Goal: Task Accomplishment & Management: Manage account settings

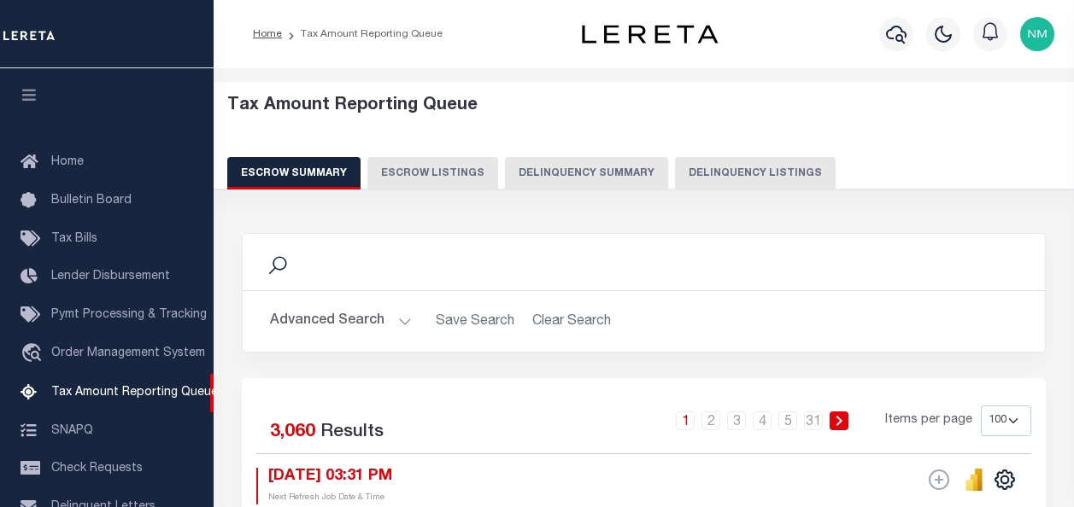
select select "100"
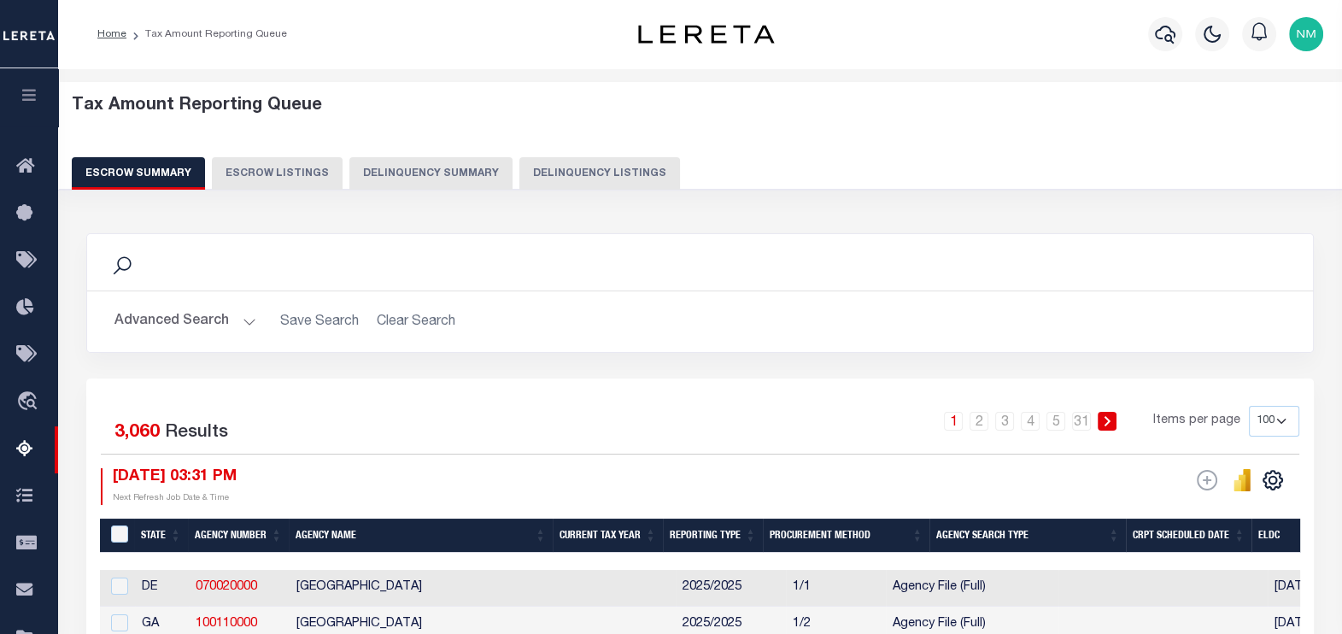
click at [571, 173] on button "Delinquency Listings" at bounding box center [599, 173] width 161 height 32
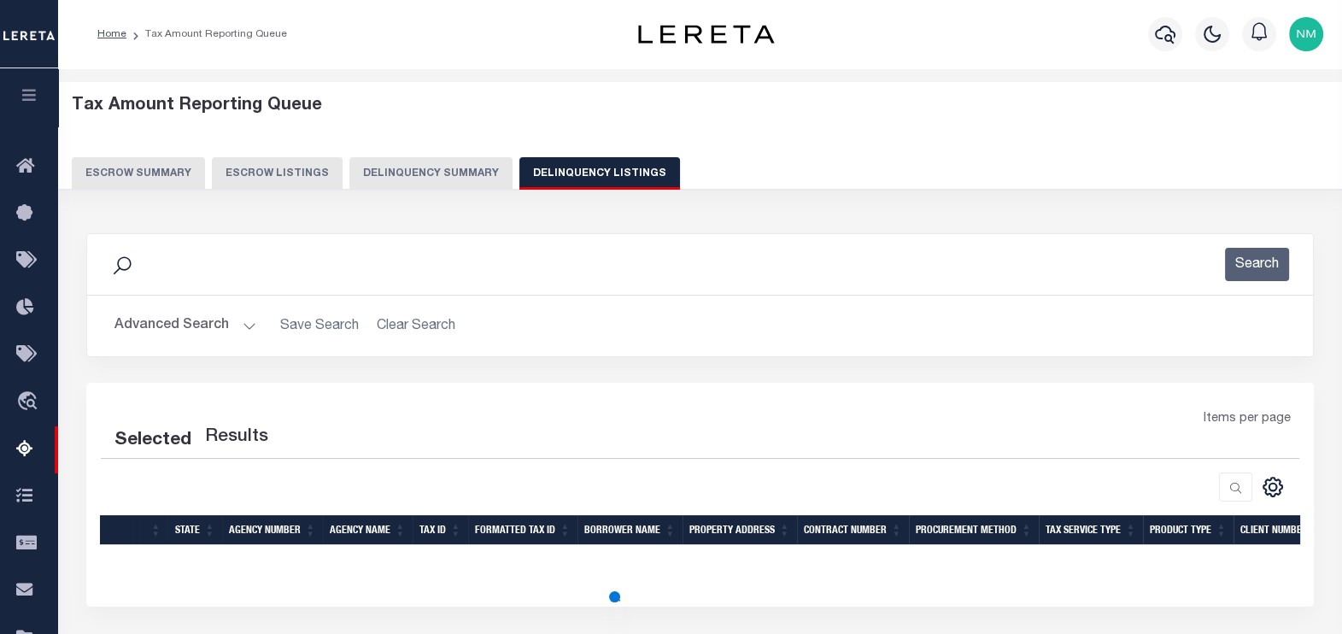
select select "100"
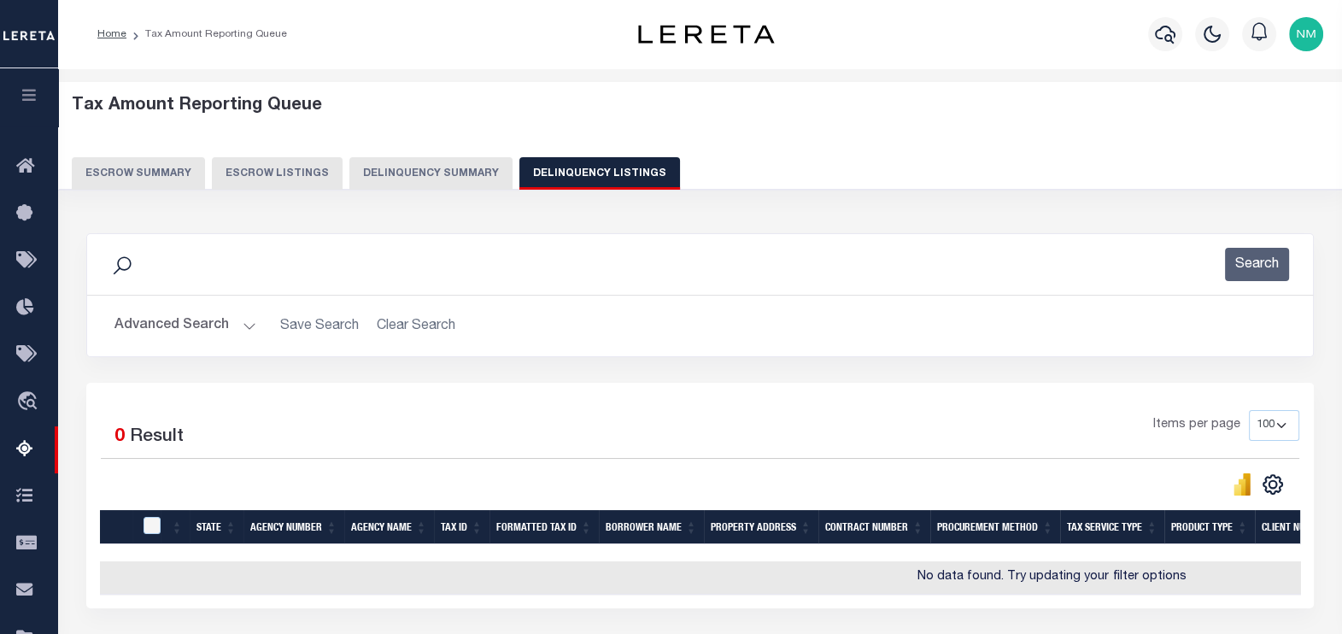
click at [201, 326] on button "Advanced Search" at bounding box center [185, 325] width 142 height 33
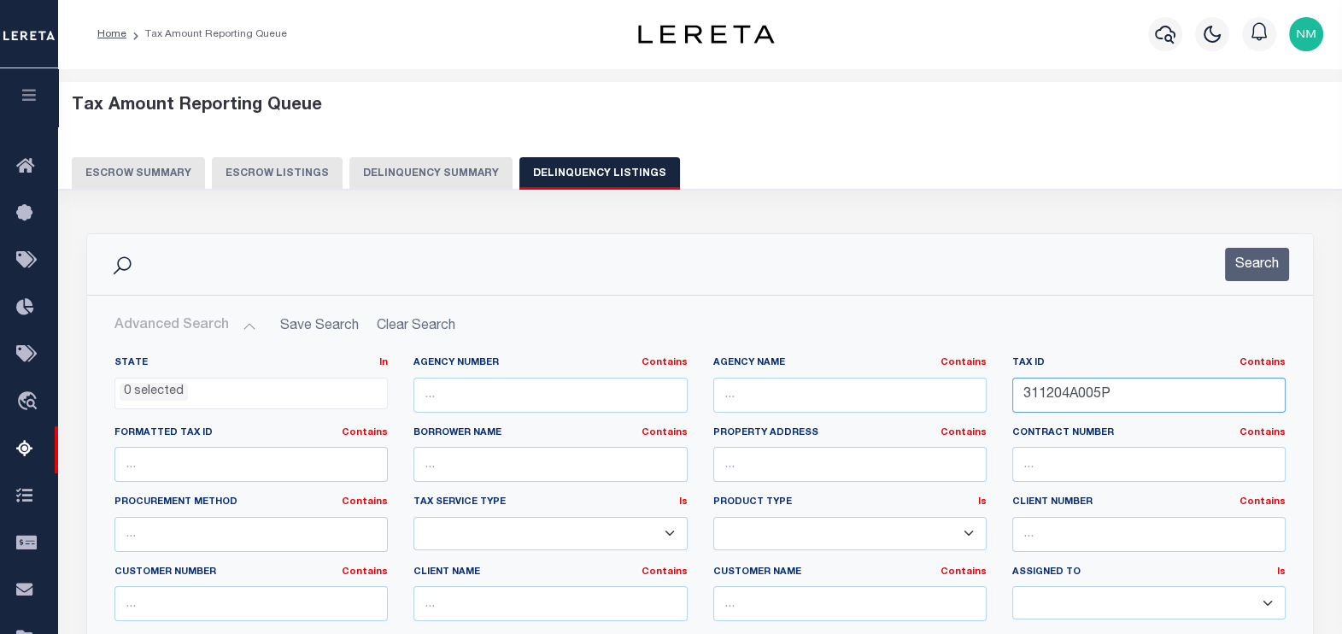
click at [1060, 398] on input "311204A005P" at bounding box center [1148, 395] width 273 height 35
paste input "23010D065."
type input "323010D065."
click at [1073, 250] on button "Search" at bounding box center [1257, 264] width 64 height 33
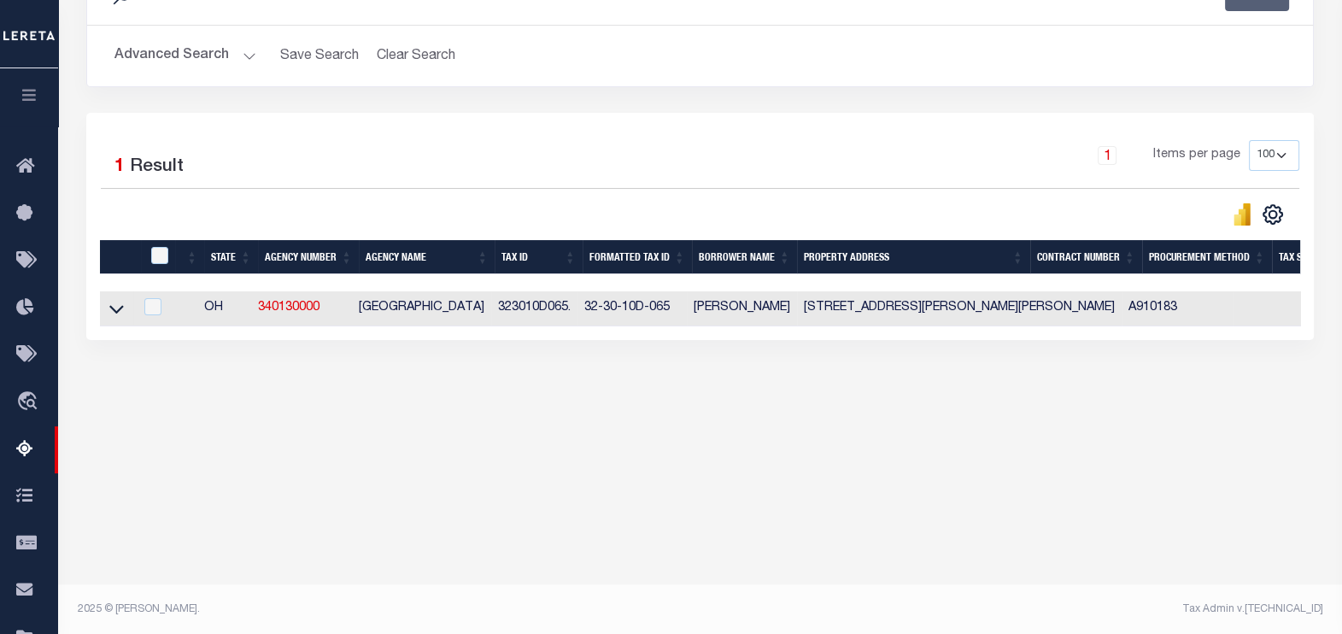
scroll to position [271, 0]
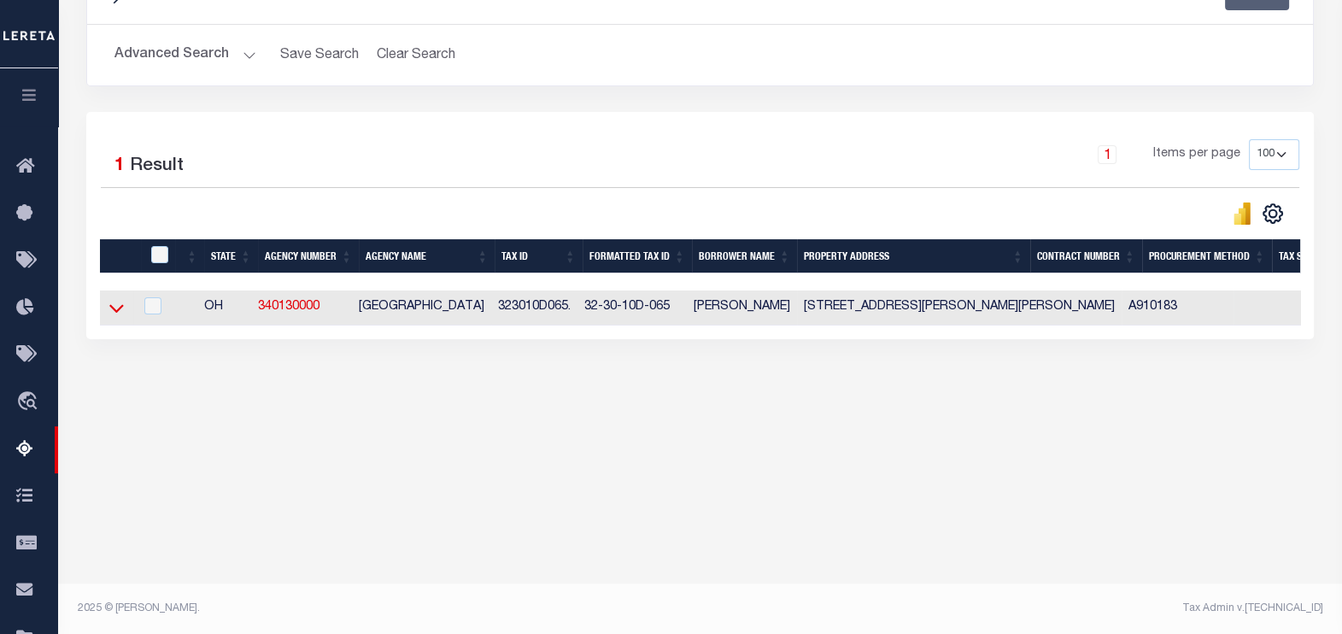
click at [116, 311] on icon at bounding box center [116, 308] width 15 height 18
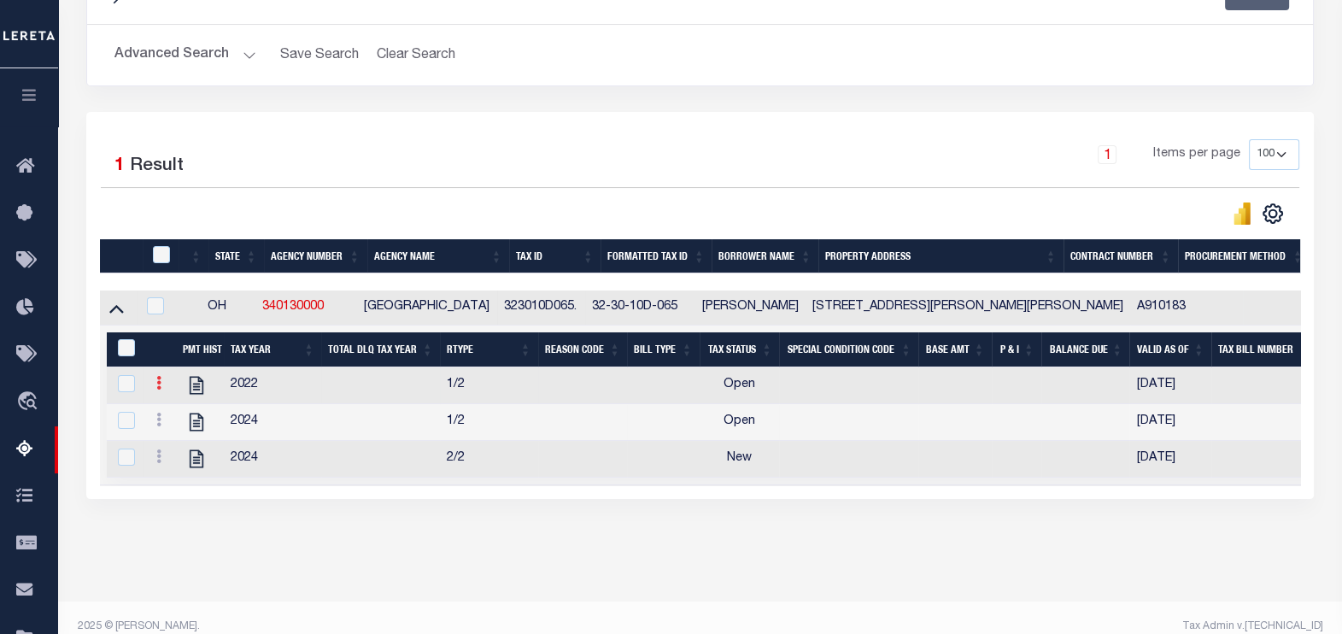
click at [158, 389] on icon at bounding box center [158, 383] width 5 height 14
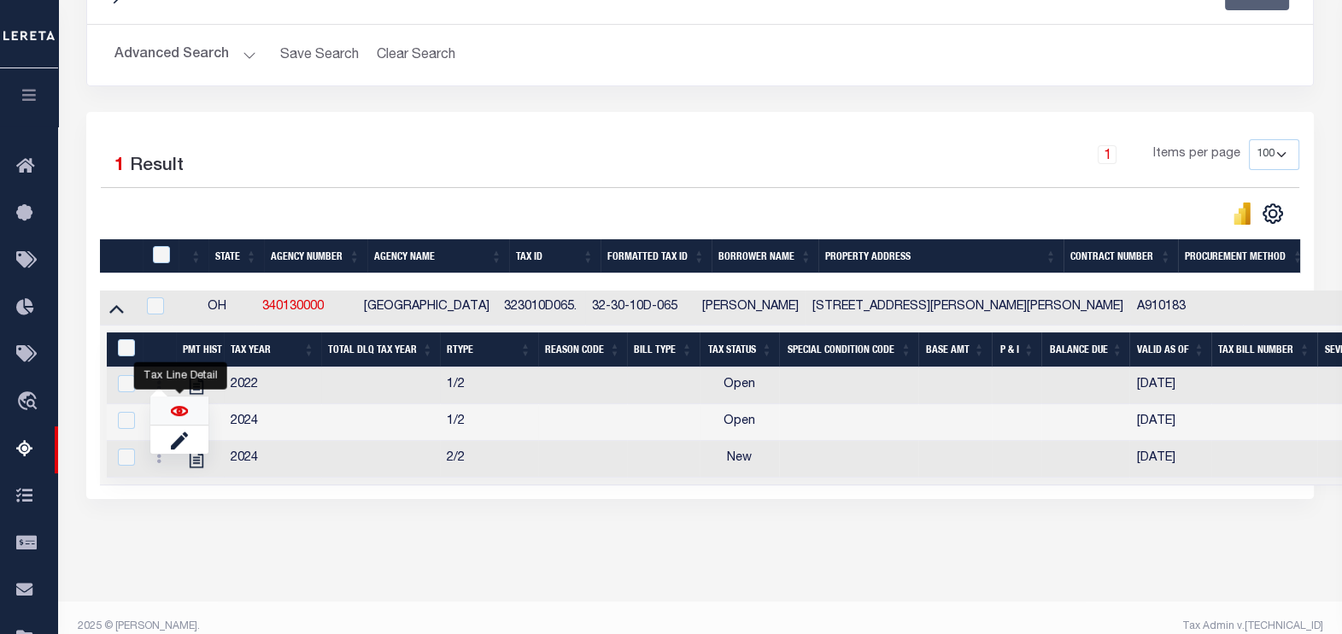
click at [185, 419] on img "" at bounding box center [179, 410] width 17 height 17
checkbox input "true"
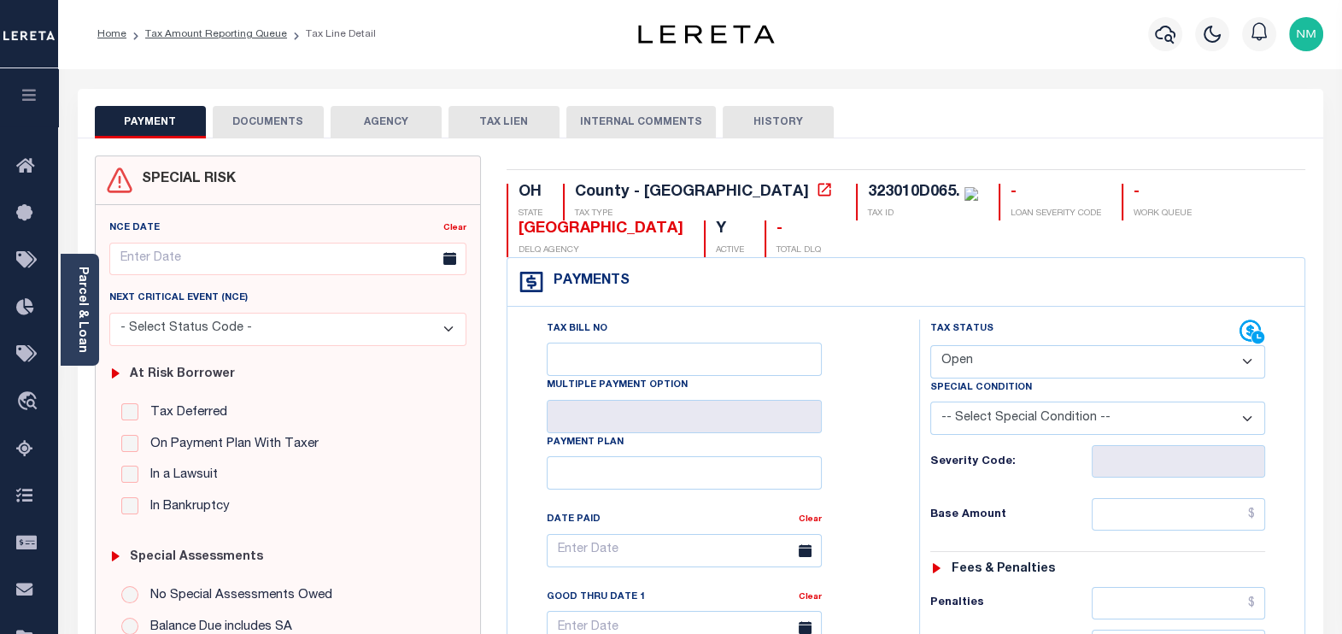
click at [1016, 361] on select "- Select Status Code - Open Due/Unpaid Paid Incomplete No Tax Due Internal Refu…" at bounding box center [1098, 361] width 336 height 33
select select "PYD"
click at [930, 345] on select "- Select Status Code - Open Due/Unpaid Paid Incomplete No Tax Due Internal Refu…" at bounding box center [1098, 361] width 336 height 33
type input "[DATE]"
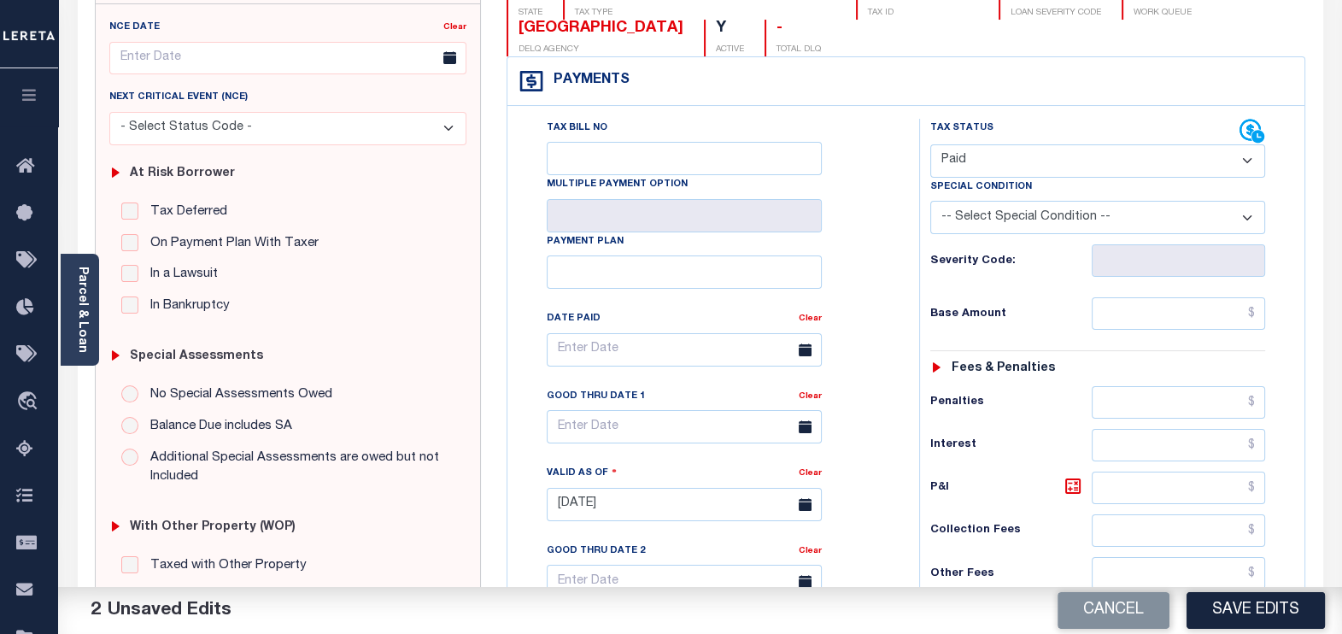
scroll to position [213, 0]
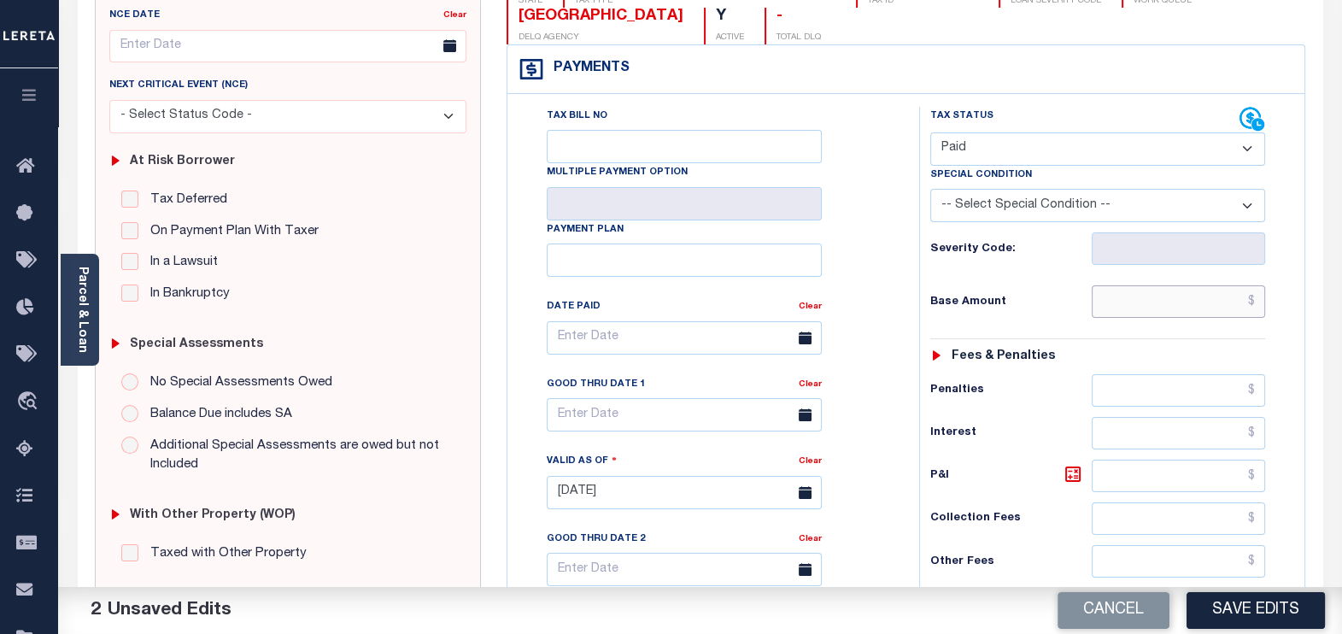
click at [1255, 297] on input "text" at bounding box center [1178, 301] width 173 height 32
type input "$0.00"
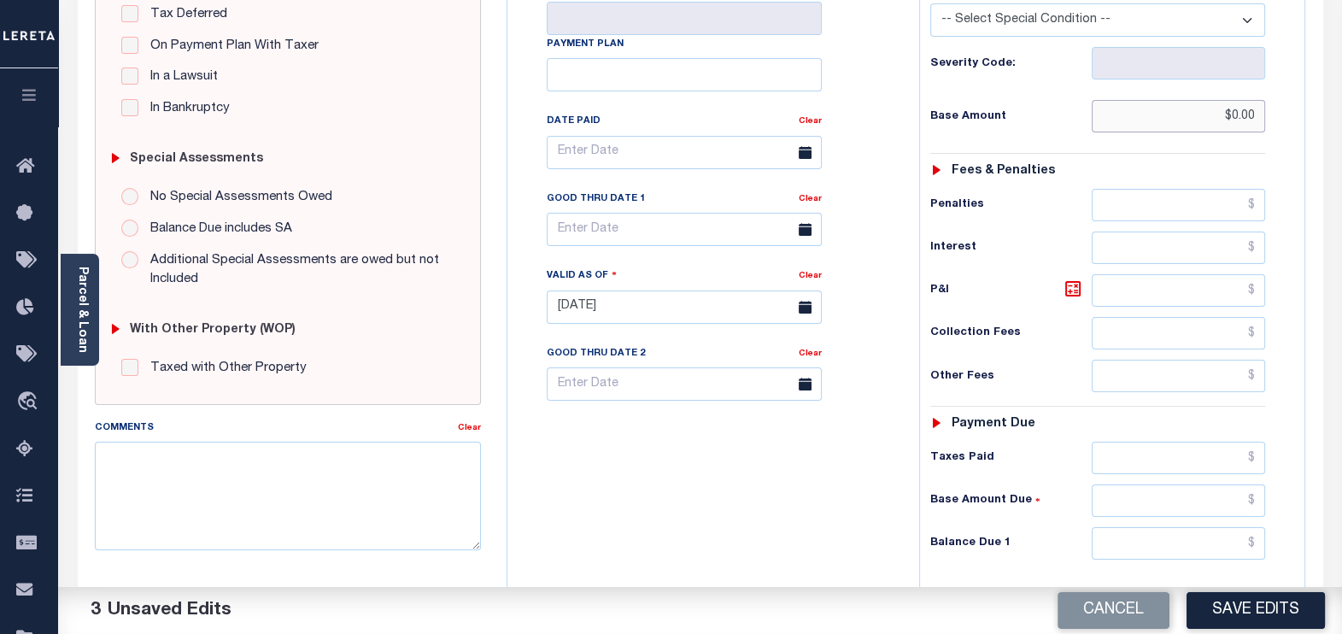
scroll to position [534, 0]
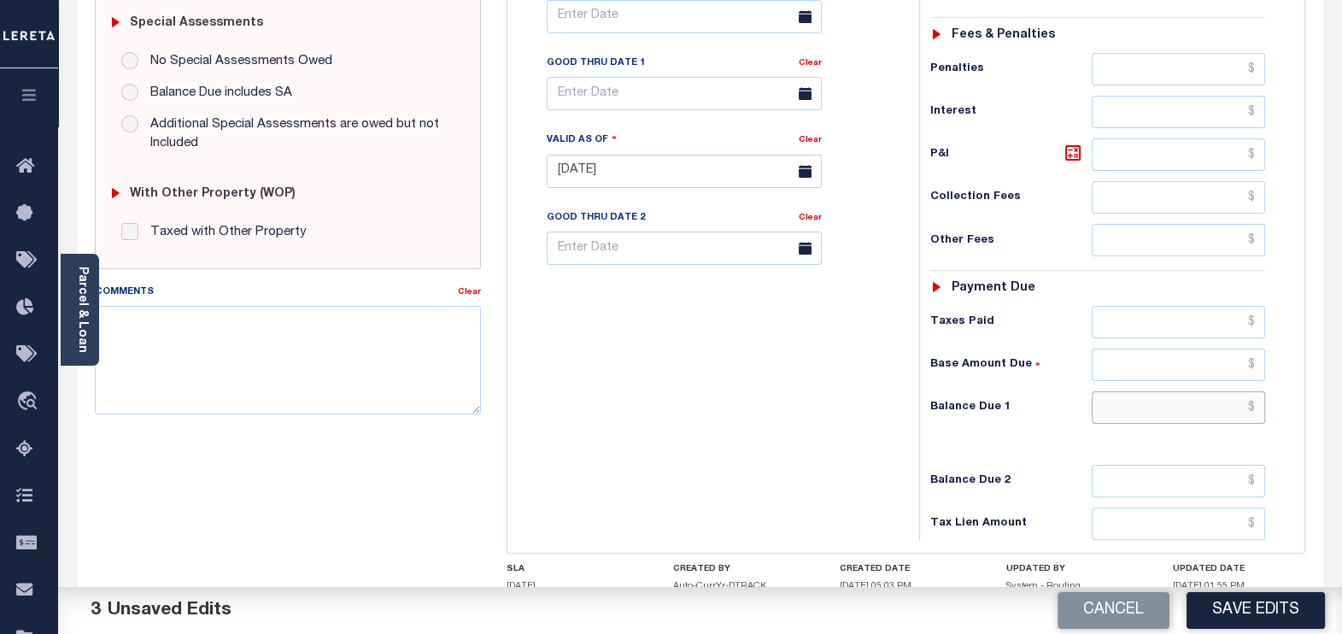
click at [1254, 397] on input "text" at bounding box center [1178, 407] width 173 height 32
type input "$0.00"
click at [226, 343] on textarea "Comments" at bounding box center [288, 360] width 387 height 108
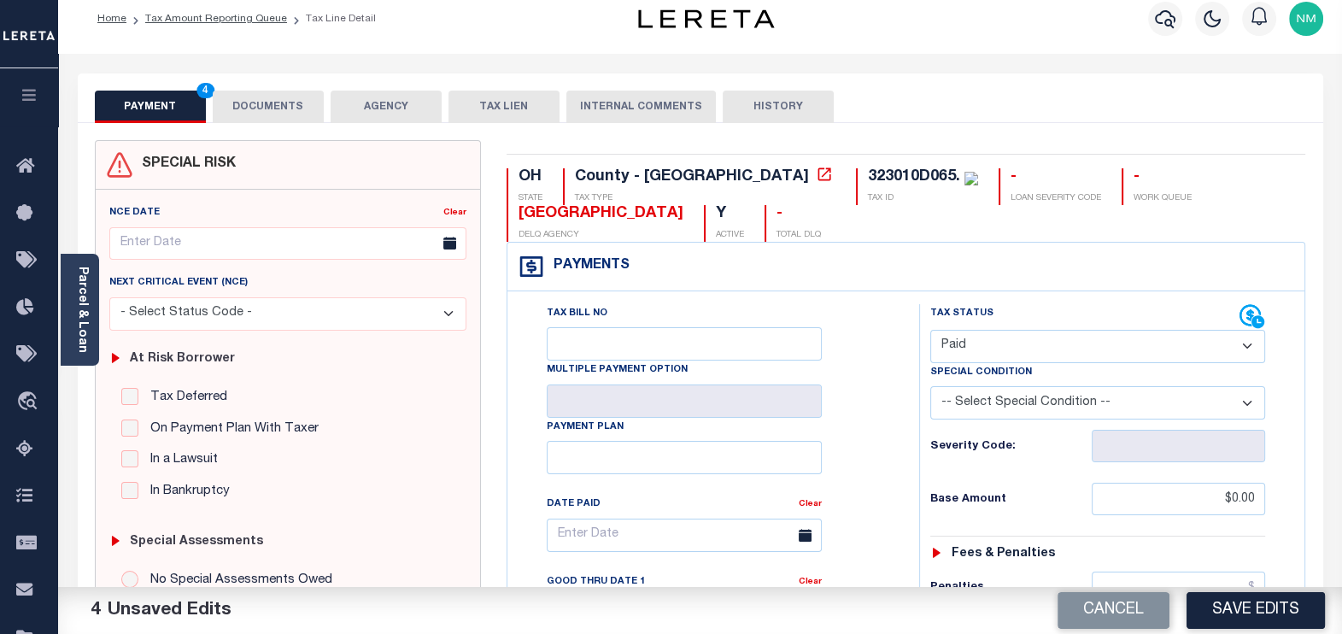
scroll to position [0, 0]
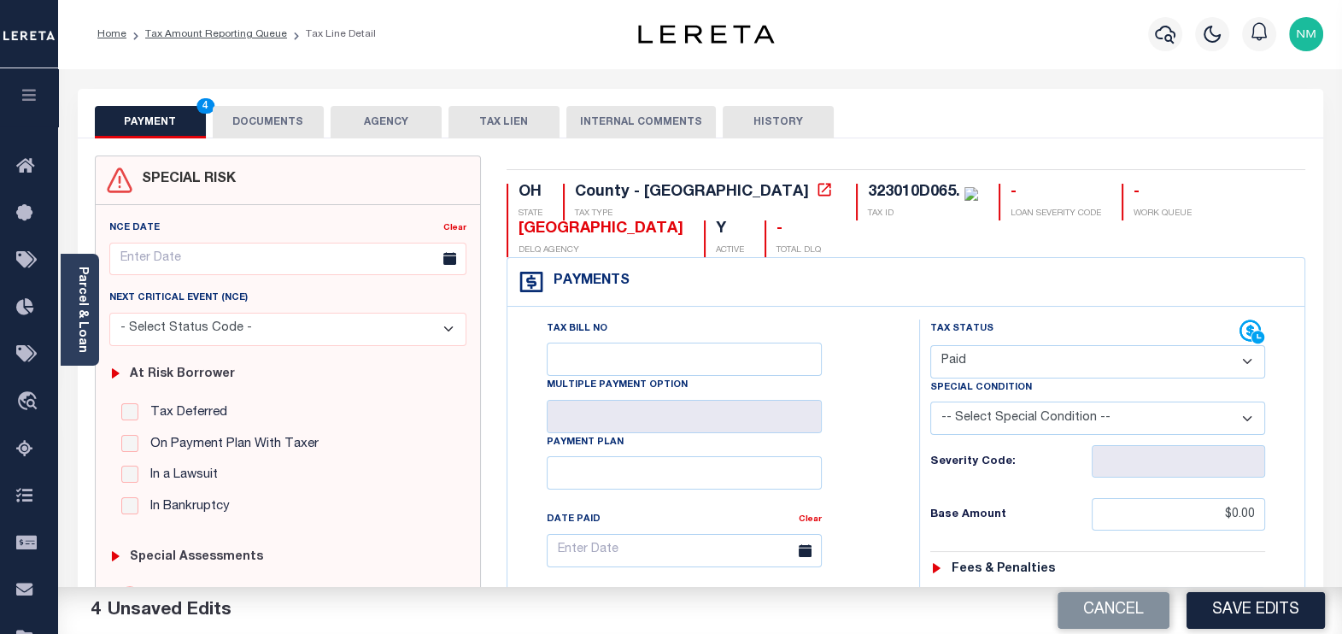
type textarea "tax information verified as per website"
click at [248, 128] on button "DOCUMENTS" at bounding box center [268, 122] width 111 height 32
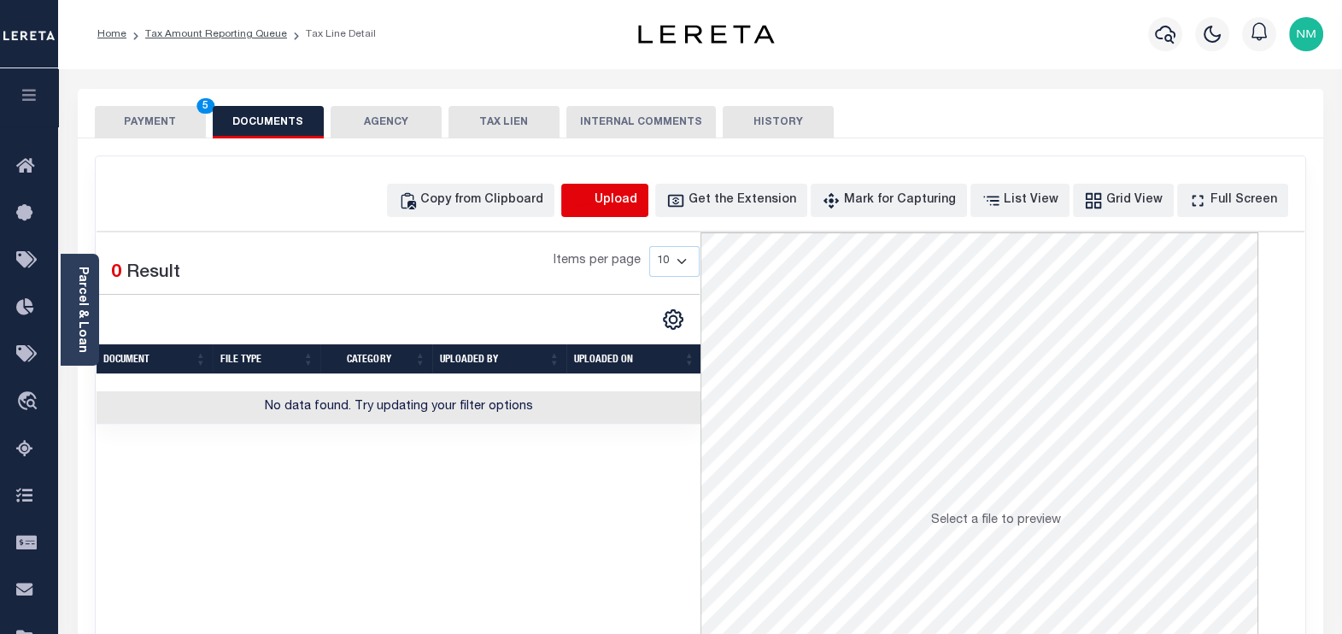
click at [591, 206] on icon "button" at bounding box center [581, 200] width 19 height 19
select select "POP"
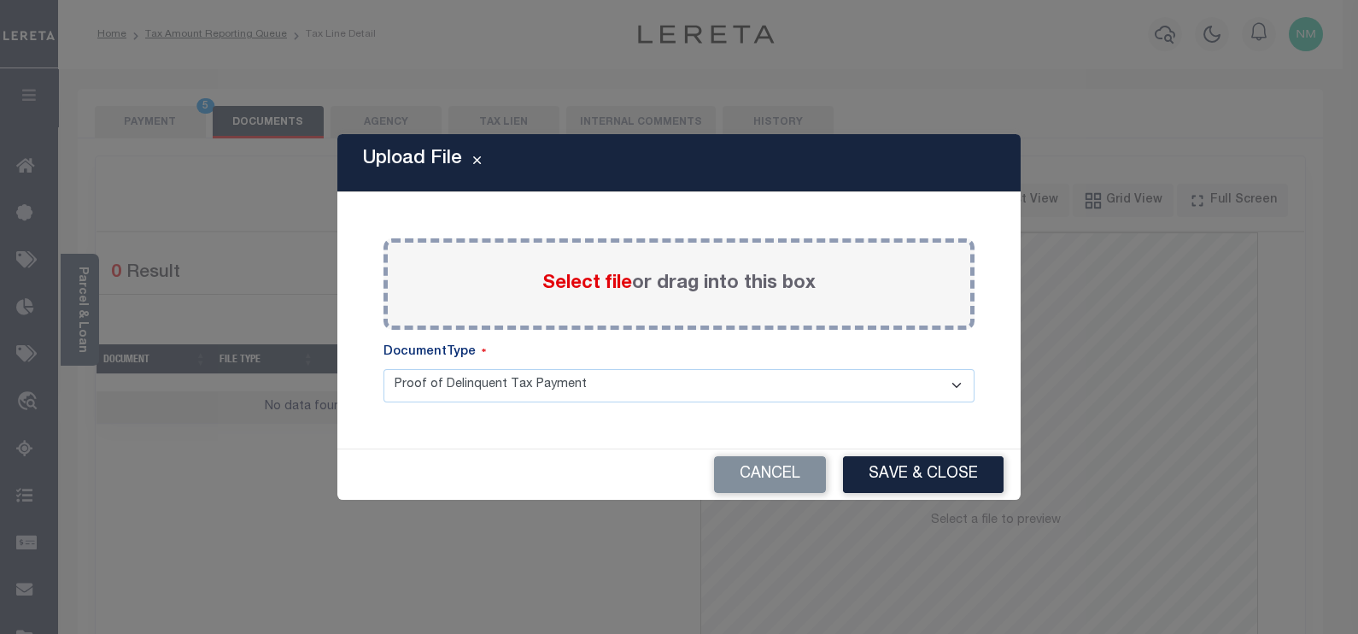
click at [564, 284] on span "Select file" at bounding box center [587, 283] width 90 height 19
click at [0, 0] on input "Select file or drag into this box" at bounding box center [0, 0] width 0 height 0
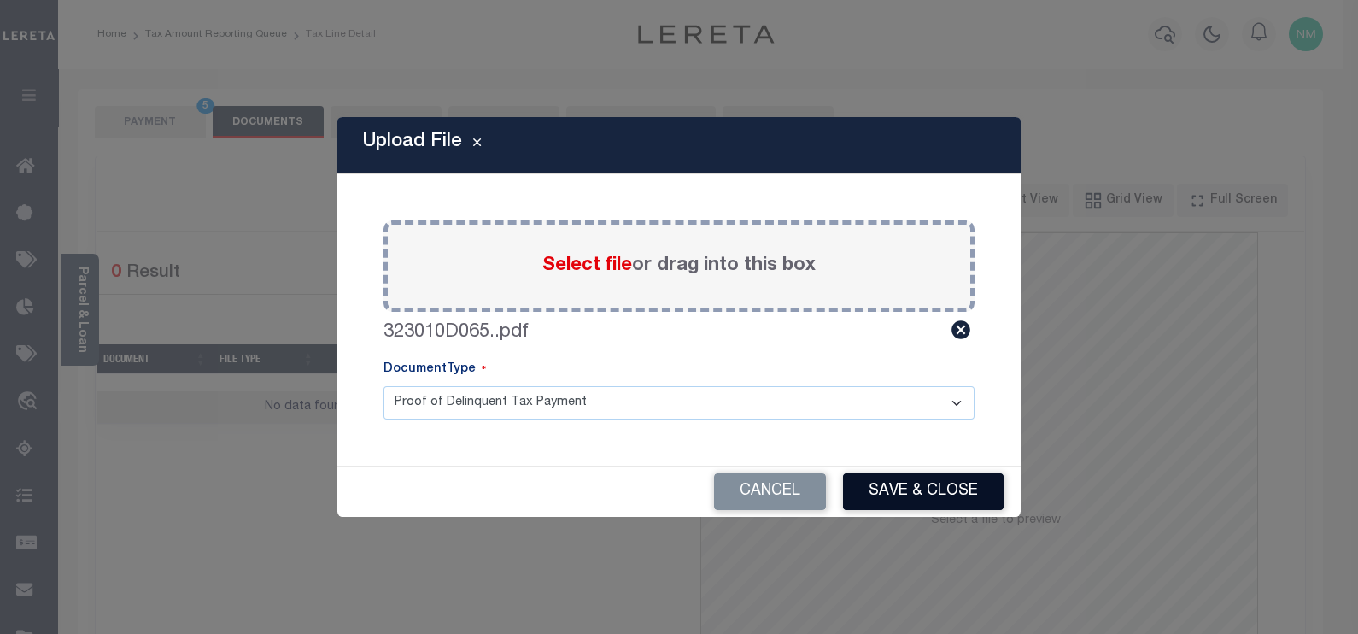
click at [885, 478] on button "Save & Close" at bounding box center [923, 491] width 161 height 37
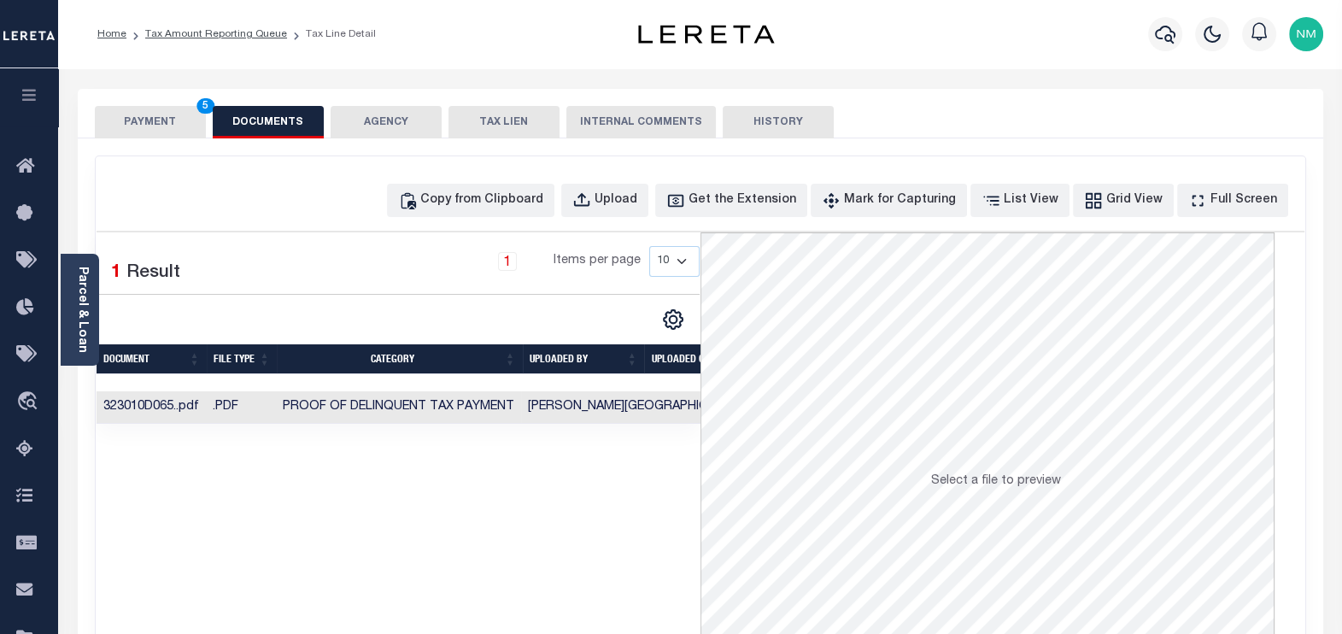
click at [145, 121] on button "PAYMENT 5" at bounding box center [150, 122] width 111 height 32
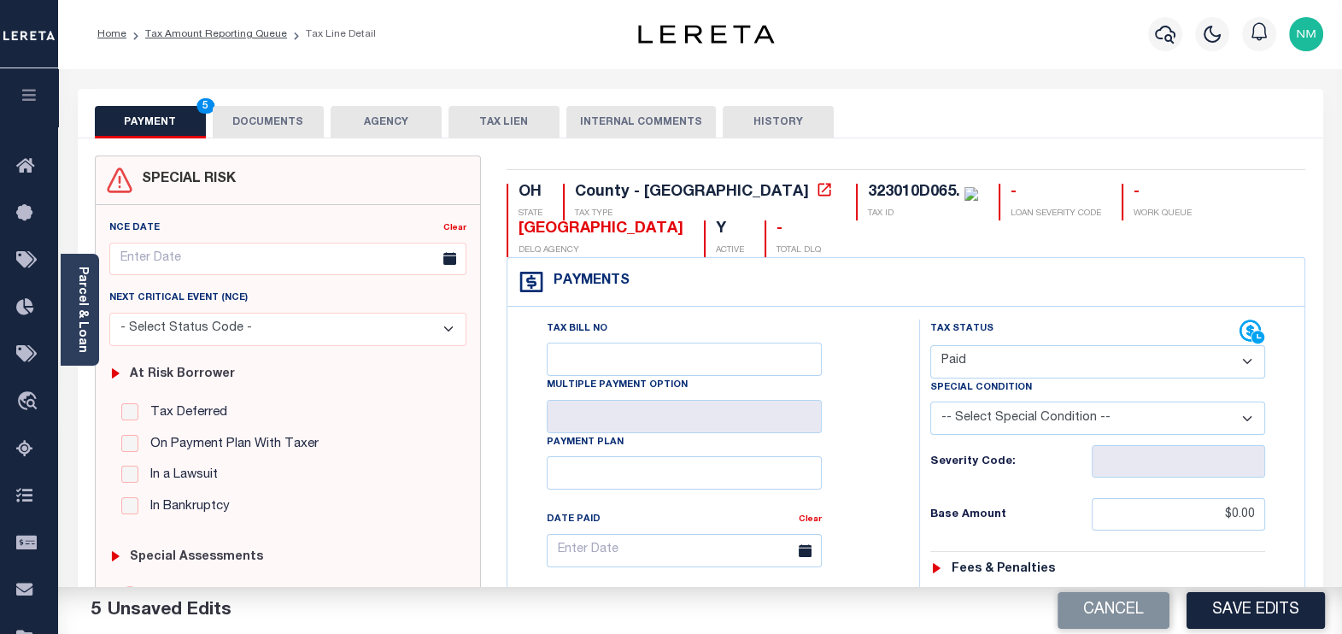
scroll to position [534, 0]
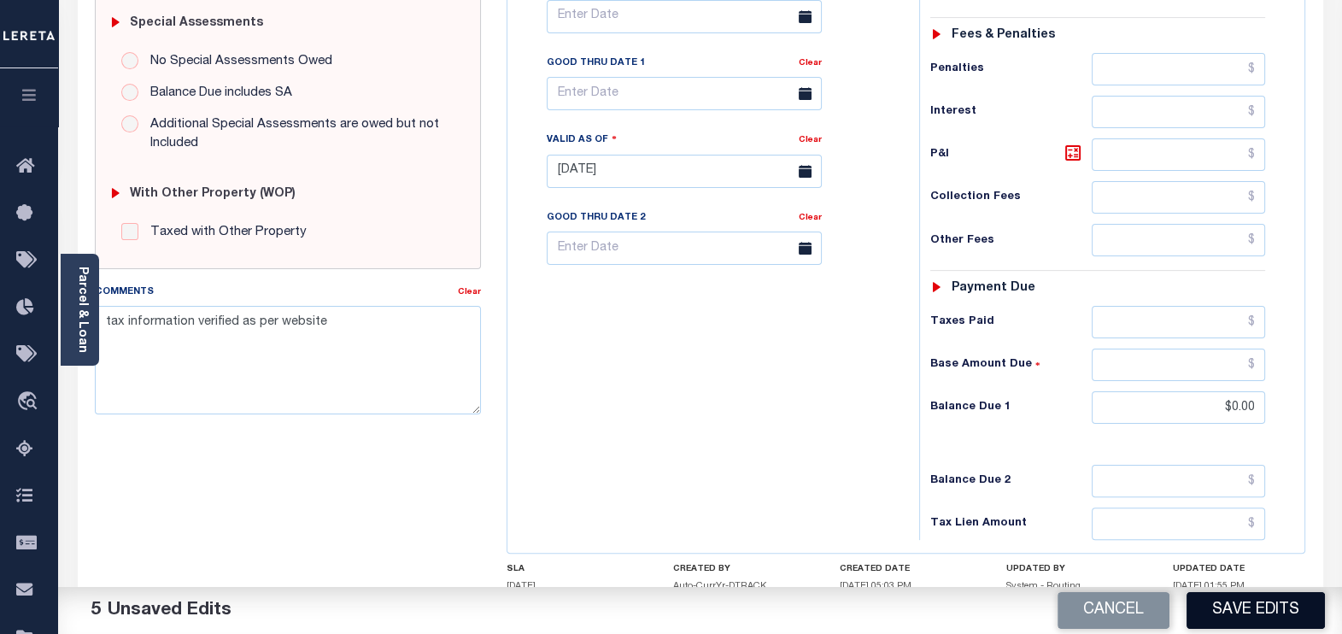
click at [1228, 619] on button "Save Edits" at bounding box center [1255, 610] width 138 height 37
checkbox input "false"
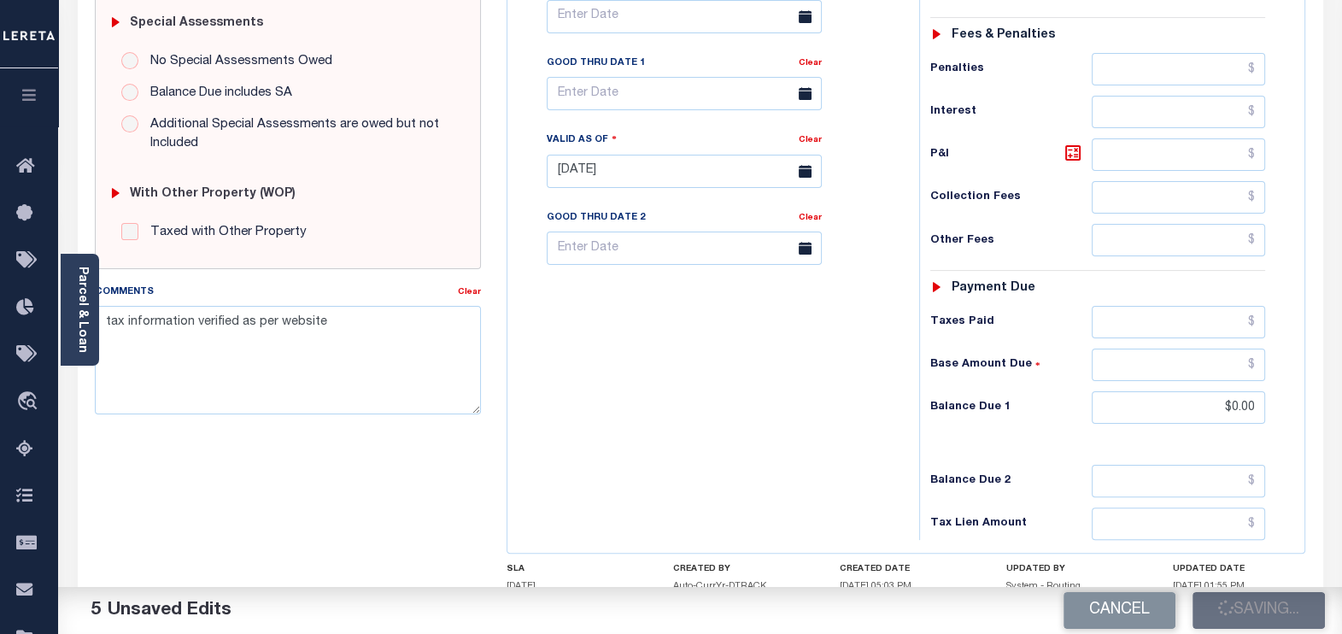
type input "$0"
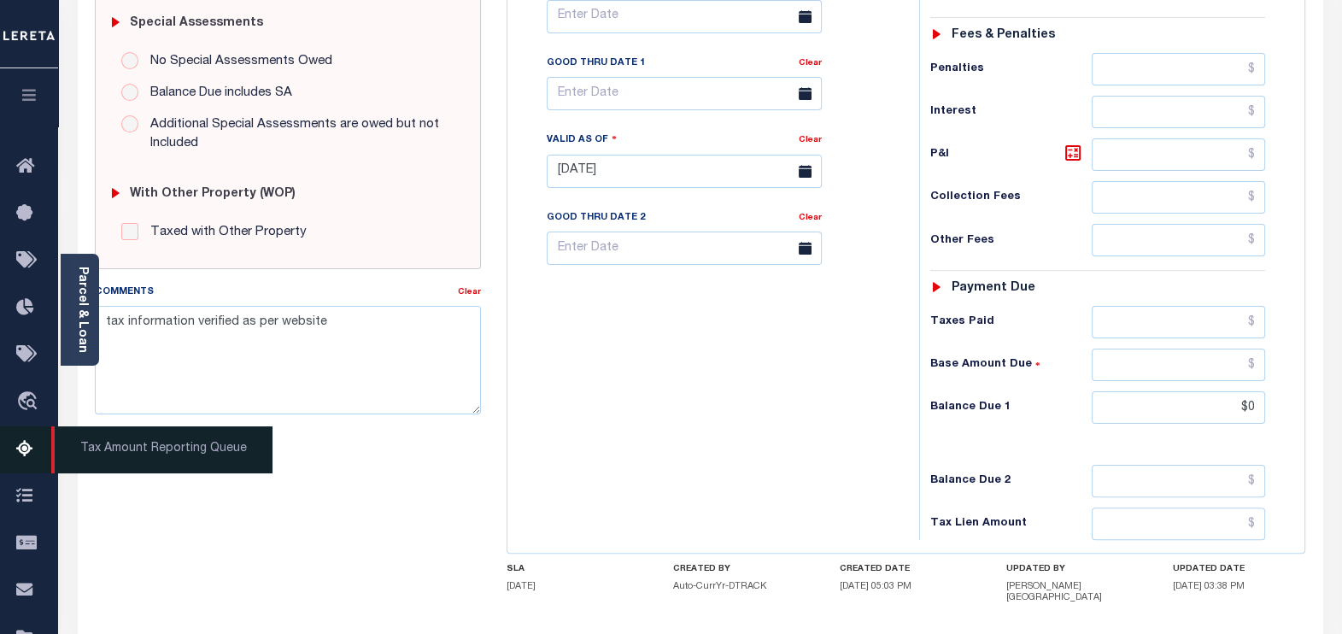
click at [21, 448] on icon at bounding box center [29, 449] width 27 height 21
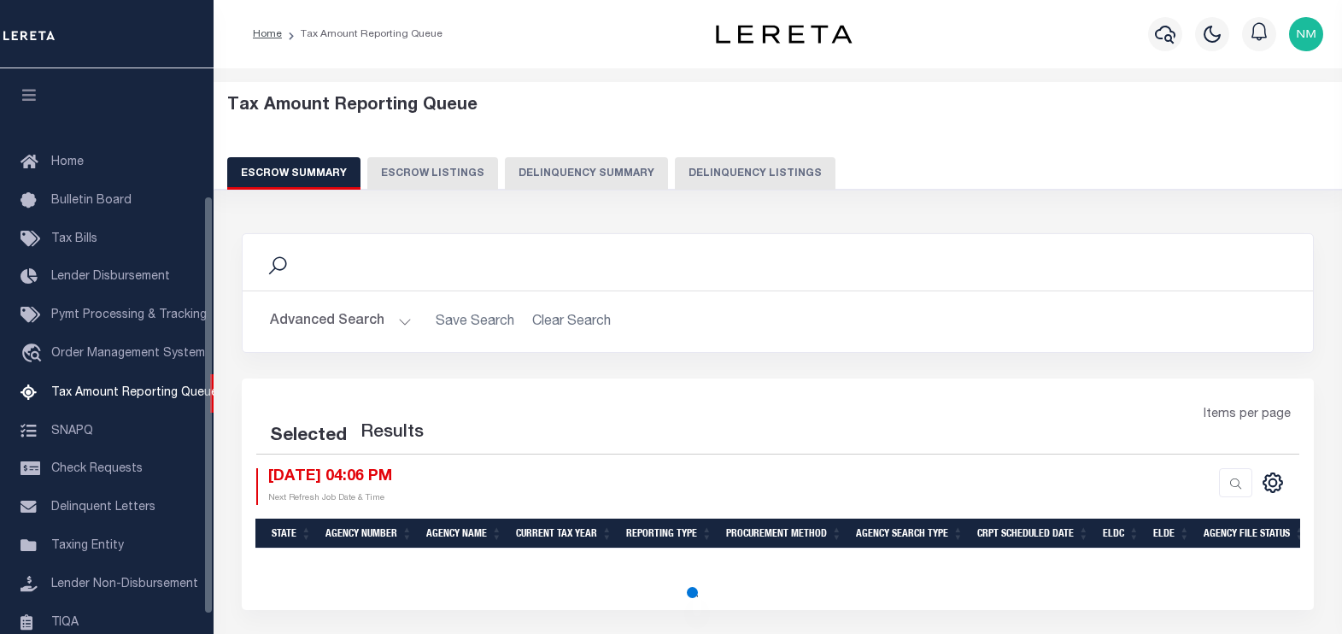
click at [754, 165] on button "Delinquency Listings" at bounding box center [755, 173] width 161 height 32
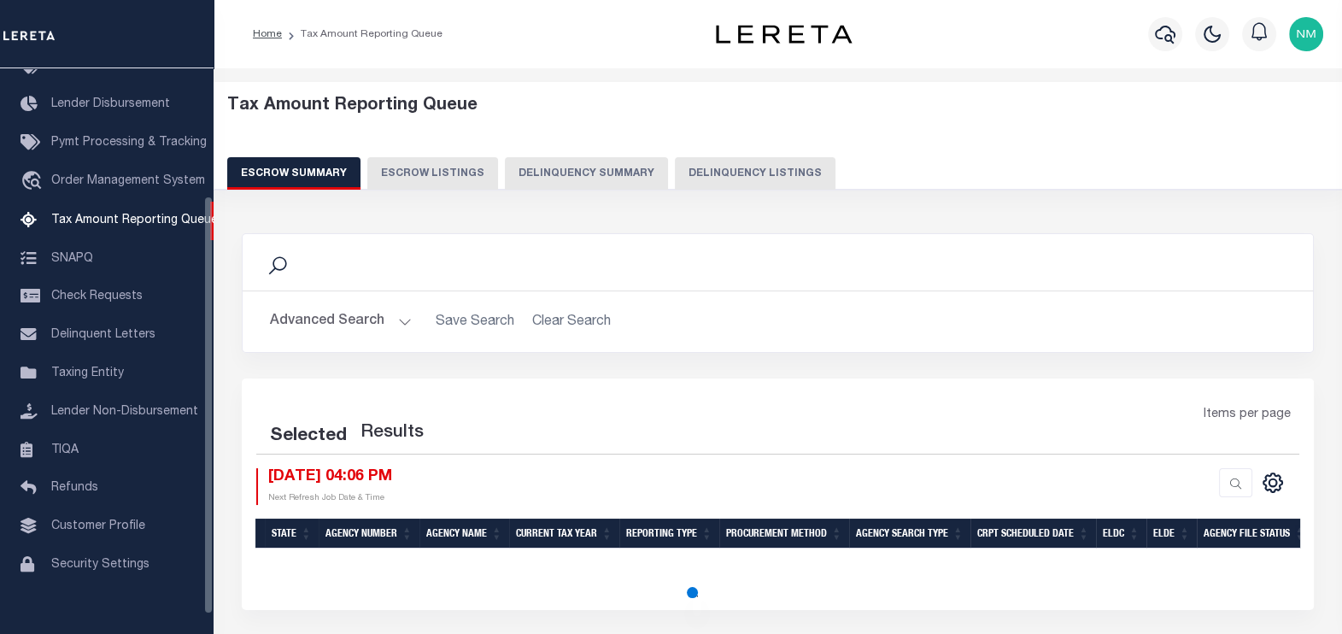
select select "100"
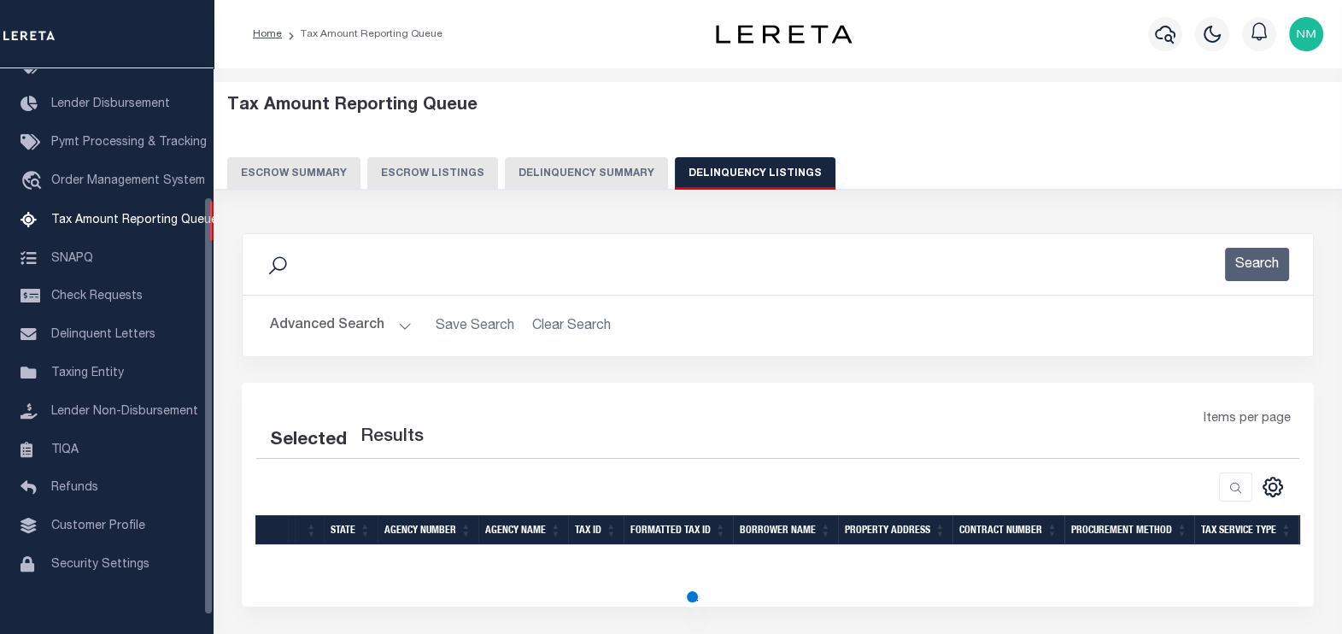
select select "100"
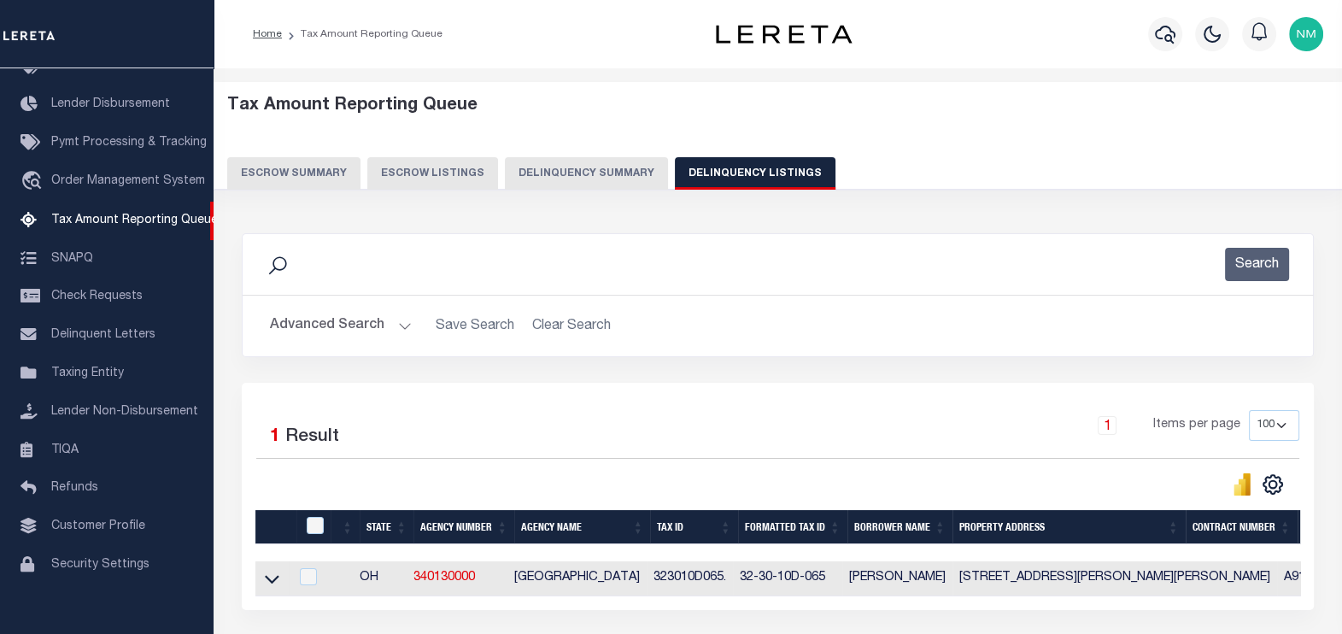
click at [320, 325] on button "Advanced Search" at bounding box center [341, 325] width 142 height 33
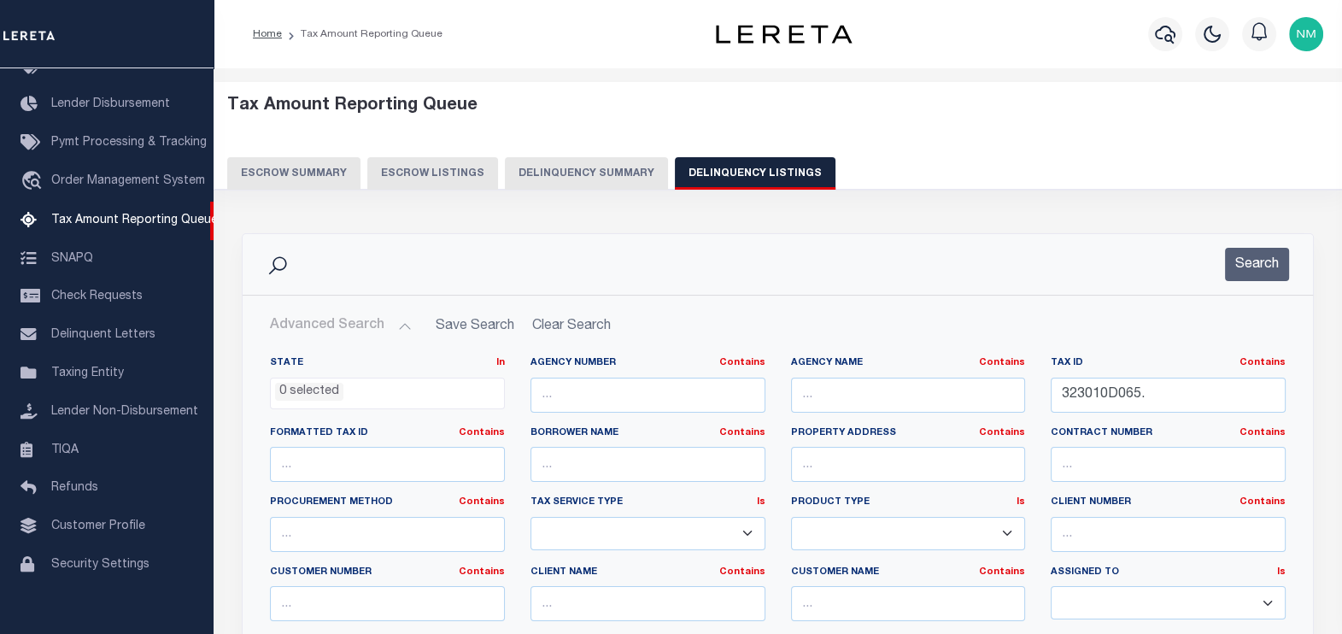
drag, startPoint x: 1048, startPoint y: 394, endPoint x: 1270, endPoint y: 391, distance: 222.1
click at [1270, 391] on div "Tax ID Contains Contains Is 323010D065." at bounding box center [1168, 391] width 261 height 70
drag, startPoint x: 1187, startPoint y: 399, endPoint x: 847, endPoint y: 398, distance: 340.0
click at [847, 398] on div "State In In AK AL AR AZ CA CO CT DC DE FL GA GU HI IA ID IL IN KS KY LA MA MD M…" at bounding box center [777, 530] width 1041 height 349
click at [1252, 263] on button "Search" at bounding box center [1257, 264] width 64 height 33
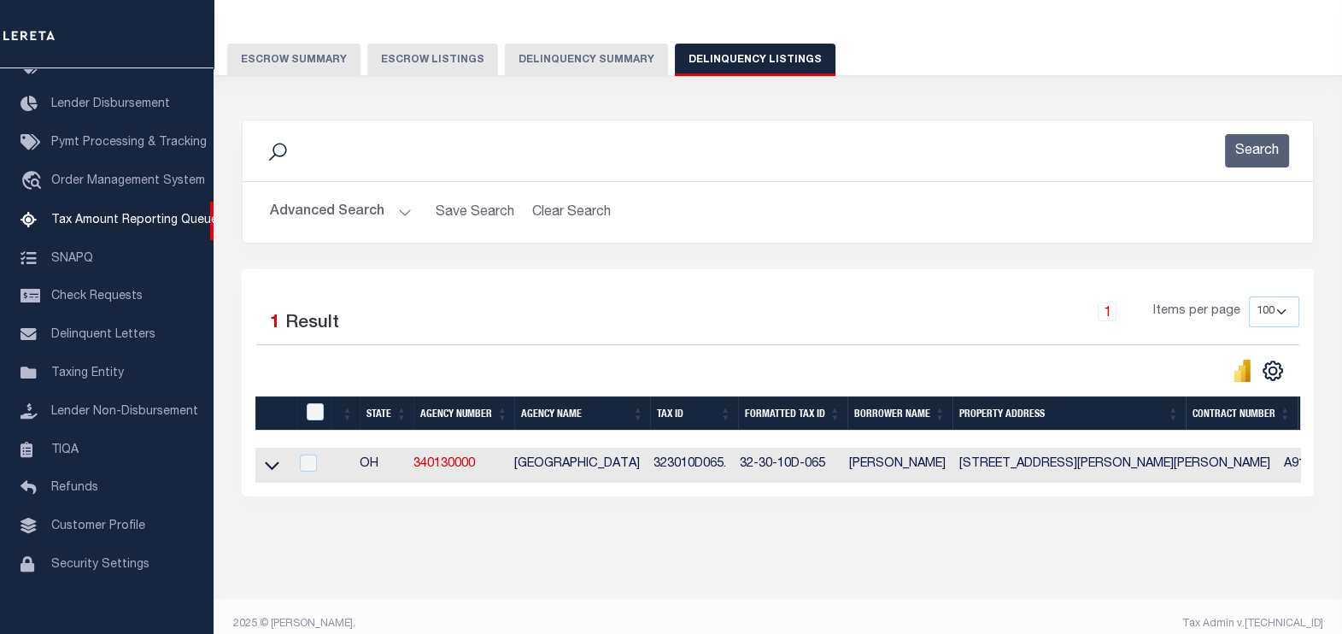
scroll to position [142, 0]
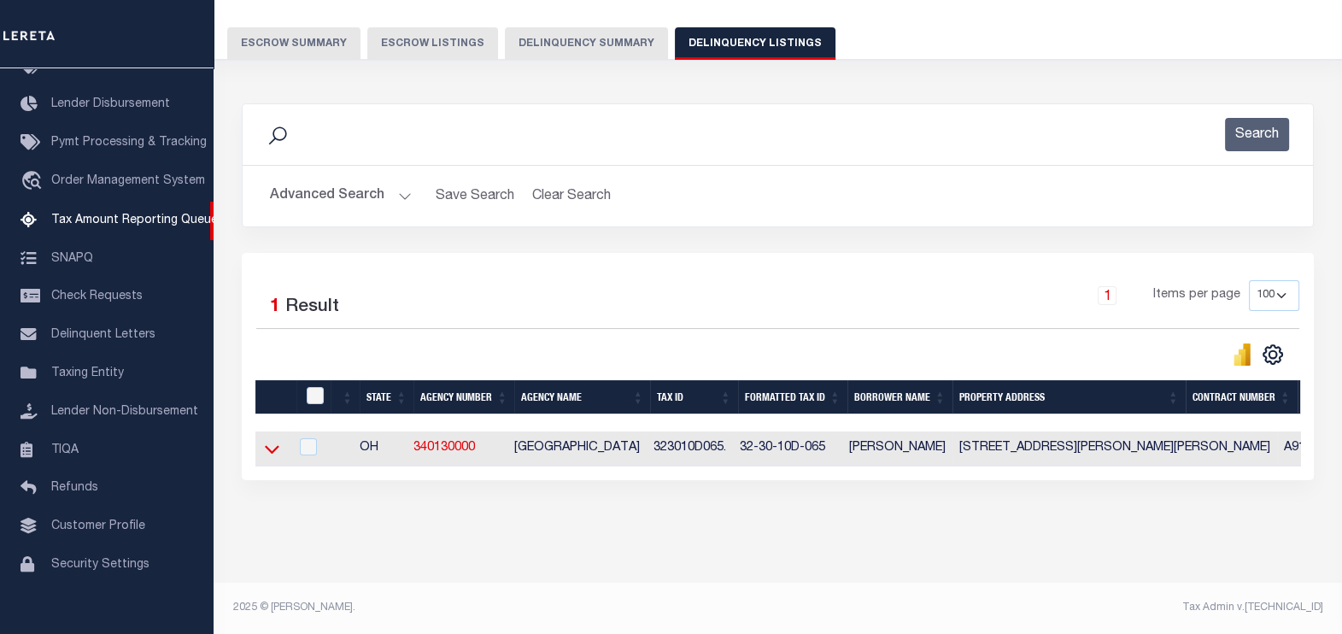
click at [269, 446] on icon at bounding box center [272, 450] width 15 height 9
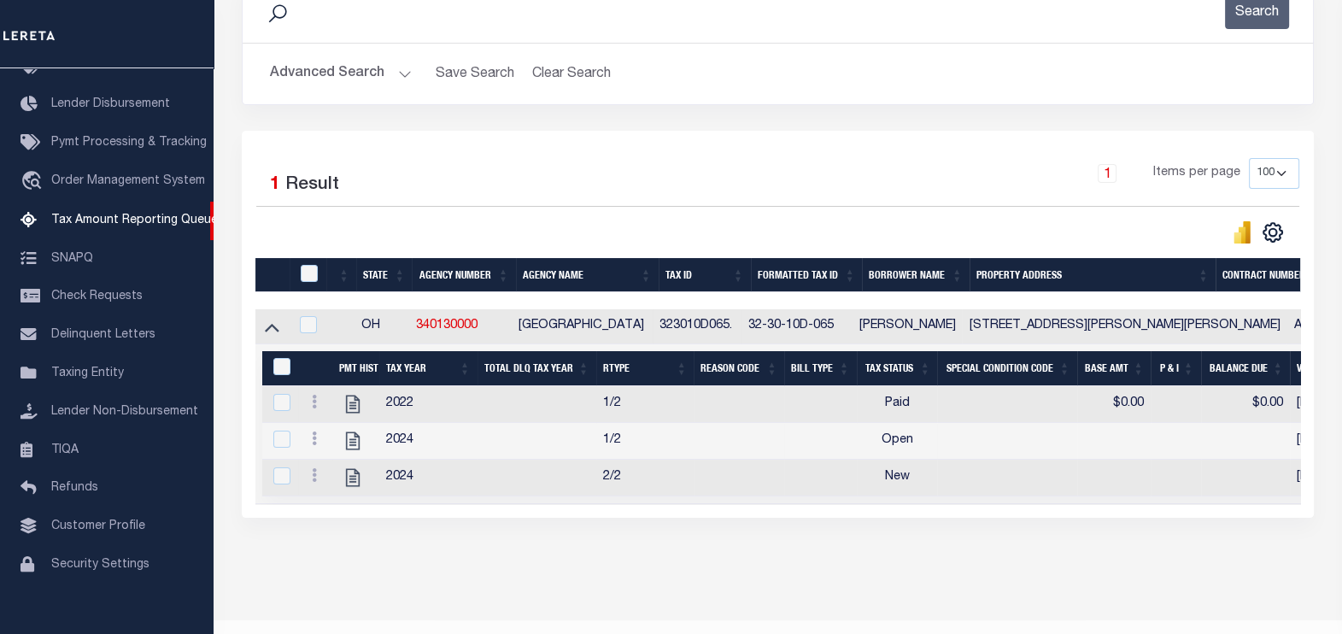
scroll to position [303, 0]
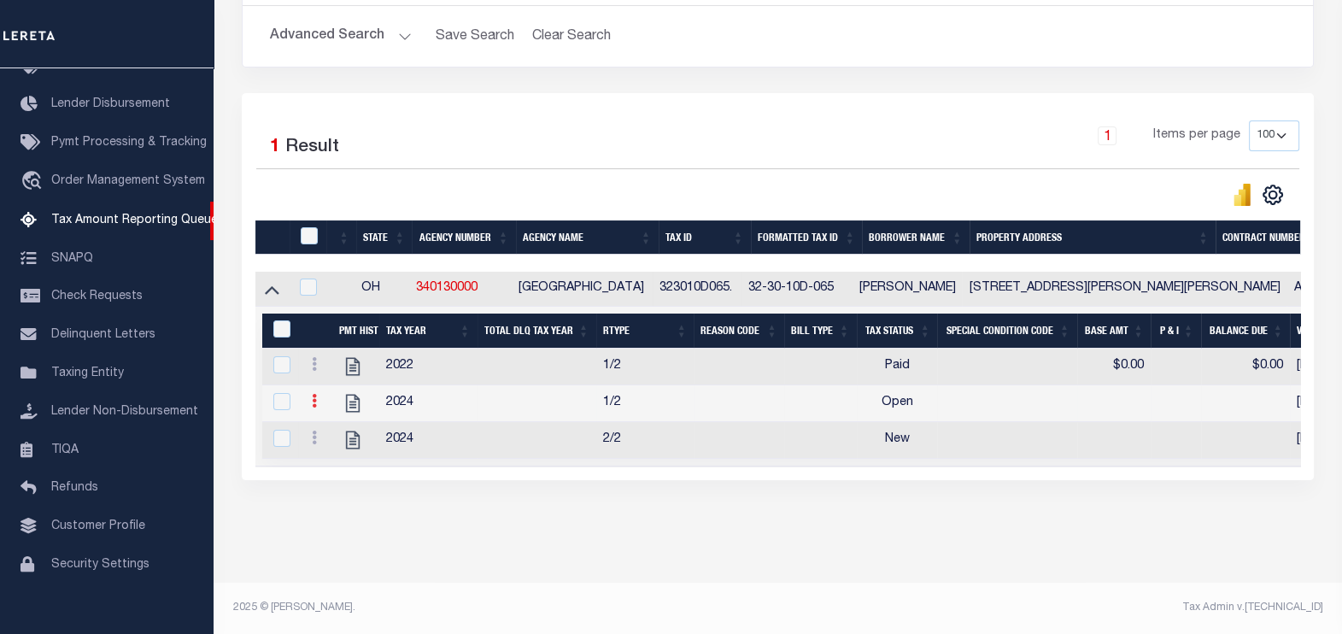
click at [313, 394] on icon at bounding box center [314, 401] width 5 height 14
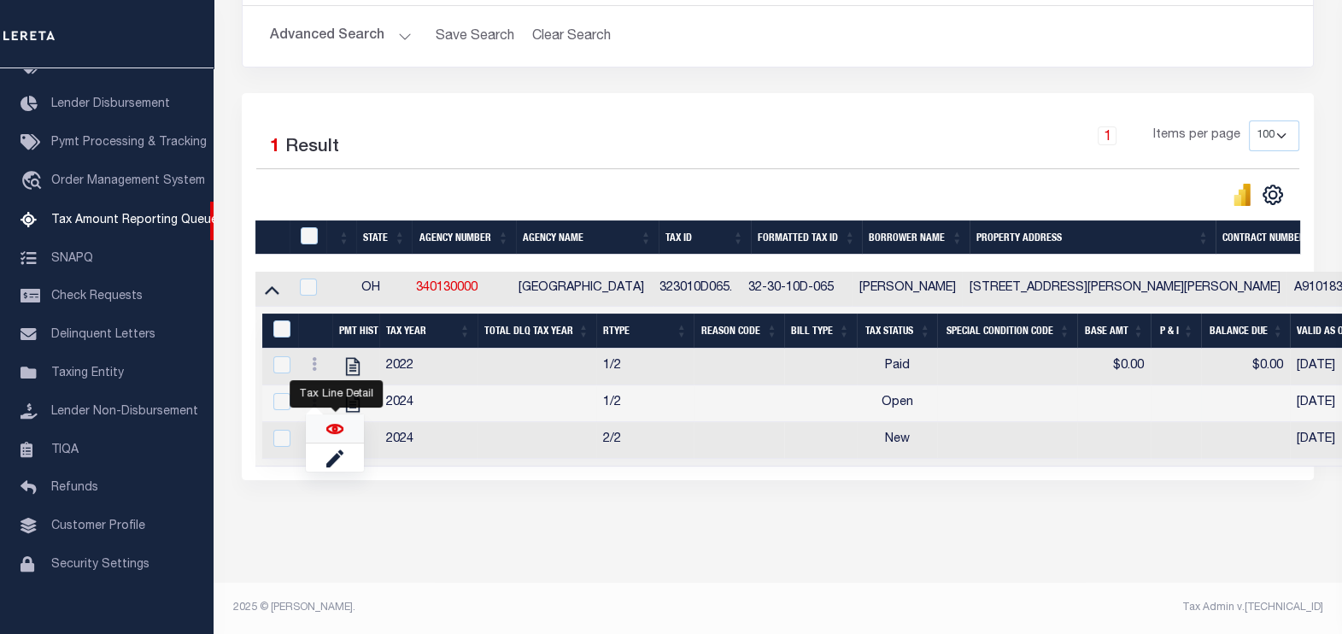
click at [333, 431] on img "" at bounding box center [334, 428] width 17 height 17
checkbox input "true"
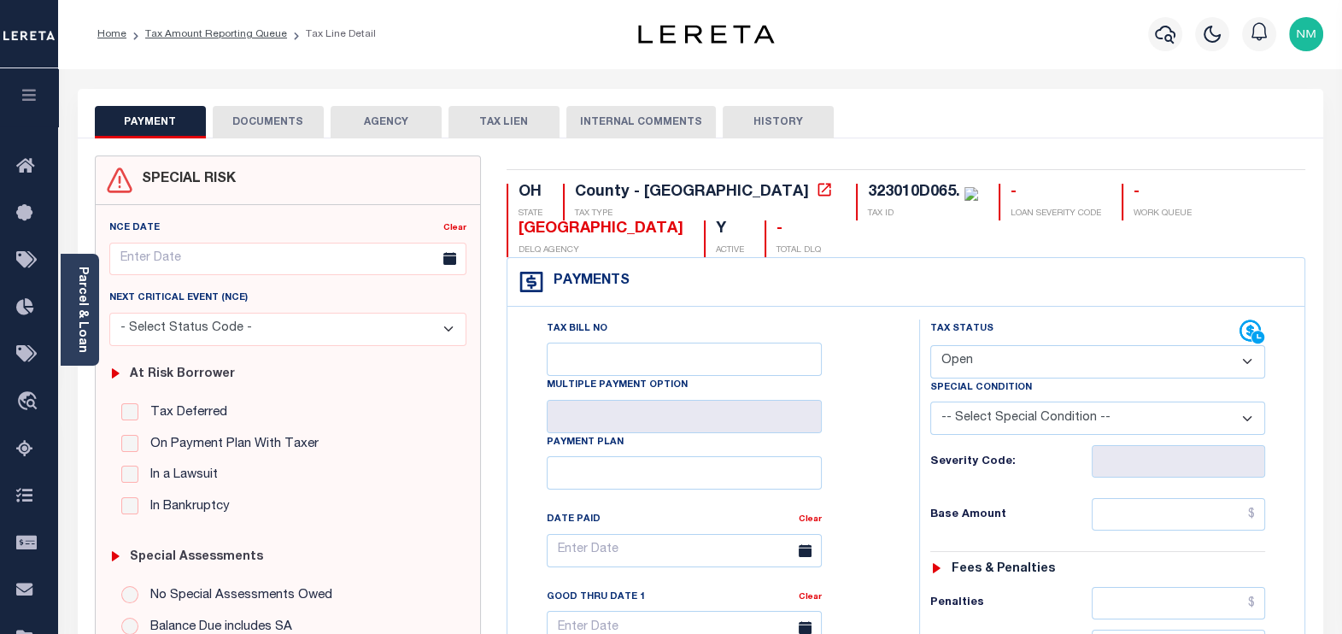
click at [970, 361] on select "- Select Status Code - Open Due/Unpaid Paid Incomplete No Tax Due Internal Refu…" at bounding box center [1098, 361] width 336 height 33
select select "PYD"
click at [930, 345] on select "- Select Status Code - Open Due/Unpaid Paid Incomplete No Tax Due Internal Refu…" at bounding box center [1098, 361] width 336 height 33
type input "[DATE]"
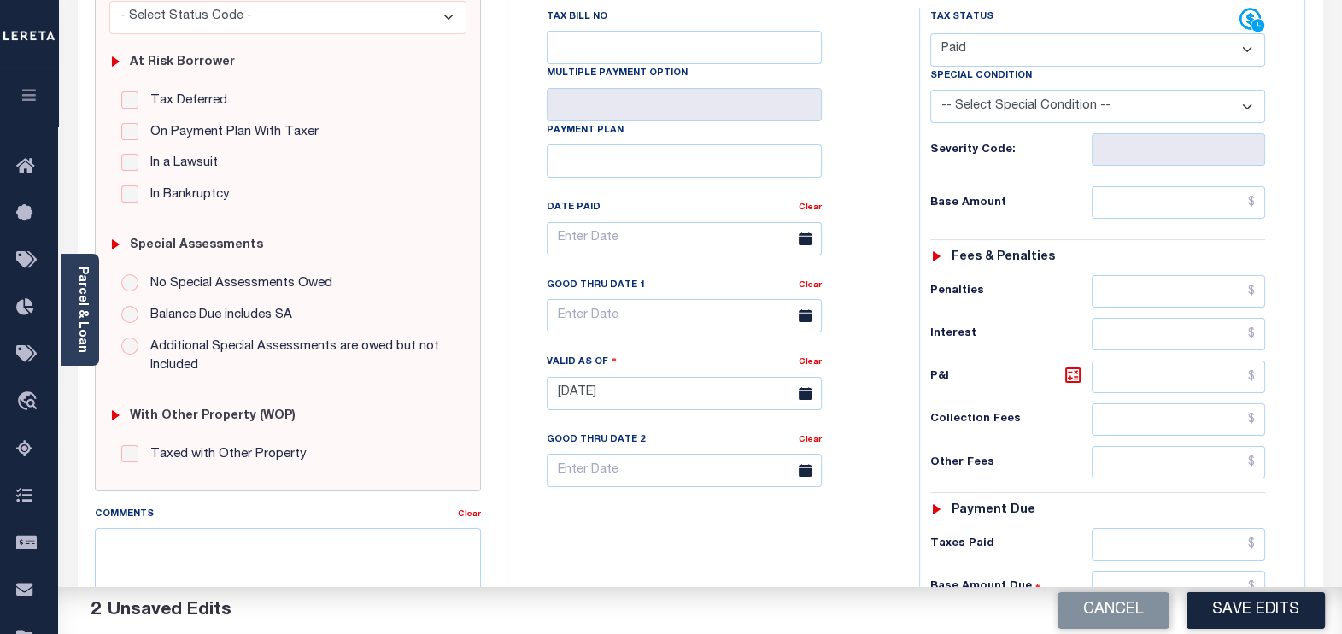
scroll to position [320, 0]
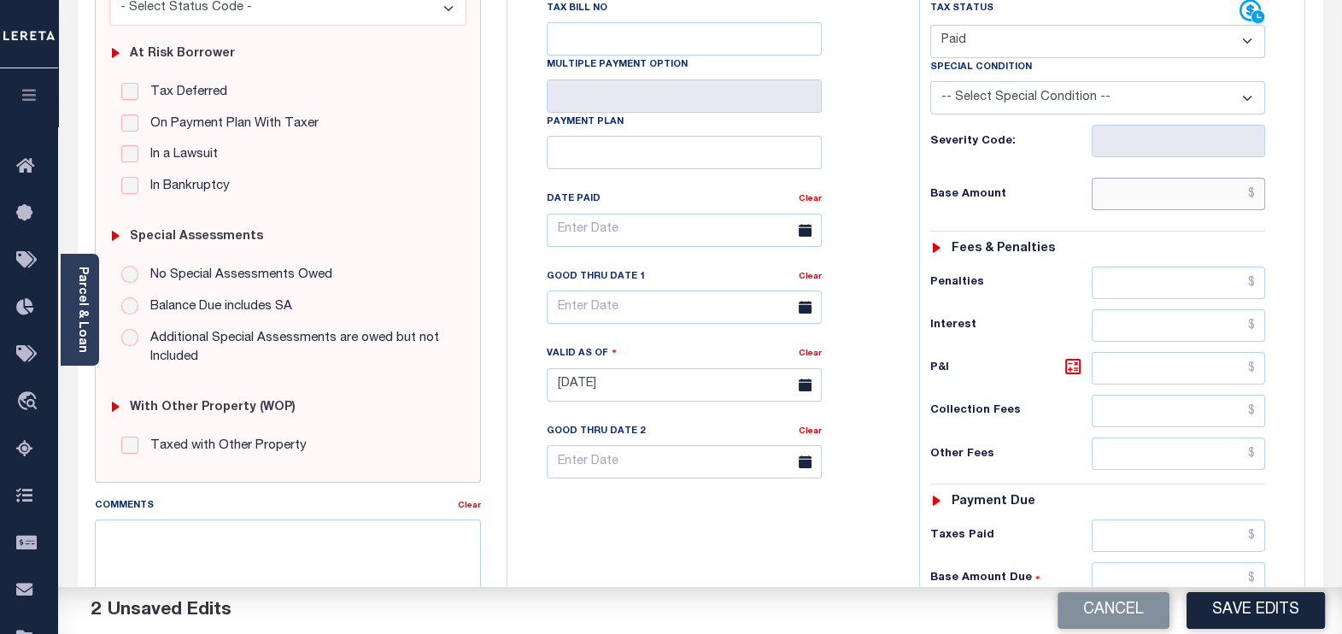
click at [1252, 191] on input "text" at bounding box center [1178, 194] width 173 height 32
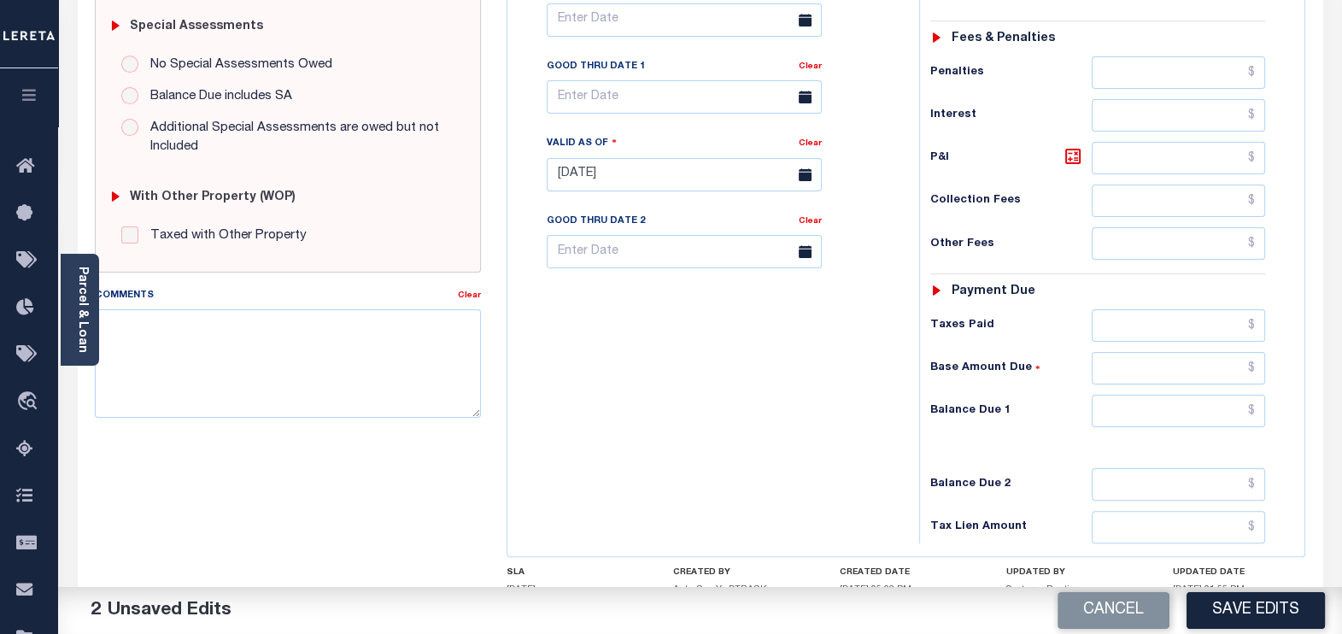
scroll to position [653, 0]
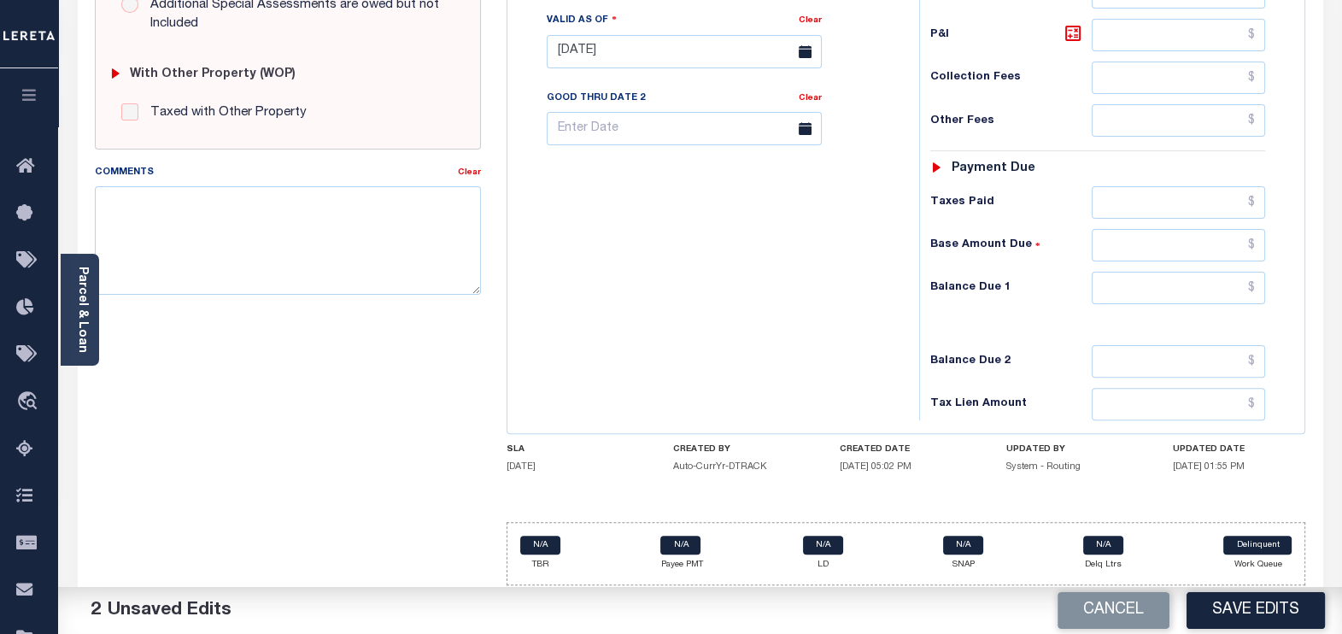
type input "$0.00"
click at [1256, 286] on input "text" at bounding box center [1178, 288] width 173 height 32
type input "$0.00"
click at [298, 235] on textarea "Comments" at bounding box center [288, 240] width 387 height 108
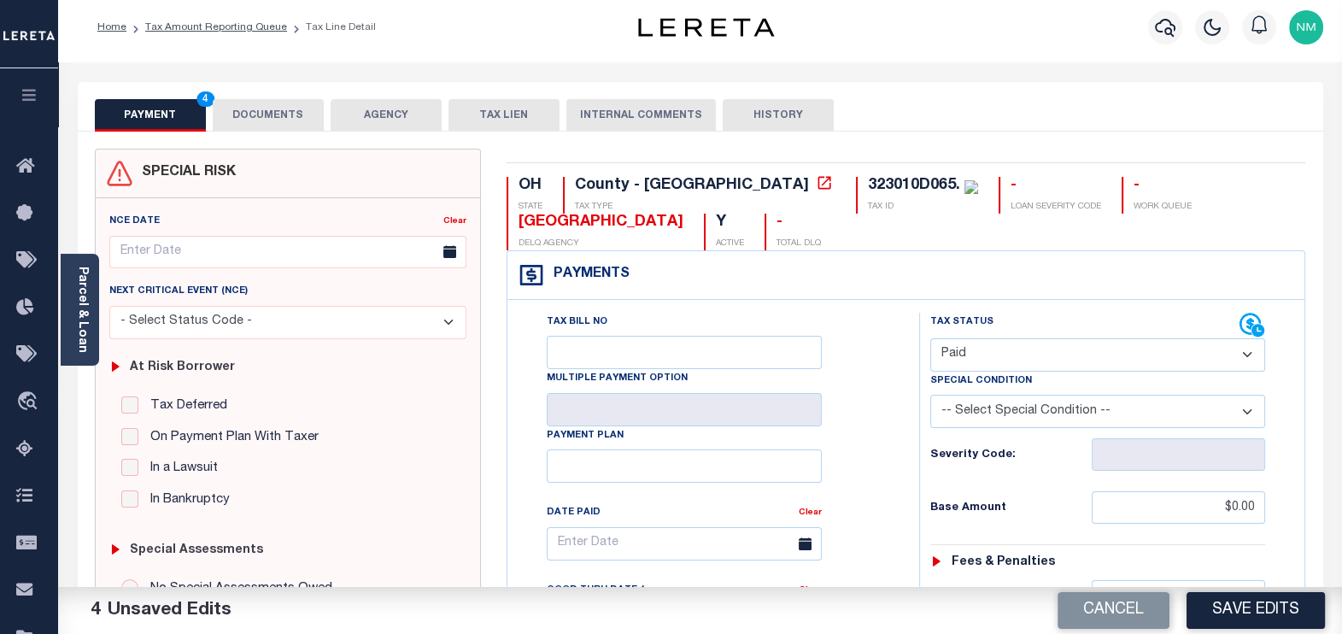
scroll to position [0, 0]
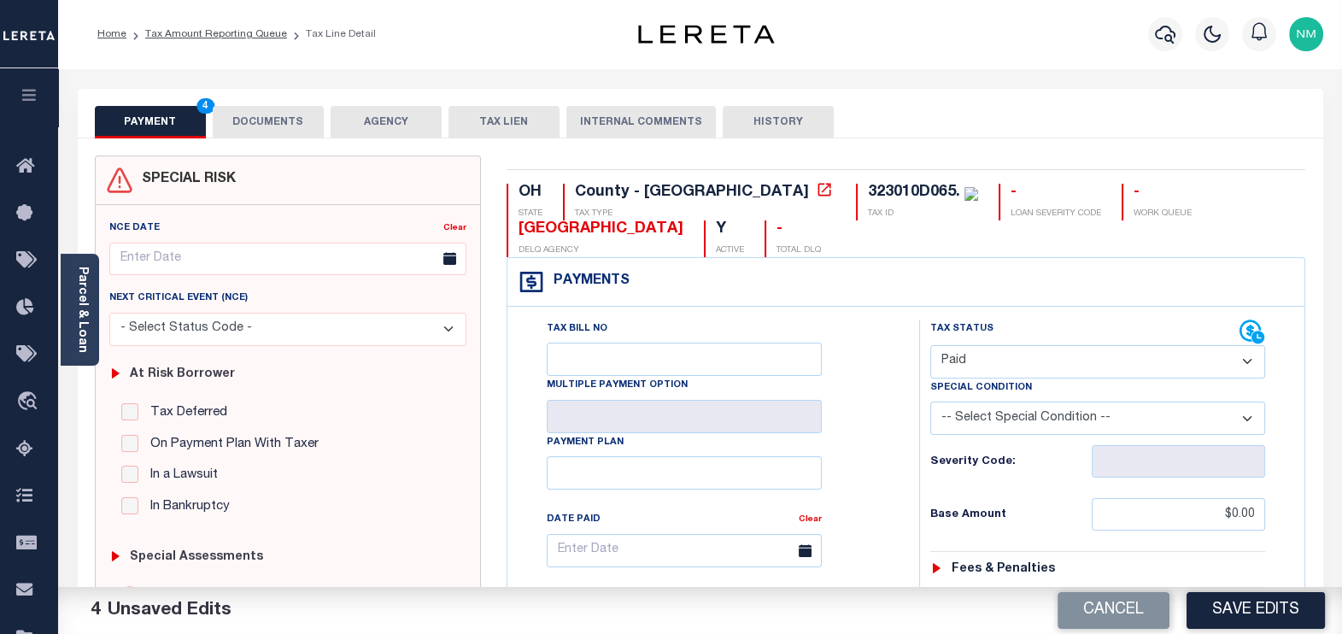
type textarea "tax information verified through website that taxes paid current"
click at [265, 126] on button "DOCUMENTS" at bounding box center [268, 122] width 111 height 32
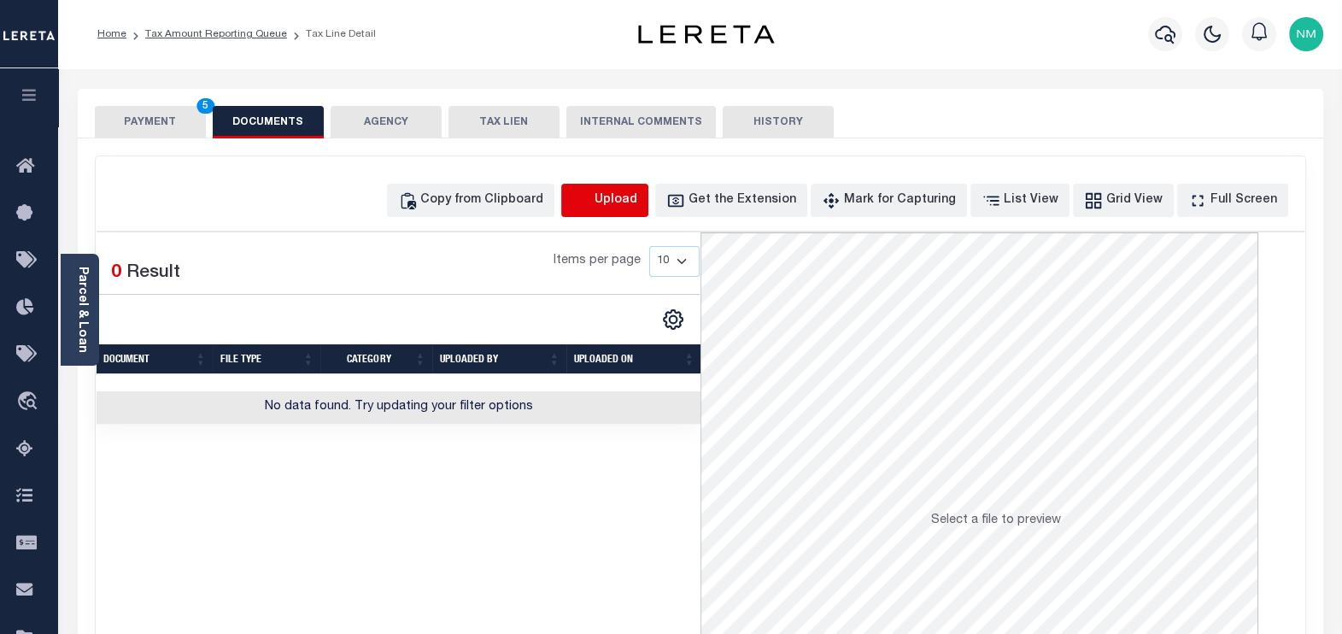
click at [591, 200] on icon "button" at bounding box center [581, 200] width 19 height 19
select select "POP"
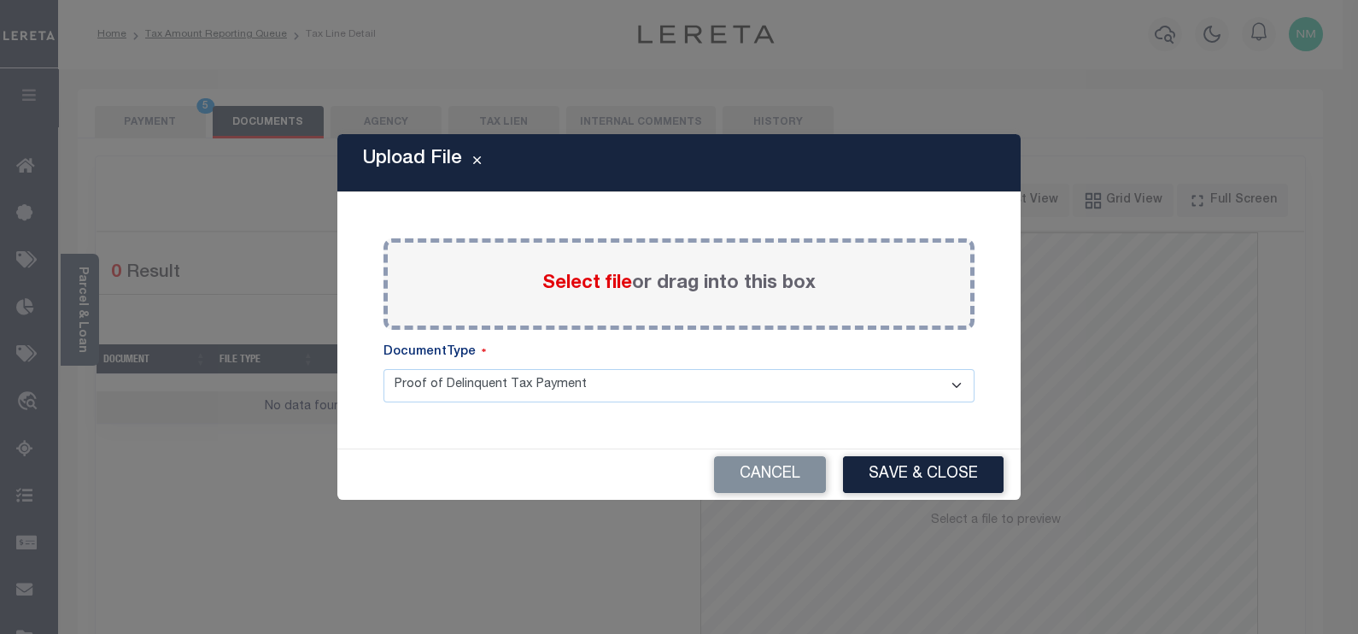
click at [551, 274] on span "Select file" at bounding box center [587, 283] width 90 height 19
click at [0, 0] on input "Select file or drag into this box" at bounding box center [0, 0] width 0 height 0
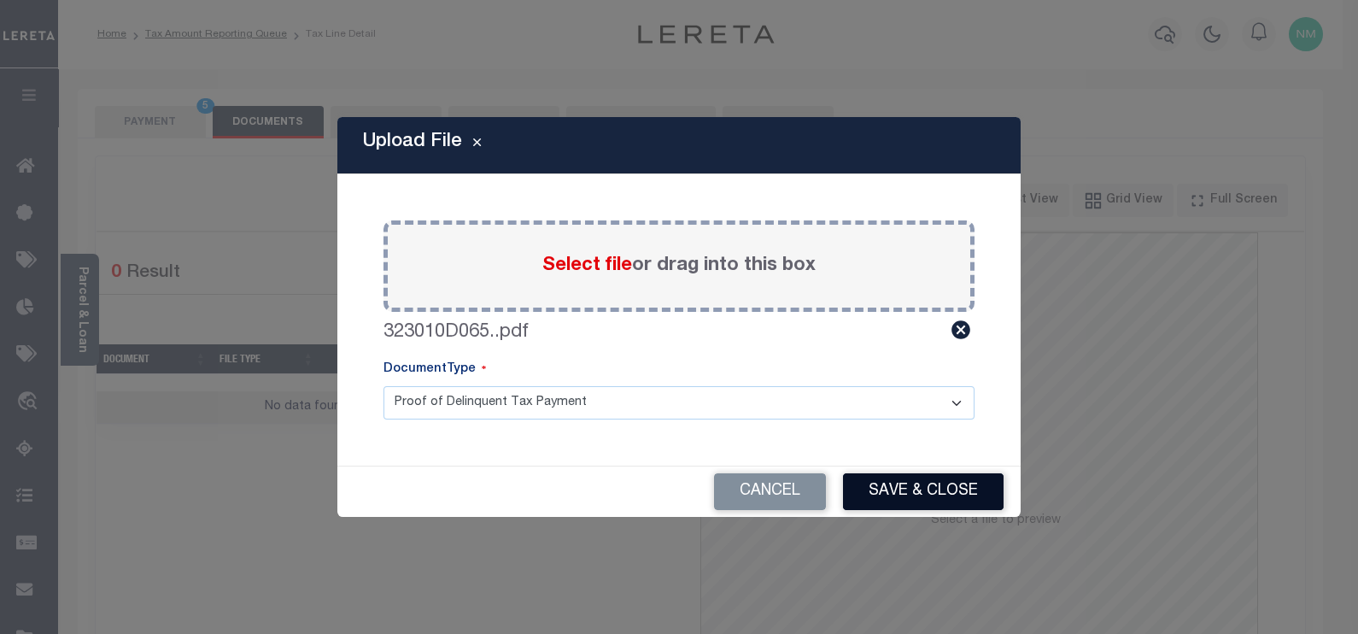
click at [881, 499] on button "Save & Close" at bounding box center [923, 491] width 161 height 37
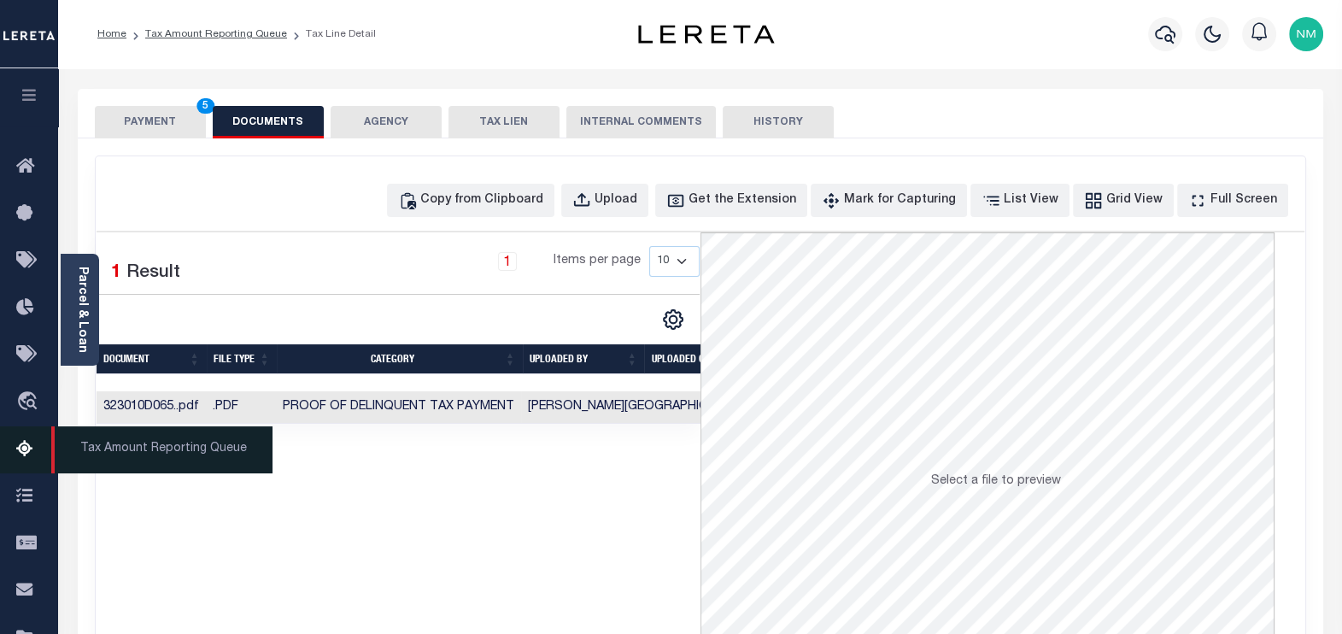
click at [30, 453] on icon at bounding box center [29, 449] width 27 height 21
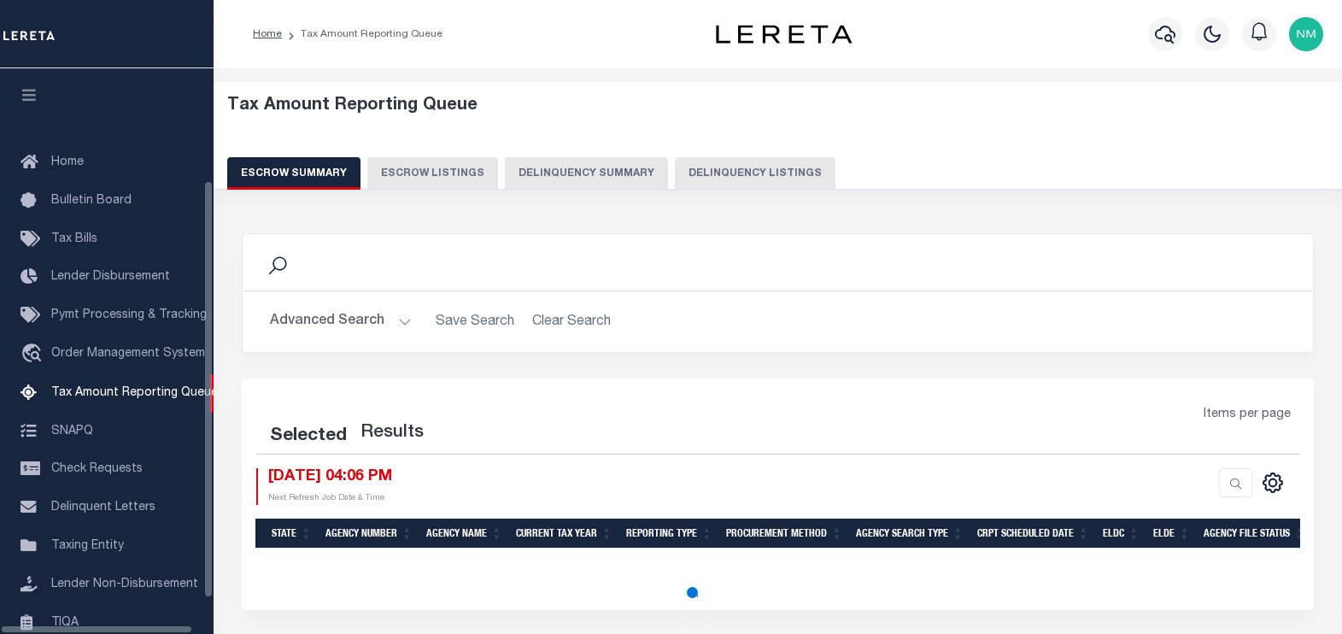
click at [733, 171] on button "Delinquency Listings" at bounding box center [755, 173] width 161 height 32
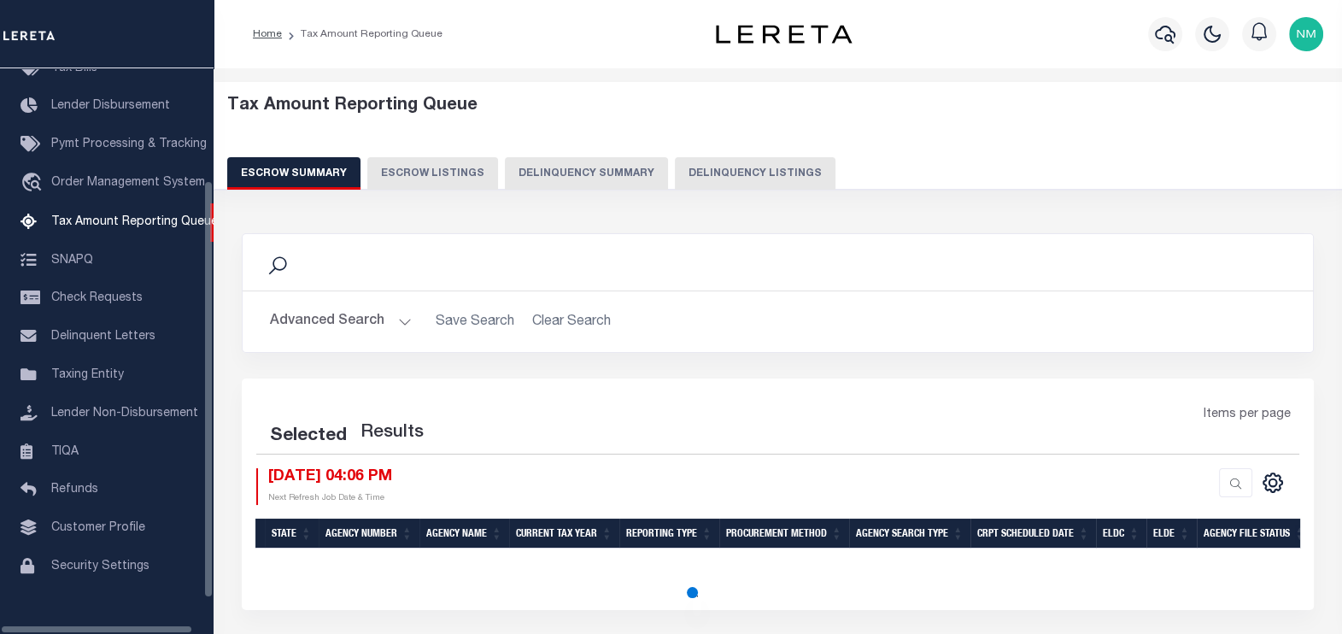
select select "100"
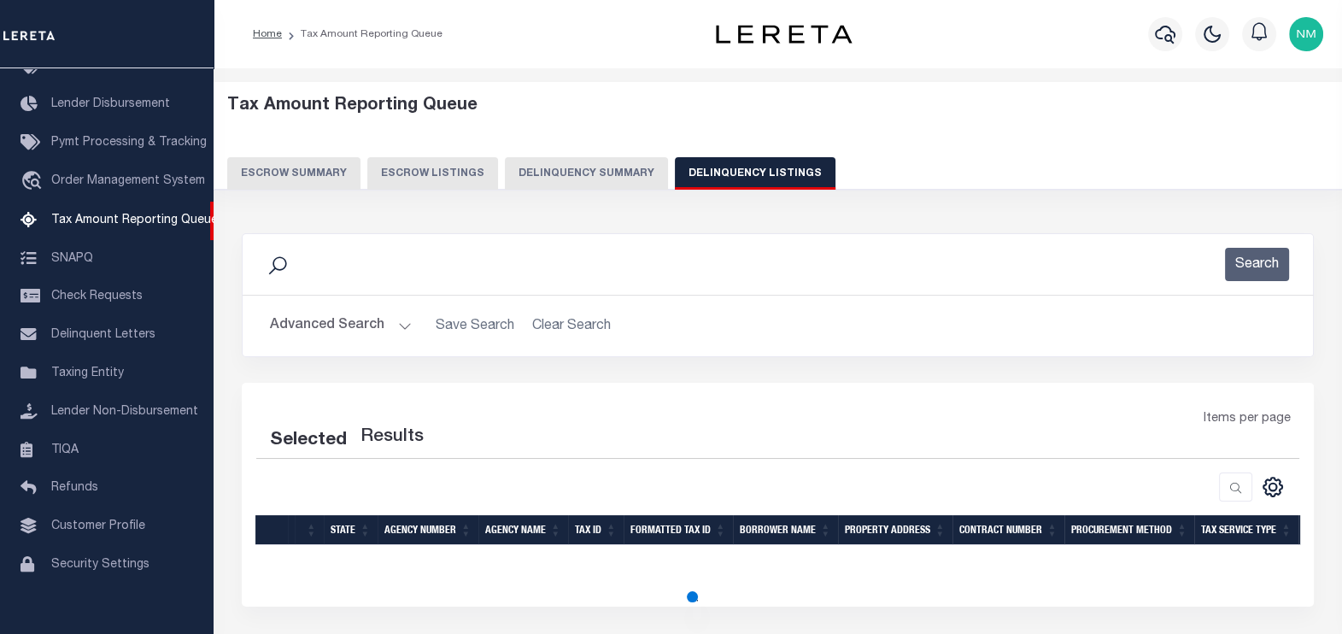
select select "100"
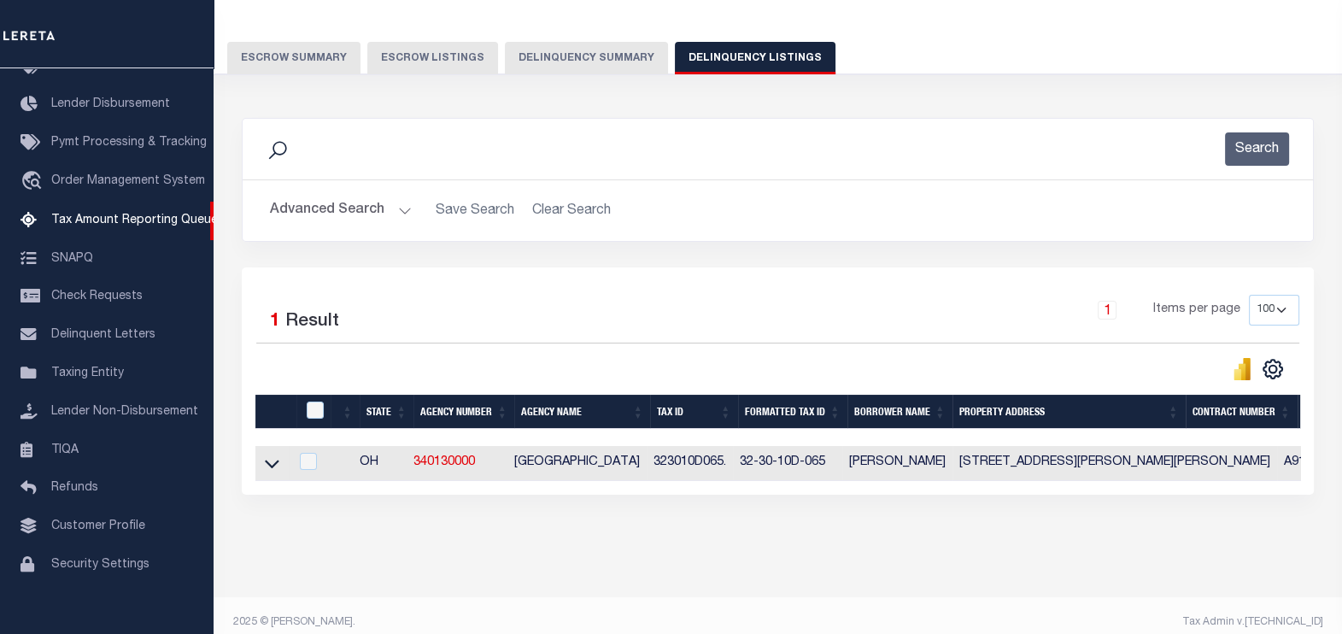
scroll to position [142, 0]
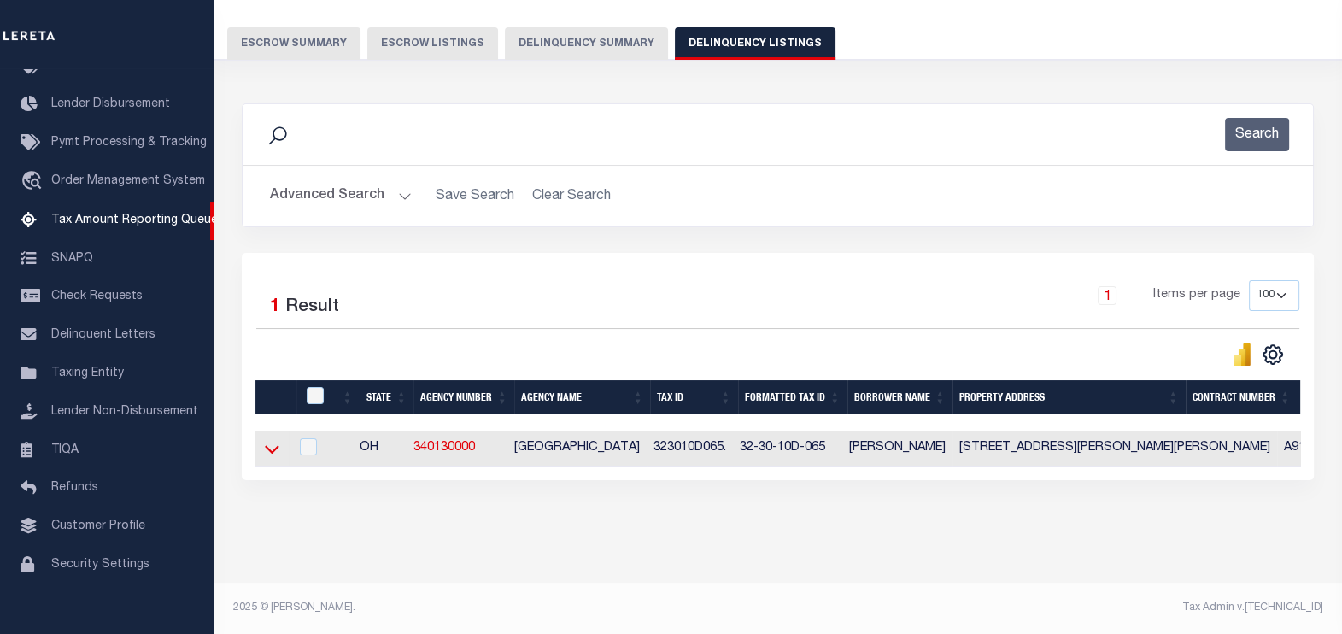
click at [273, 446] on icon at bounding box center [272, 450] width 15 height 9
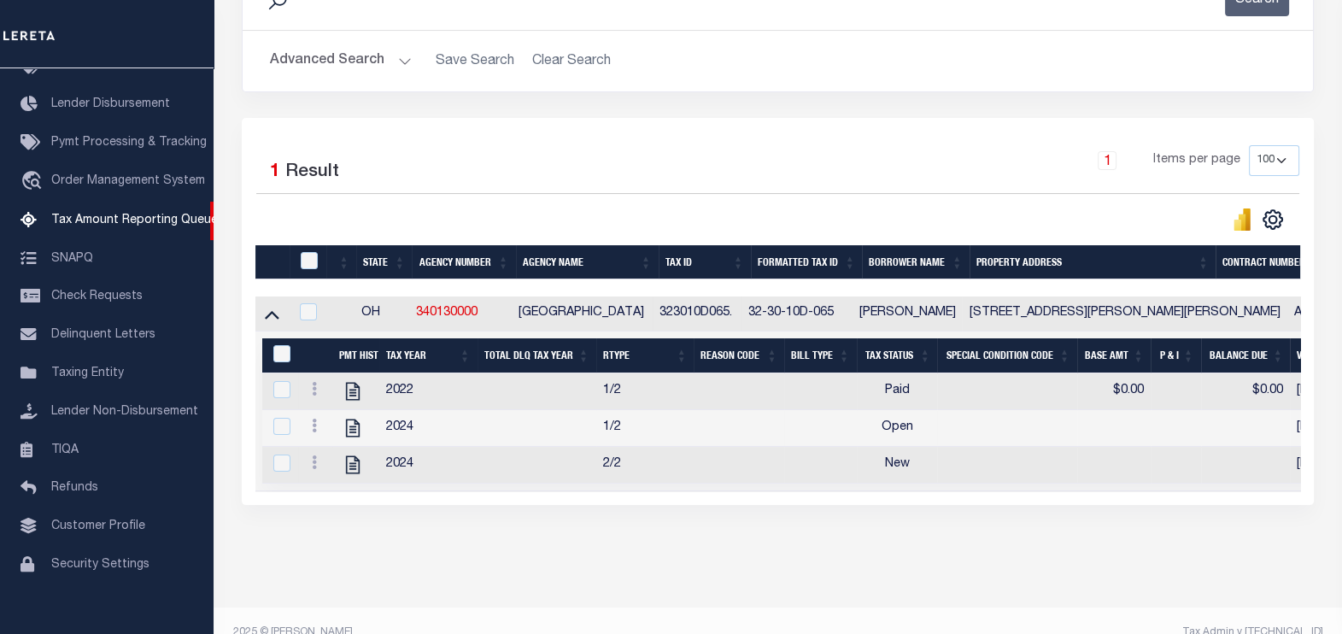
scroll to position [303, 0]
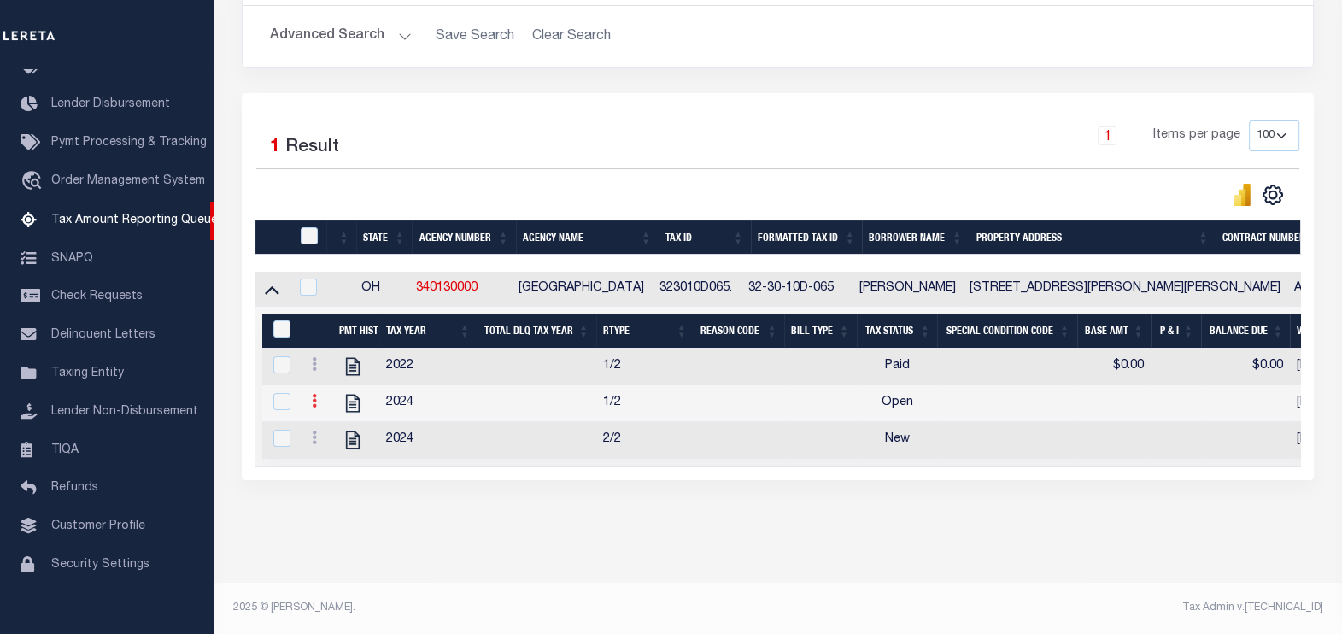
click at [312, 394] on icon at bounding box center [314, 401] width 5 height 14
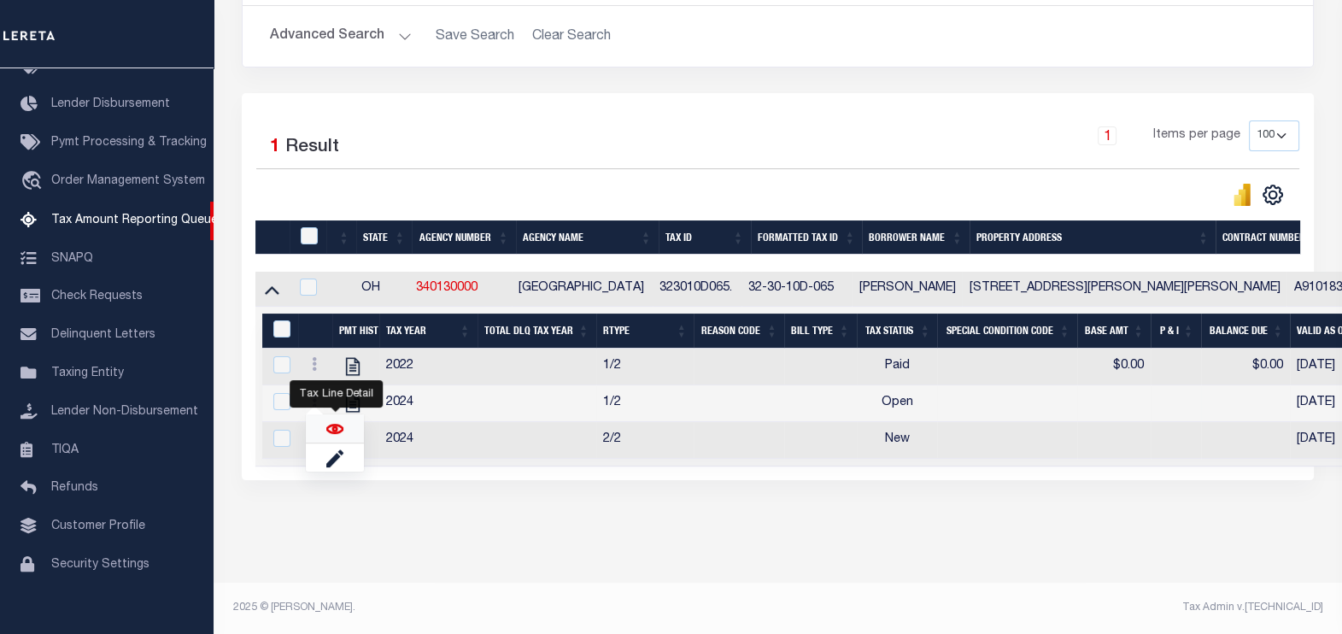
click at [326, 430] on img "" at bounding box center [334, 428] width 17 height 17
checkbox input "true"
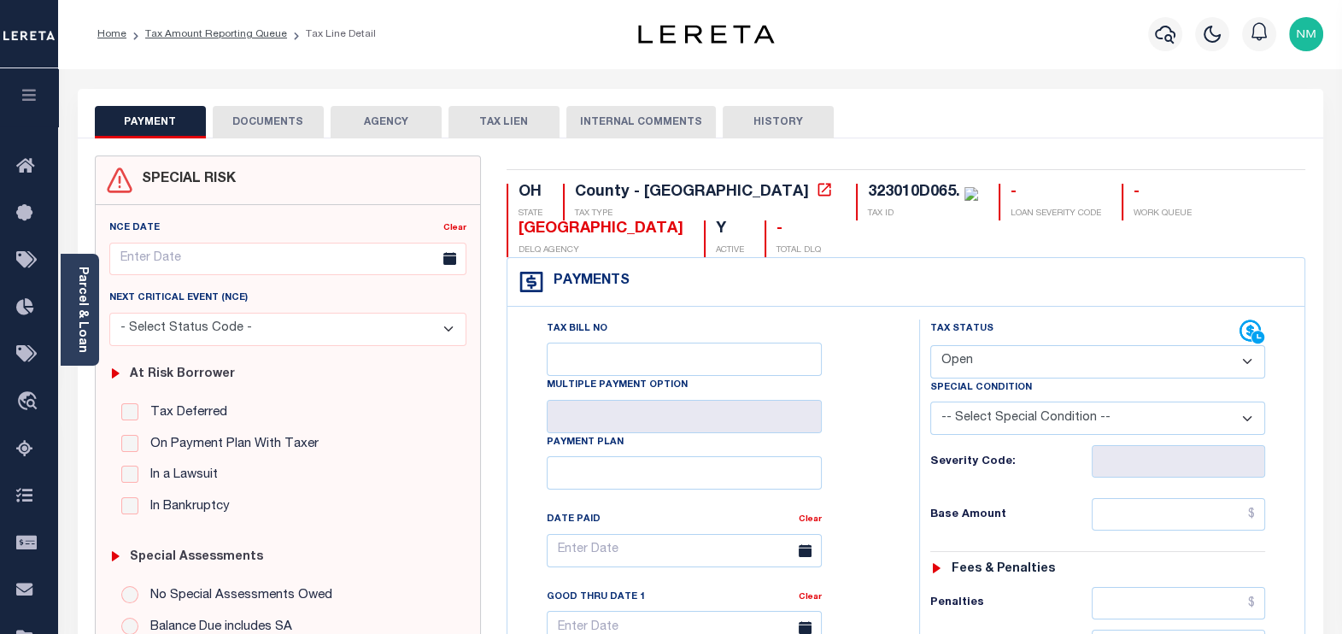
click at [256, 122] on button "DOCUMENTS" at bounding box center [268, 122] width 111 height 32
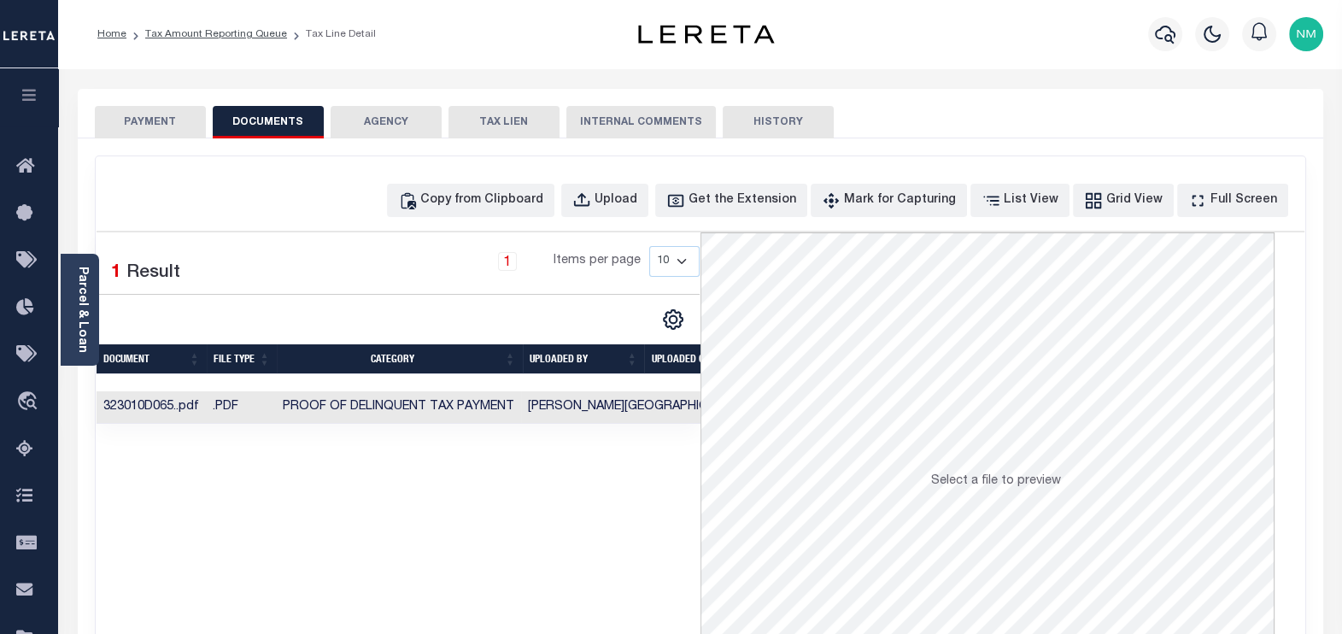
click at [170, 115] on button "PAYMENT" at bounding box center [150, 122] width 111 height 32
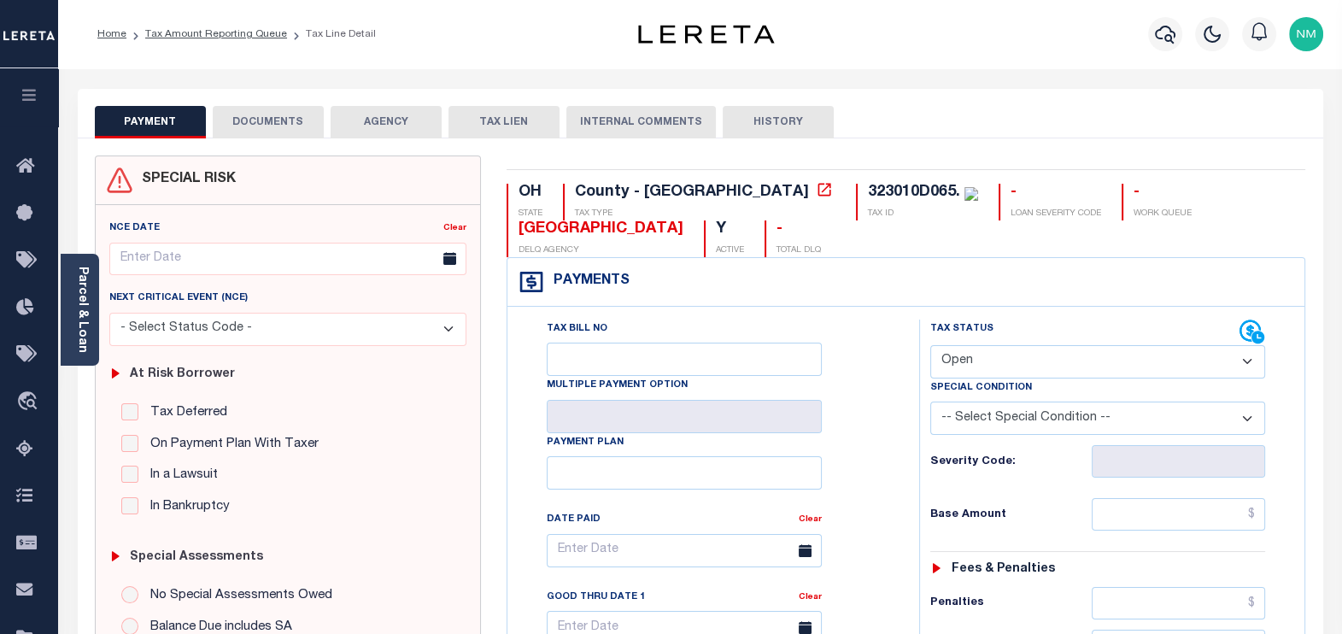
click at [962, 364] on select "- Select Status Code - Open Due/Unpaid Paid Incomplete No Tax Due Internal Refu…" at bounding box center [1098, 361] width 336 height 33
select select "PYD"
click at [930, 345] on select "- Select Status Code - Open Due/Unpaid Paid Incomplete No Tax Due Internal Refu…" at bounding box center [1098, 361] width 336 height 33
type input "[DATE]"
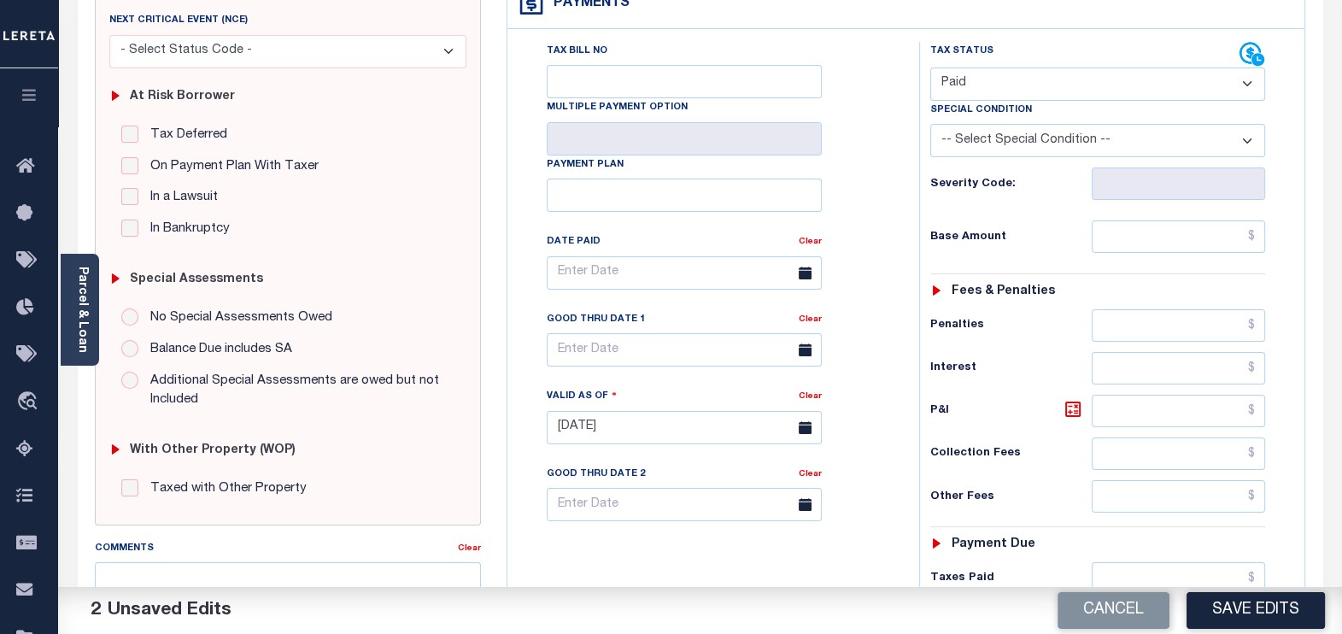
scroll to position [426, 0]
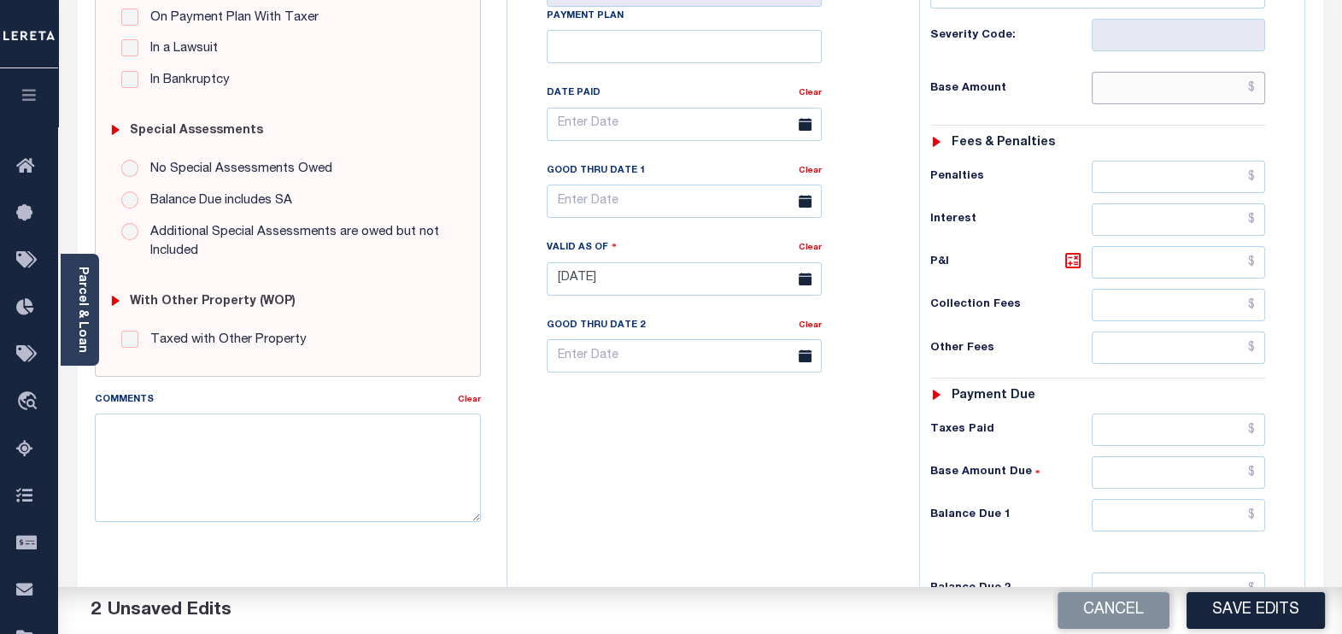
click at [1249, 90] on input "text" at bounding box center [1178, 88] width 173 height 32
type input "$0.00"
click at [1251, 513] on input "text" at bounding box center [1178, 515] width 173 height 32
type input "$0.00"
click at [232, 454] on textarea "Comments" at bounding box center [288, 467] width 387 height 108
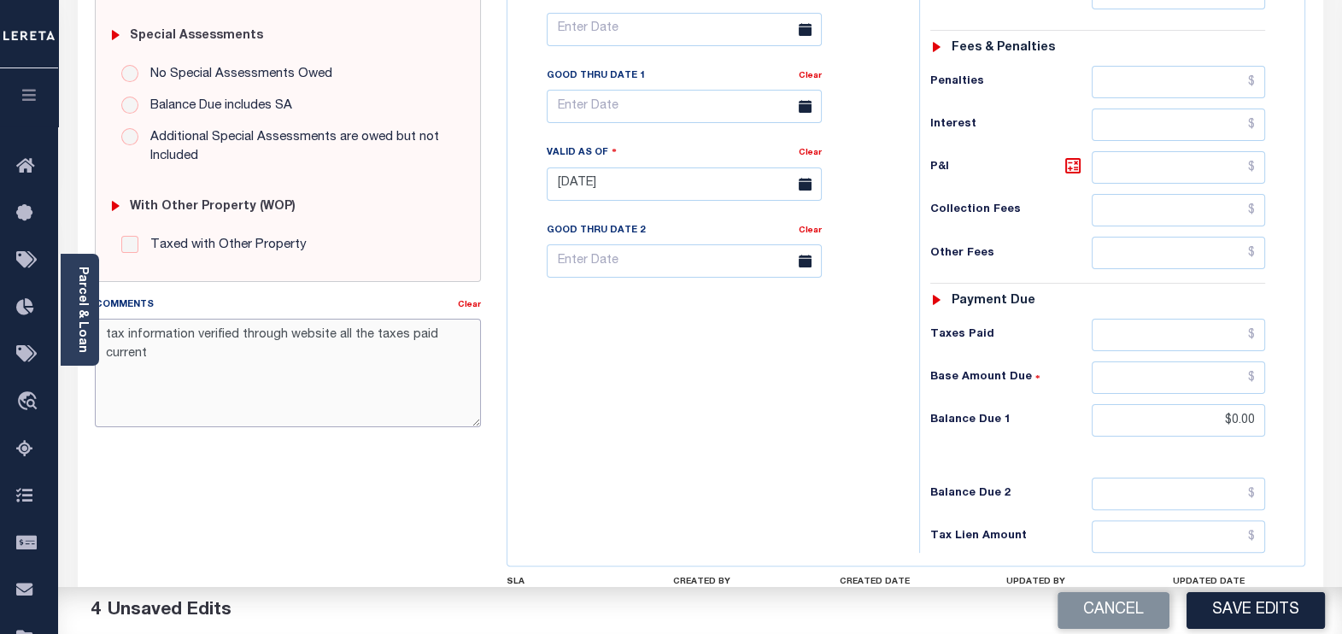
scroll to position [534, 0]
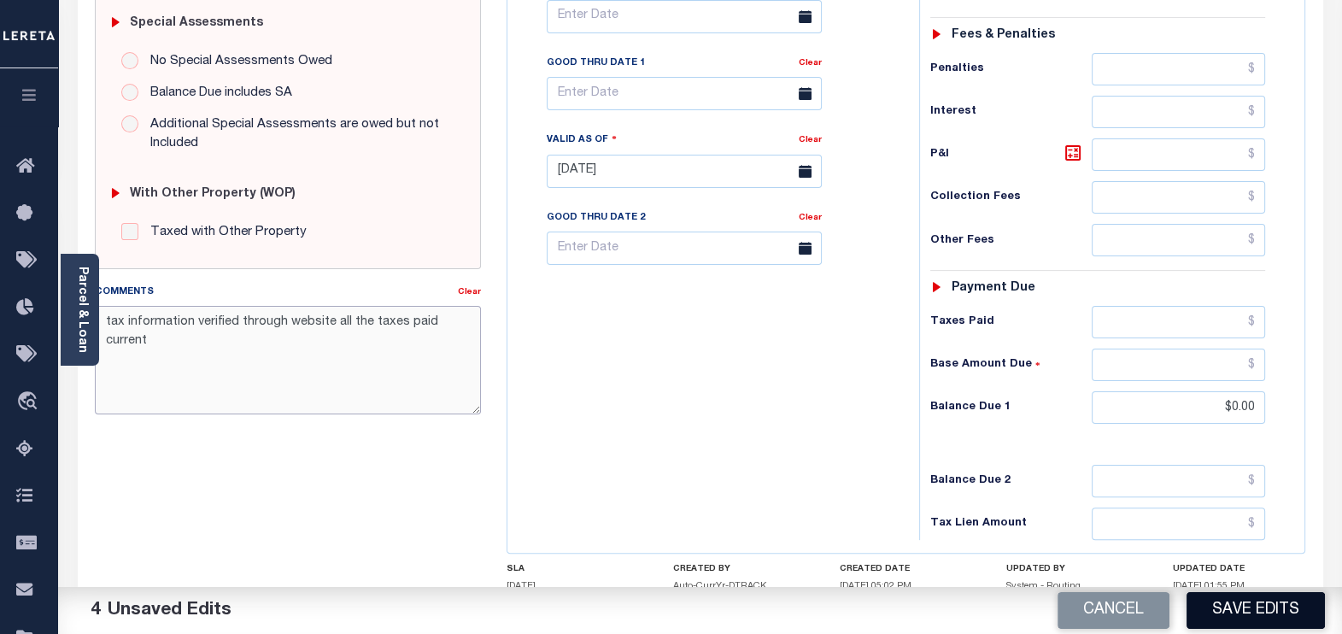
type textarea "tax information verified through website all the taxes paid current"
click at [1238, 612] on button "Save Edits" at bounding box center [1255, 610] width 138 height 37
checkbox input "false"
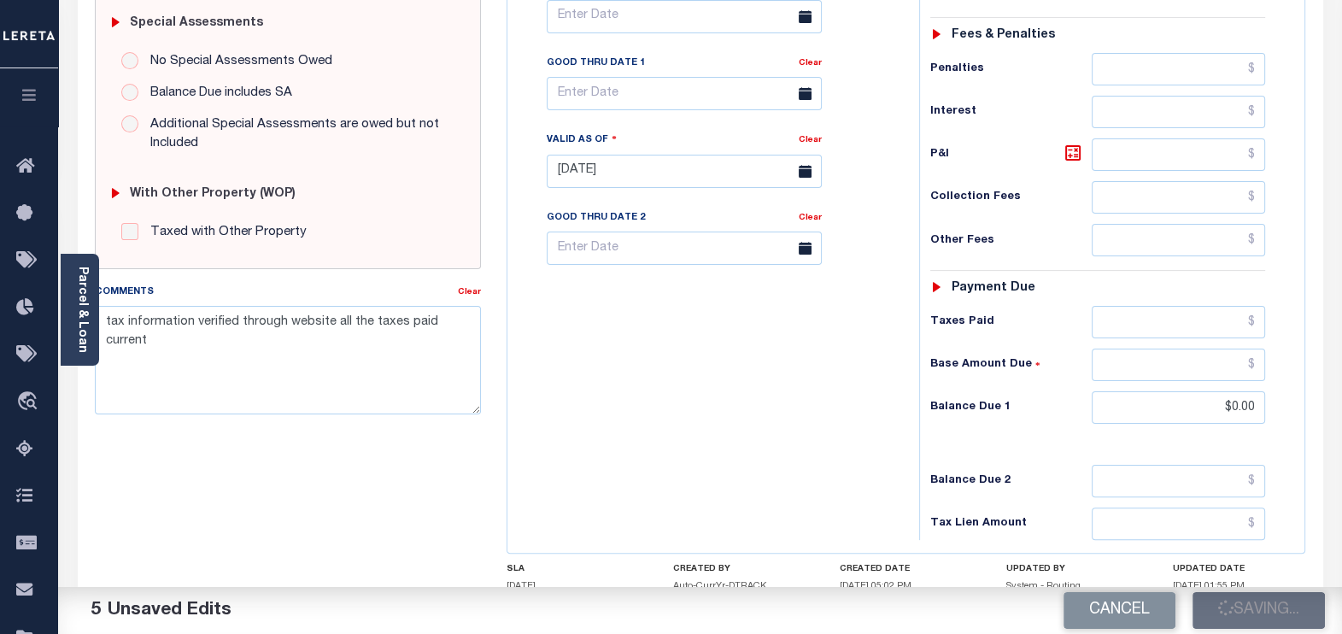
checkbox input "false"
type input "$0"
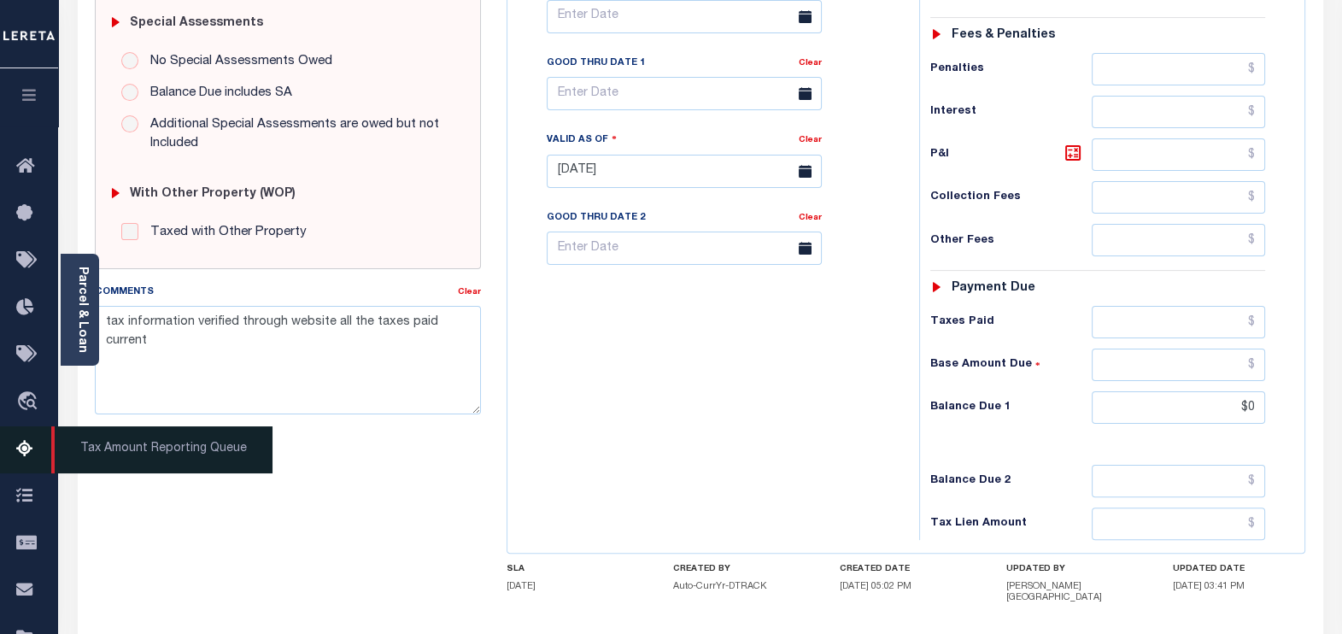
click at [26, 448] on icon at bounding box center [29, 449] width 27 height 21
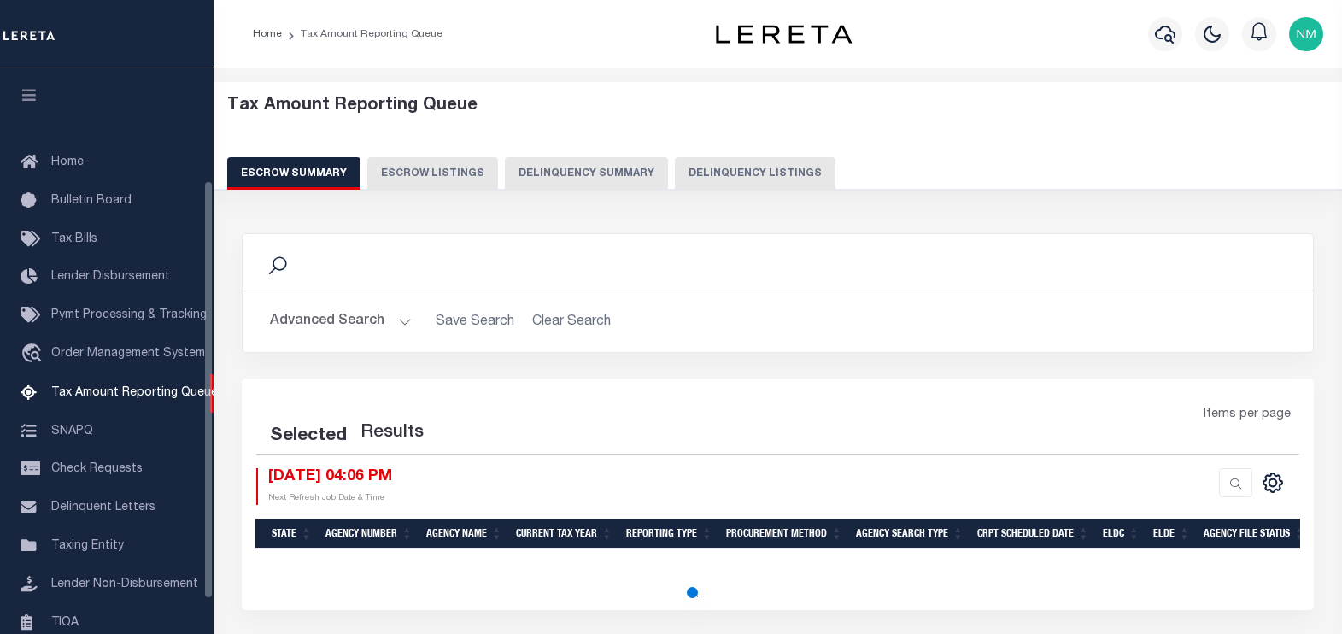
click at [702, 177] on button "Delinquency Listings" at bounding box center [755, 173] width 161 height 32
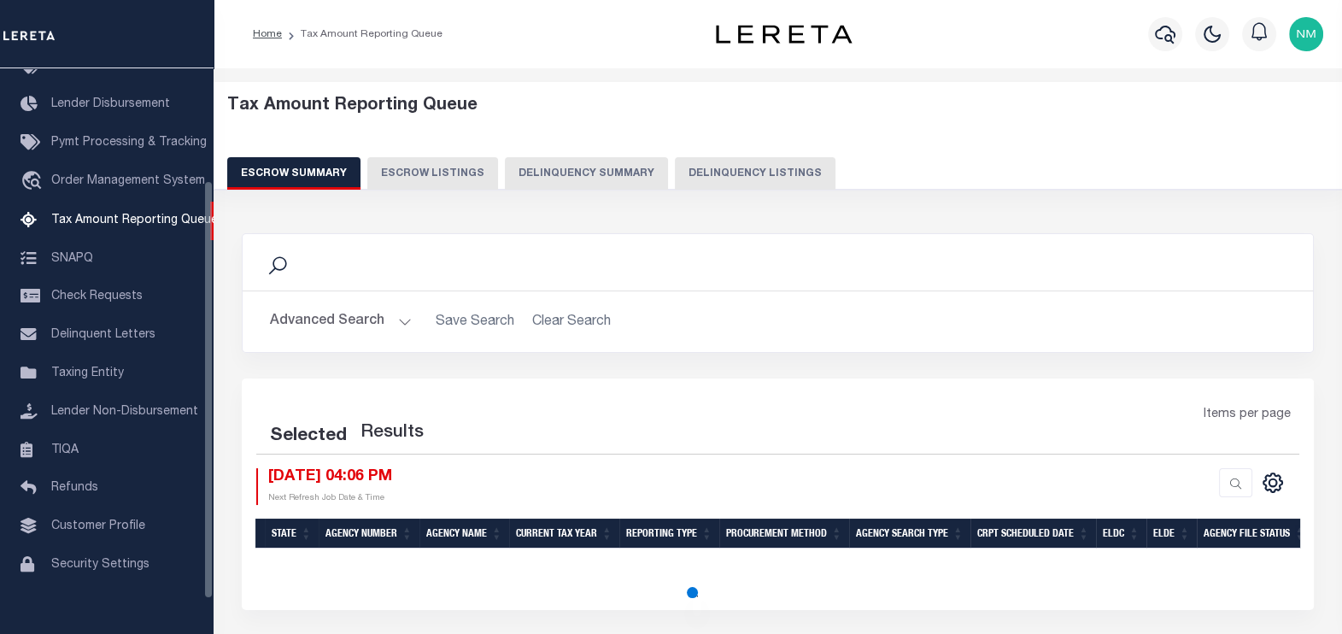
select select
select select "100"
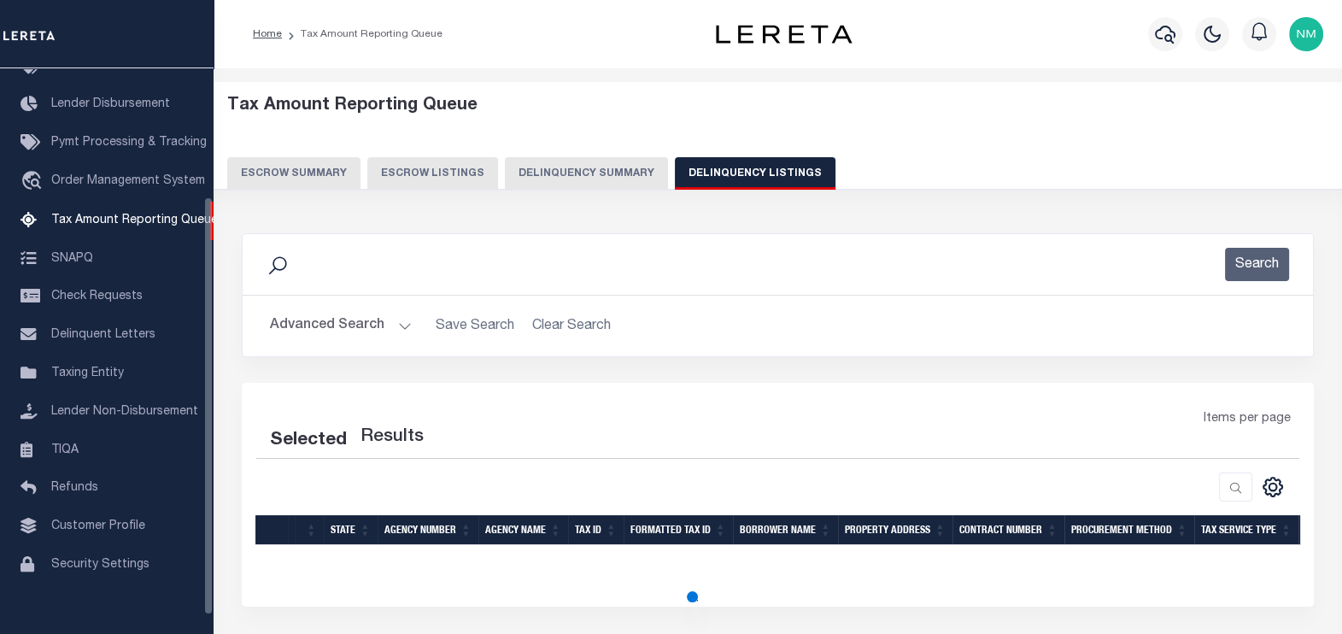
select select "100"
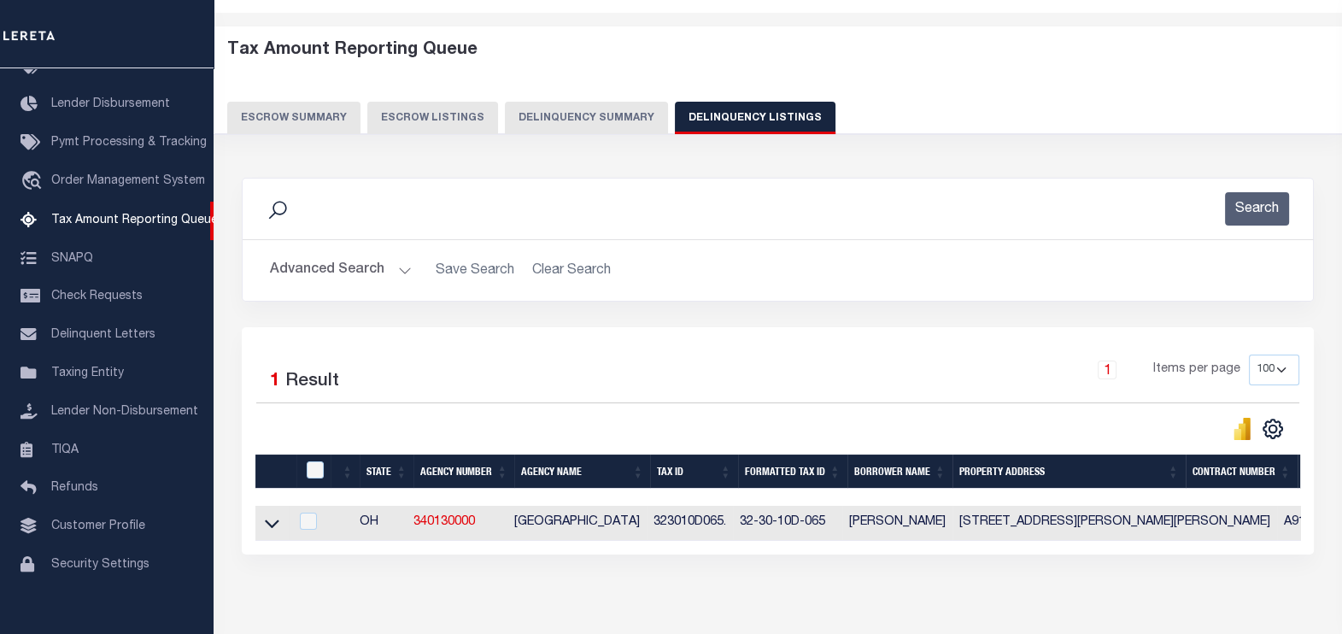
scroll to position [142, 0]
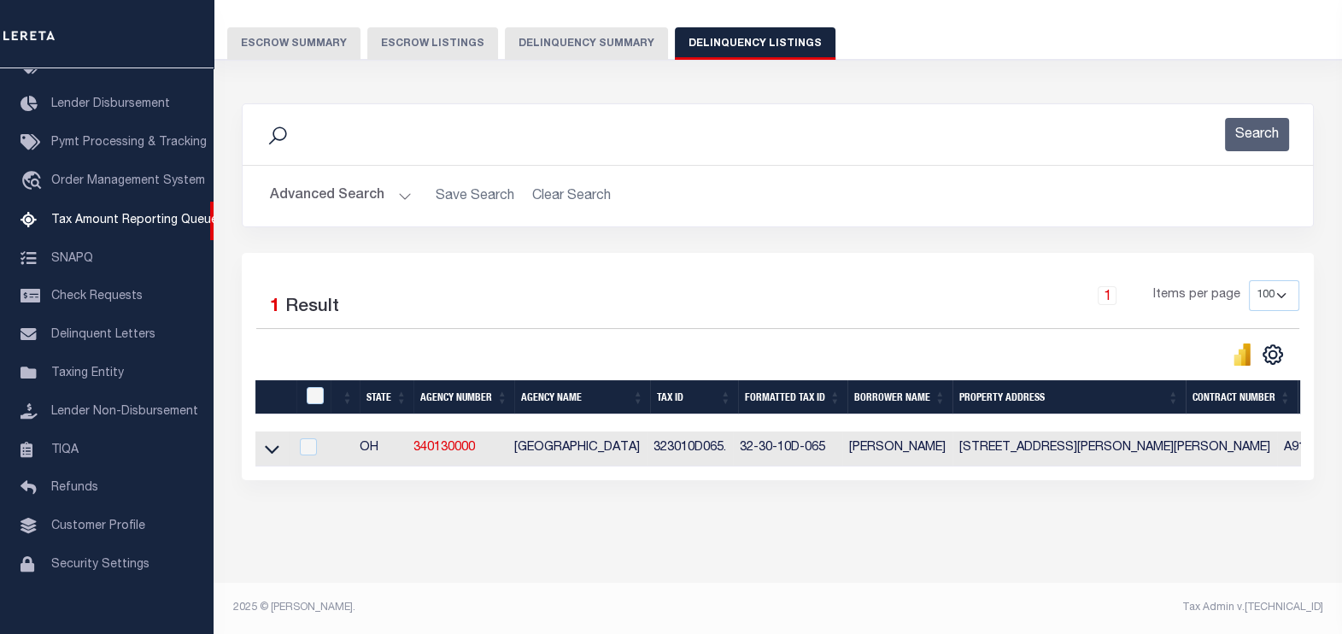
click at [334, 191] on button "Advanced Search" at bounding box center [341, 195] width 142 height 33
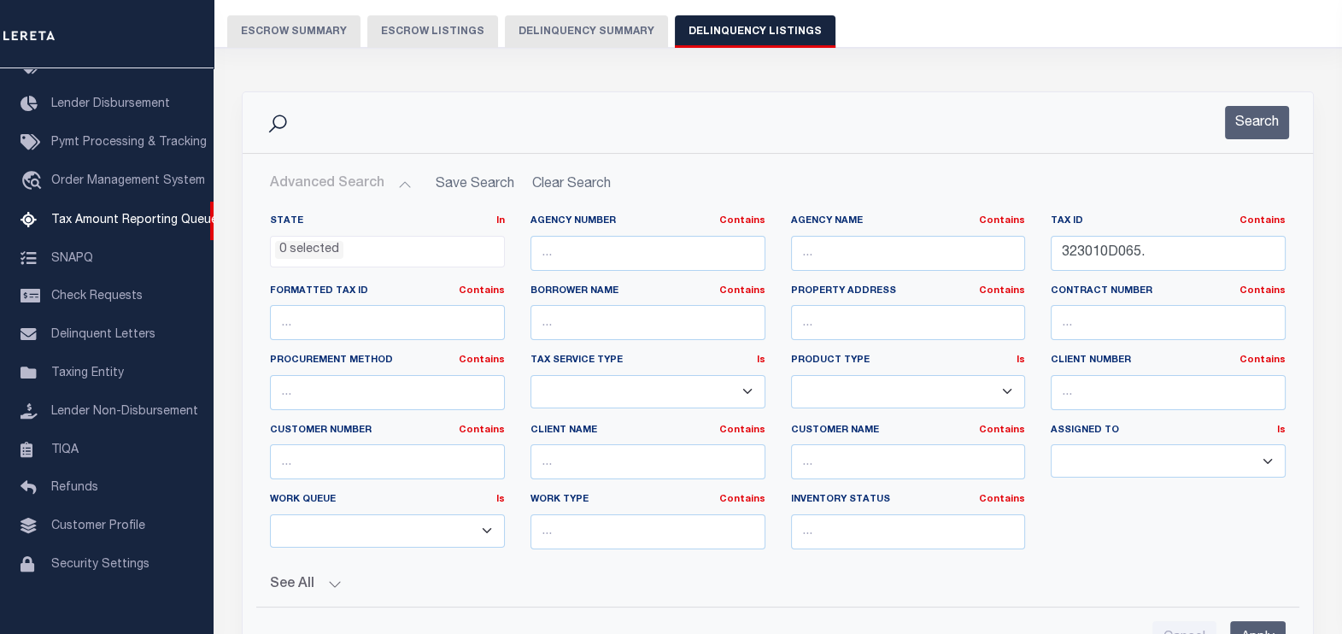
click at [333, 190] on button "Advanced Search" at bounding box center [341, 183] width 142 height 33
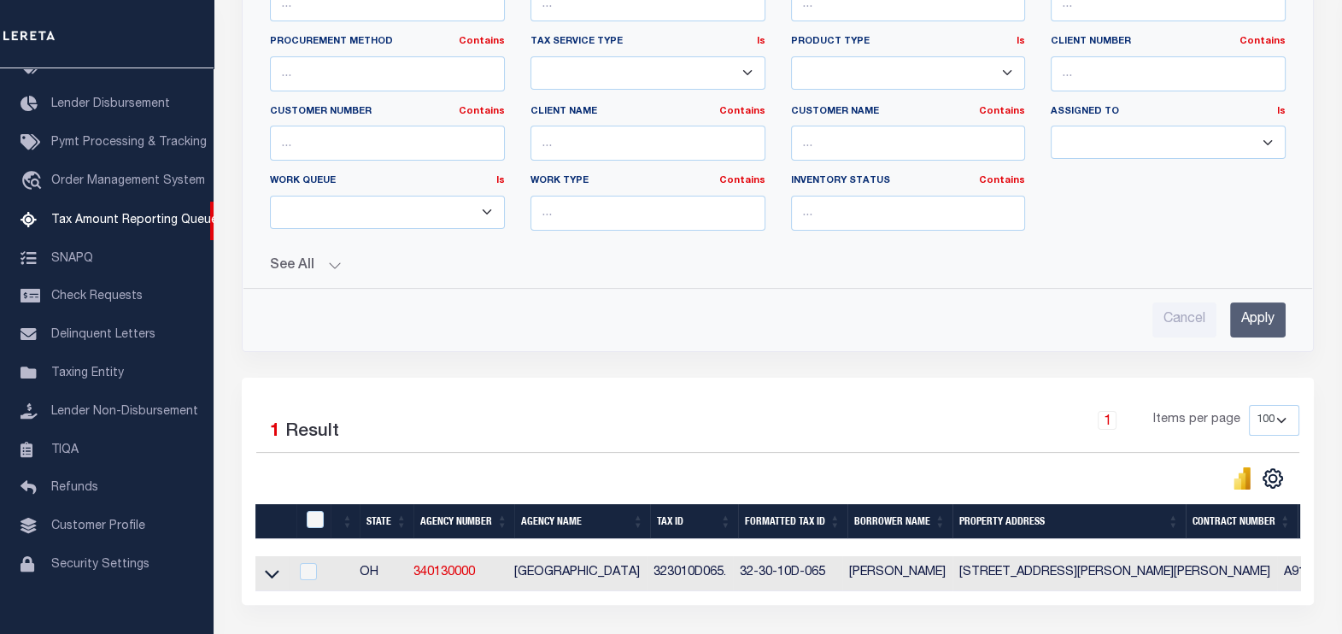
scroll to position [462, 0]
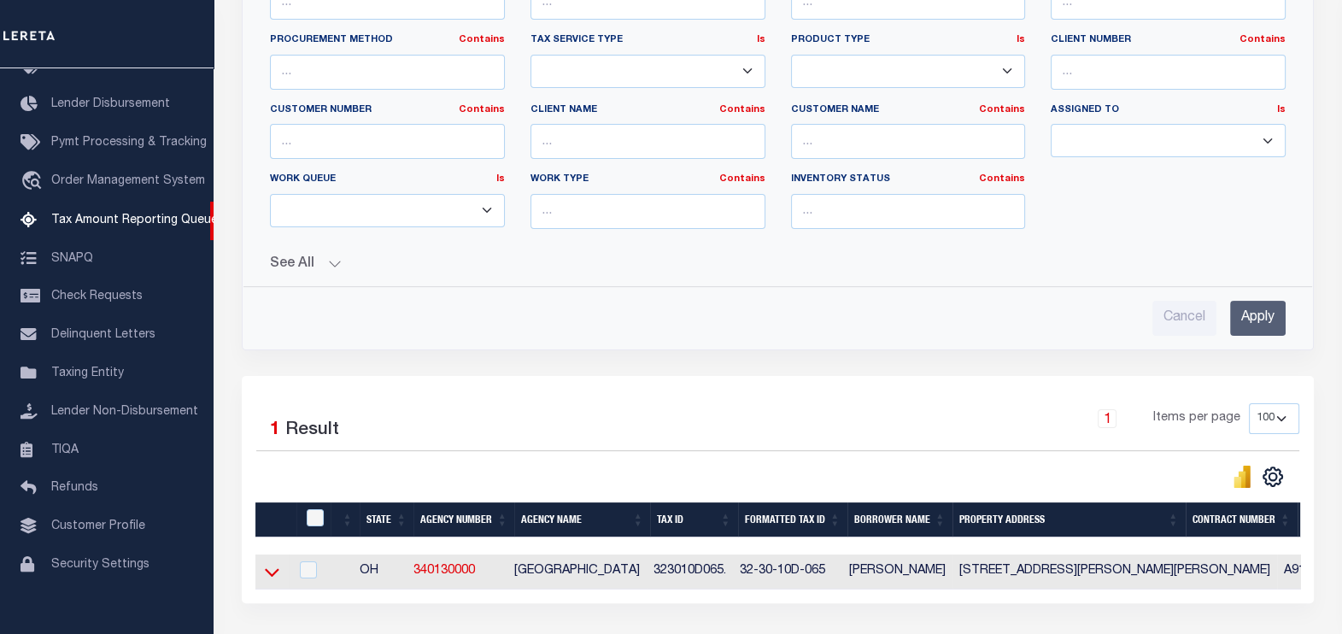
click at [272, 572] on icon at bounding box center [272, 572] width 15 height 18
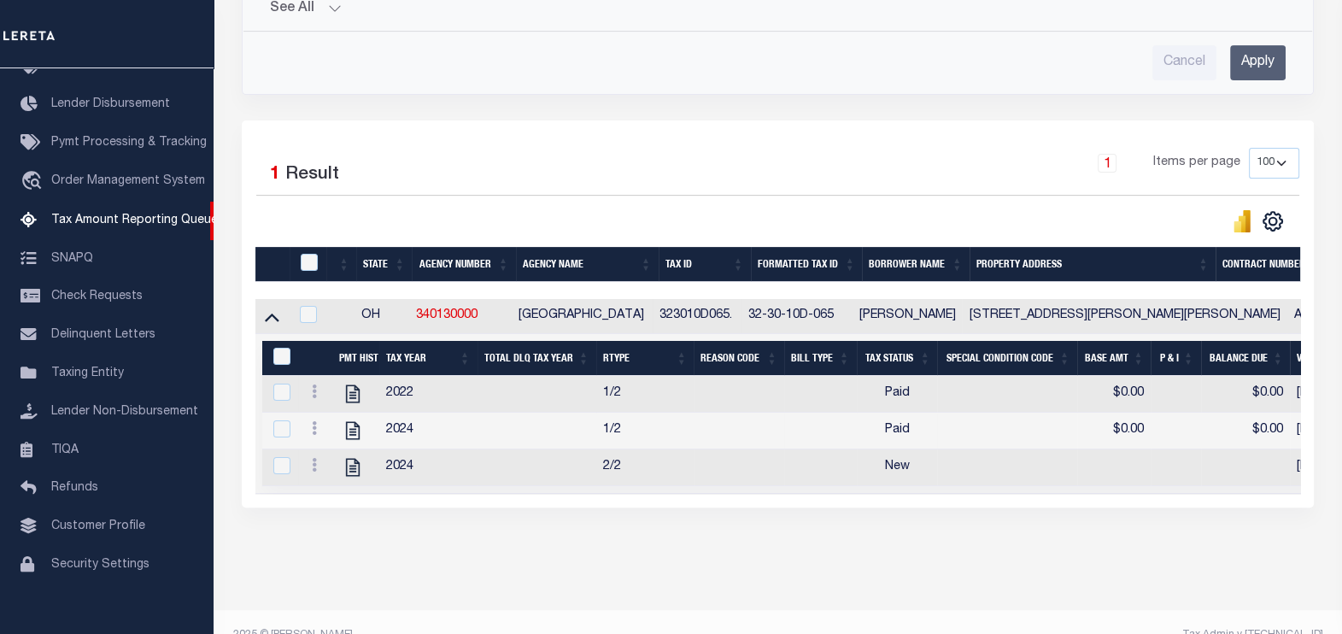
scroll to position [756, 0]
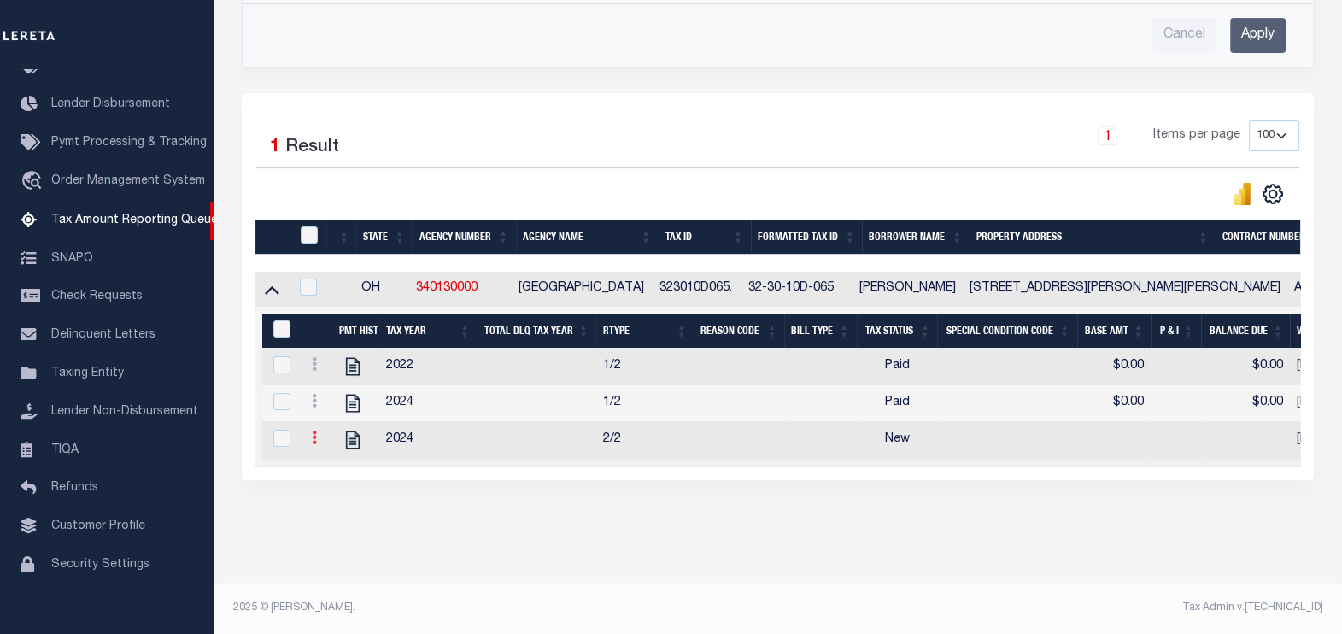
click at [313, 432] on icon at bounding box center [314, 438] width 5 height 14
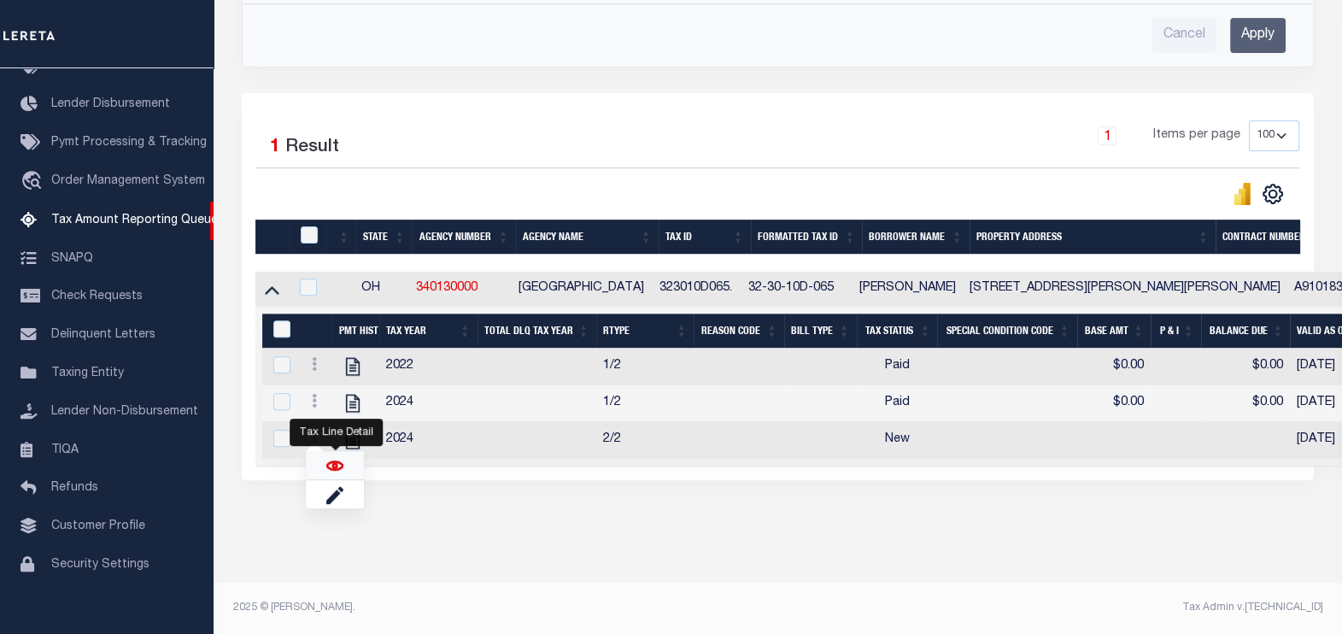
click at [342, 466] on img "" at bounding box center [334, 465] width 17 height 17
checkbox input "true"
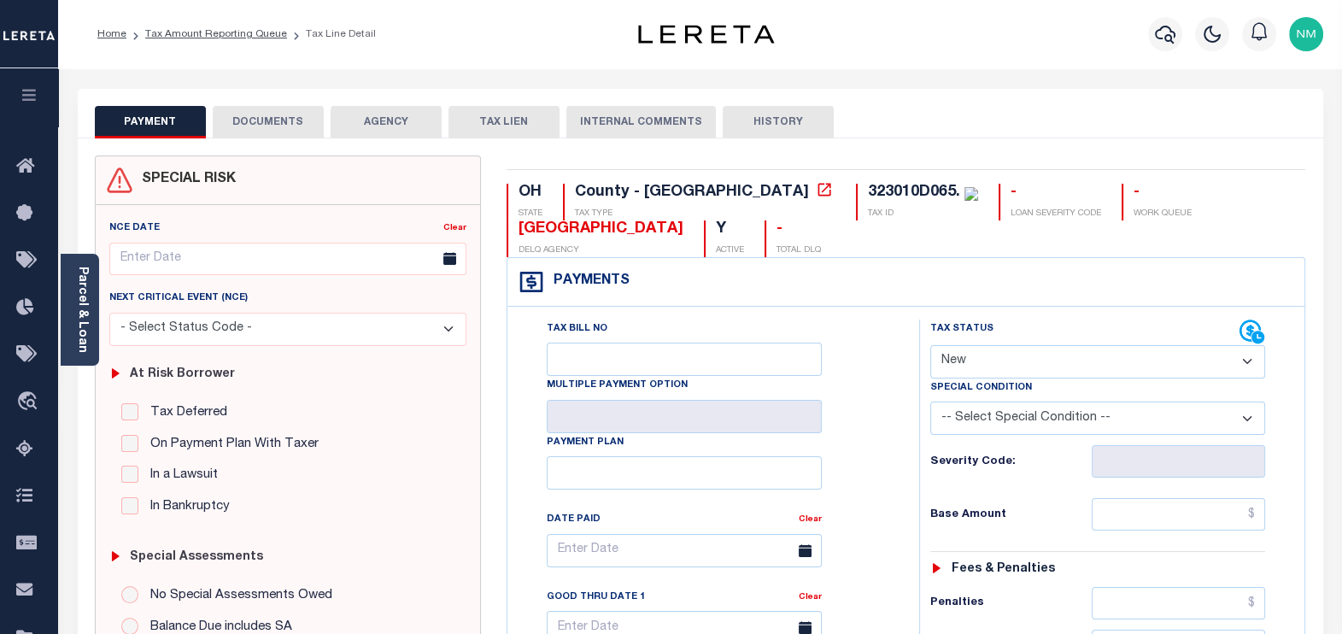
click at [272, 124] on button "DOCUMENTS" at bounding box center [268, 122] width 111 height 32
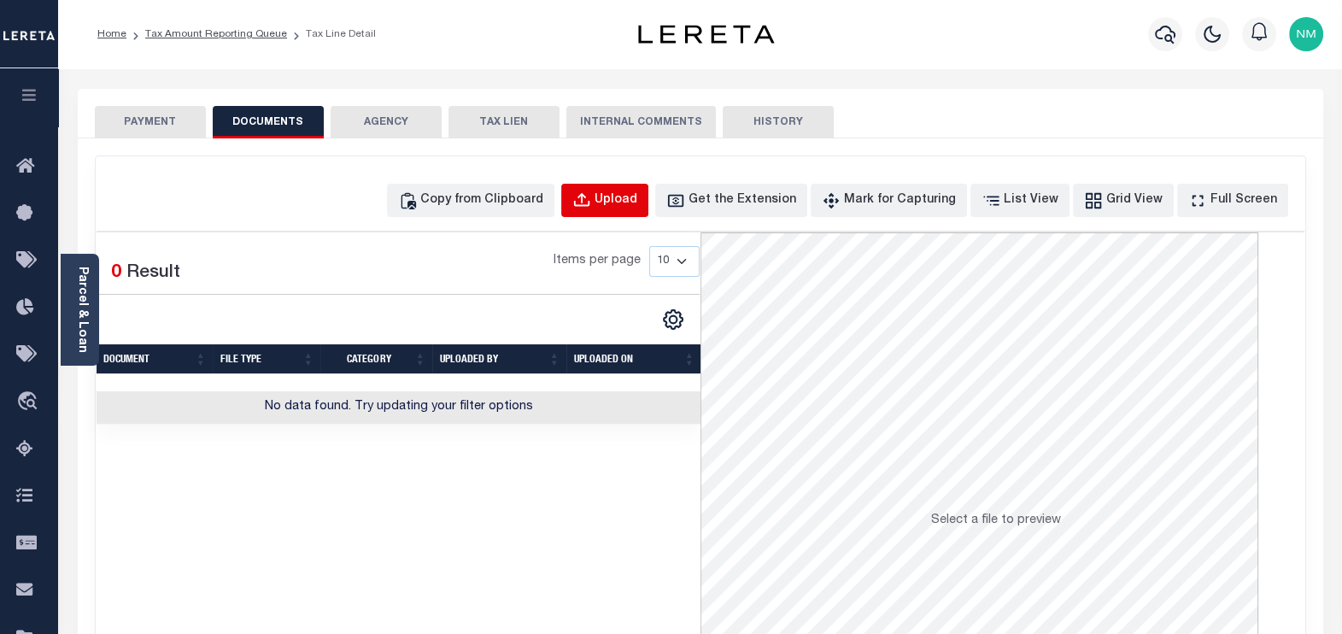
click at [637, 191] on div "Upload" at bounding box center [616, 200] width 43 height 19
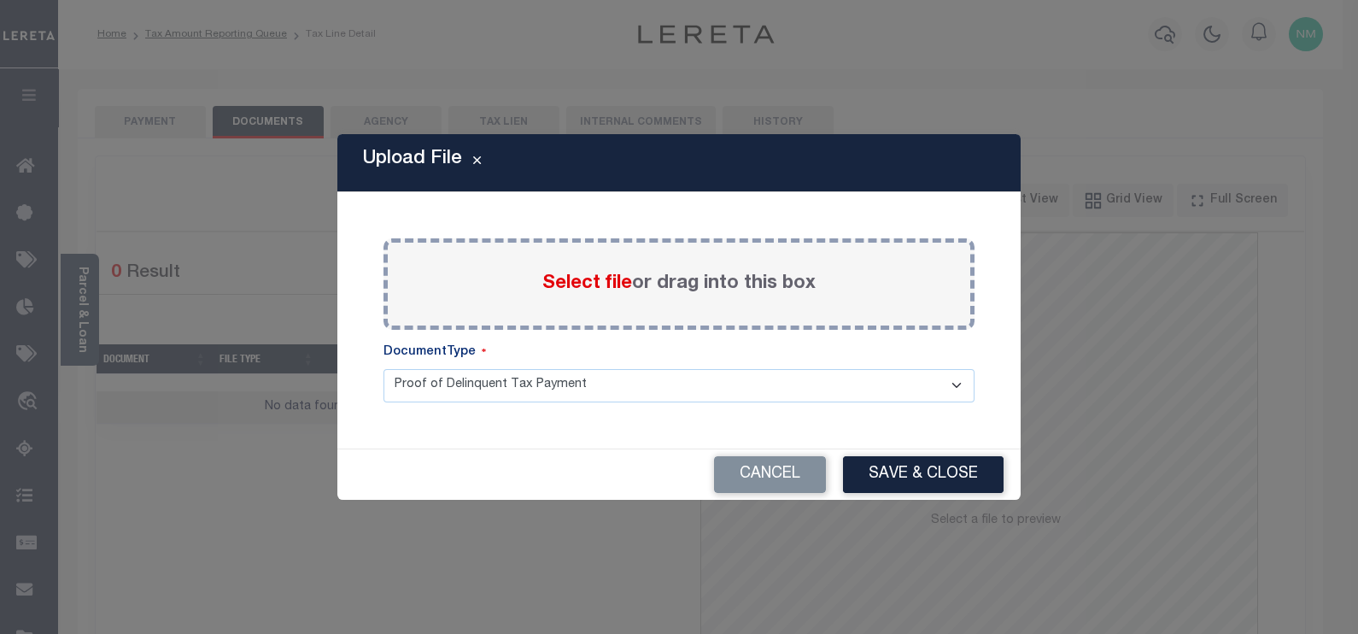
click at [560, 284] on span "Select file" at bounding box center [587, 283] width 90 height 19
click at [0, 0] on input "Select file or drag into this box" at bounding box center [0, 0] width 0 height 0
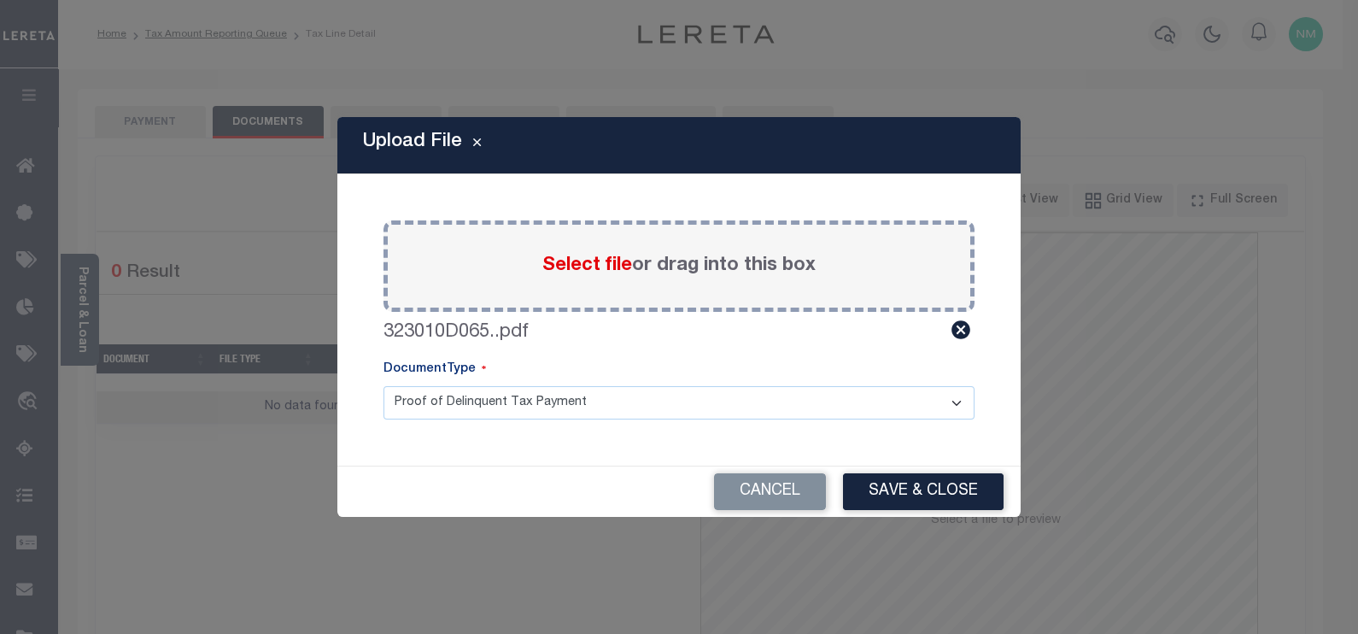
click at [895, 470] on div "Cancel Save & Close" at bounding box center [678, 491] width 683 height 50
click at [885, 484] on button "Save & Close" at bounding box center [923, 491] width 161 height 37
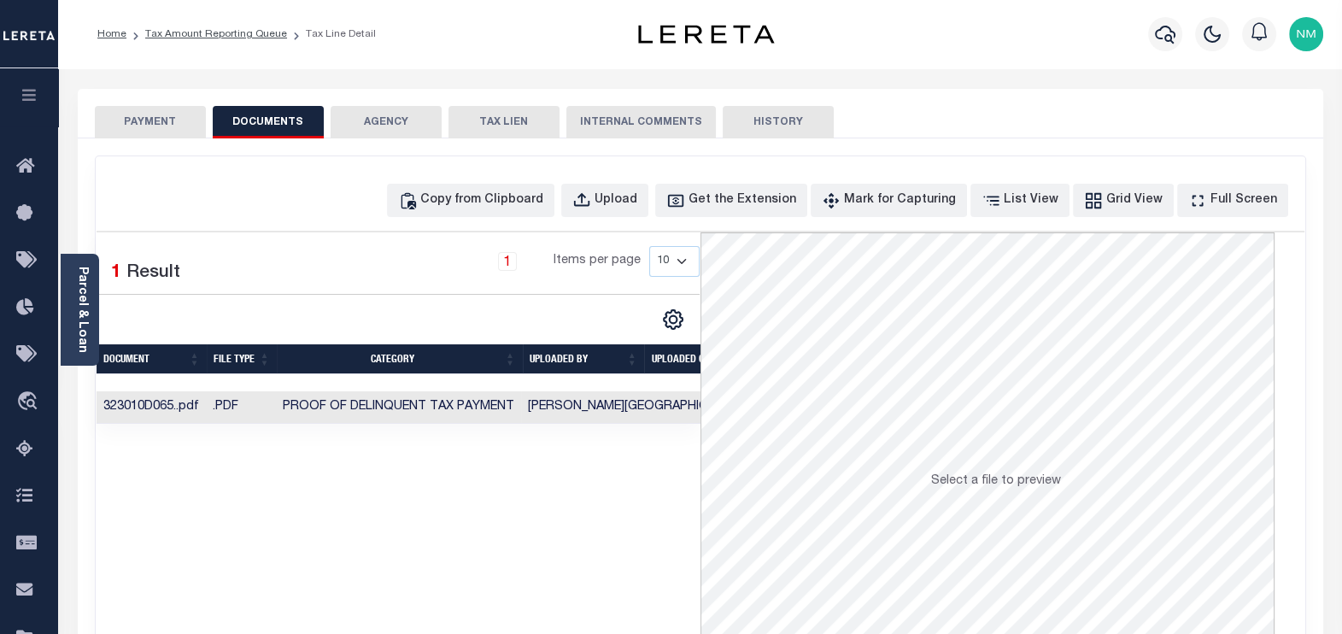
click at [151, 122] on button "PAYMENT" at bounding box center [150, 122] width 111 height 32
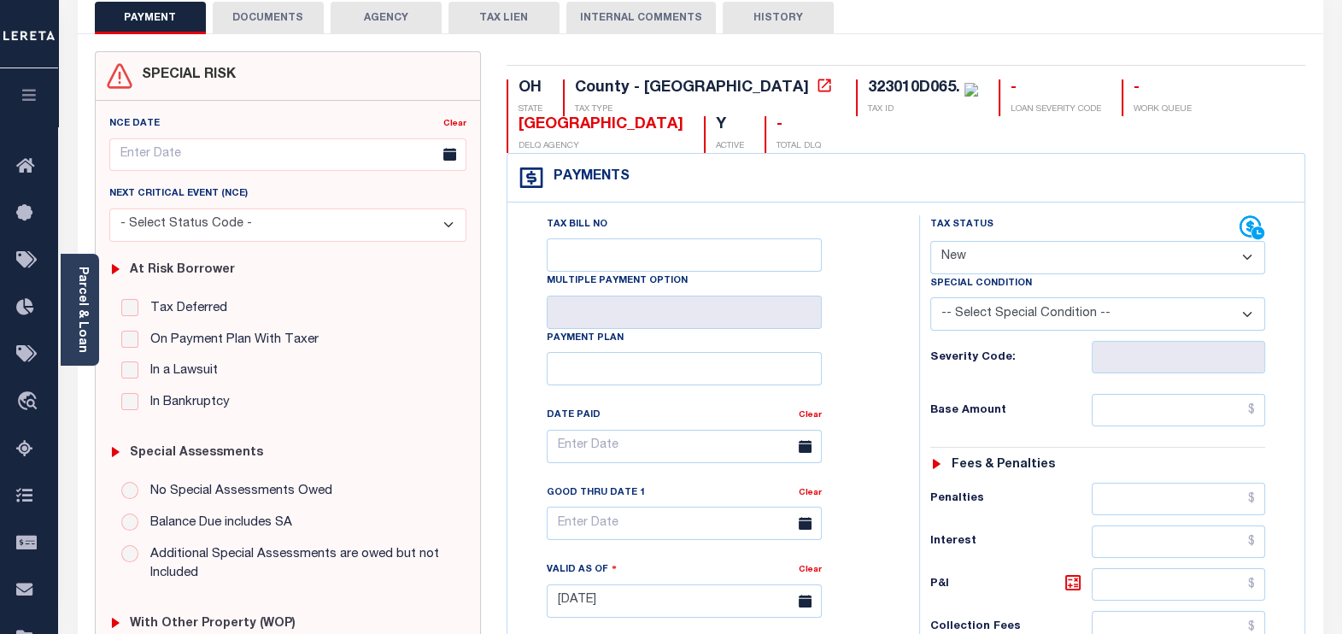
scroll to position [106, 0]
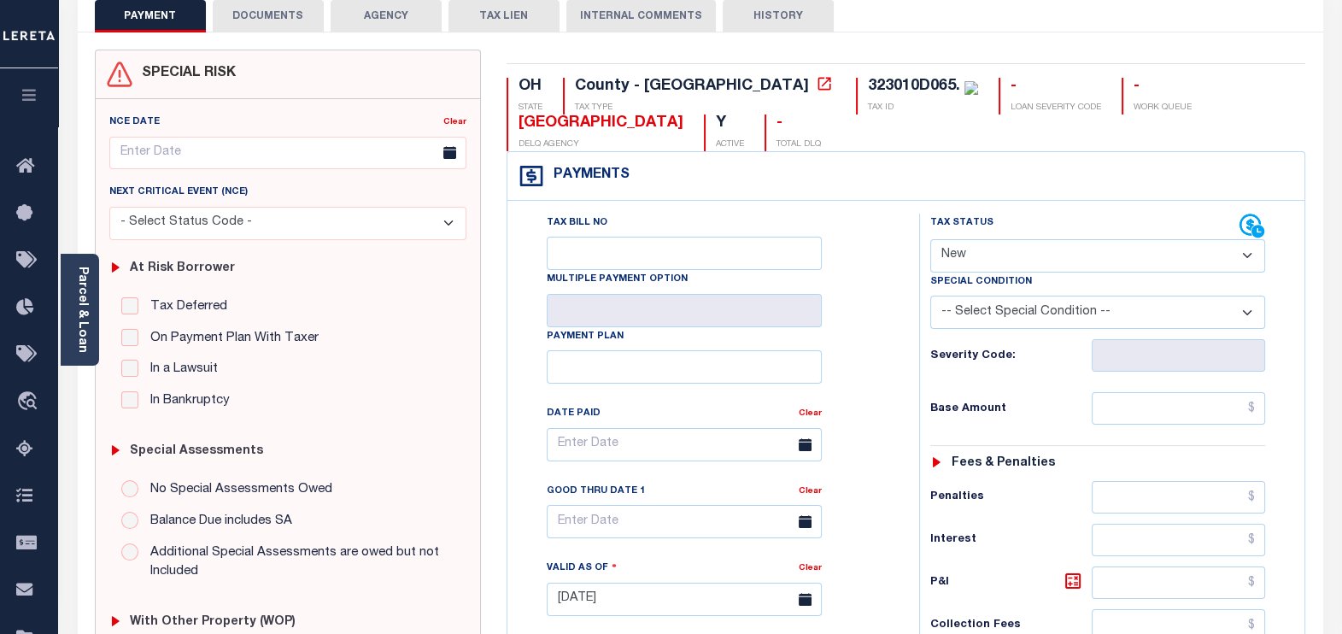
click at [966, 252] on select "- Select Status Code - Open Due/Unpaid Paid Incomplete No Tax Due Internal Refu…" at bounding box center [1098, 255] width 336 height 33
select select "PYD"
click at [930, 239] on select "- Select Status Code - Open Due/Unpaid Paid Incomplete No Tax Due Internal Refu…" at bounding box center [1098, 255] width 336 height 33
type input "[DATE]"
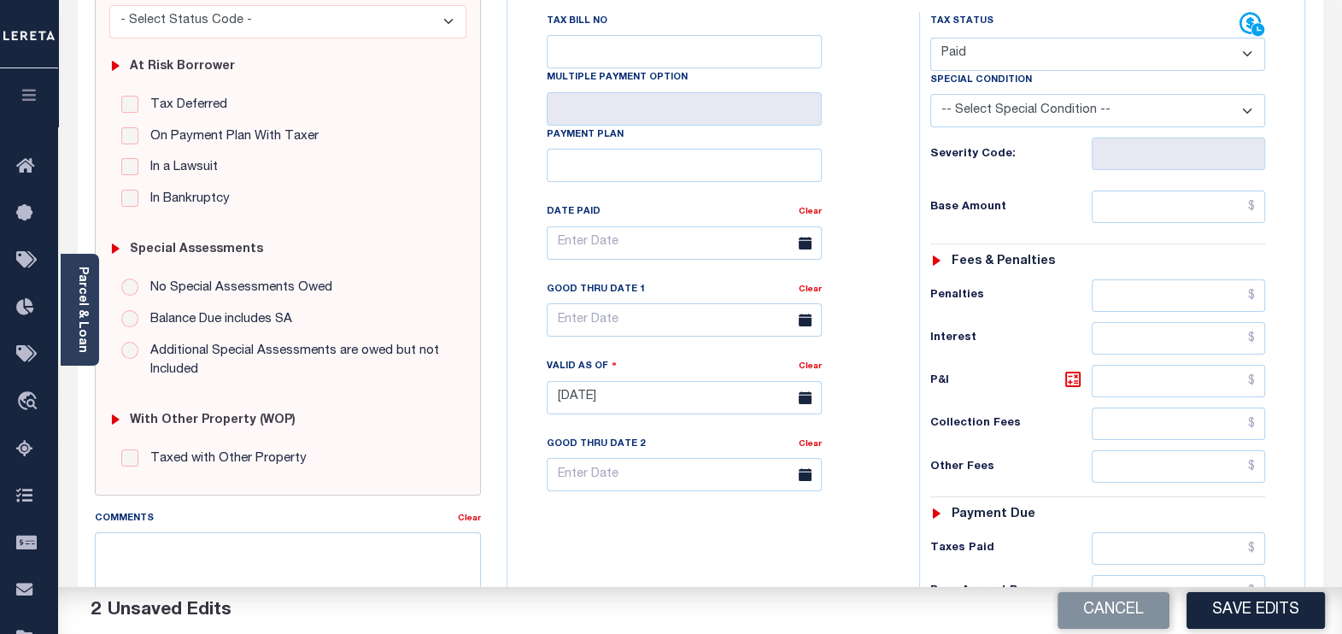
scroll to position [320, 0]
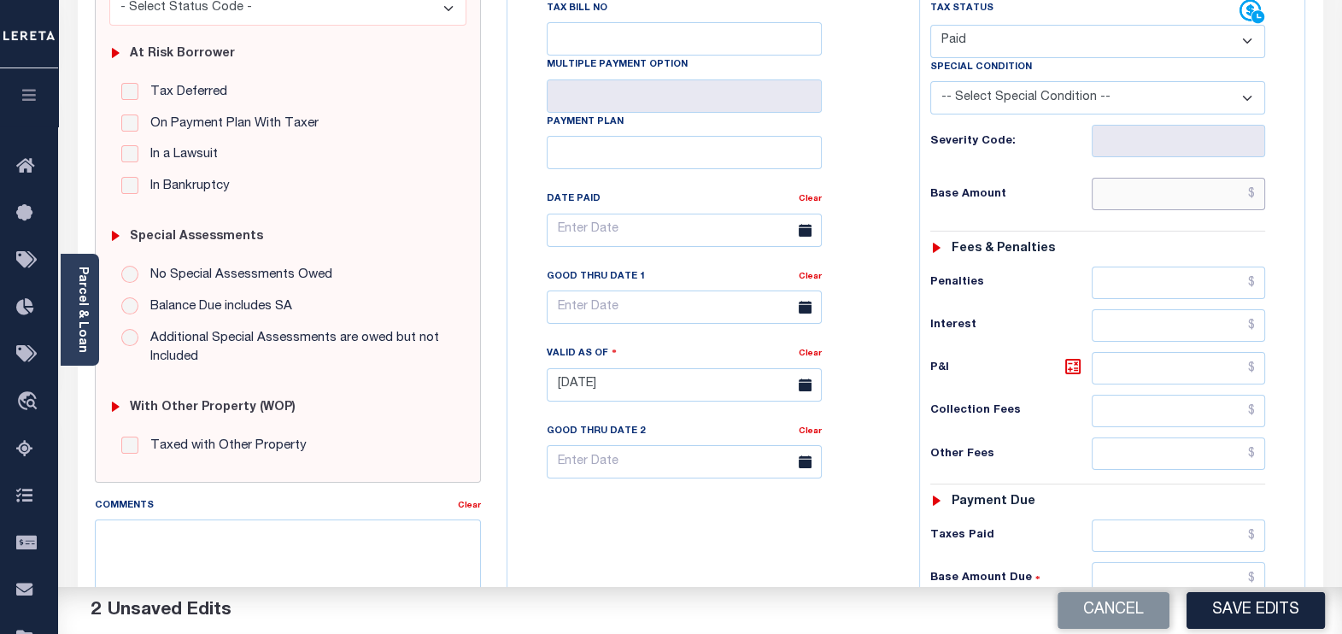
click at [1250, 197] on input "text" at bounding box center [1178, 194] width 173 height 32
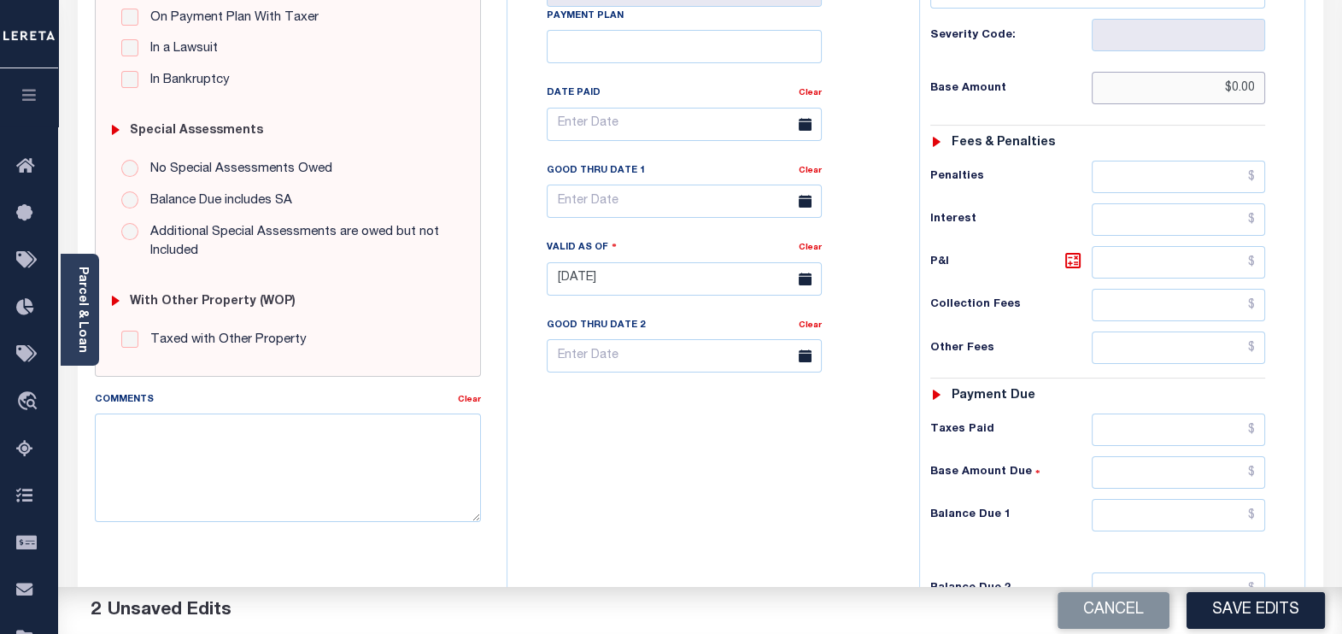
scroll to position [426, 0]
type input "$0.00"
click at [1248, 507] on input "text" at bounding box center [1178, 515] width 173 height 32
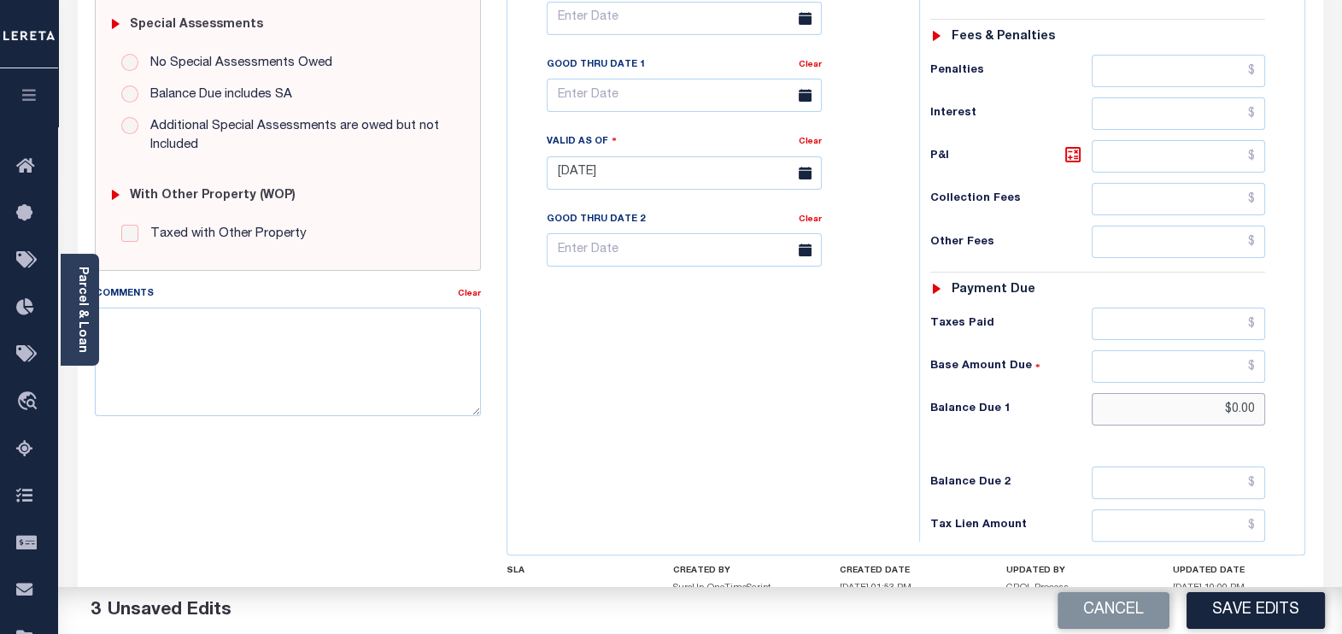
scroll to position [534, 0]
type input "$0.00"
click at [278, 357] on textarea "Comments" at bounding box center [288, 360] width 387 height 108
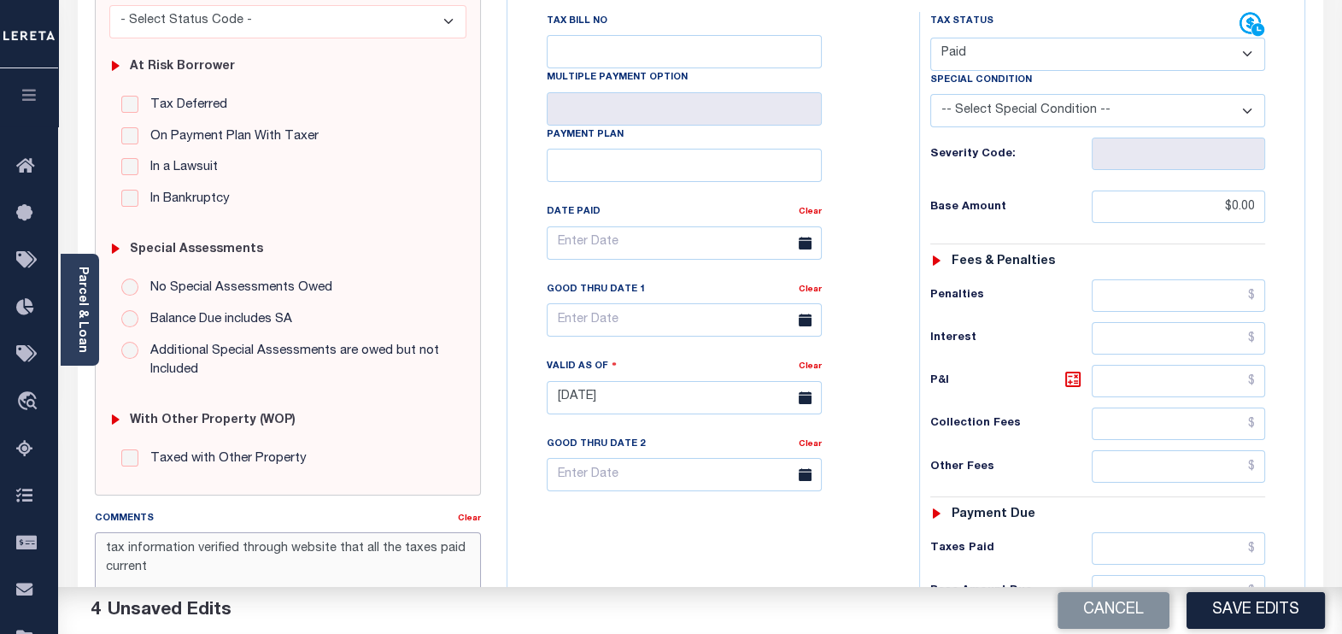
scroll to position [0, 0]
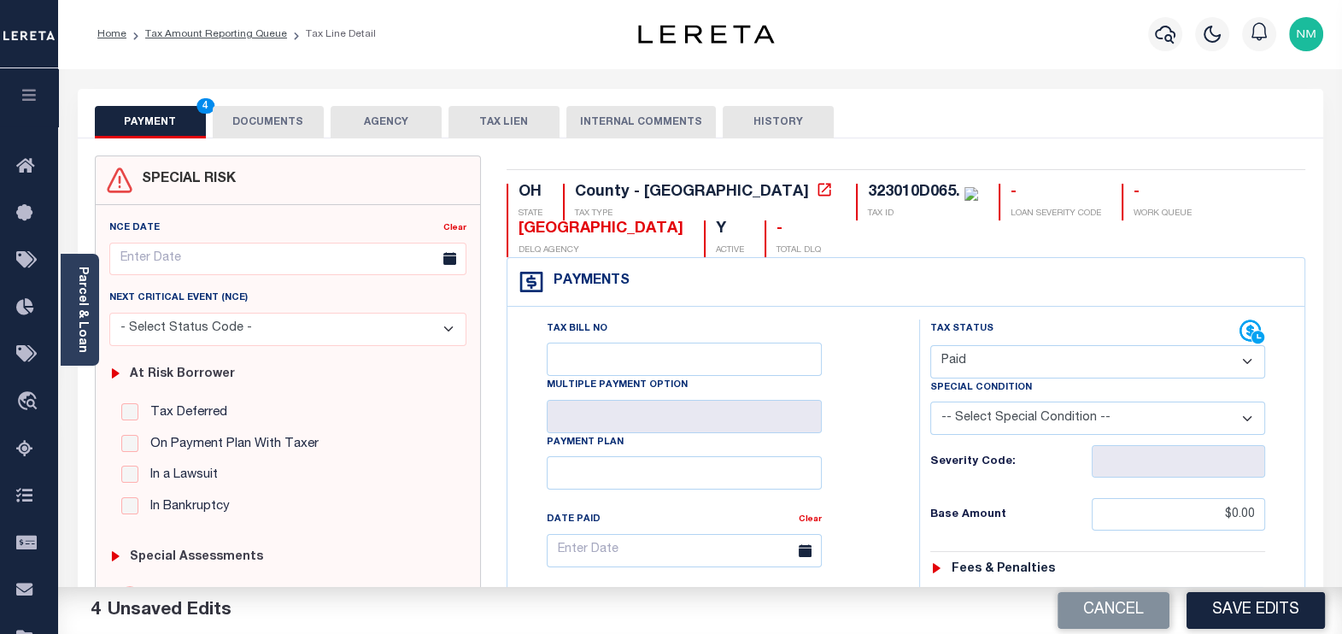
type textarea "tax information verified through website that all the taxes paid current"
click at [265, 120] on button "DOCUMENTS" at bounding box center [268, 122] width 111 height 32
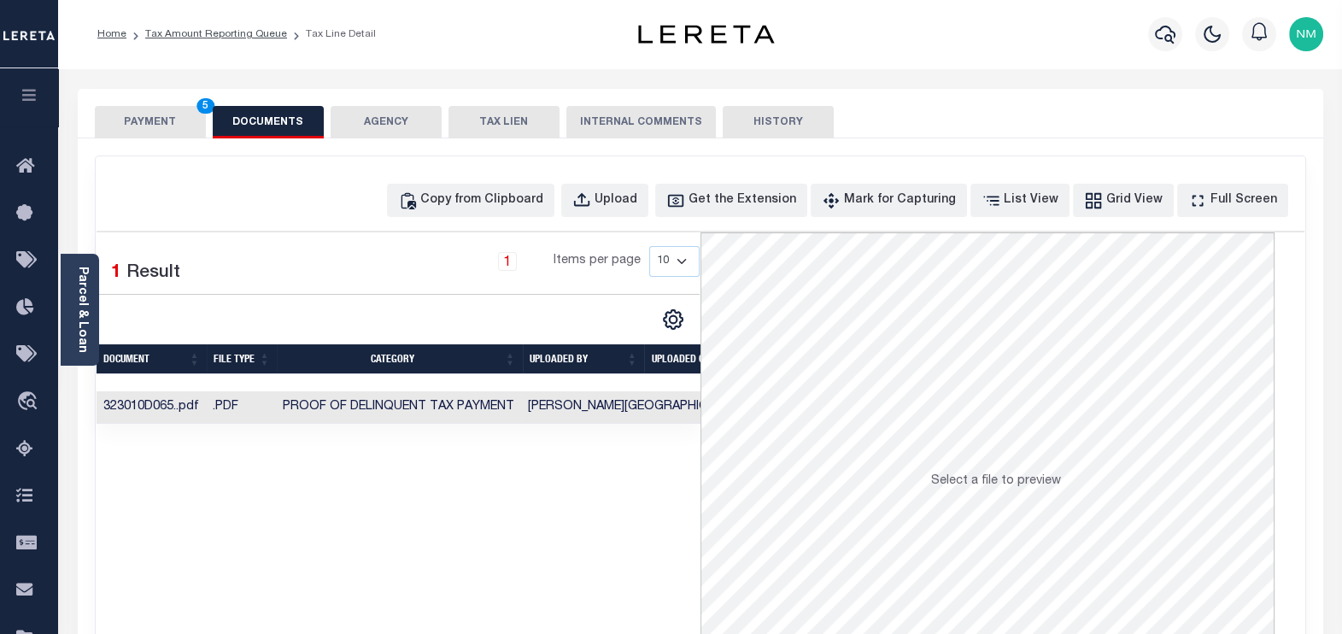
click at [157, 116] on button "PAYMENT 5" at bounding box center [150, 122] width 111 height 32
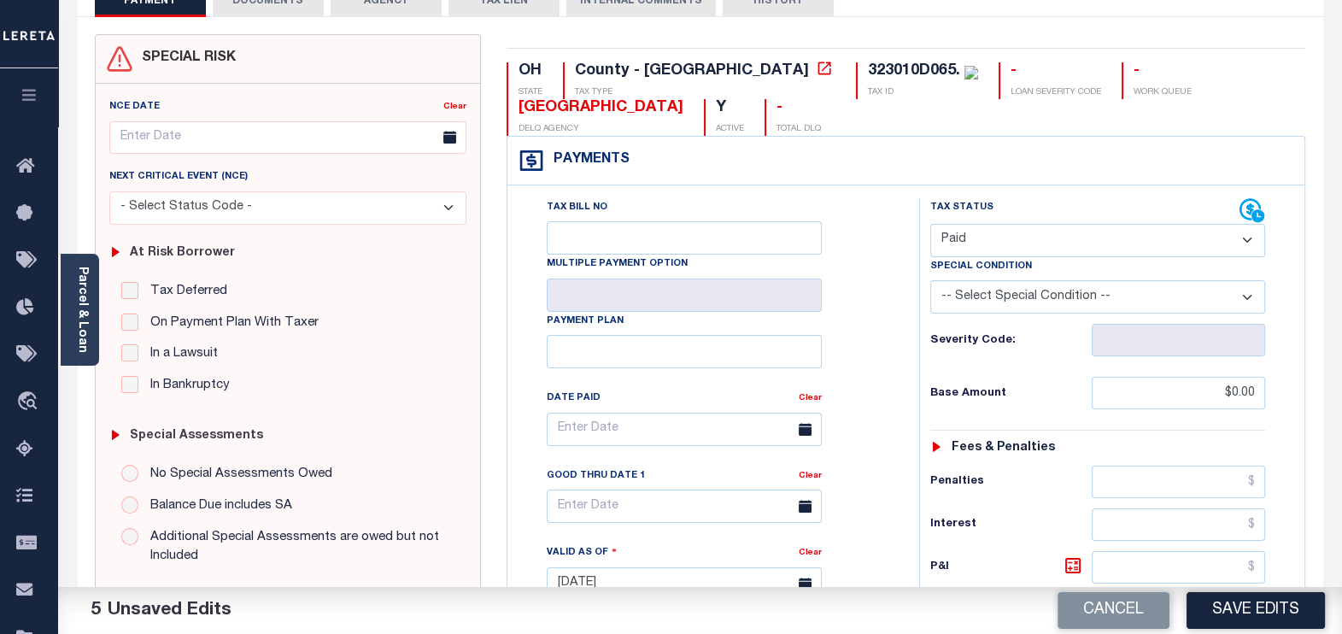
scroll to position [320, 0]
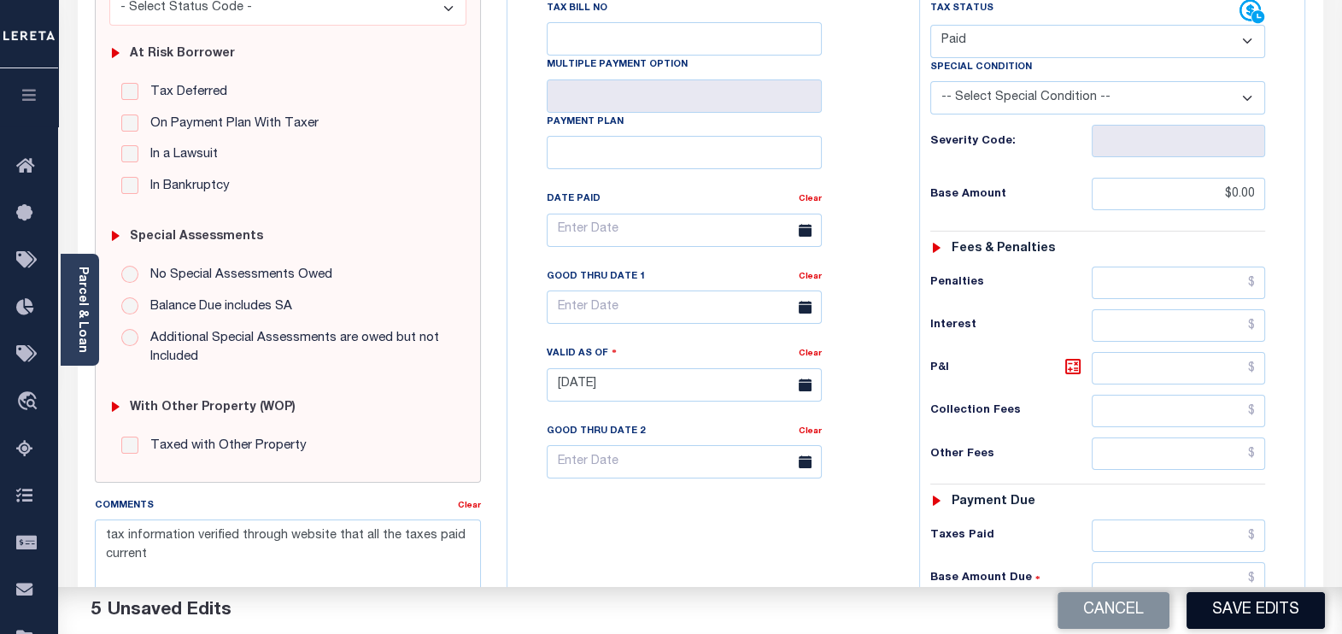
click at [1226, 616] on button "Save Edits" at bounding box center [1255, 610] width 138 height 37
checkbox input "false"
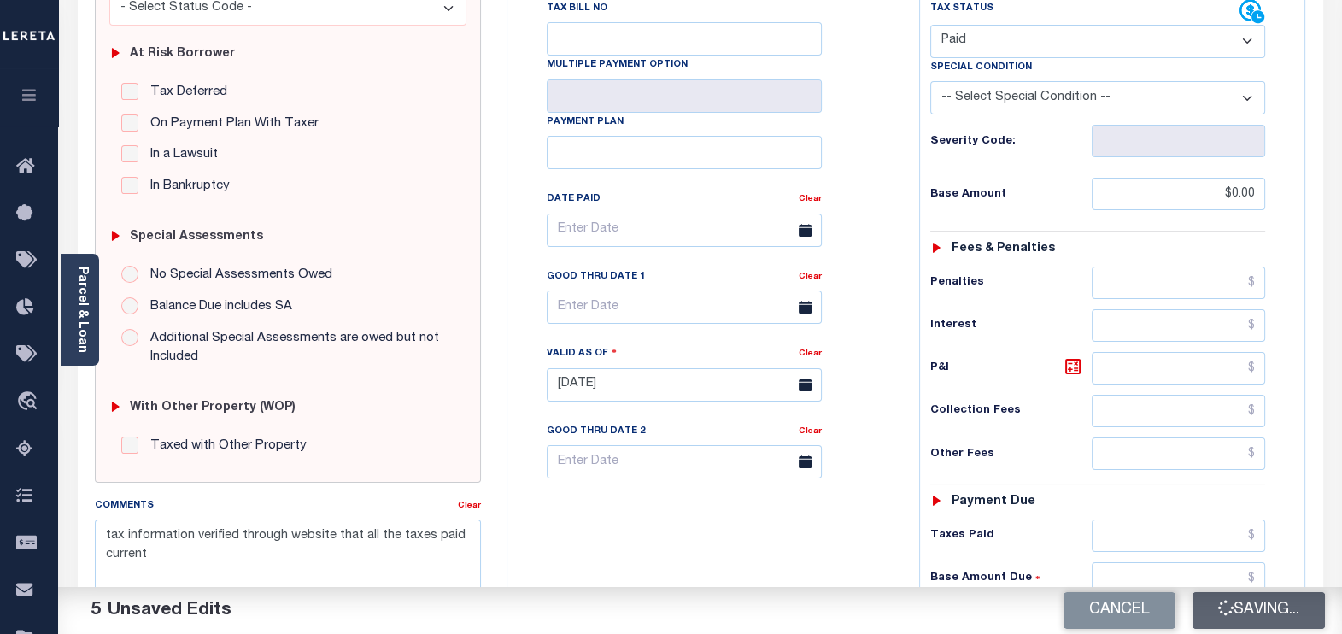
type input "$0"
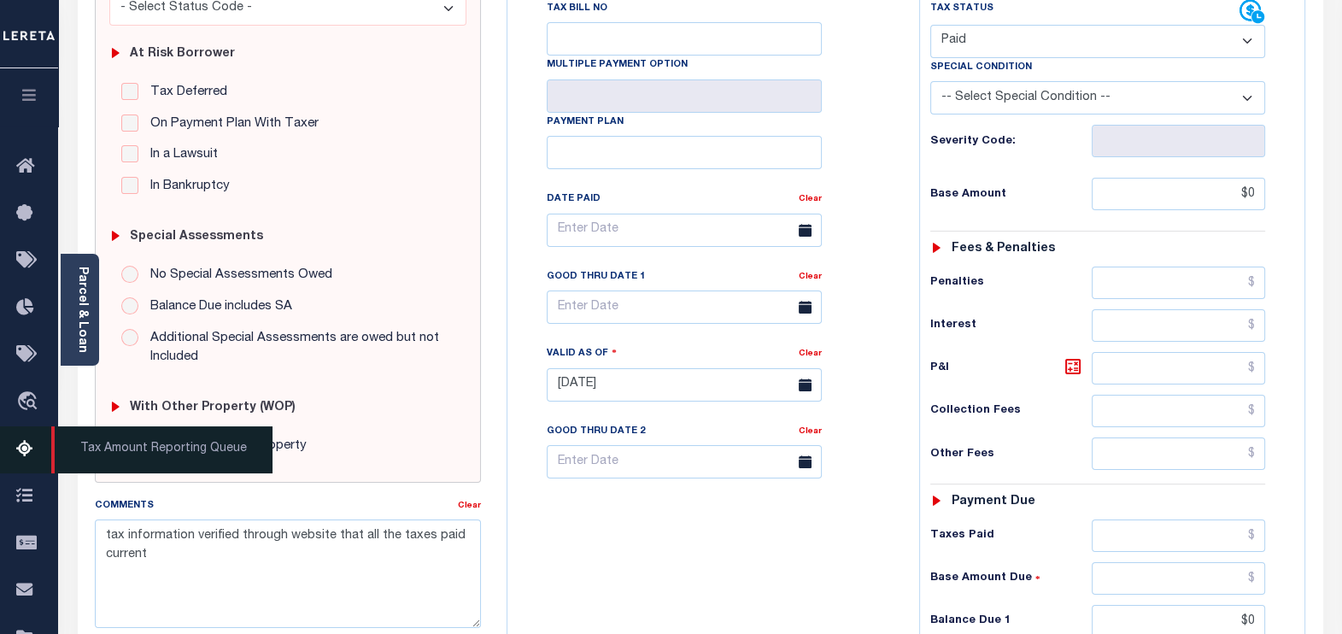
click at [126, 454] on span "Tax Amount Reporting Queue" at bounding box center [161, 449] width 221 height 47
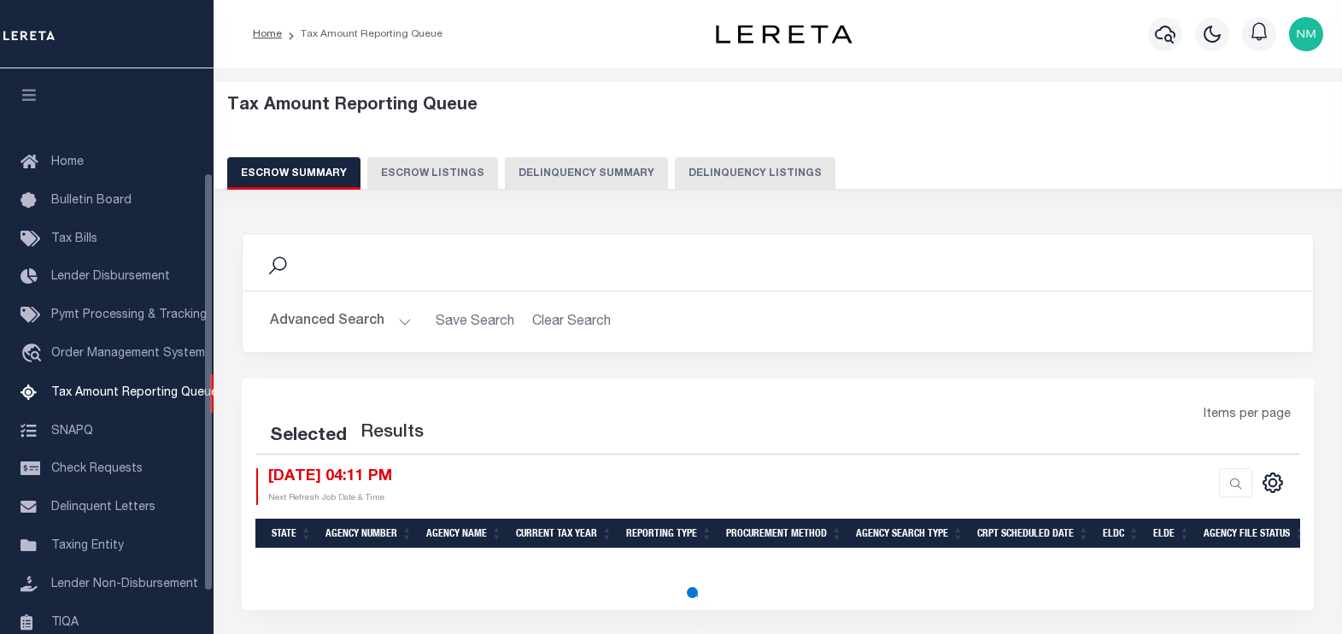
select select "100"
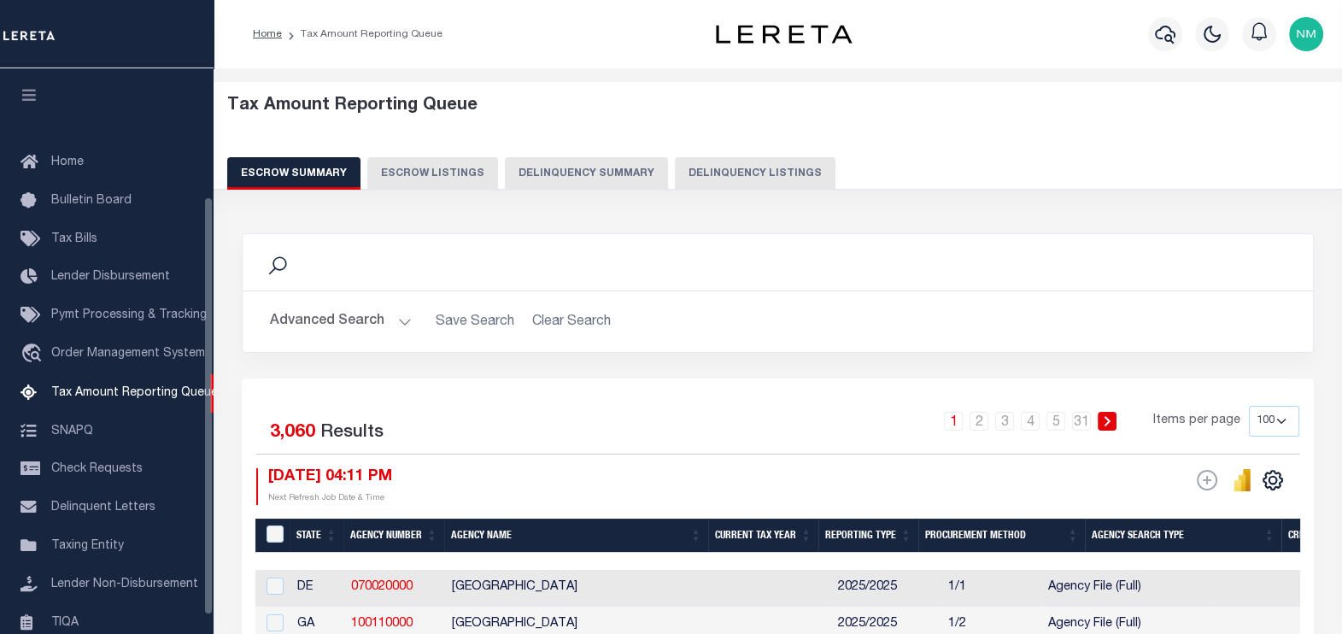
scroll to position [173, 0]
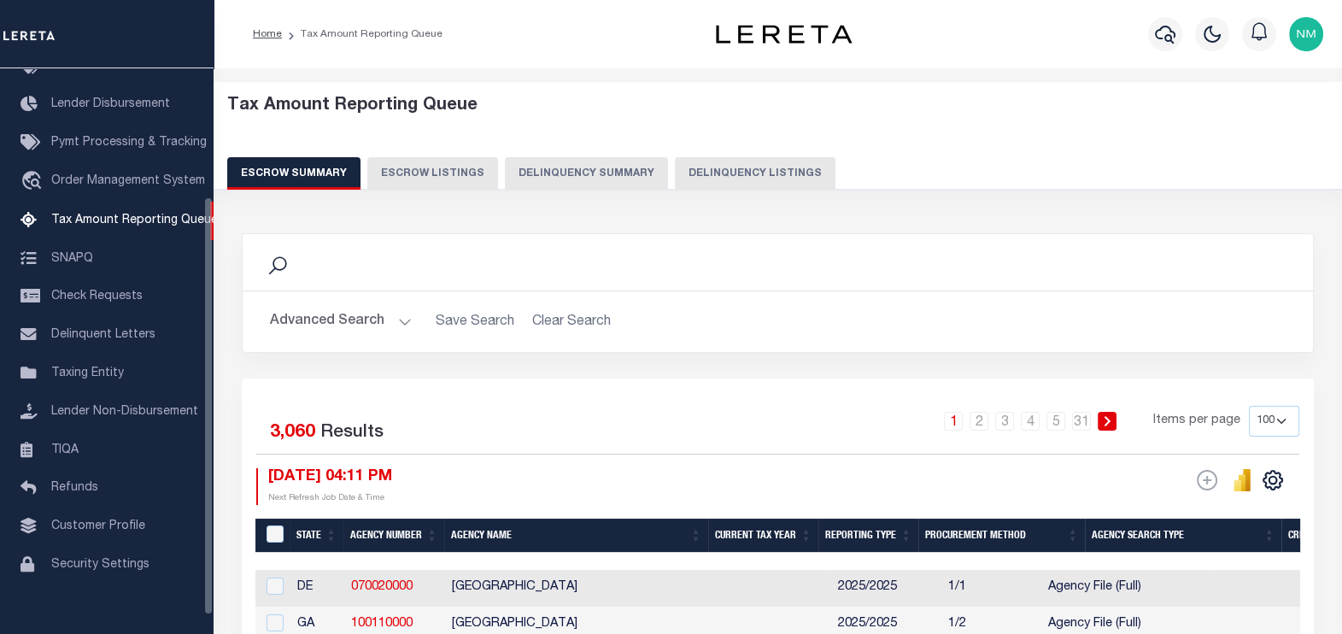
click at [698, 166] on button "Delinquency Listings" at bounding box center [755, 173] width 161 height 32
select select "100"
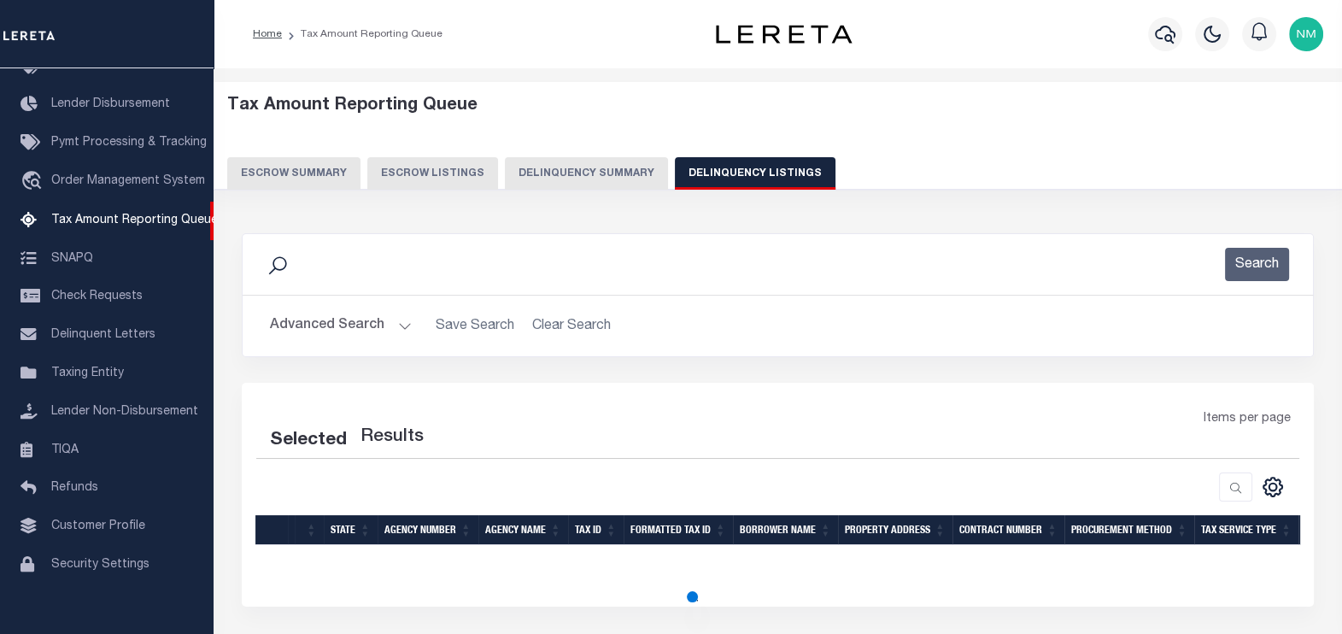
select select "100"
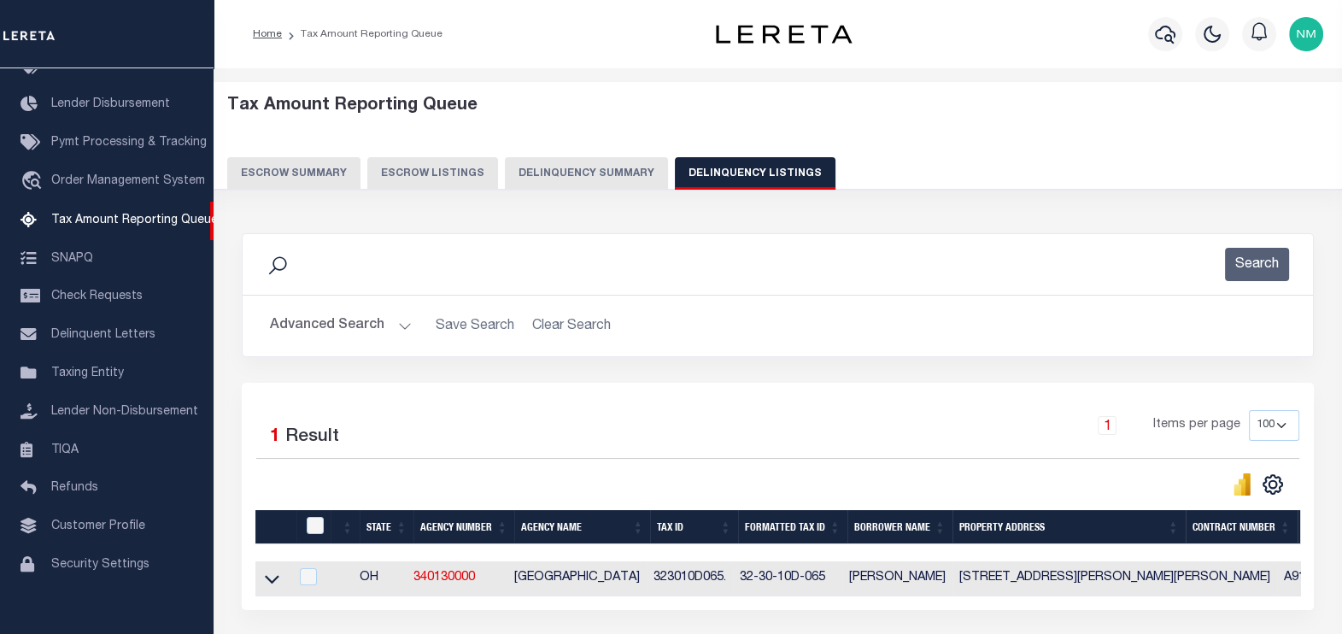
click at [347, 326] on button "Advanced Search" at bounding box center [341, 325] width 142 height 33
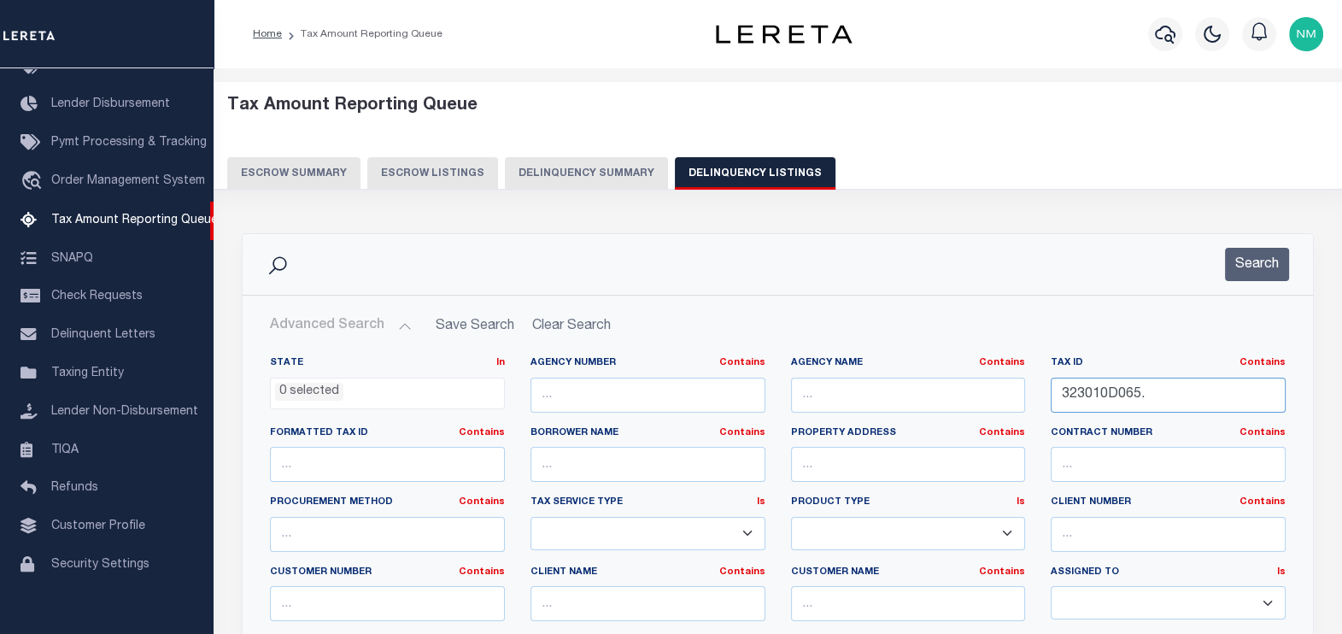
click at [1088, 398] on input "323010D065." at bounding box center [1168, 395] width 235 height 35
click at [1247, 267] on button "Search" at bounding box center [1257, 264] width 64 height 33
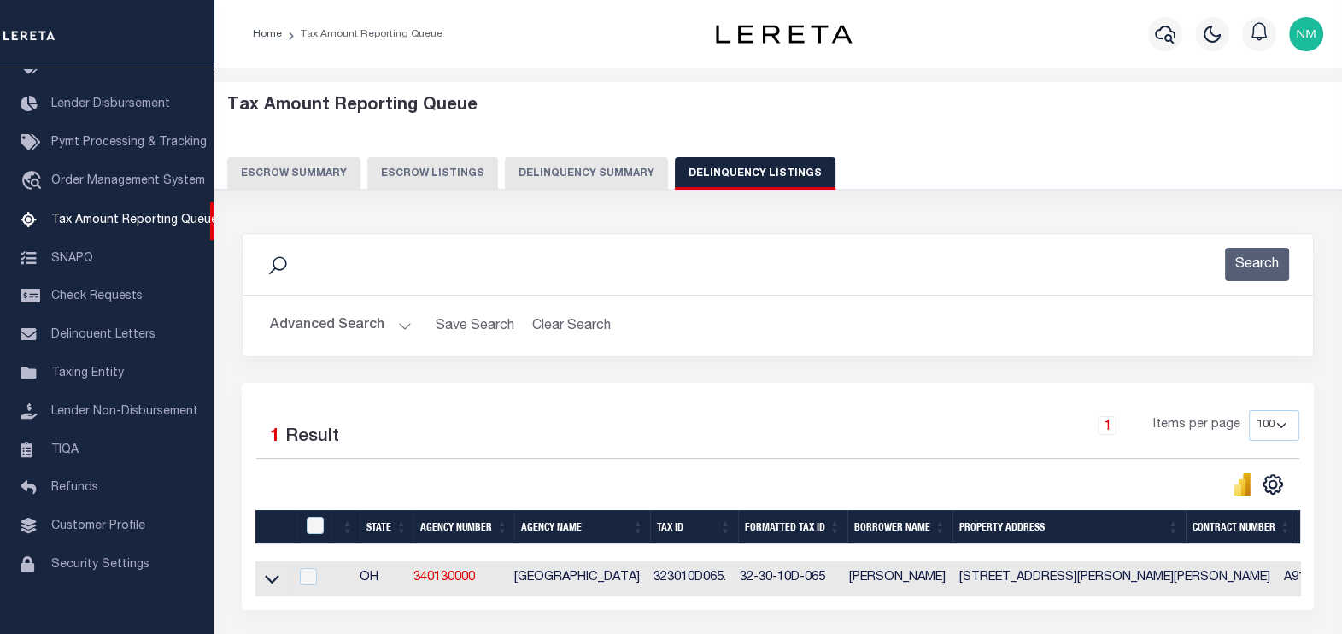
scroll to position [142, 0]
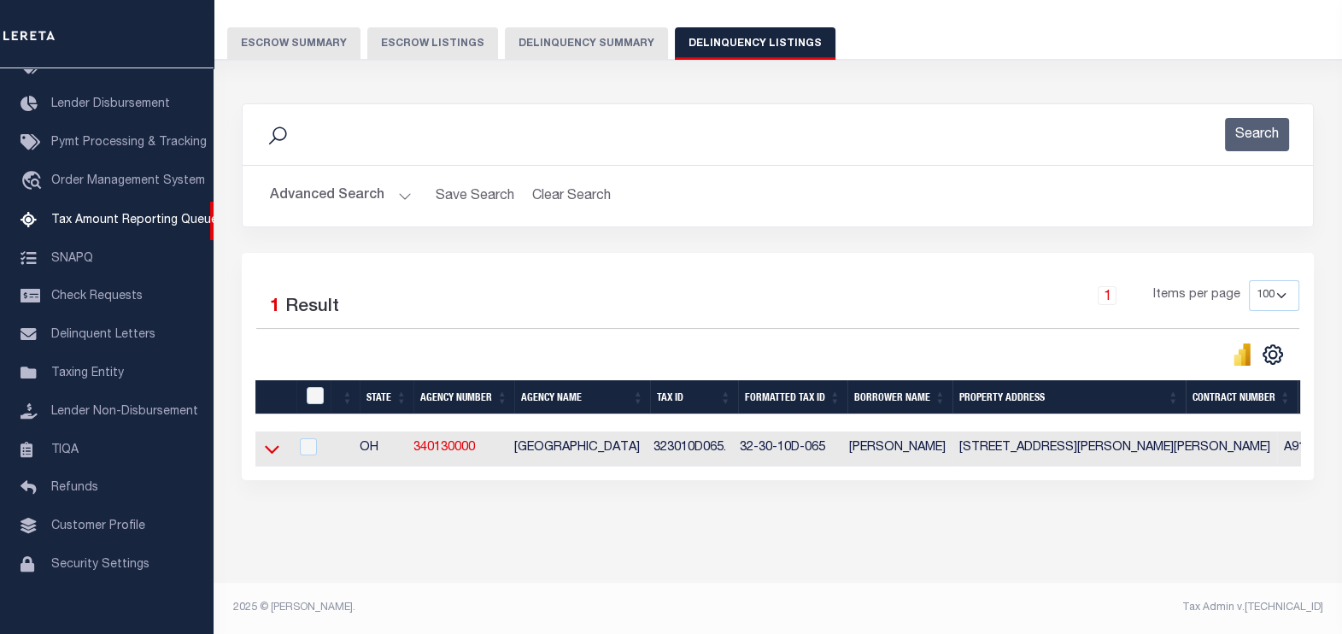
click at [271, 446] on icon at bounding box center [272, 450] width 15 height 9
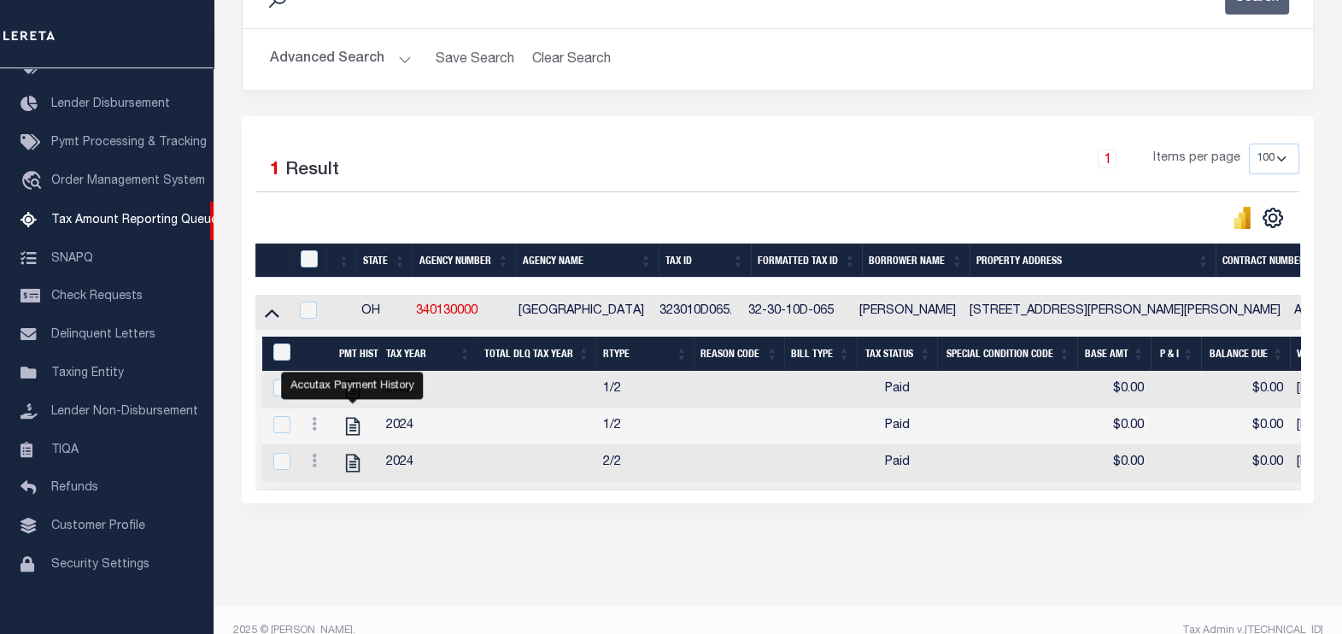
scroll to position [303, 0]
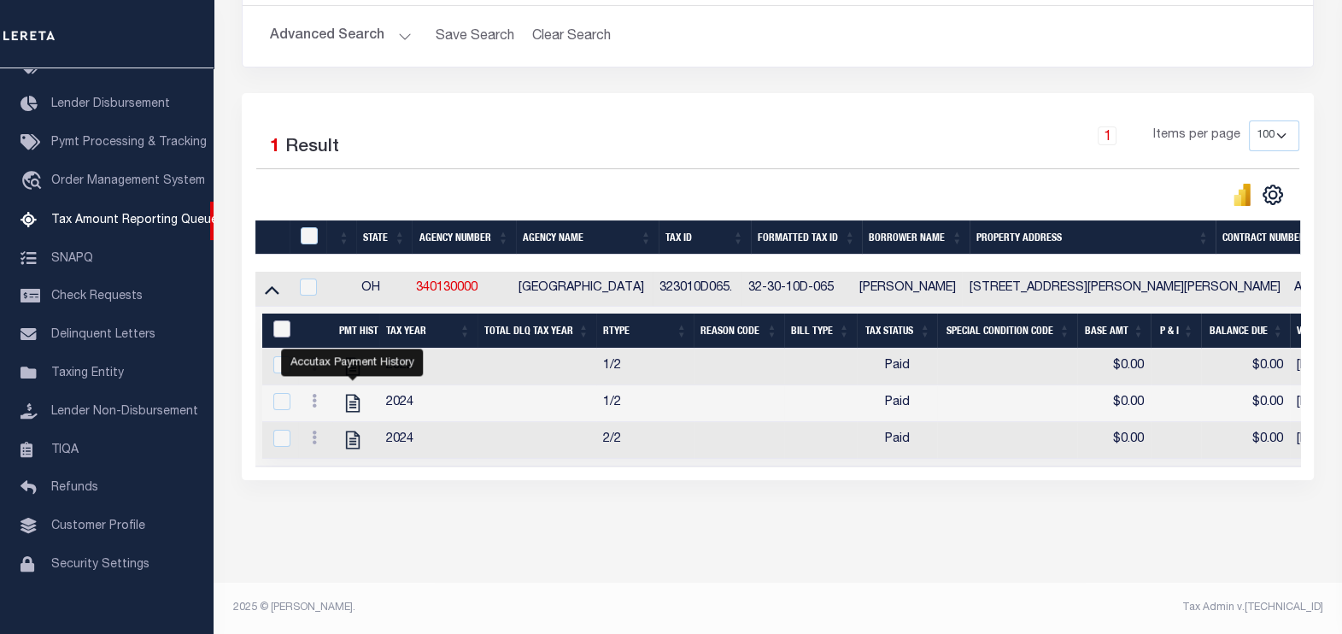
click at [277, 320] on input "&nbsp;" at bounding box center [281, 328] width 17 height 17
checkbox input "true"
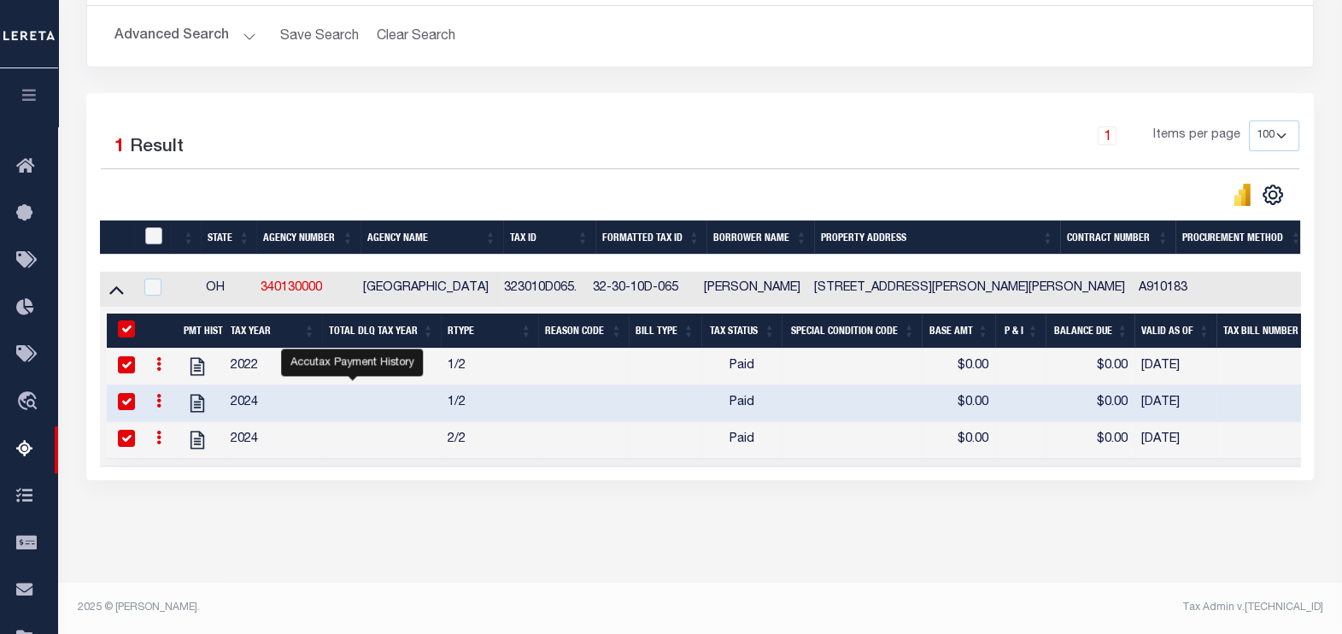
click at [149, 227] on input "checkbox" at bounding box center [153, 235] width 17 height 17
checkbox input "true"
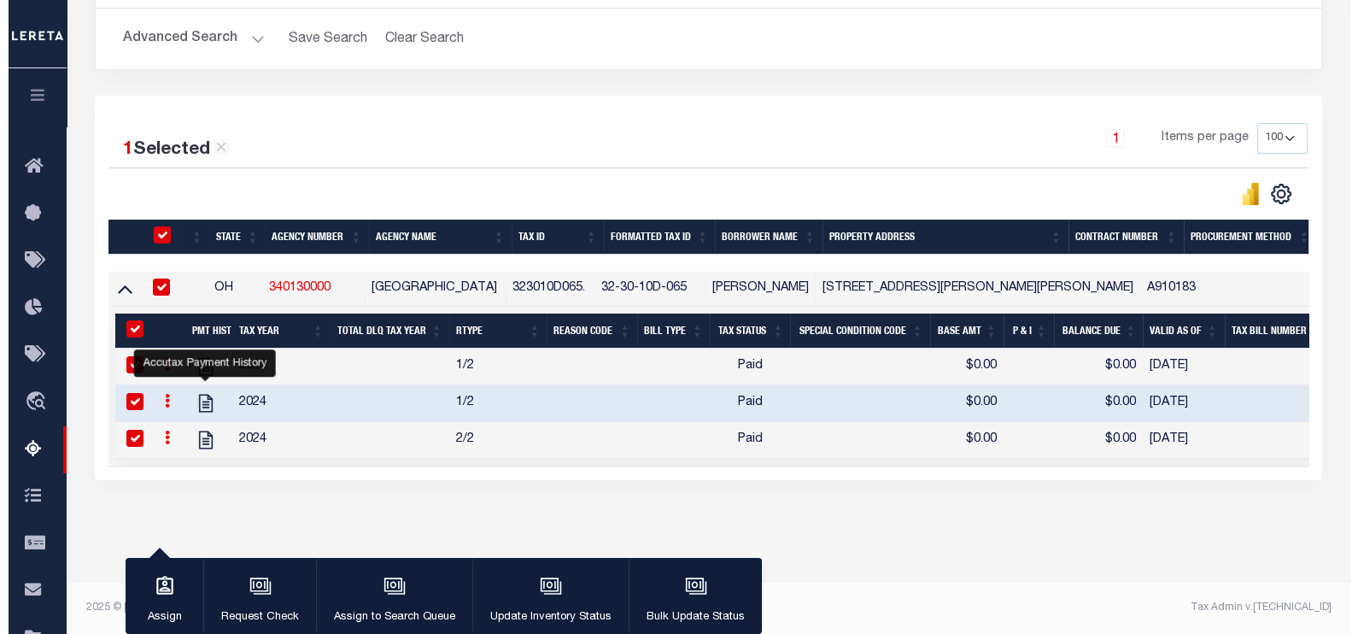
scroll to position [299, 0]
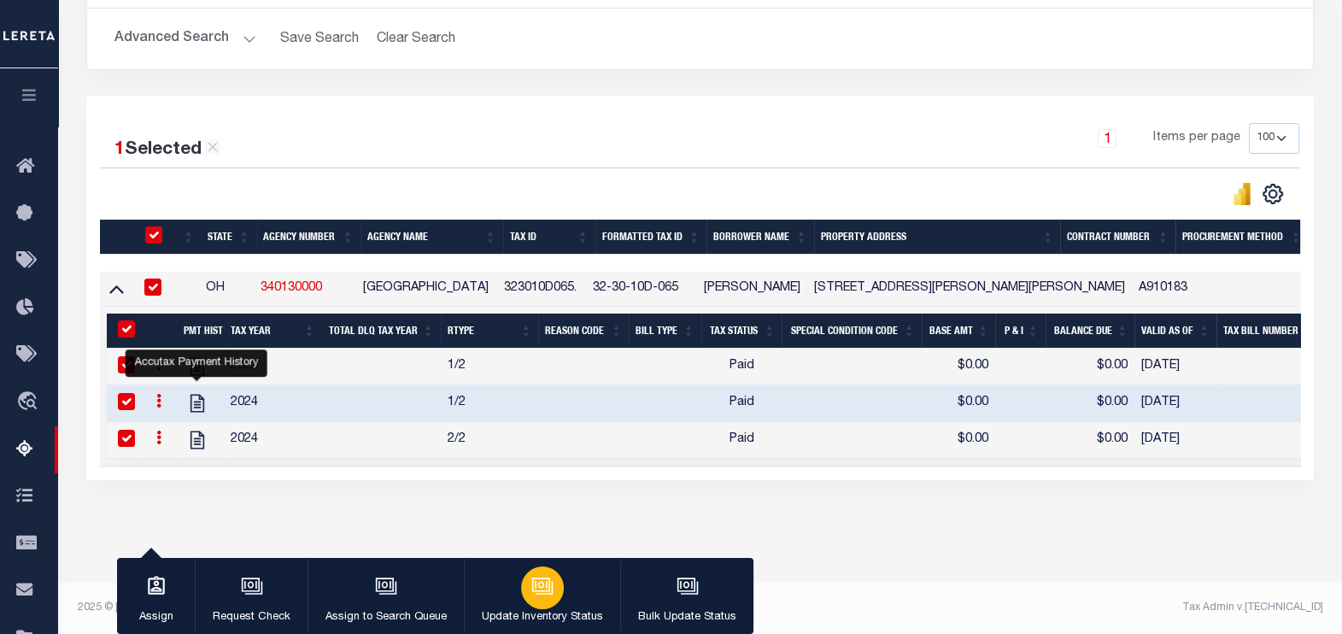
click at [532, 602] on div "button" at bounding box center [542, 587] width 43 height 43
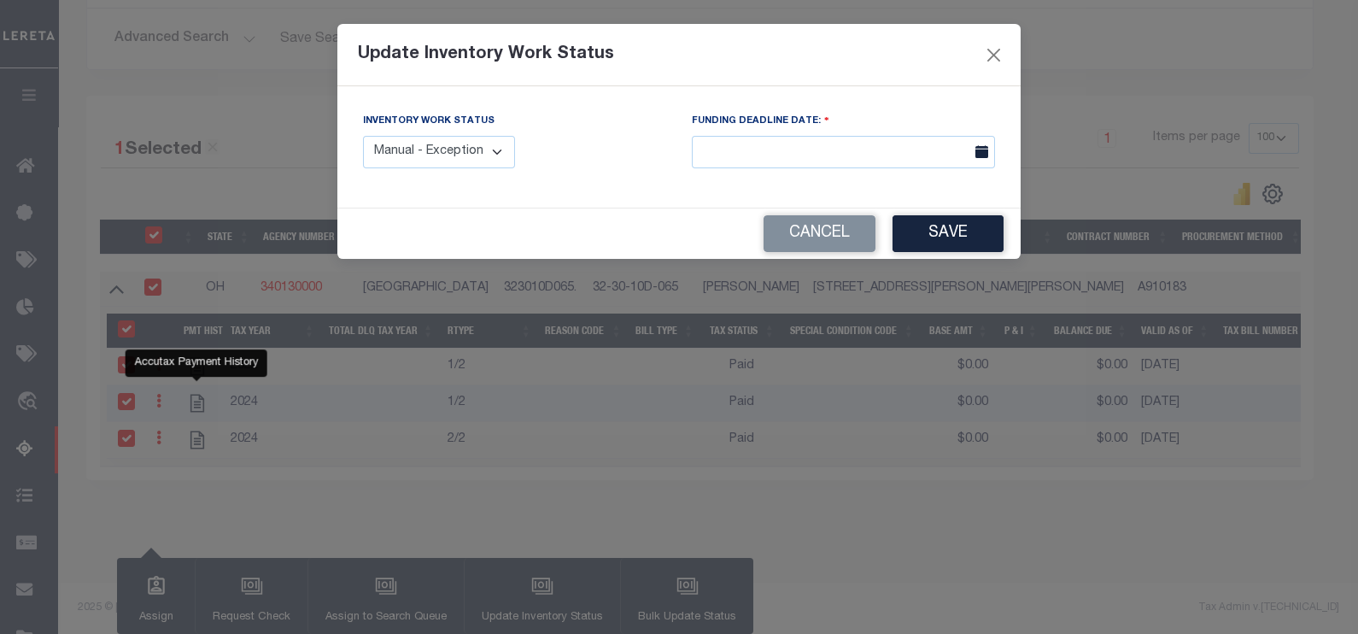
click at [407, 152] on select "Manual - Exception Pended - Awaiting Search Late Add Exception Completed" at bounding box center [439, 152] width 152 height 33
select select "4"
click at [363, 136] on select "Manual - Exception Pended - Awaiting Search Late Add Exception Completed" at bounding box center [439, 152] width 152 height 33
click at [915, 233] on button "Save" at bounding box center [948, 233] width 111 height 37
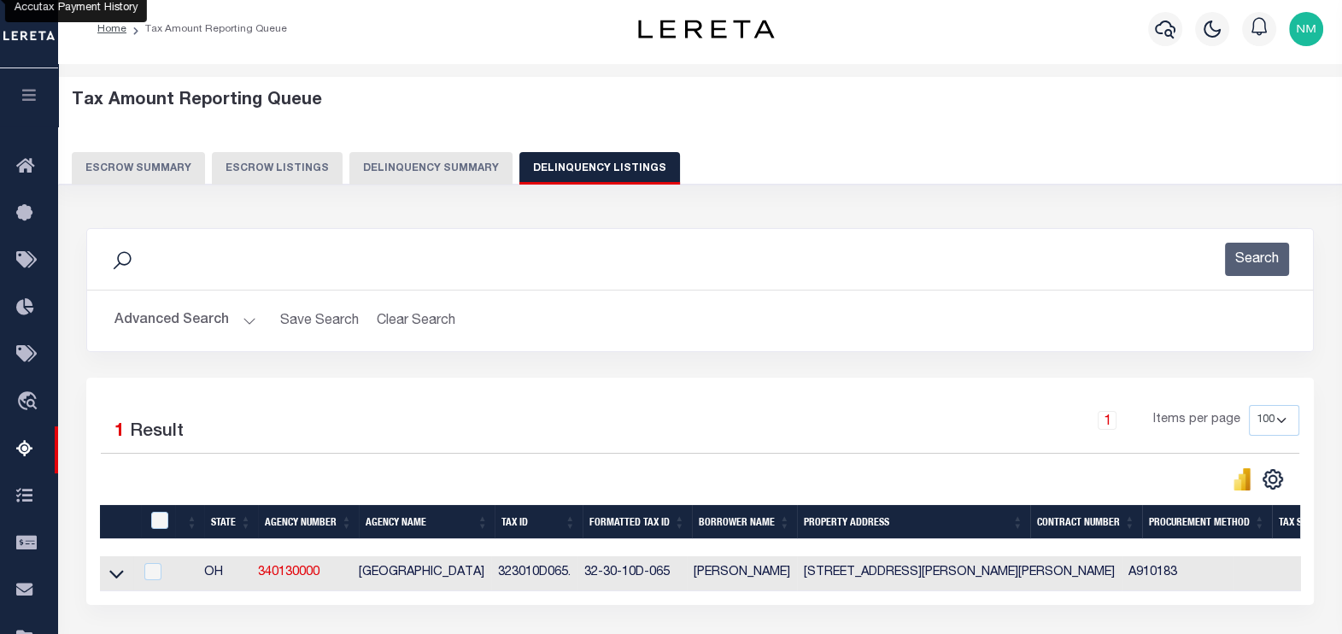
scroll to position [0, 0]
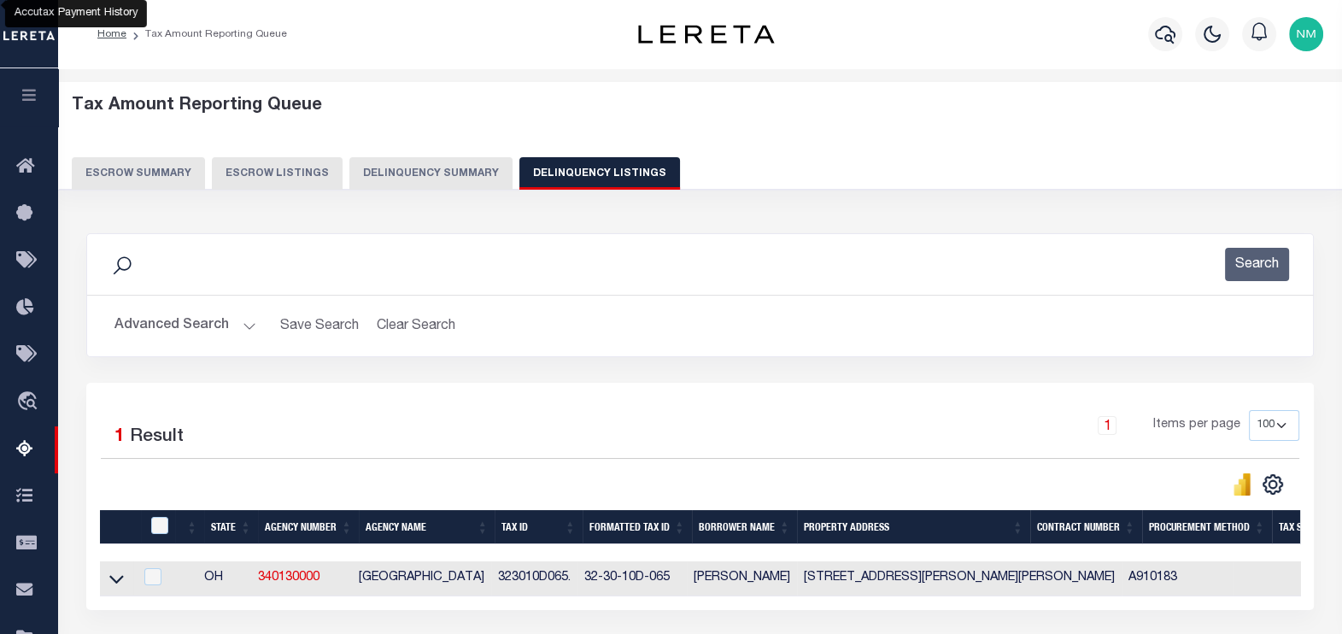
click at [175, 323] on button "Advanced Search" at bounding box center [185, 325] width 142 height 33
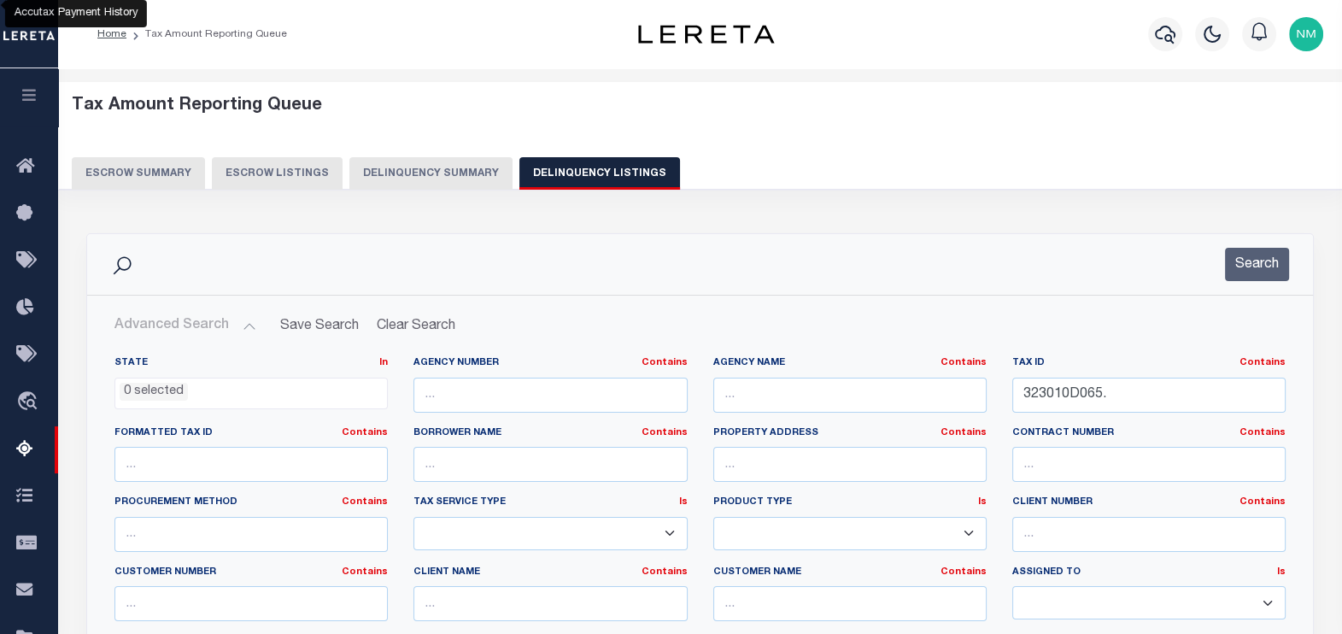
click at [166, 324] on button "Advanced Search" at bounding box center [185, 325] width 142 height 33
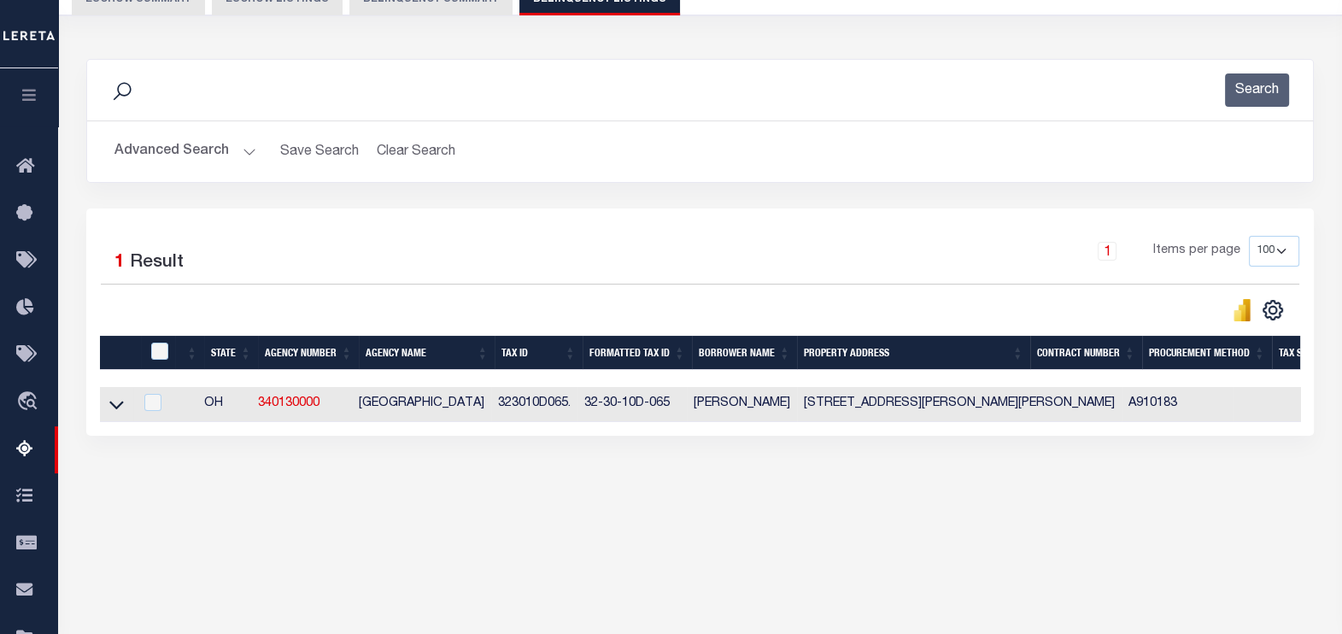
scroll to position [271, 0]
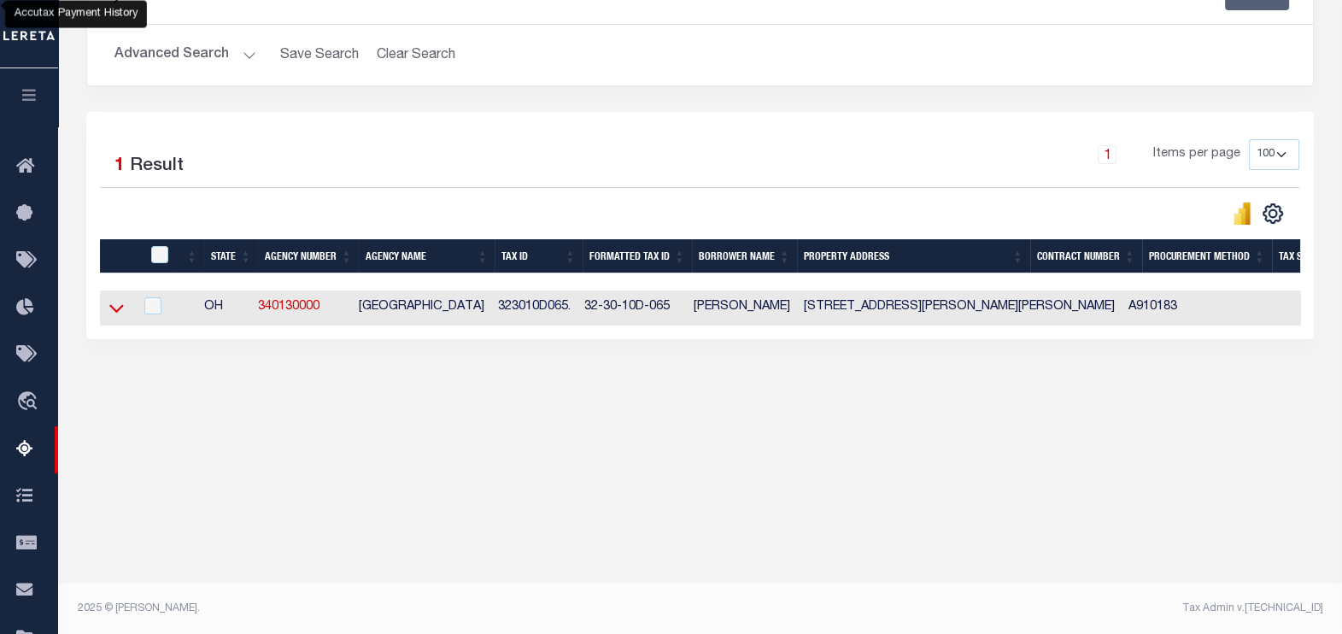
click at [114, 316] on icon at bounding box center [116, 308] width 15 height 18
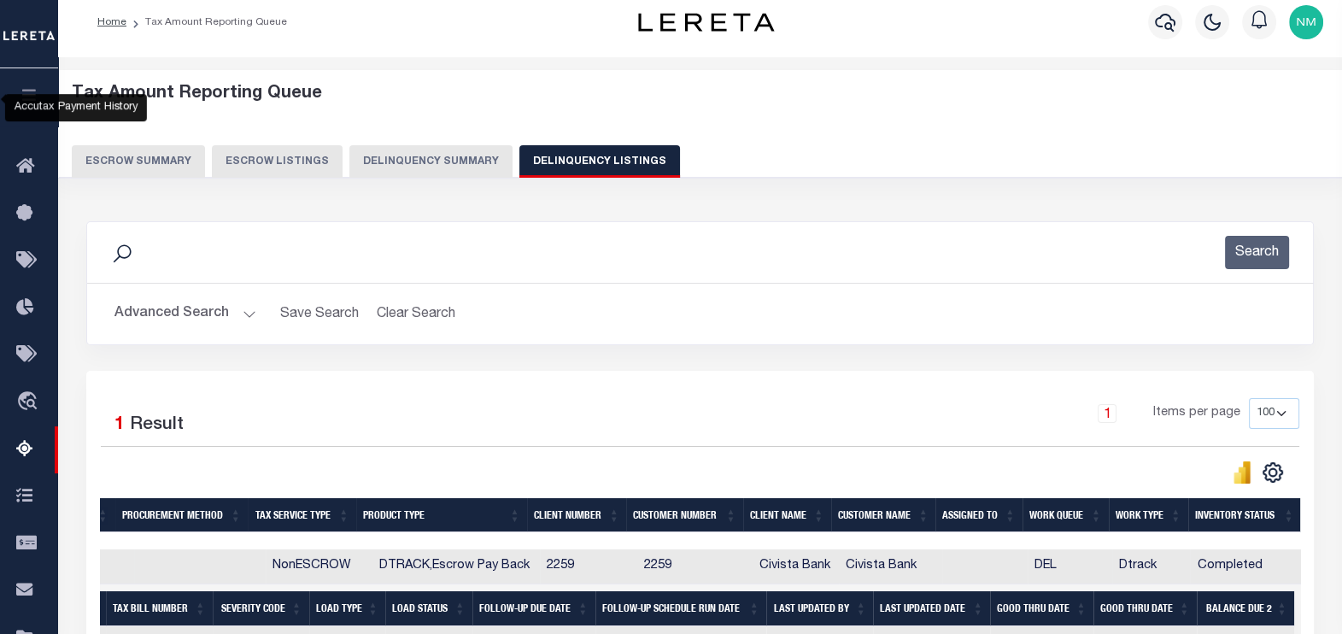
scroll to position [0, 0]
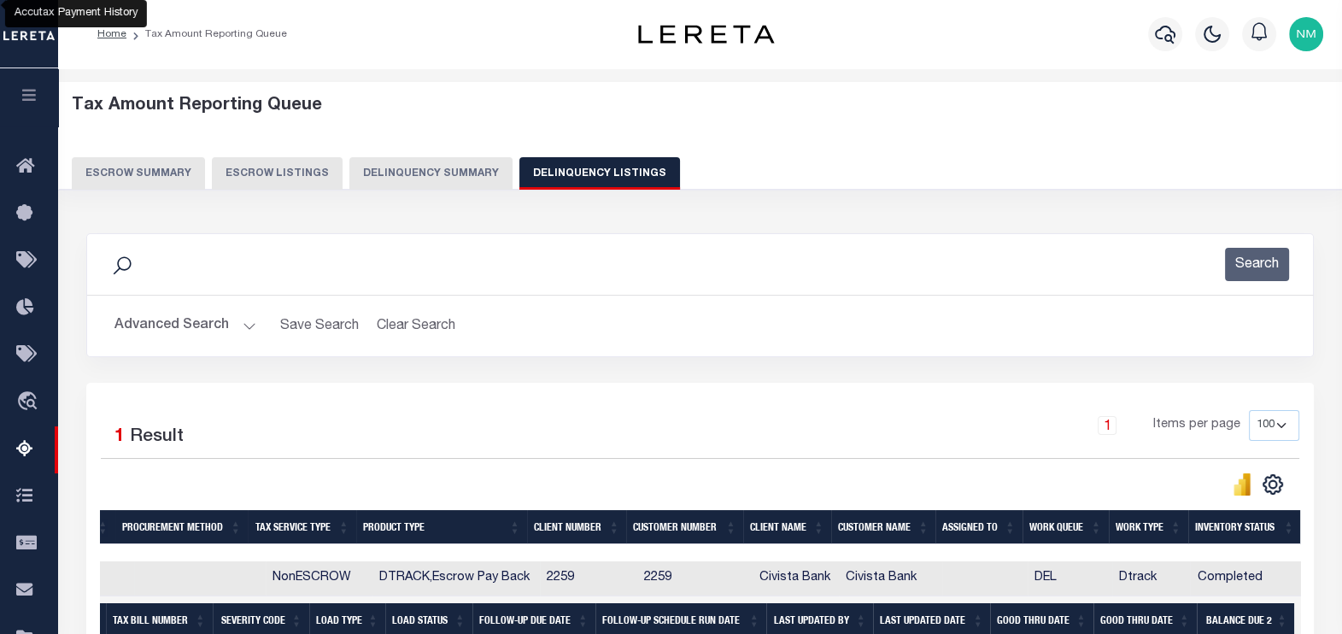
click at [186, 328] on button "Advanced Search" at bounding box center [185, 325] width 142 height 33
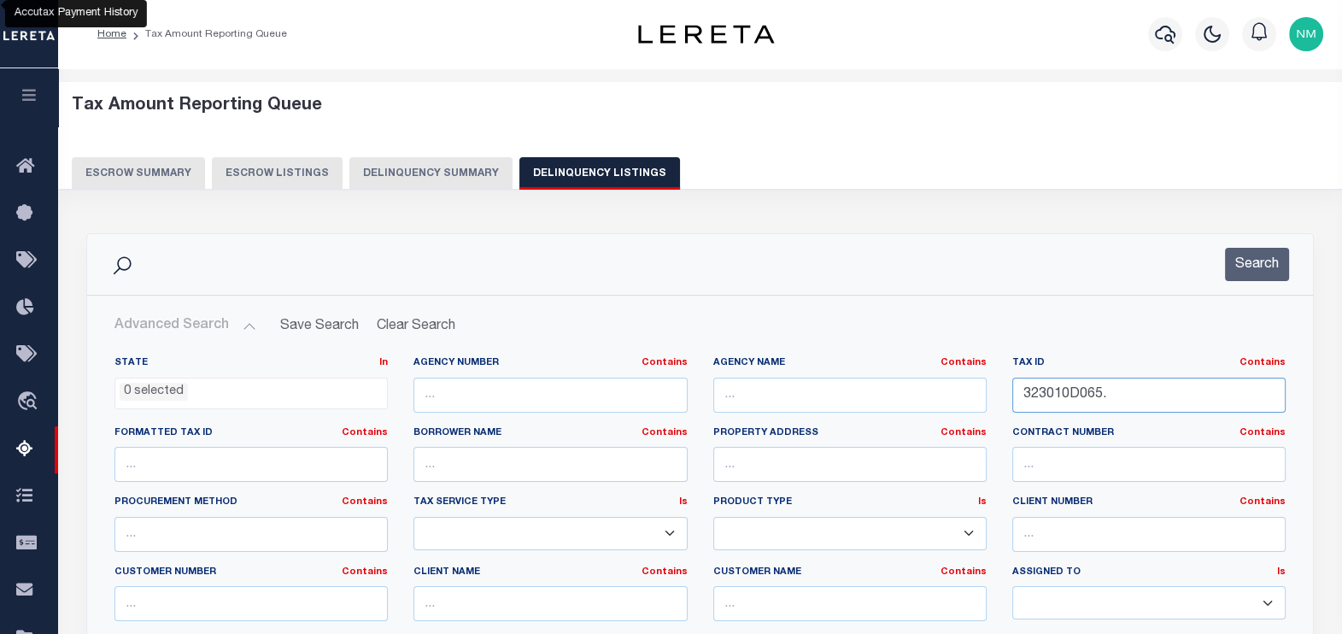
drag, startPoint x: 1022, startPoint y: 390, endPoint x: 1235, endPoint y: 393, distance: 213.6
click at [1235, 393] on input "323010D065." at bounding box center [1148, 395] width 273 height 35
paste input "93110F174"
type input "393110F174."
click at [1253, 272] on button "Search" at bounding box center [1257, 264] width 64 height 33
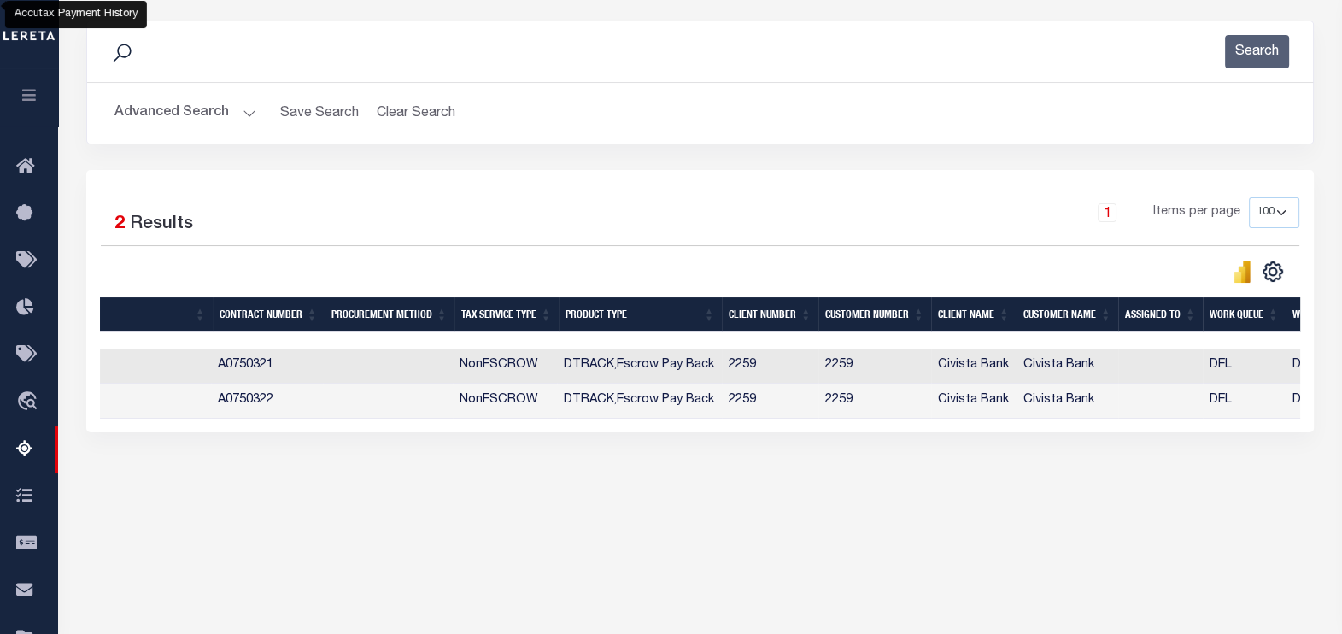
scroll to position [0, 585]
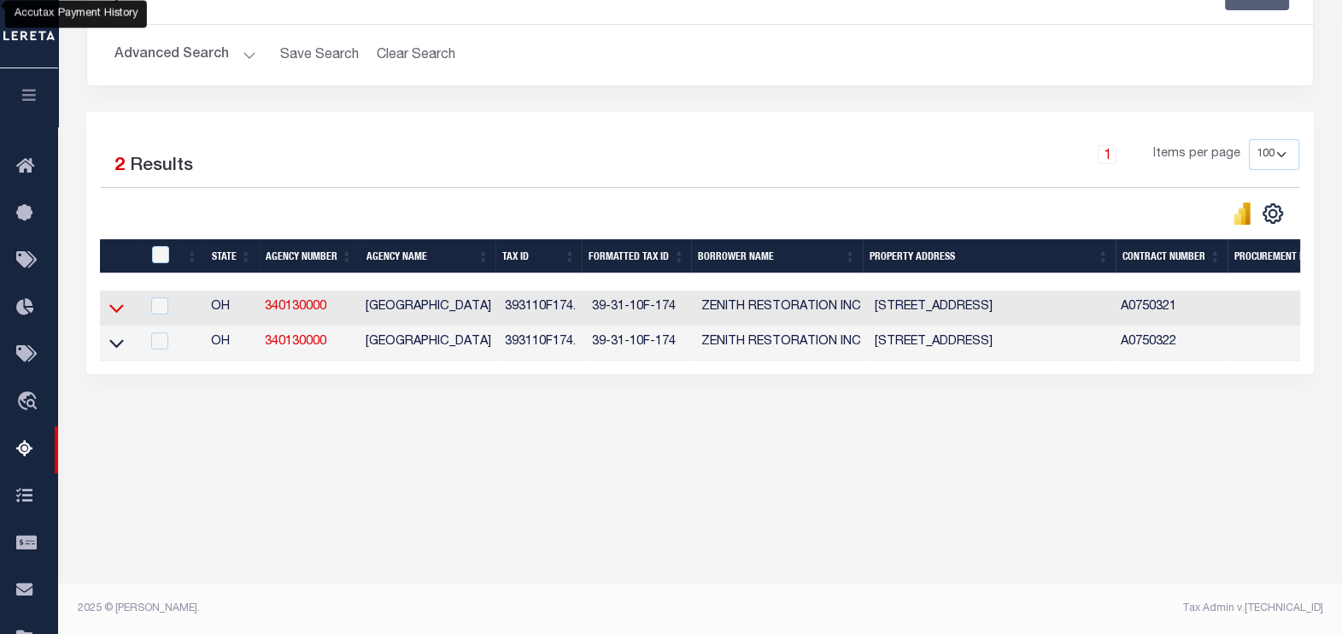
click at [115, 310] on icon at bounding box center [116, 308] width 15 height 18
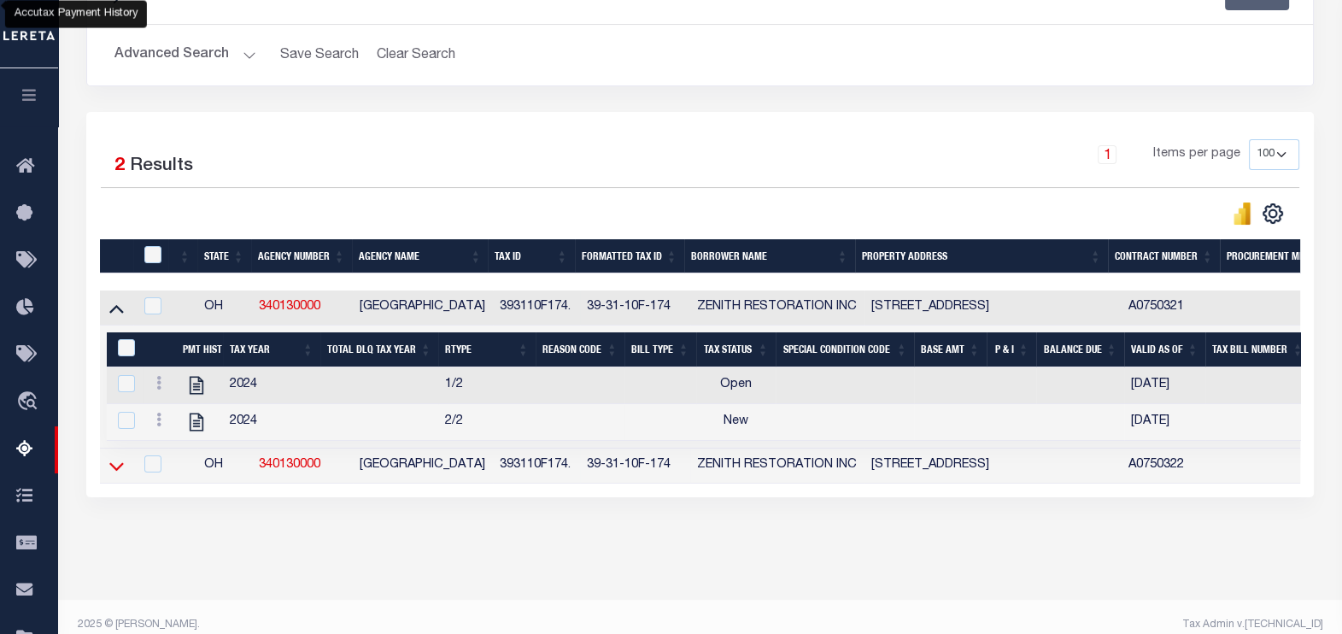
click at [109, 470] on icon at bounding box center [116, 466] width 15 height 18
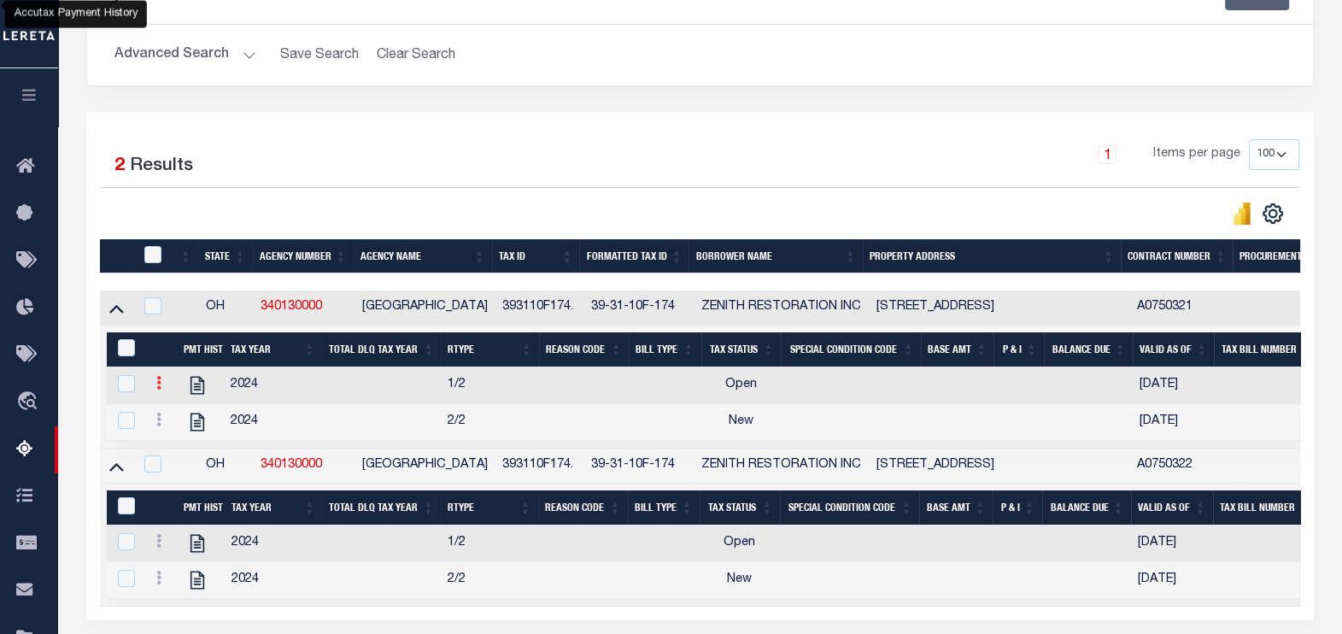
click at [158, 382] on icon at bounding box center [158, 383] width 5 height 14
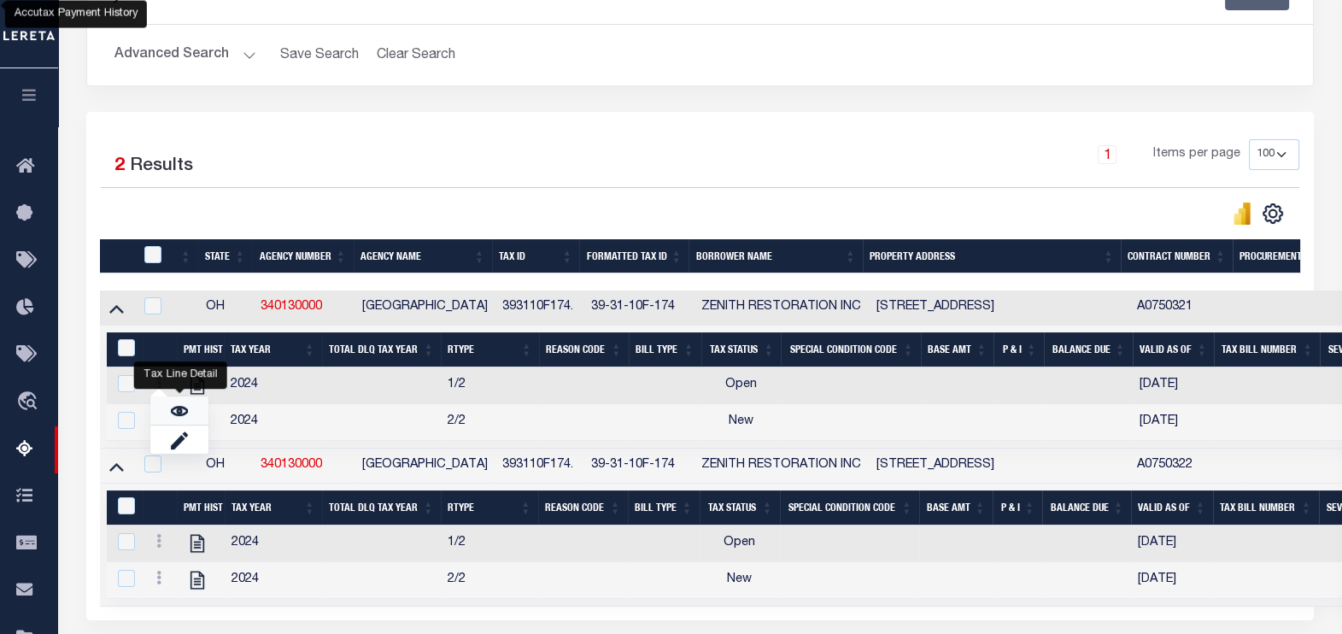
click at [165, 412] on link "" at bounding box center [179, 410] width 58 height 28
checkbox input "false"
checkbox input "true"
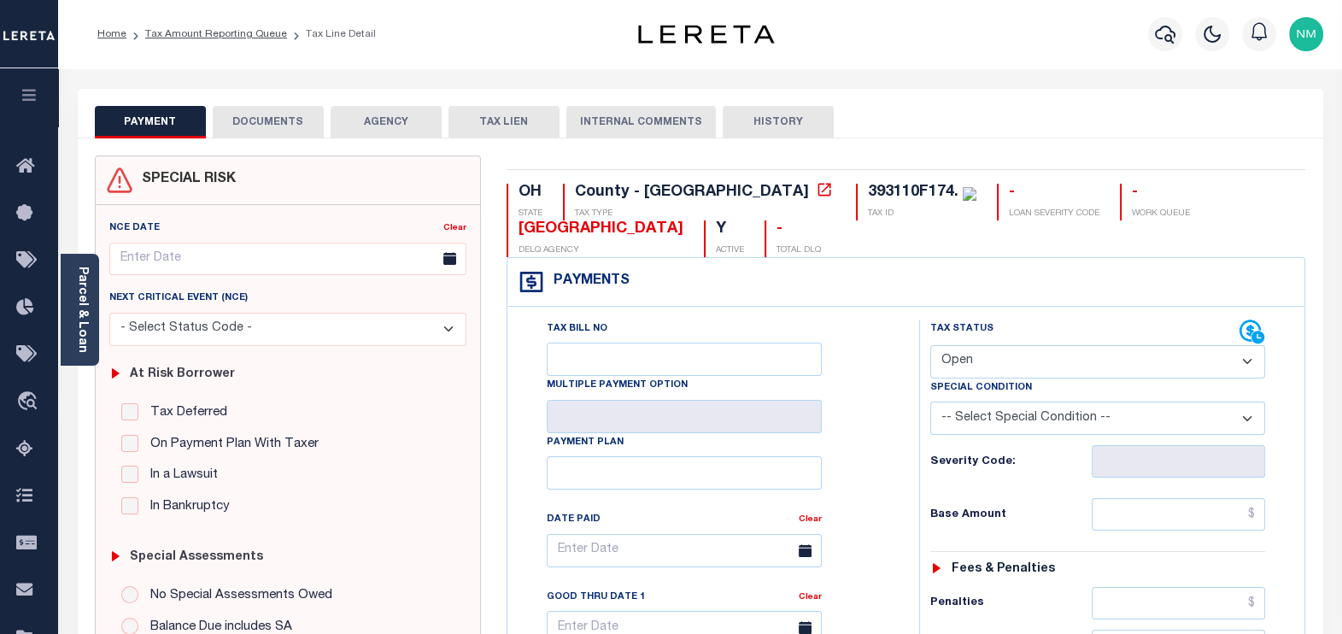
click at [978, 357] on select "- Select Status Code - Open Due/Unpaid Paid Incomplete No Tax Due Internal Refu…" at bounding box center [1098, 361] width 336 height 33
click at [965, 364] on select "- Select Status Code - Open Due/Unpaid Paid Incomplete No Tax Due Internal Refu…" at bounding box center [1098, 361] width 336 height 33
select select "PYD"
click at [930, 345] on select "- Select Status Code - Open Due/Unpaid Paid Incomplete No Tax Due Internal Refu…" at bounding box center [1098, 361] width 336 height 33
type input "[DATE]"
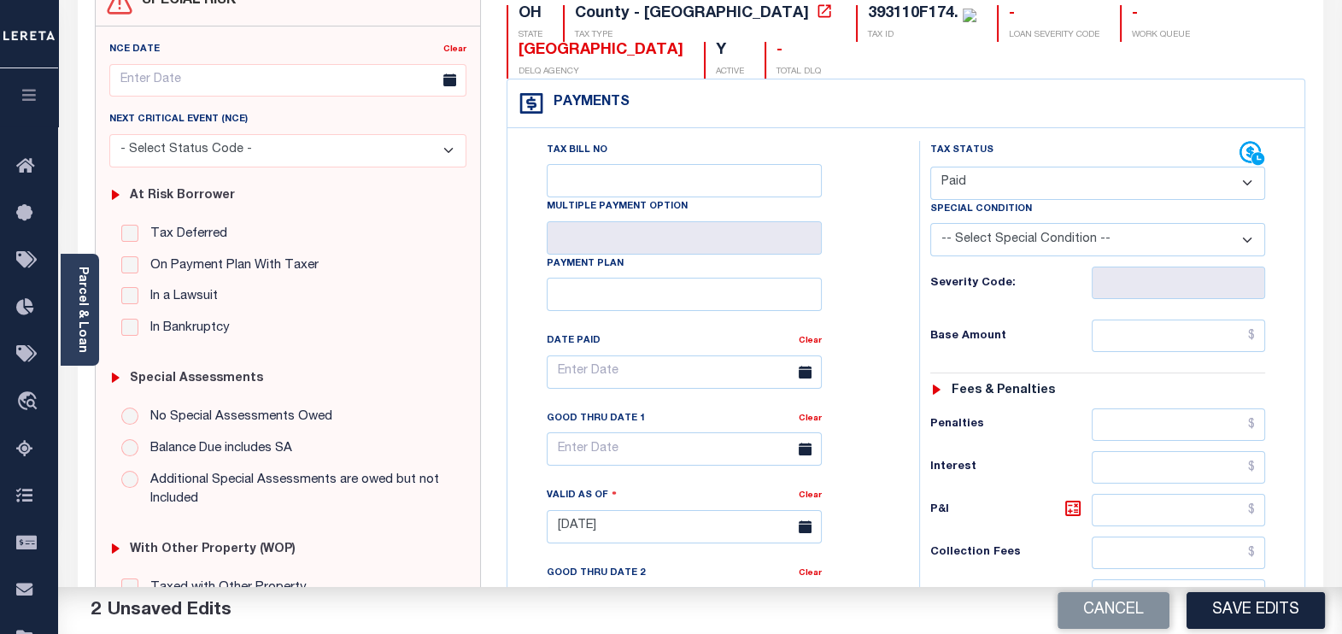
scroll to position [213, 0]
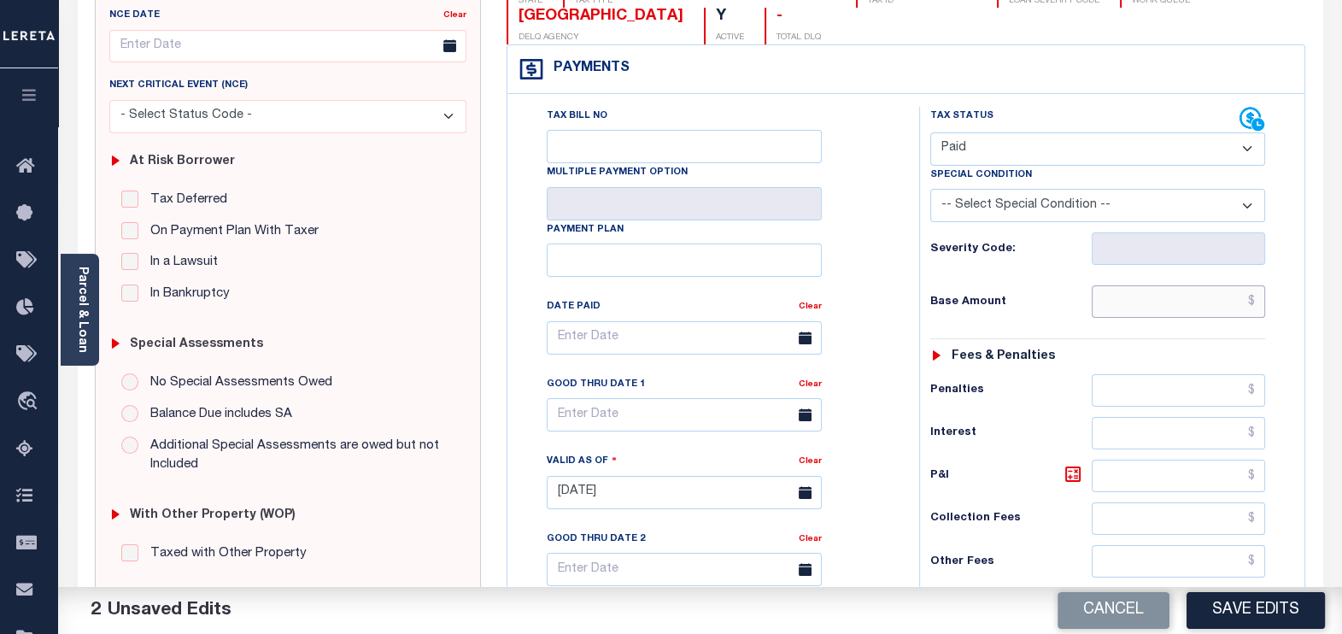
click at [1256, 303] on input "text" at bounding box center [1178, 301] width 173 height 32
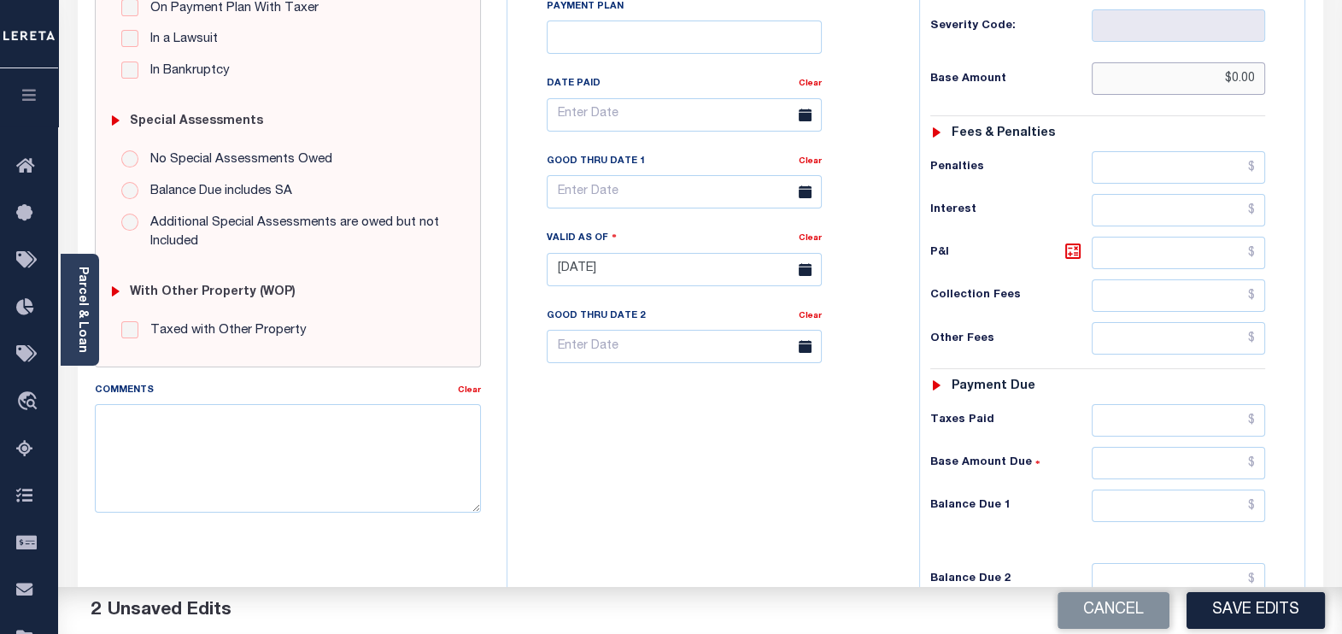
scroll to position [534, 0]
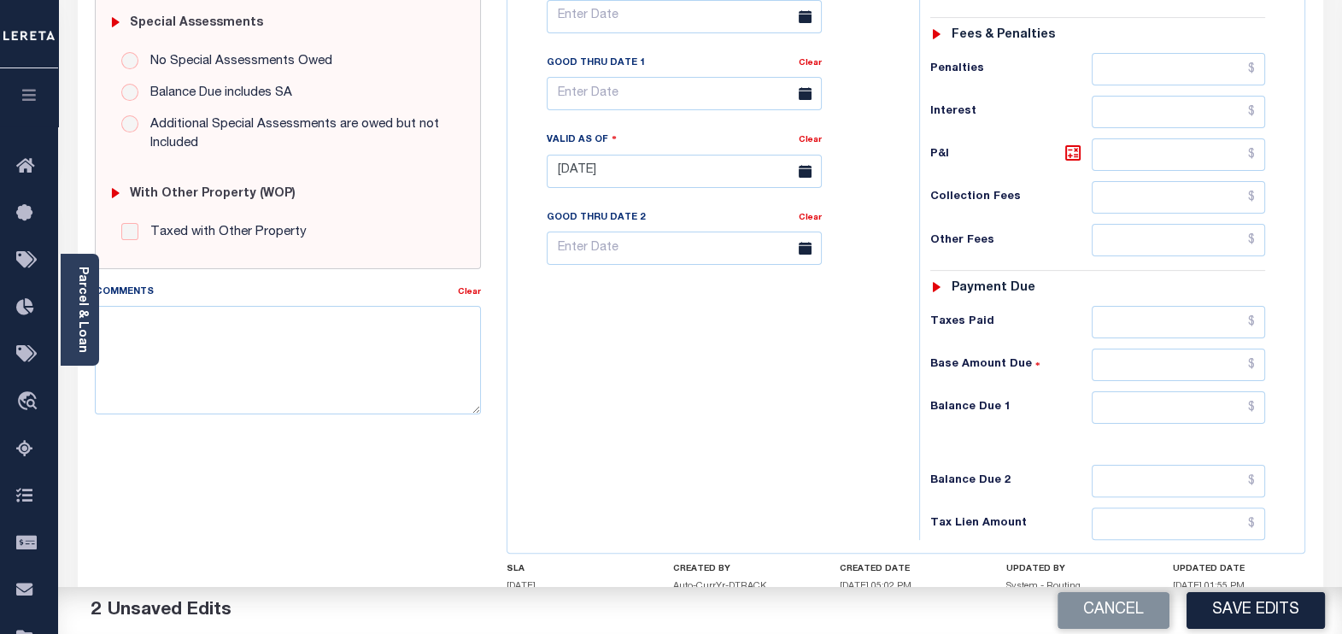
type input "$0.00"
click at [1248, 404] on input "text" at bounding box center [1178, 407] width 173 height 32
type input "$0.00"
click at [248, 368] on textarea "Comments" at bounding box center [288, 360] width 387 height 108
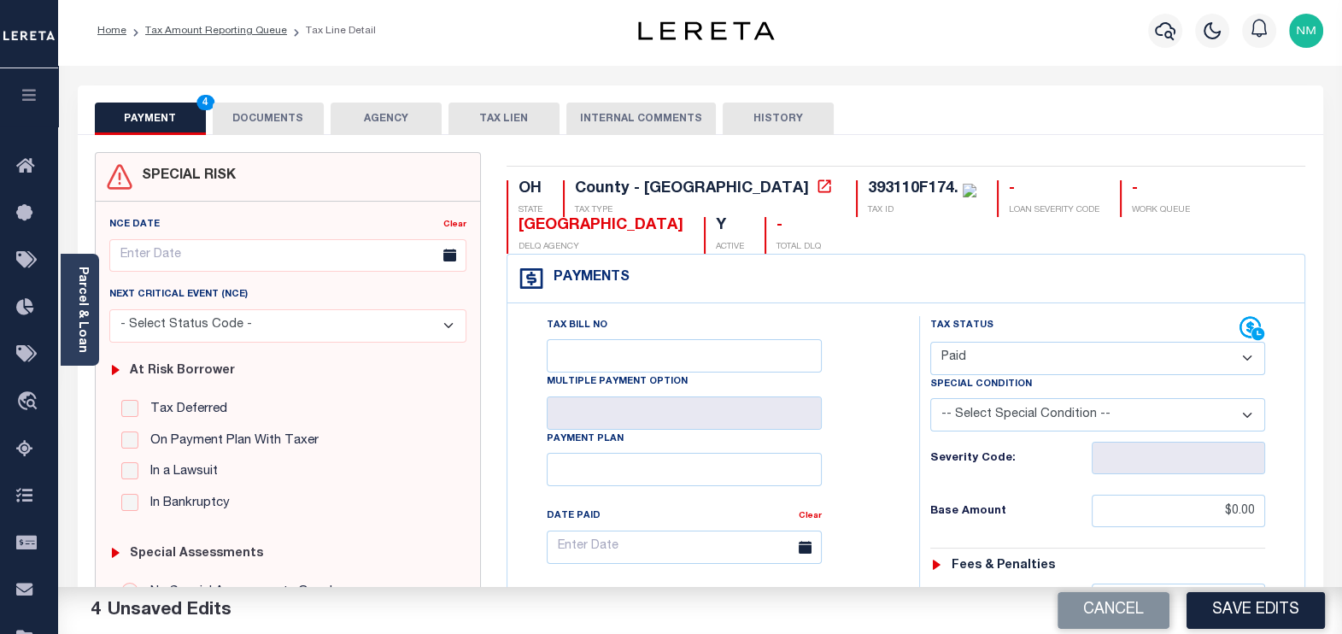
scroll to position [0, 0]
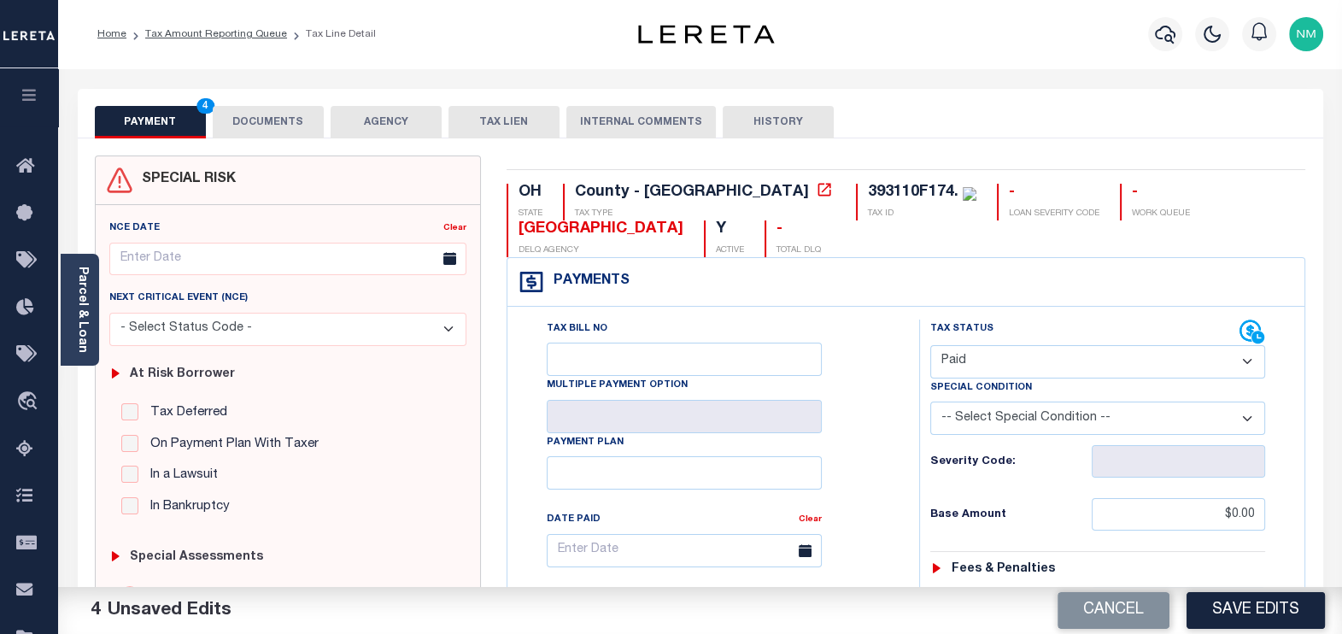
type textarea "tax information verified through website that all the taxes paid current"
click at [253, 122] on button "DOCUMENTS" at bounding box center [268, 122] width 111 height 32
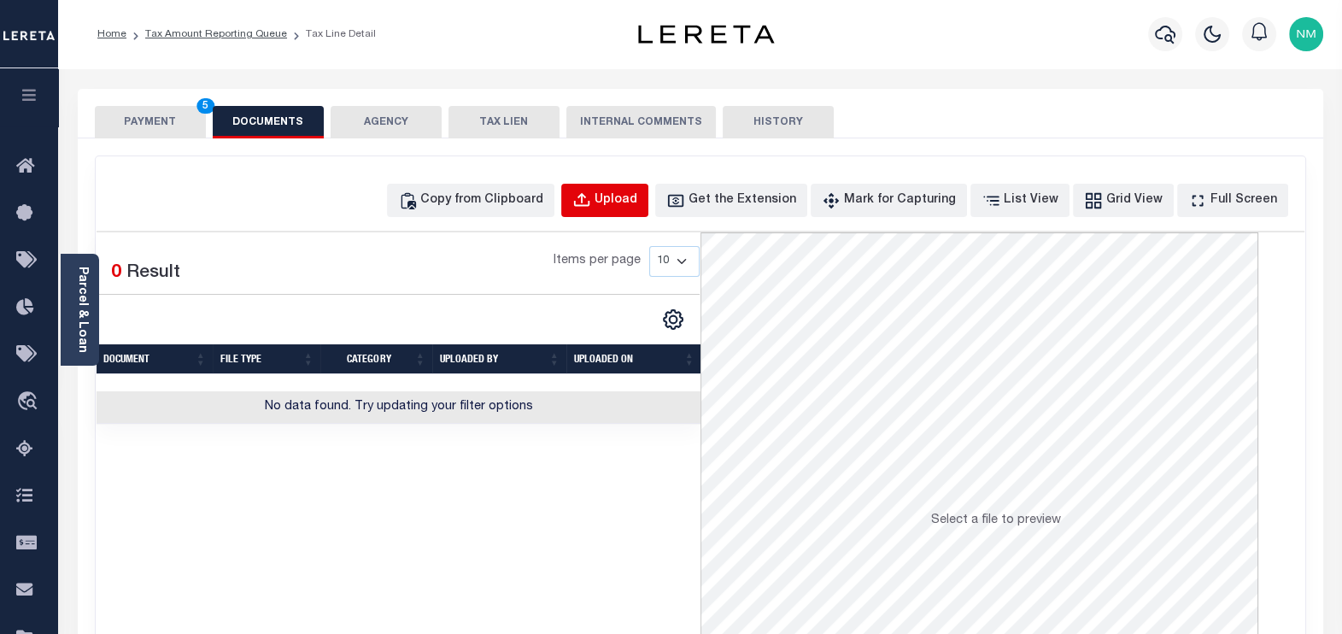
click at [631, 192] on div "Upload" at bounding box center [616, 200] width 43 height 19
select select "POP"
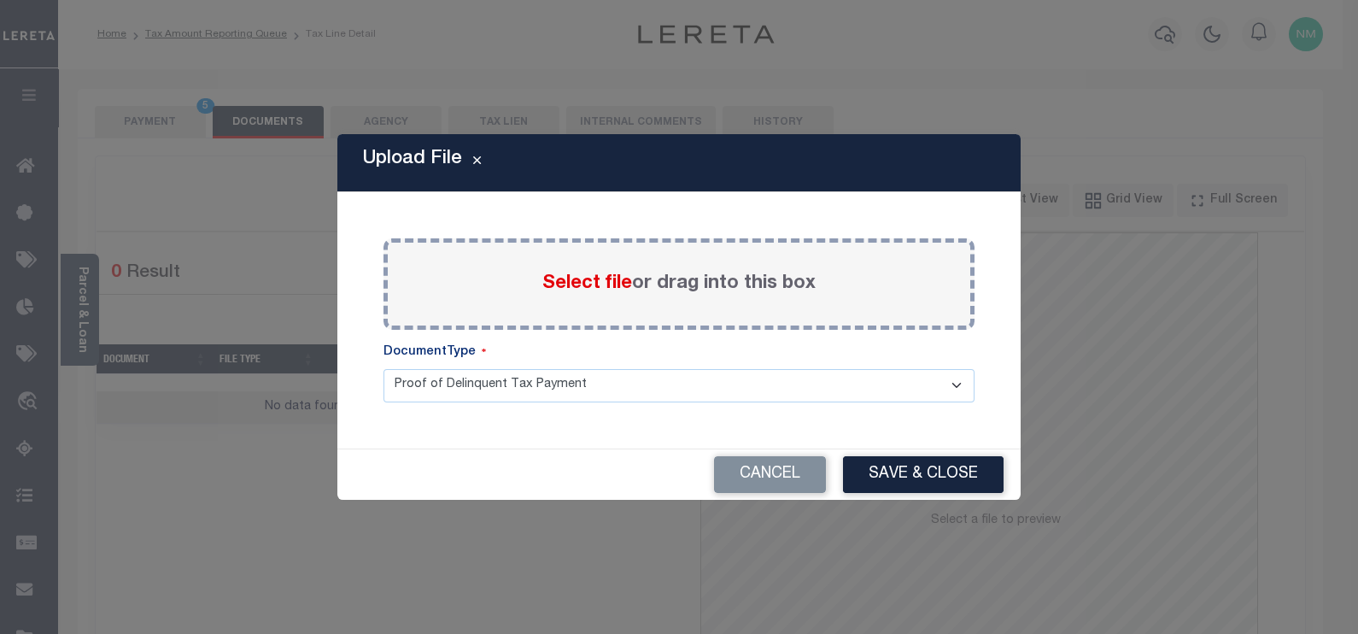
click at [572, 285] on span "Select file" at bounding box center [587, 283] width 90 height 19
click at [0, 0] on input "Select file or drag into this box" at bounding box center [0, 0] width 0 height 0
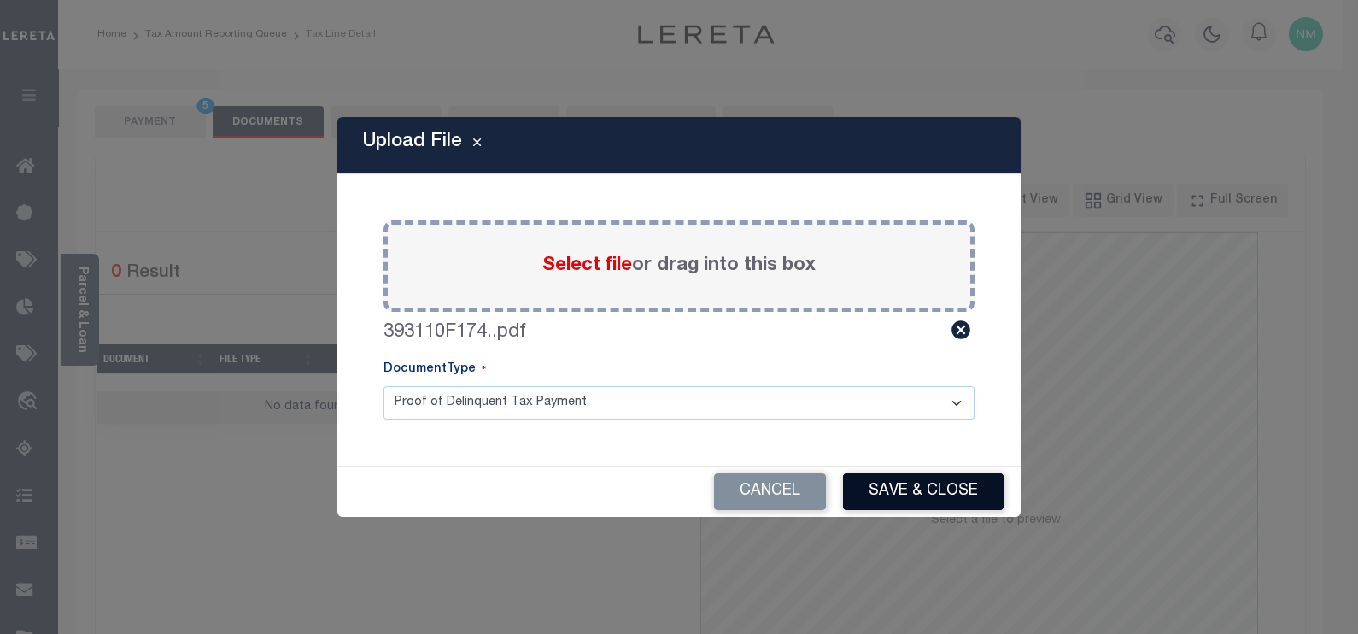
click at [889, 486] on button "Save & Close" at bounding box center [923, 491] width 161 height 37
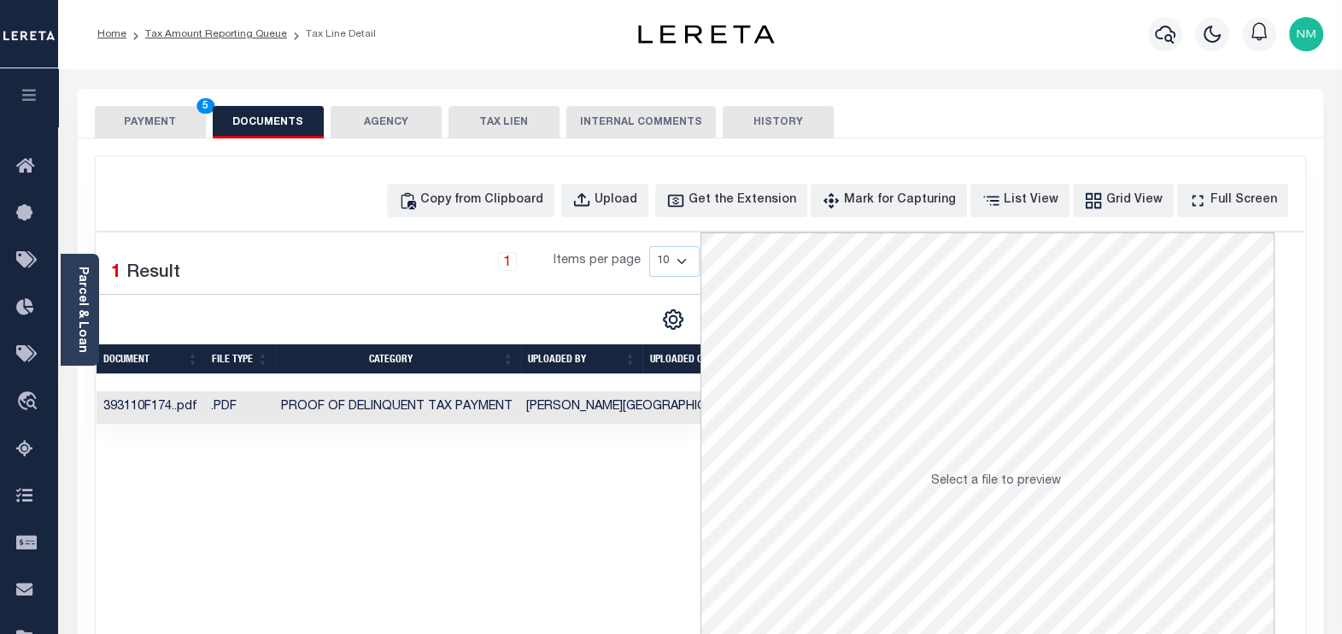
click at [153, 114] on button "PAYMENT 5" at bounding box center [150, 122] width 111 height 32
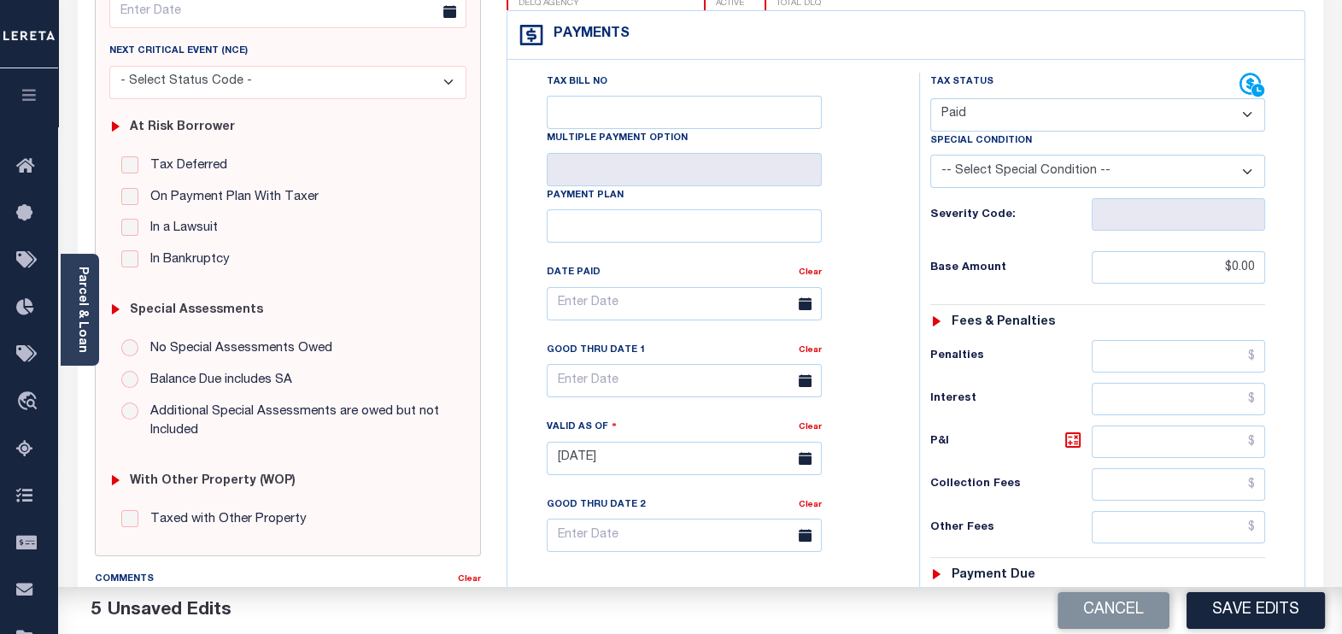
scroll to position [649, 0]
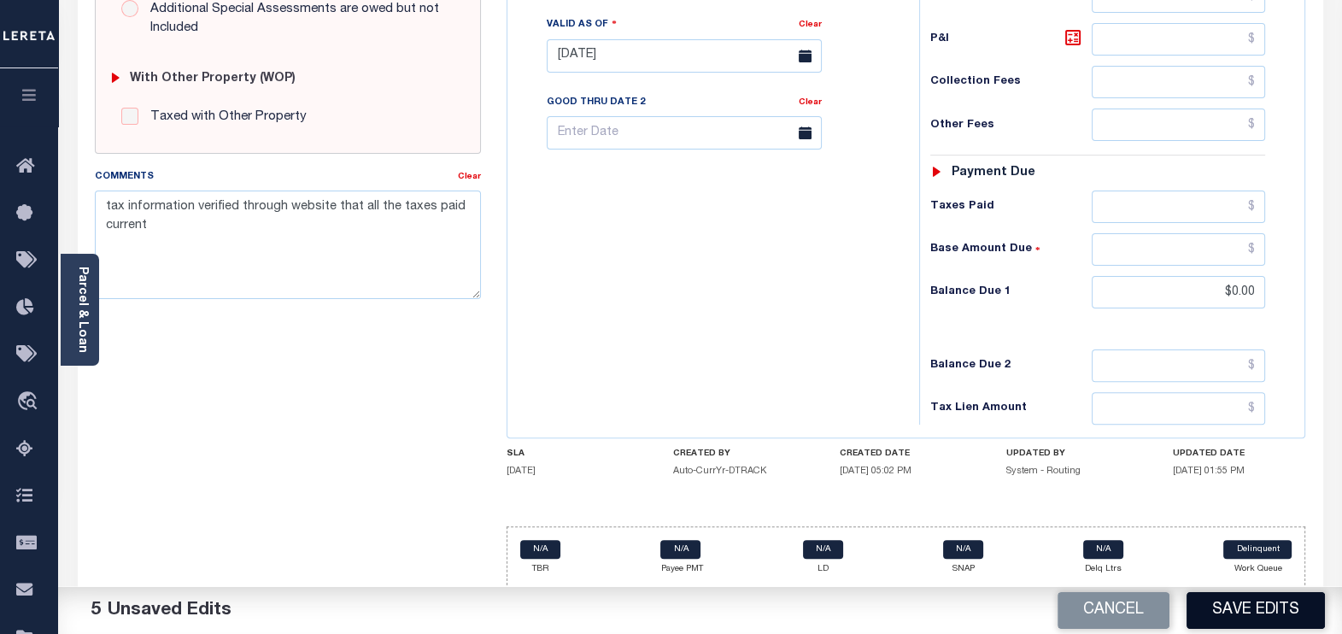
click at [1232, 624] on button "Save Edits" at bounding box center [1255, 610] width 138 height 37
checkbox input "false"
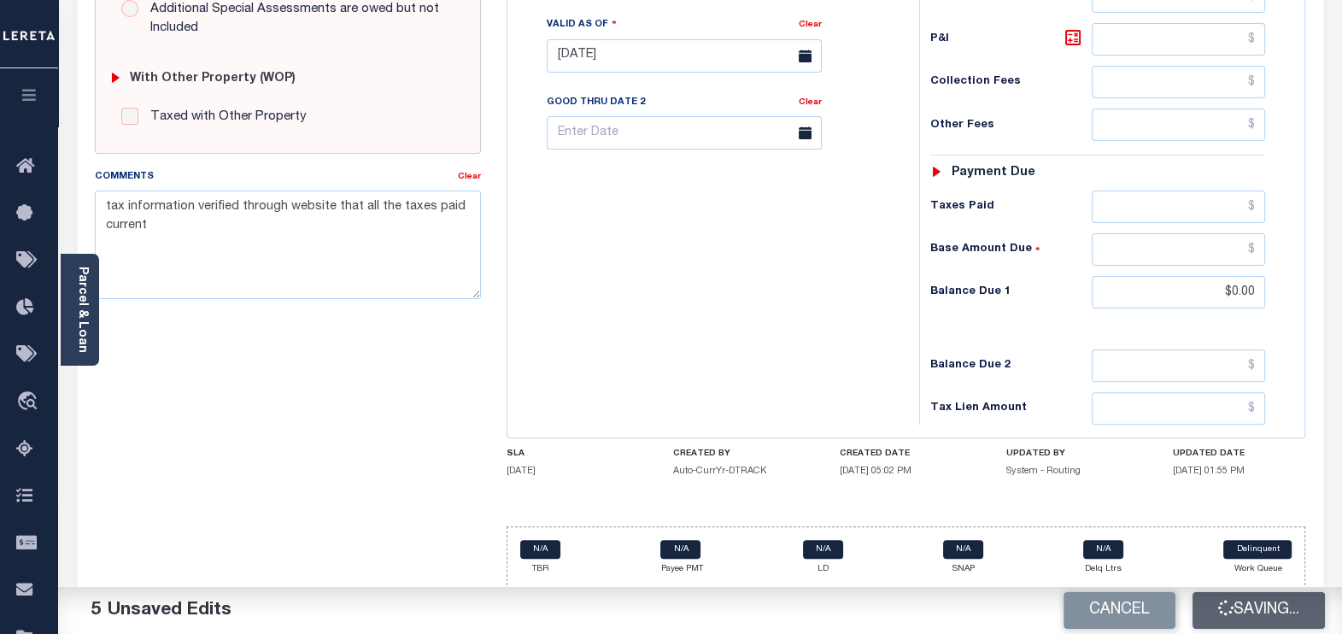
type input "$0"
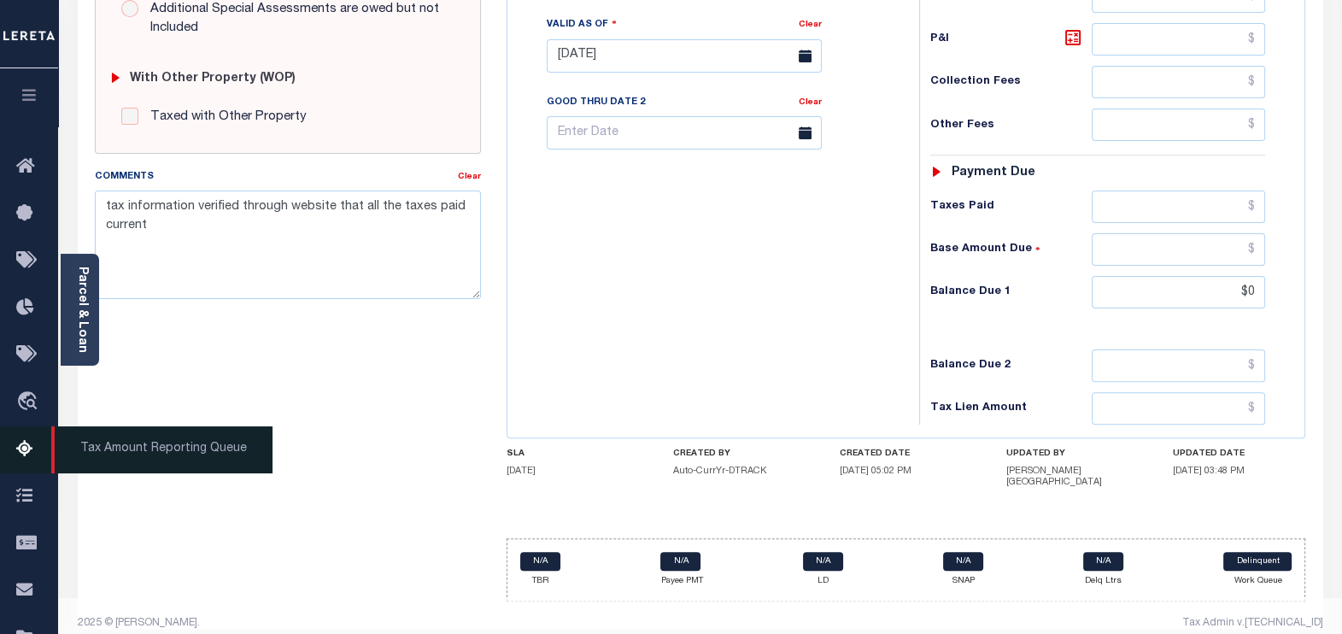
click at [34, 456] on icon at bounding box center [29, 449] width 27 height 21
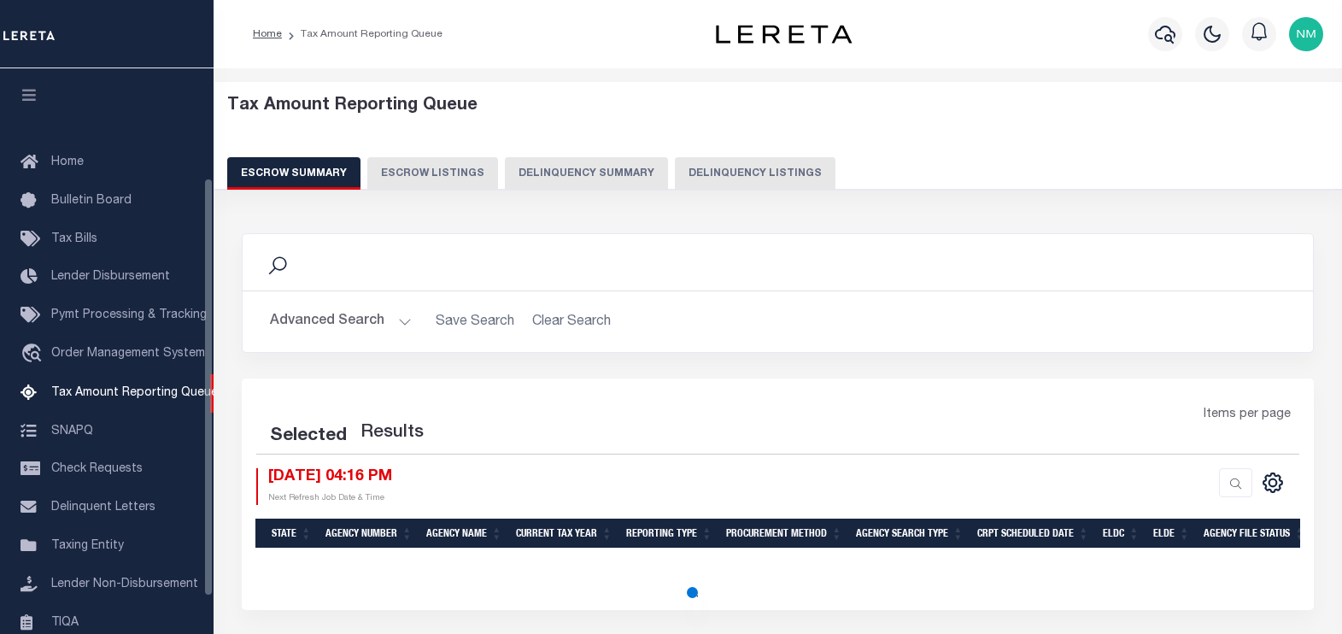
click at [714, 177] on button "Delinquency Listings" at bounding box center [755, 173] width 161 height 32
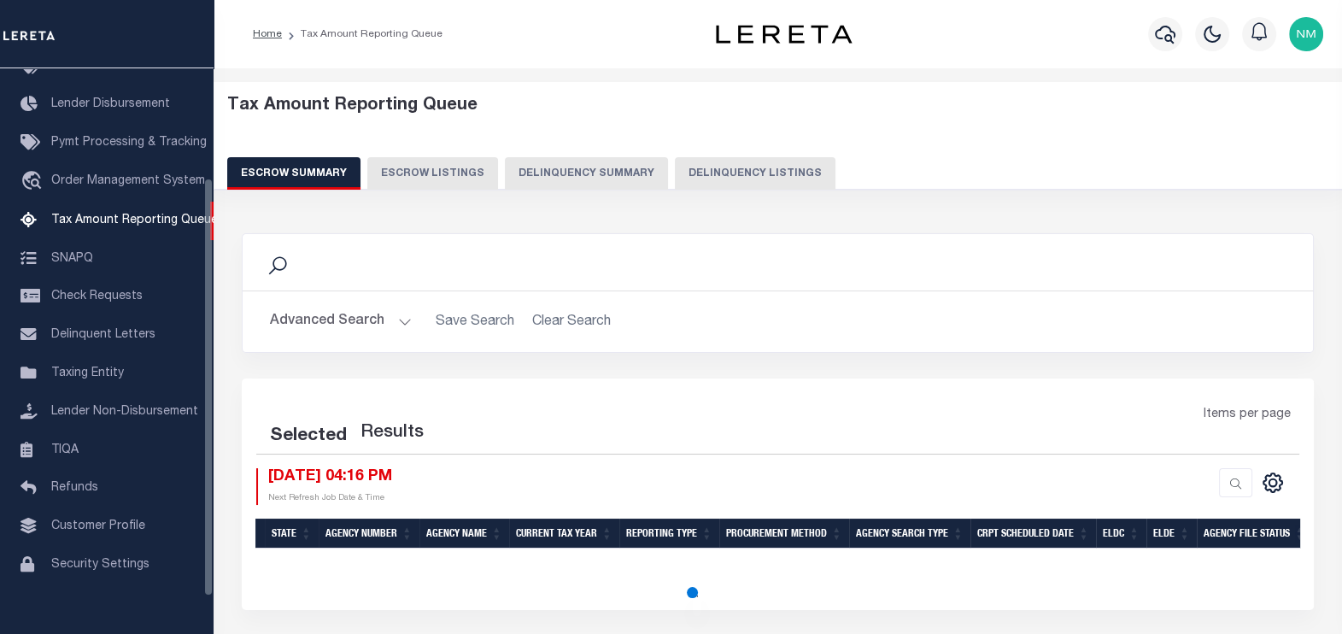
select select "100"
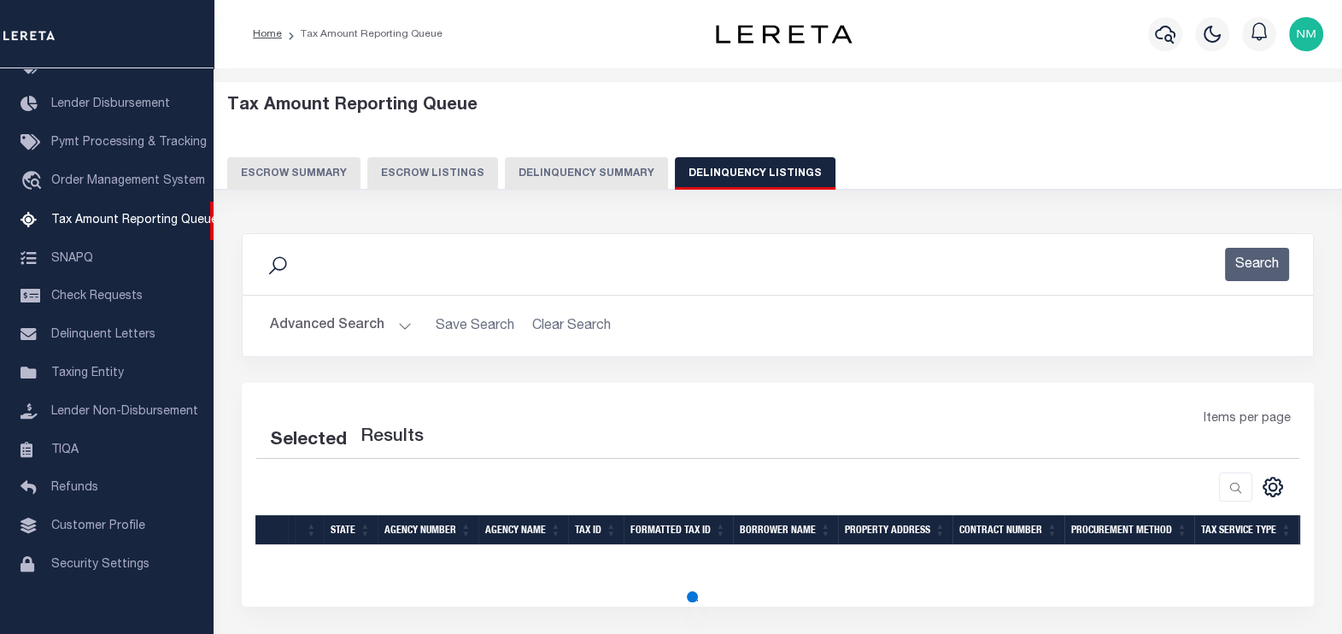
select select "100"
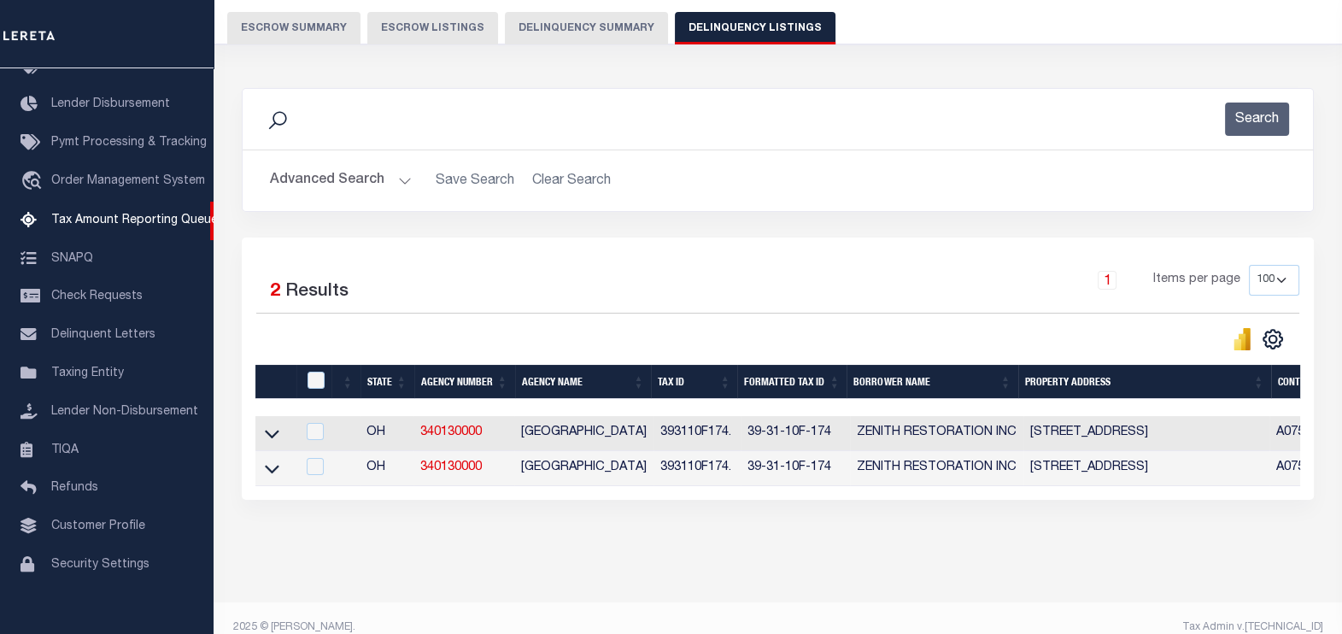
scroll to position [178, 0]
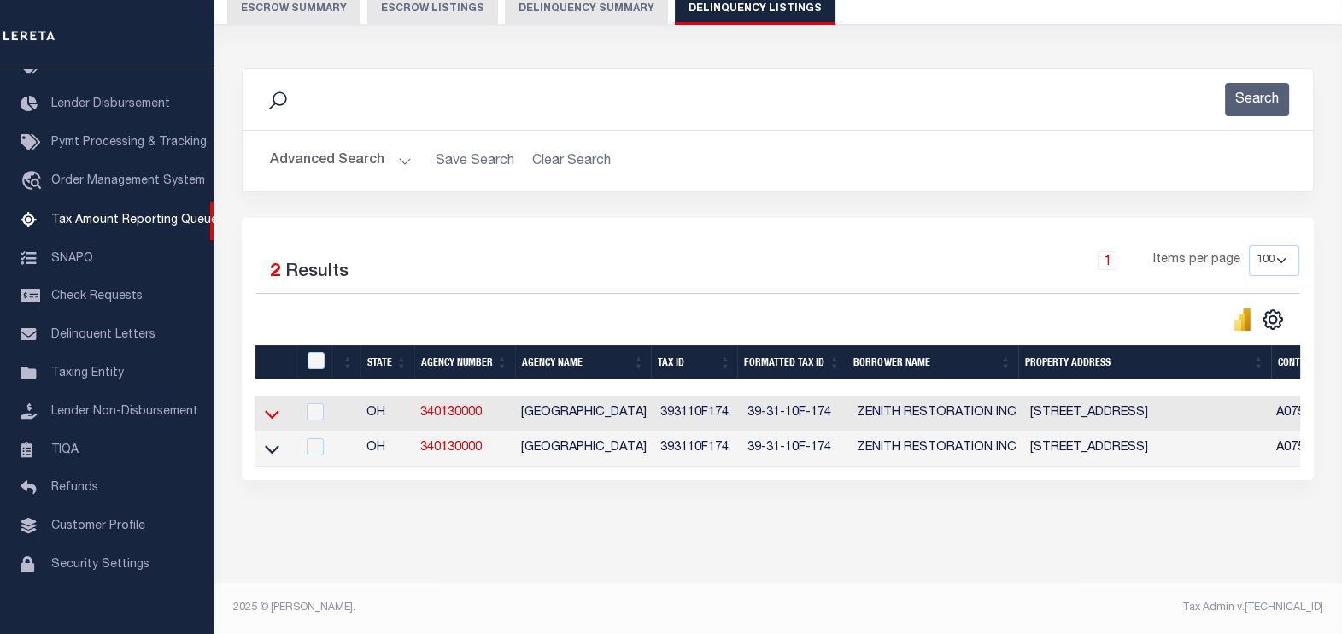
click at [270, 409] on icon at bounding box center [272, 414] width 15 height 18
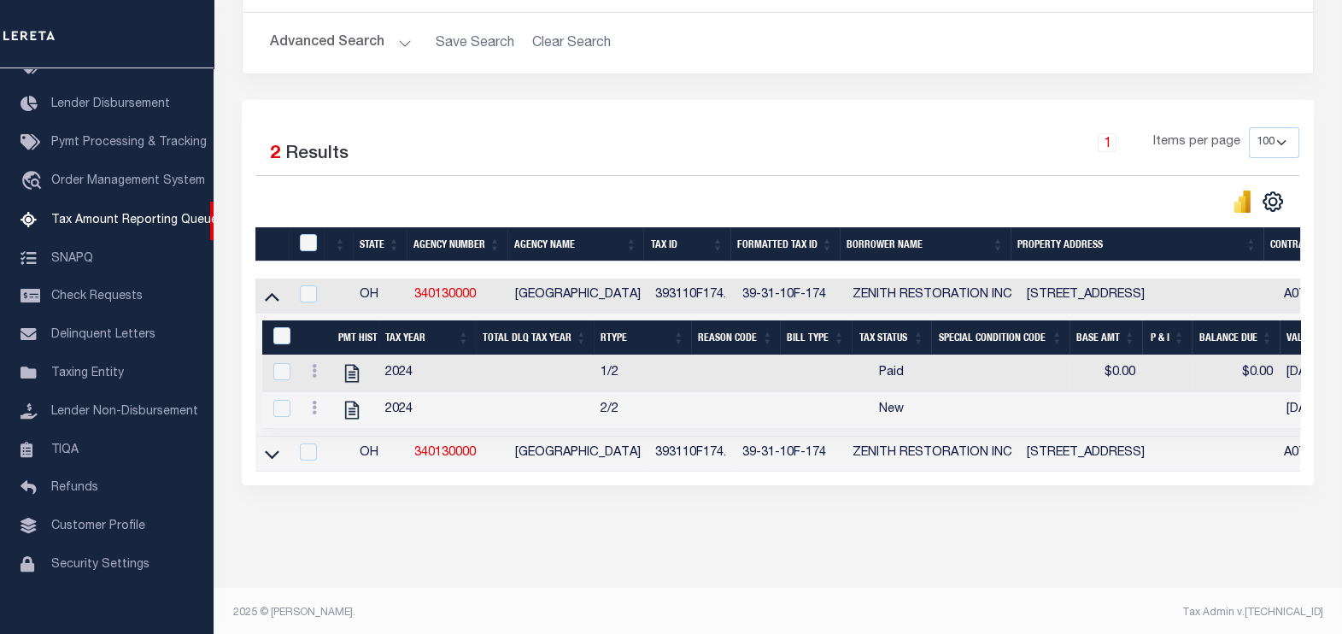
scroll to position [302, 0]
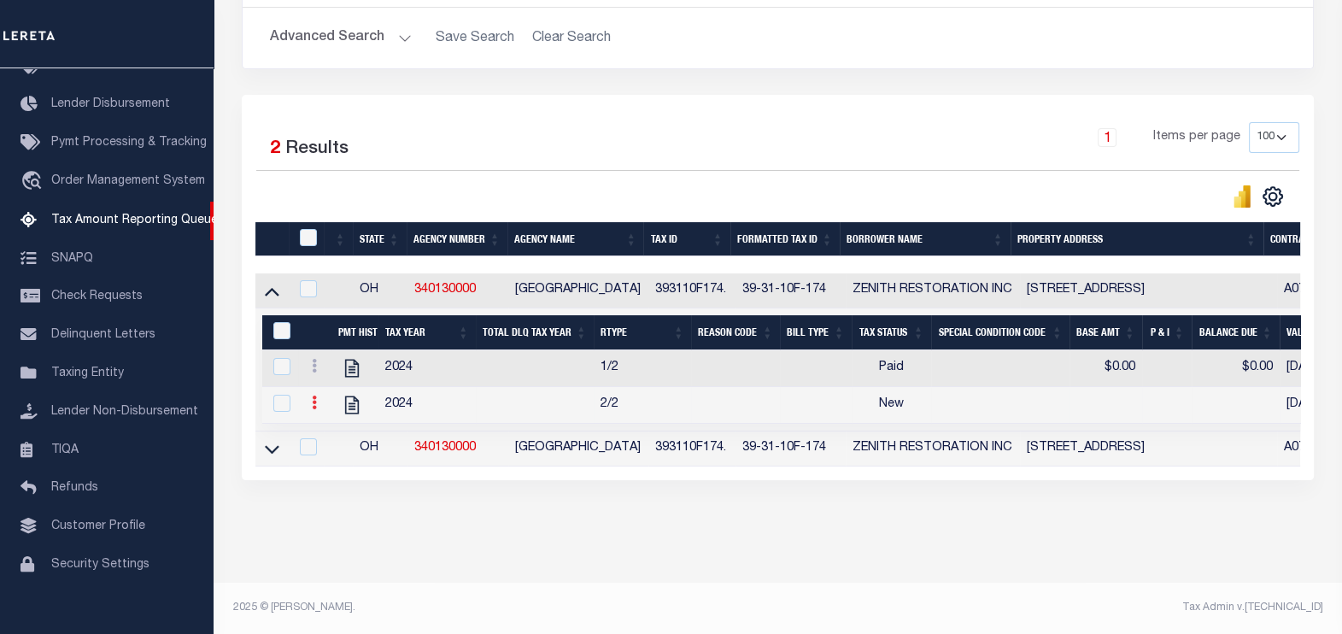
click at [314, 400] on icon at bounding box center [314, 402] width 5 height 14
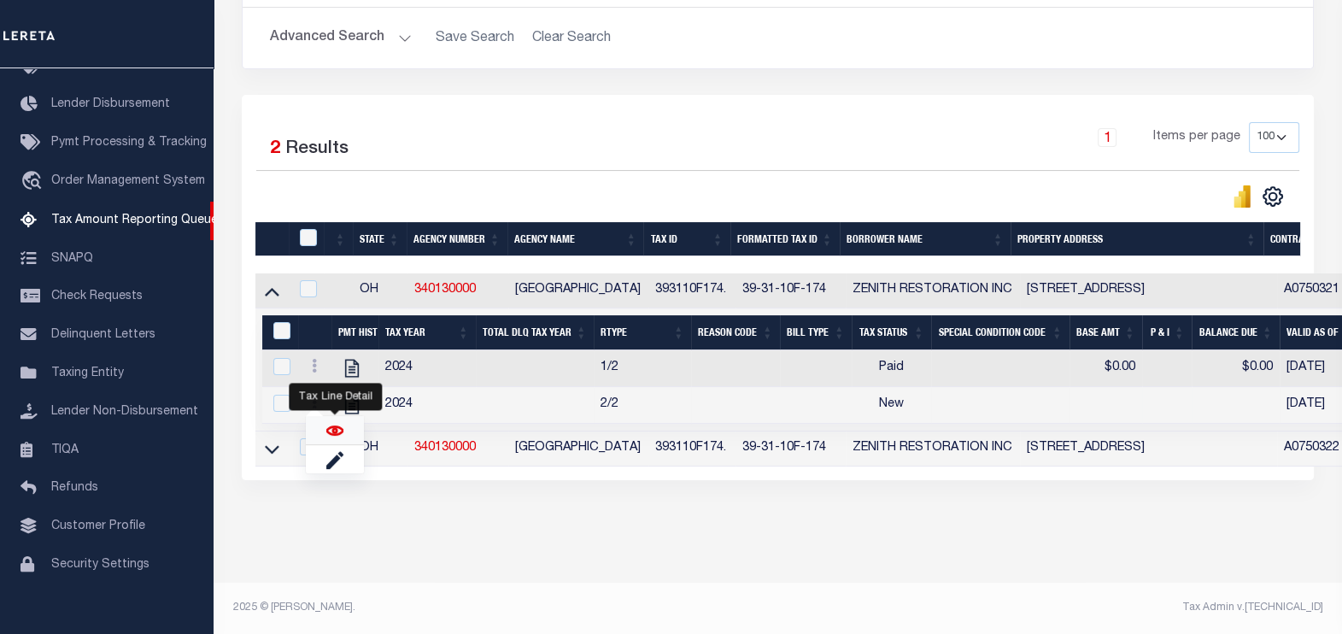
click at [333, 431] on img "" at bounding box center [334, 430] width 17 height 17
checkbox input "true"
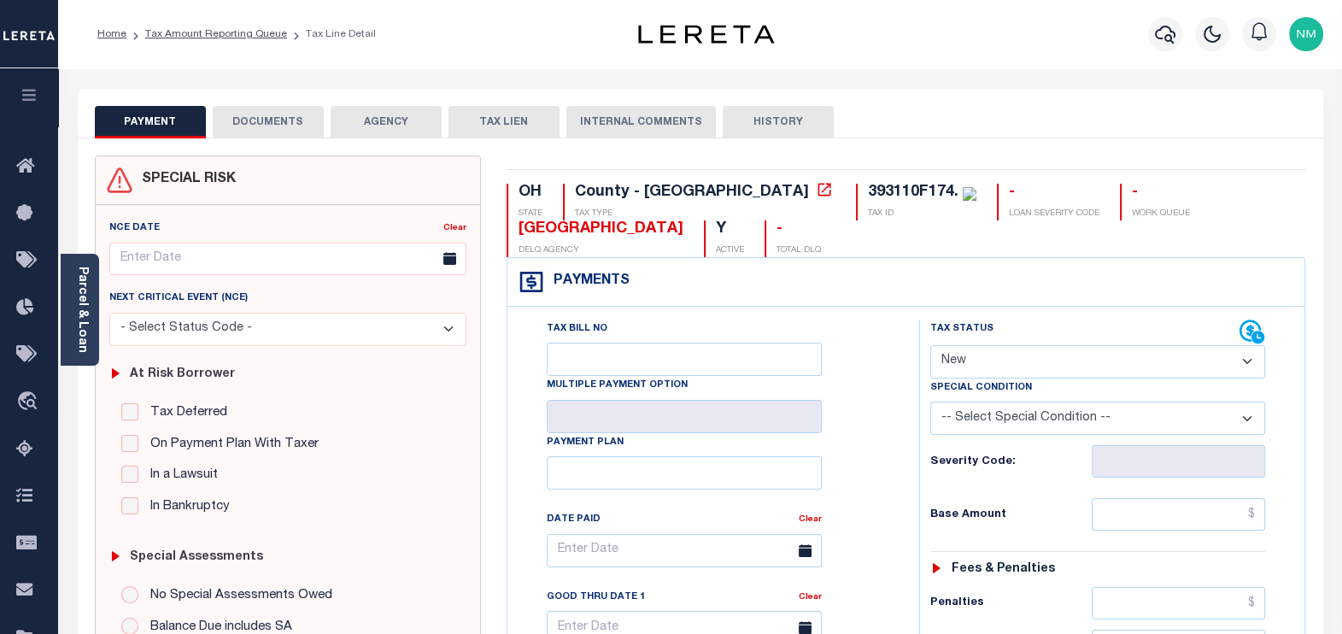
click at [989, 368] on select "- Select Status Code - Open Due/Unpaid Paid Incomplete No Tax Due Internal Refu…" at bounding box center [1098, 361] width 336 height 33
select select "PYD"
click at [930, 345] on select "- Select Status Code - Open Due/Unpaid Paid Incomplete No Tax Due Internal Refu…" at bounding box center [1098, 361] width 336 height 33
type input "[DATE]"
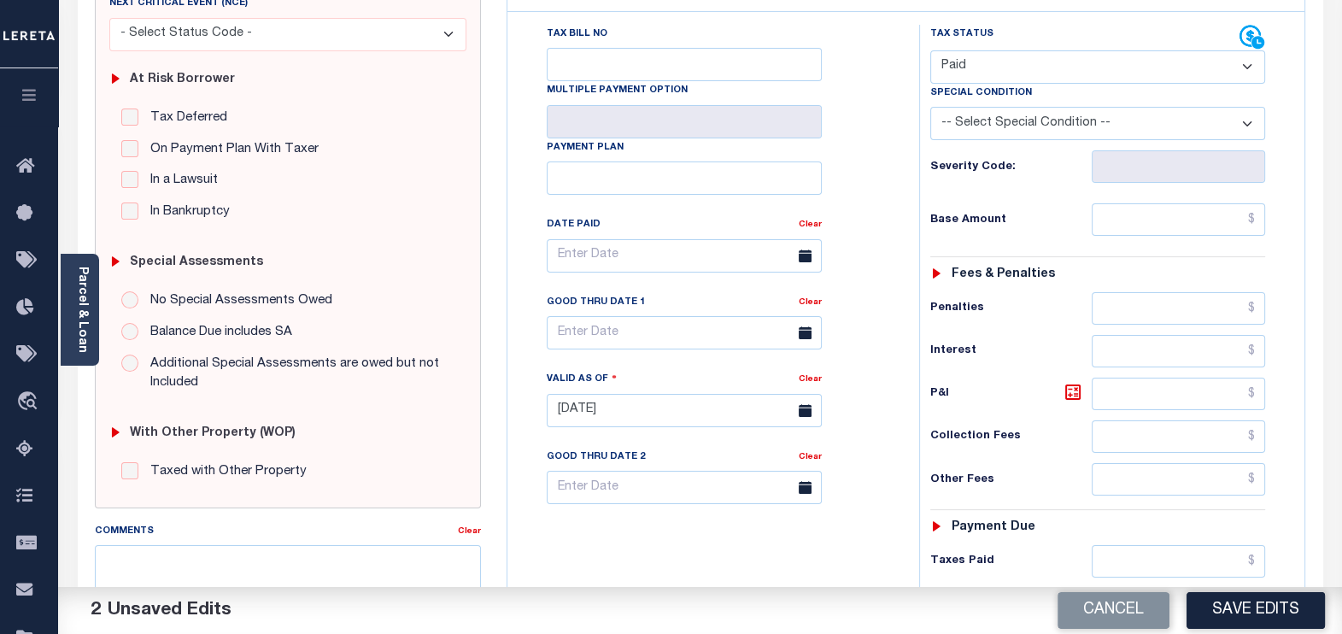
scroll to position [320, 0]
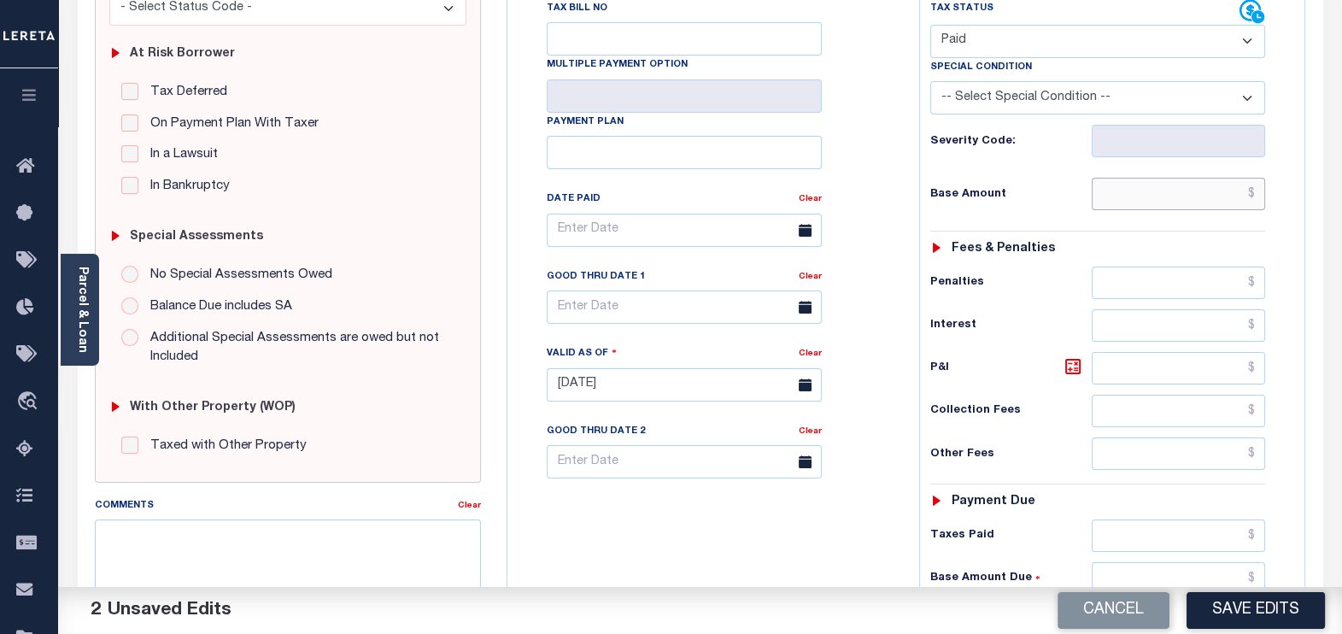
click at [1249, 196] on input "text" at bounding box center [1178, 194] width 173 height 32
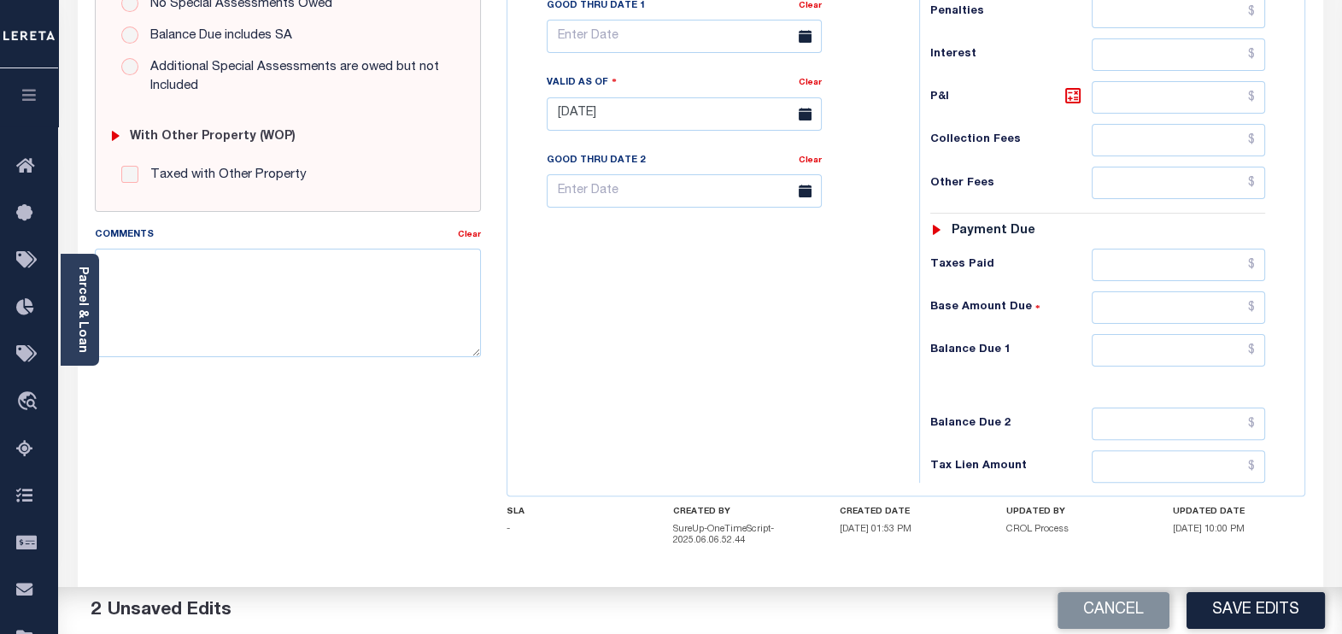
scroll to position [665, 0]
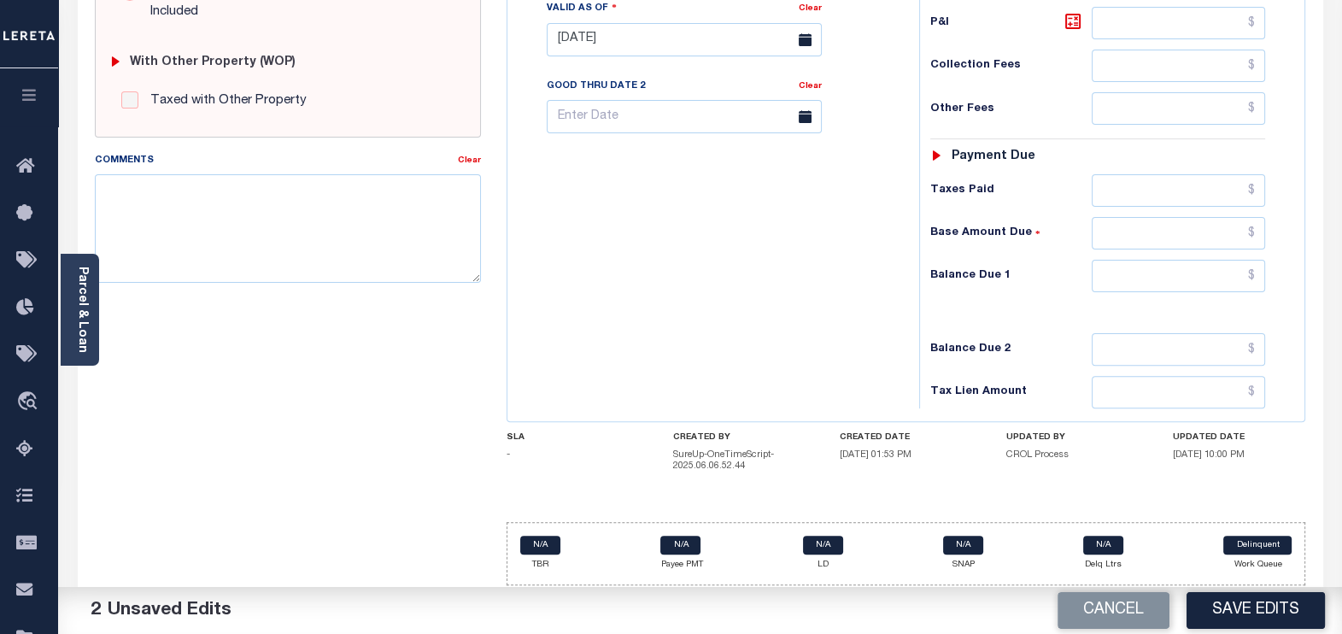
type input "$0.00"
click at [1251, 268] on input "text" at bounding box center [1178, 276] width 173 height 32
type input "$0.00"
click at [325, 221] on textarea "Comments" at bounding box center [288, 228] width 387 height 108
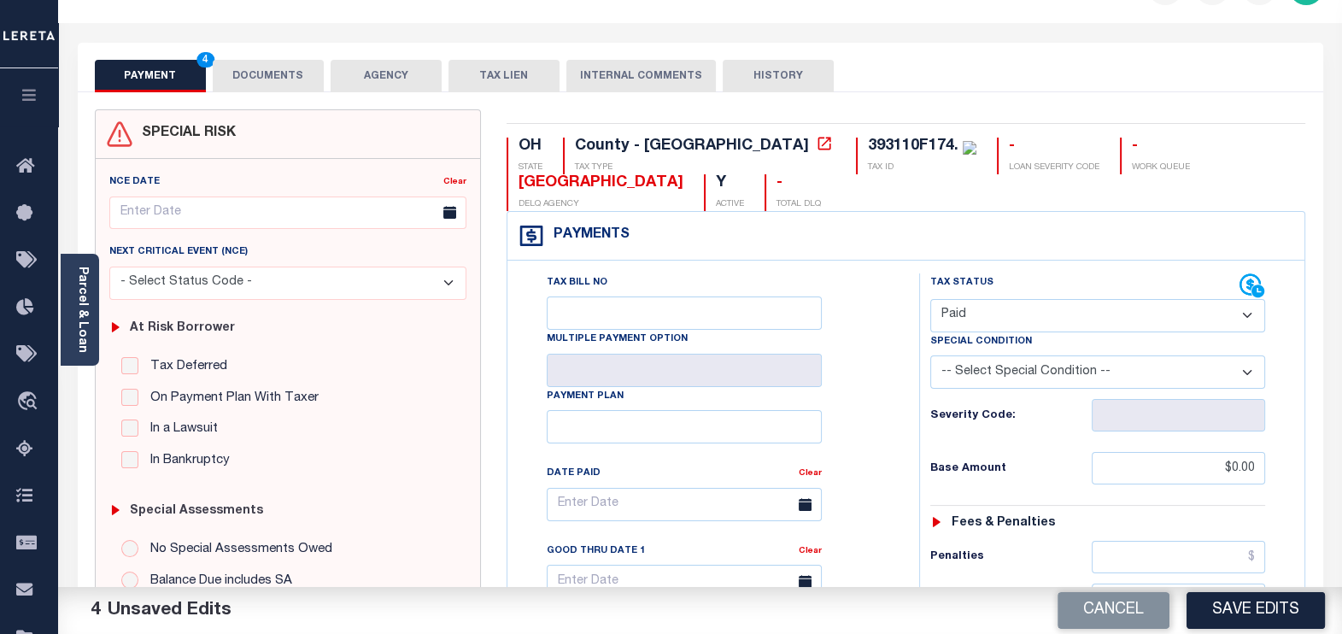
scroll to position [0, 0]
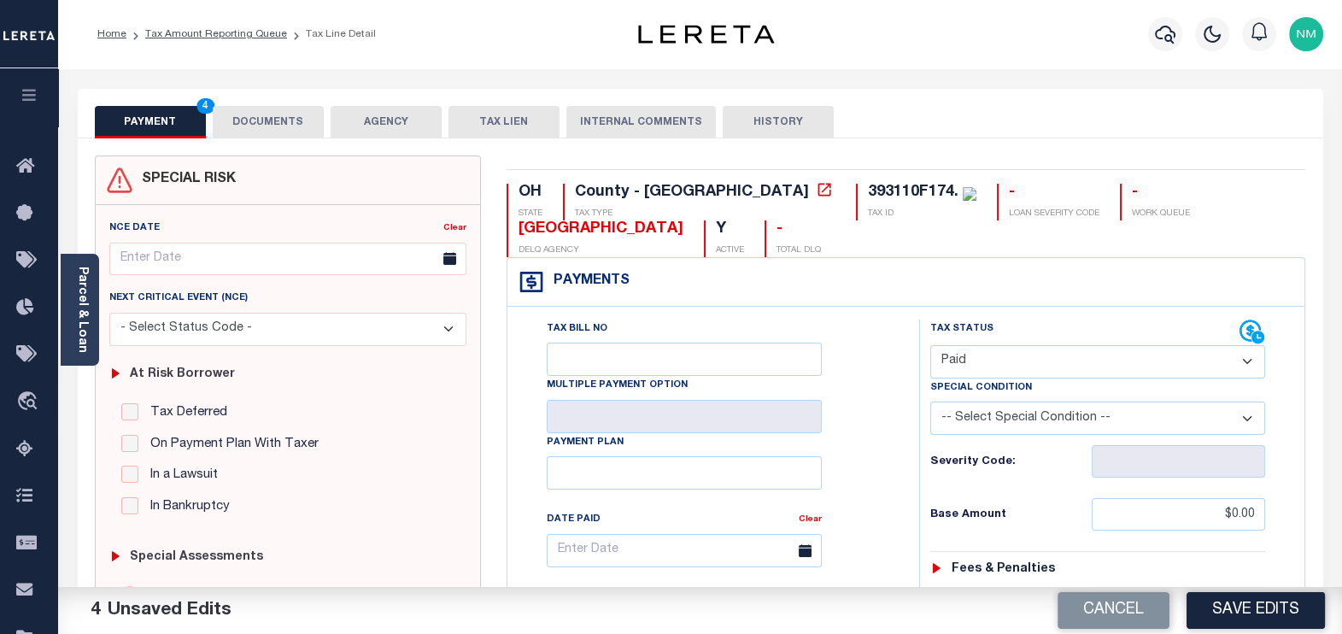
type textarea "tax information verified through website all the taxes paid current"
click at [247, 121] on button "DOCUMENTS" at bounding box center [268, 122] width 111 height 32
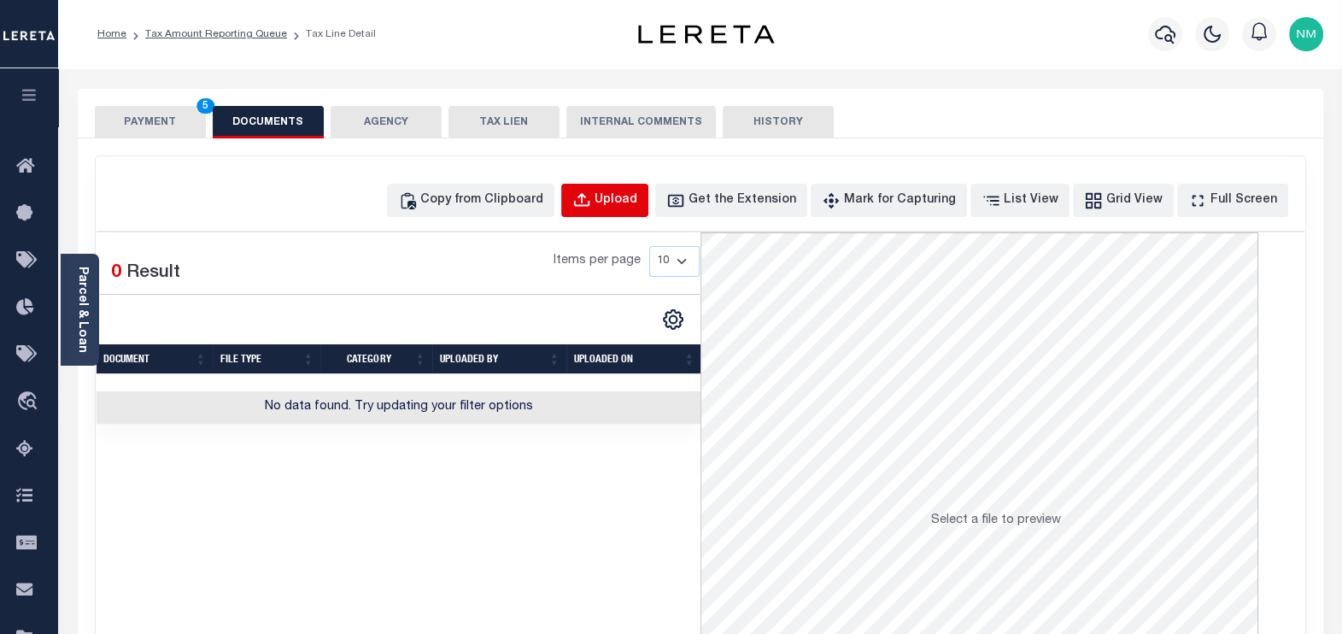
click at [636, 205] on div "Upload" at bounding box center [616, 200] width 43 height 19
select select "POP"
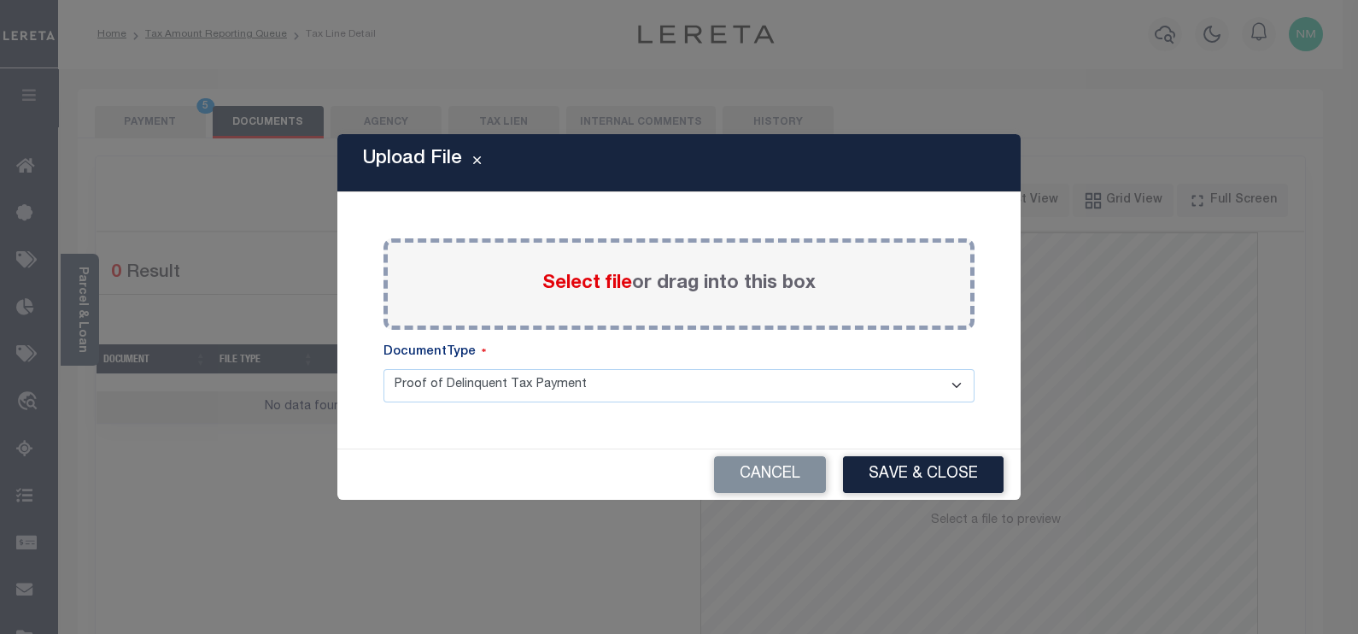
click at [593, 283] on span "Select file" at bounding box center [587, 283] width 90 height 19
click at [0, 0] on input "Select file or drag into this box" at bounding box center [0, 0] width 0 height 0
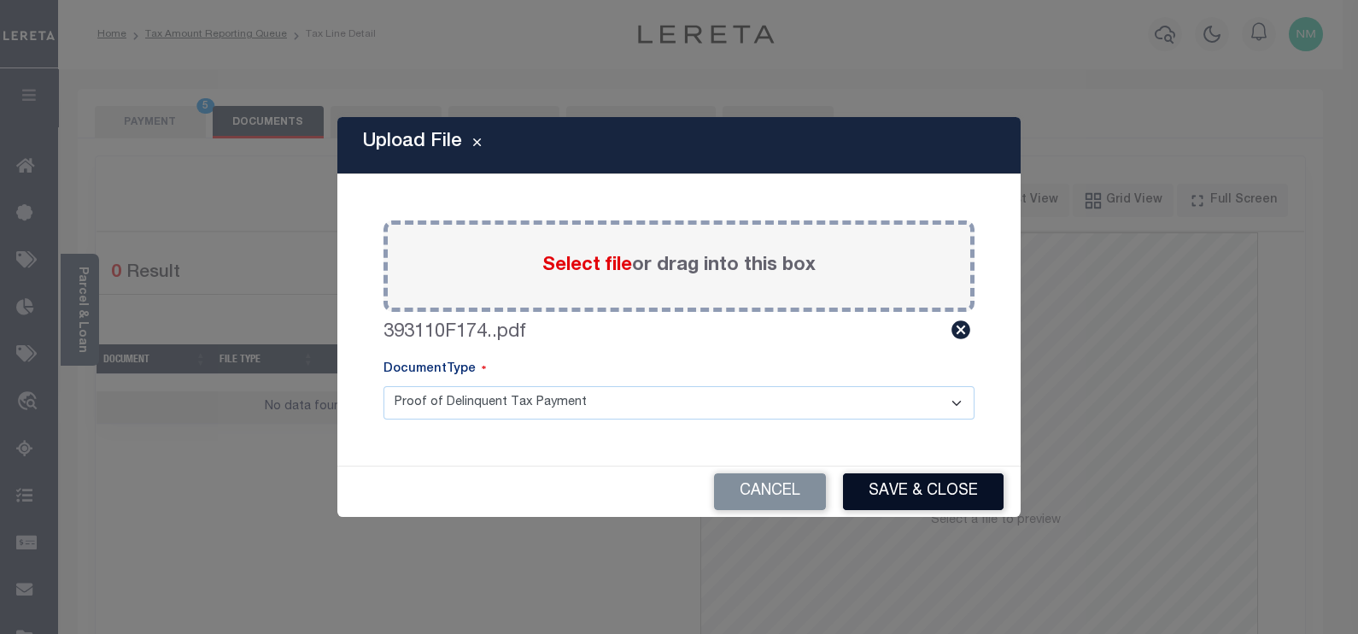
click at [908, 491] on button "Save & Close" at bounding box center [923, 491] width 161 height 37
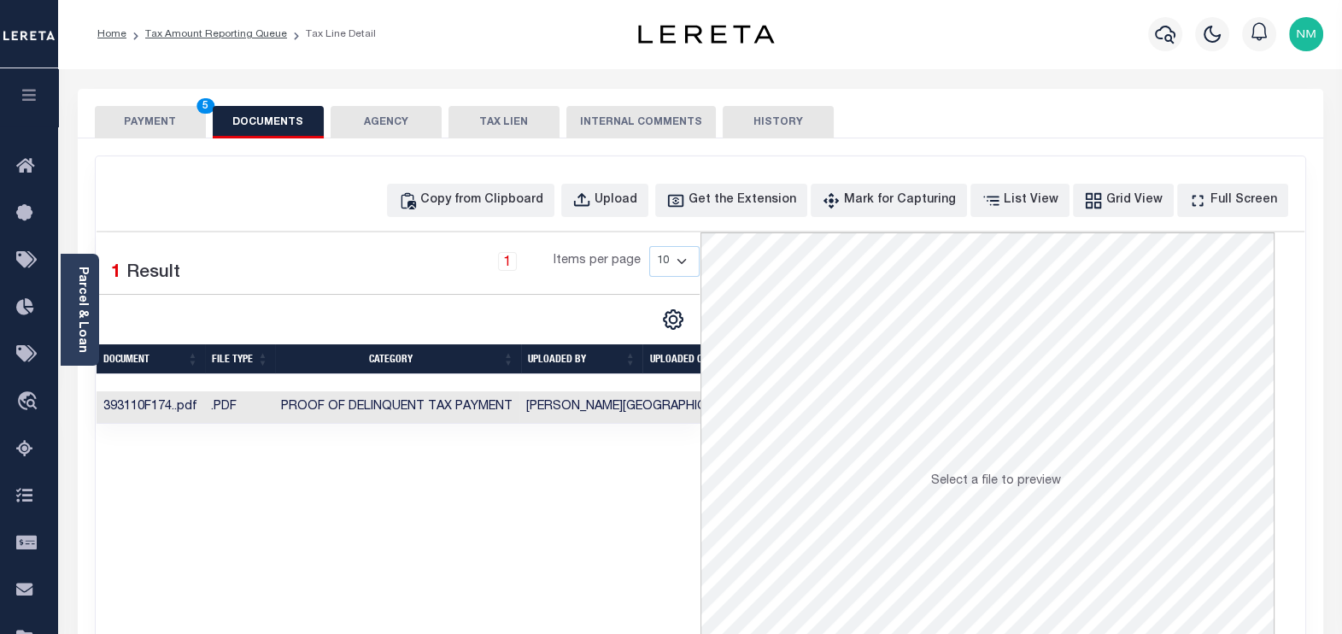
click at [146, 120] on button "PAYMENT 5" at bounding box center [150, 122] width 111 height 32
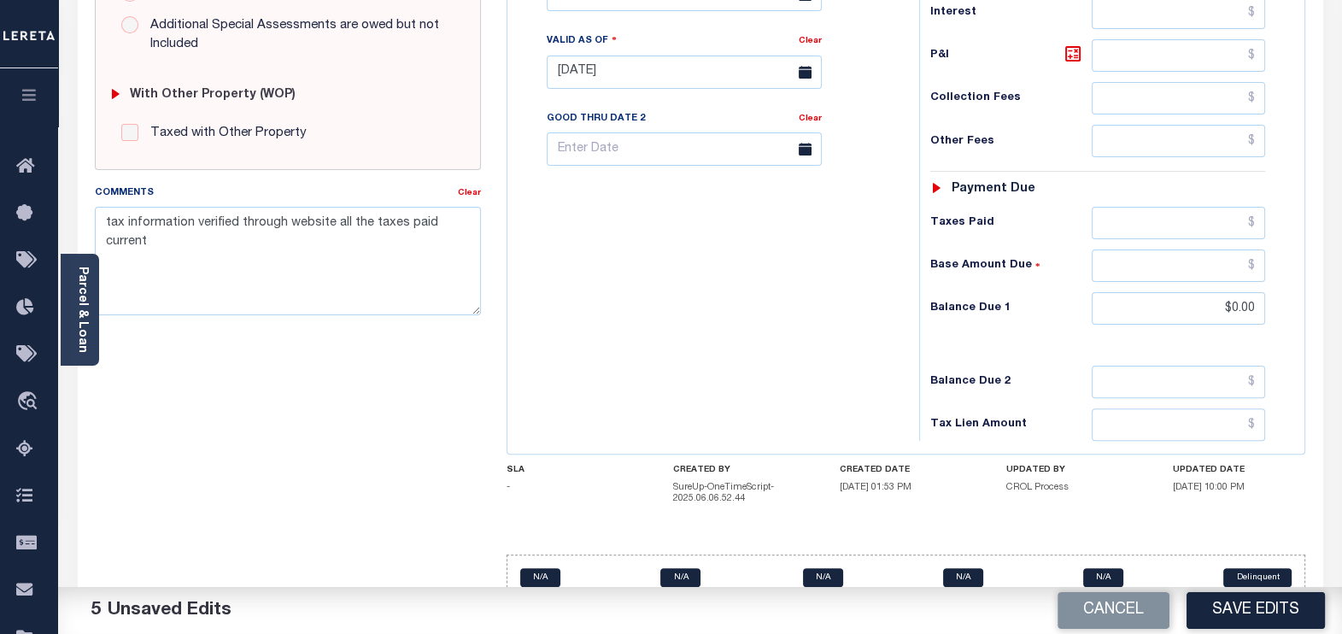
scroll to position [659, 0]
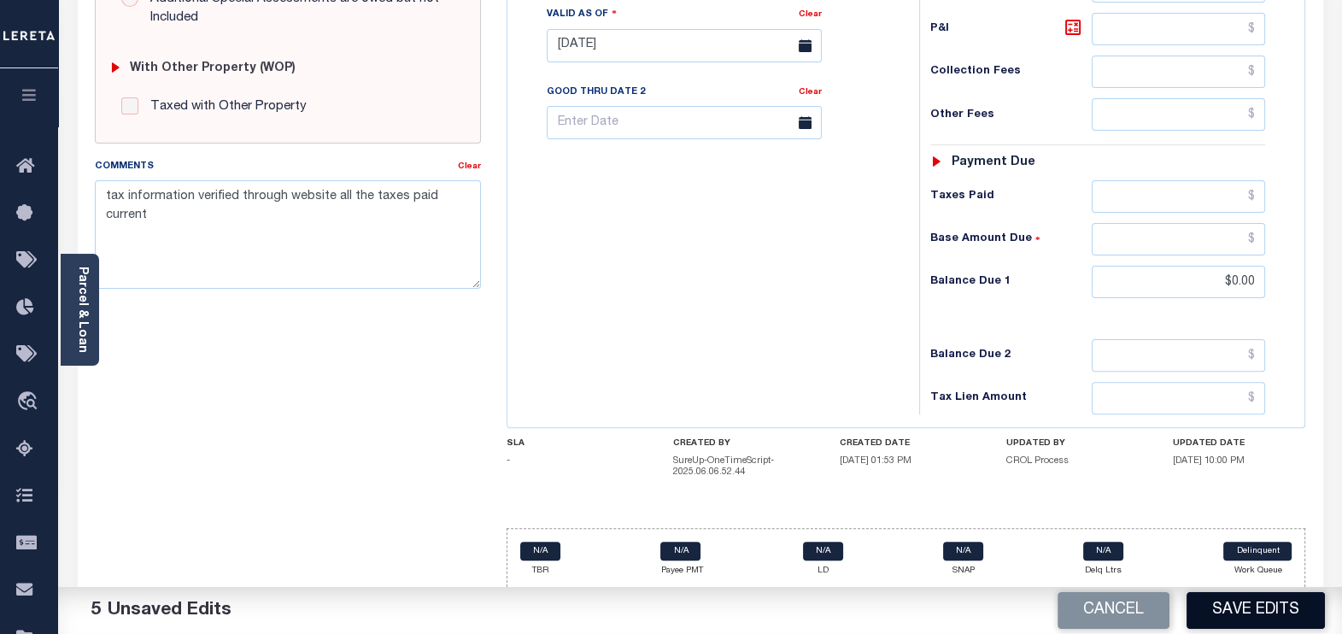
click at [1267, 612] on button "Save Edits" at bounding box center [1255, 610] width 138 height 37
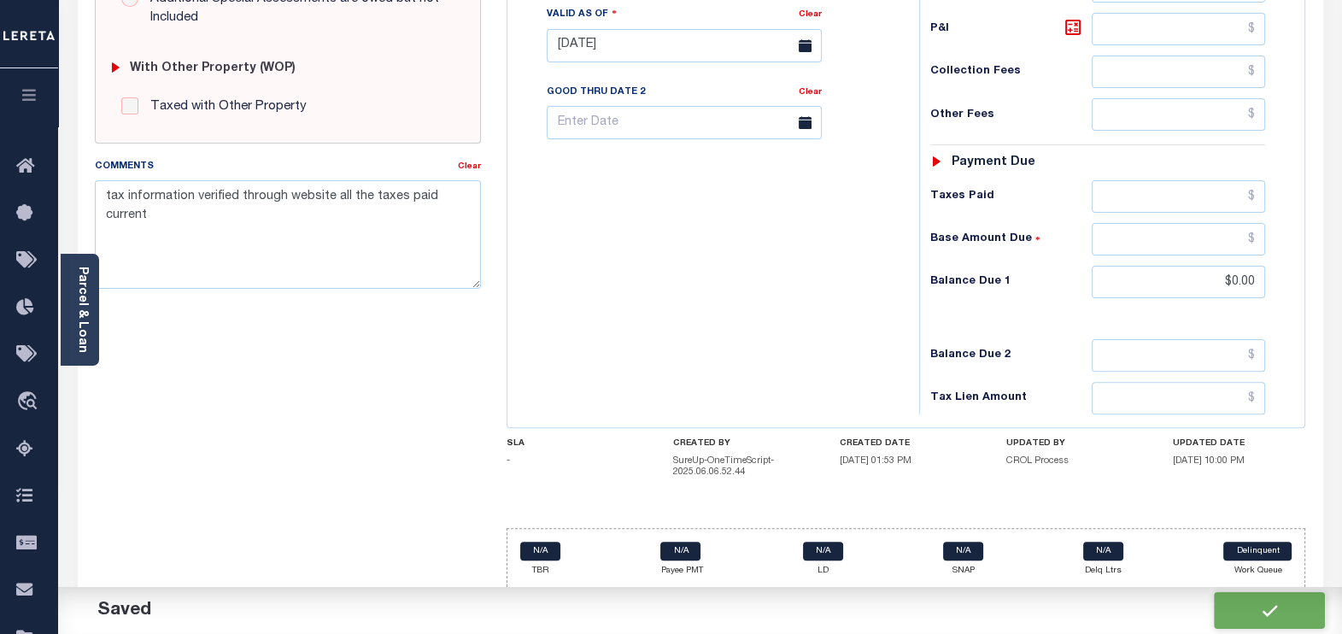
checkbox input "false"
type input "$0"
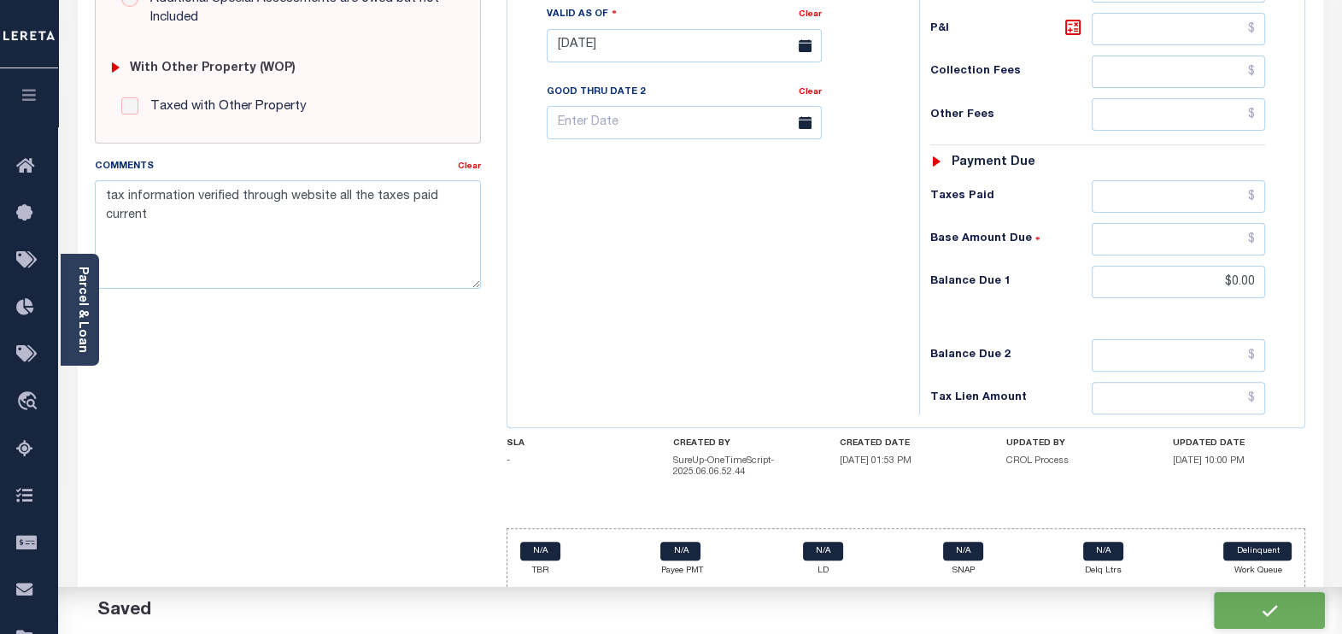
type input "$0"
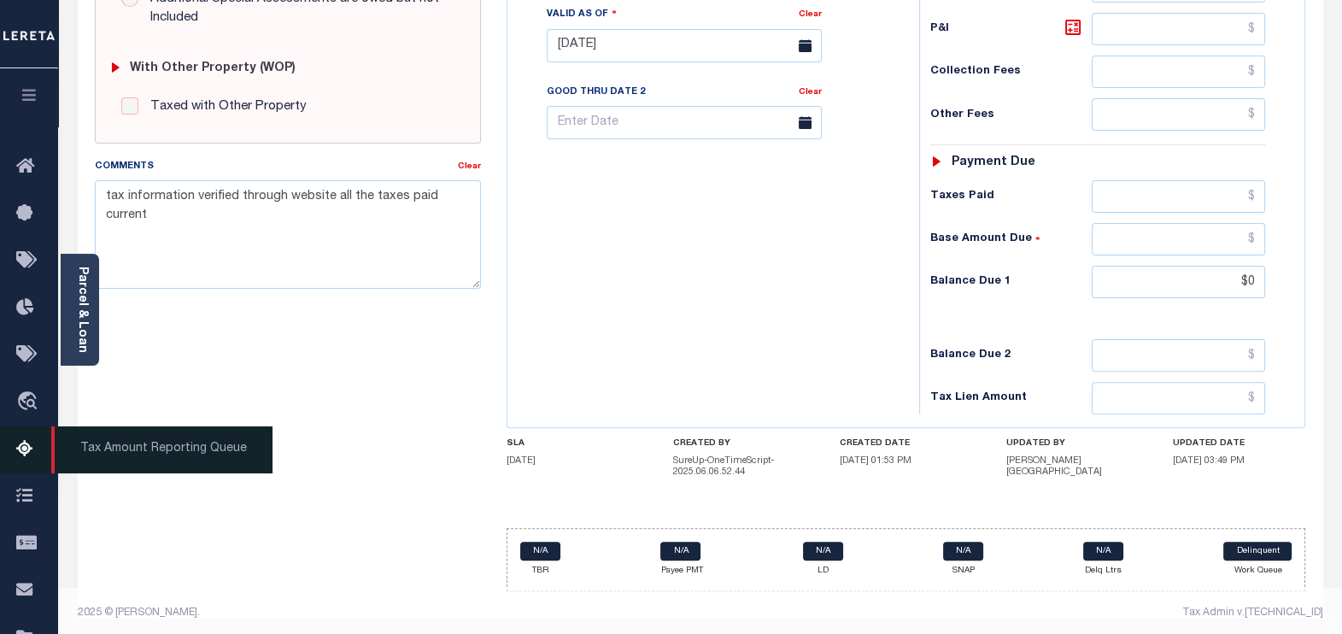
click at [118, 449] on span "Tax Amount Reporting Queue" at bounding box center [161, 449] width 221 height 47
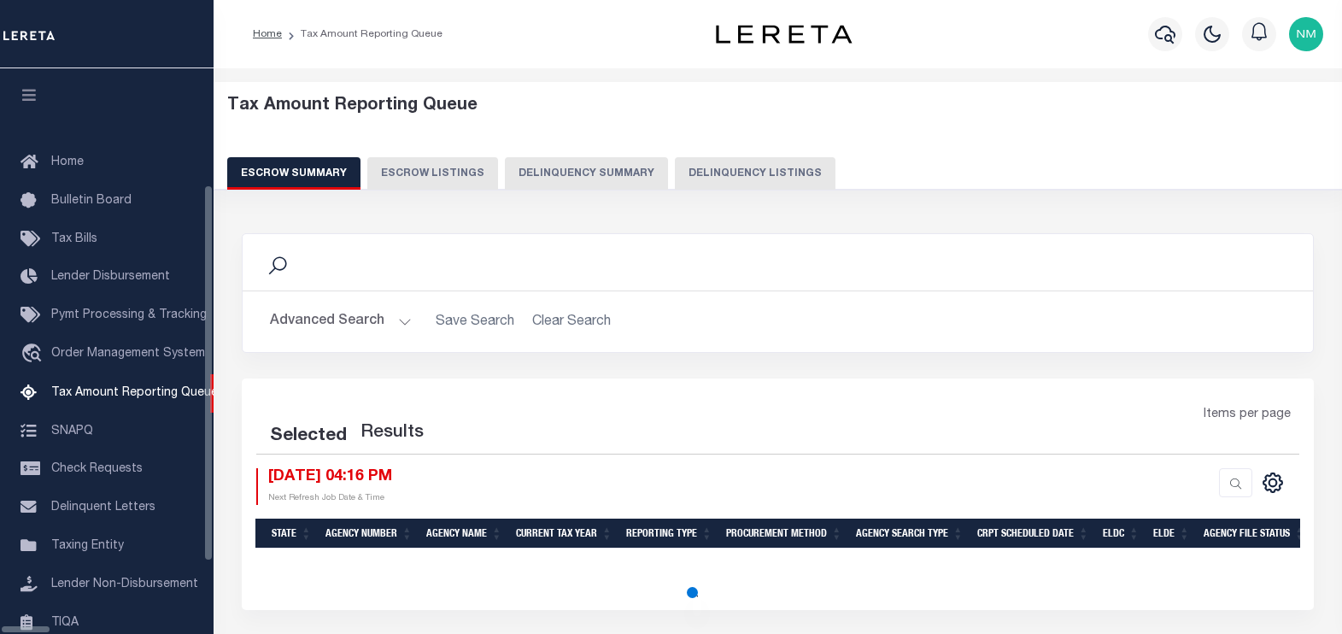
select select "100"
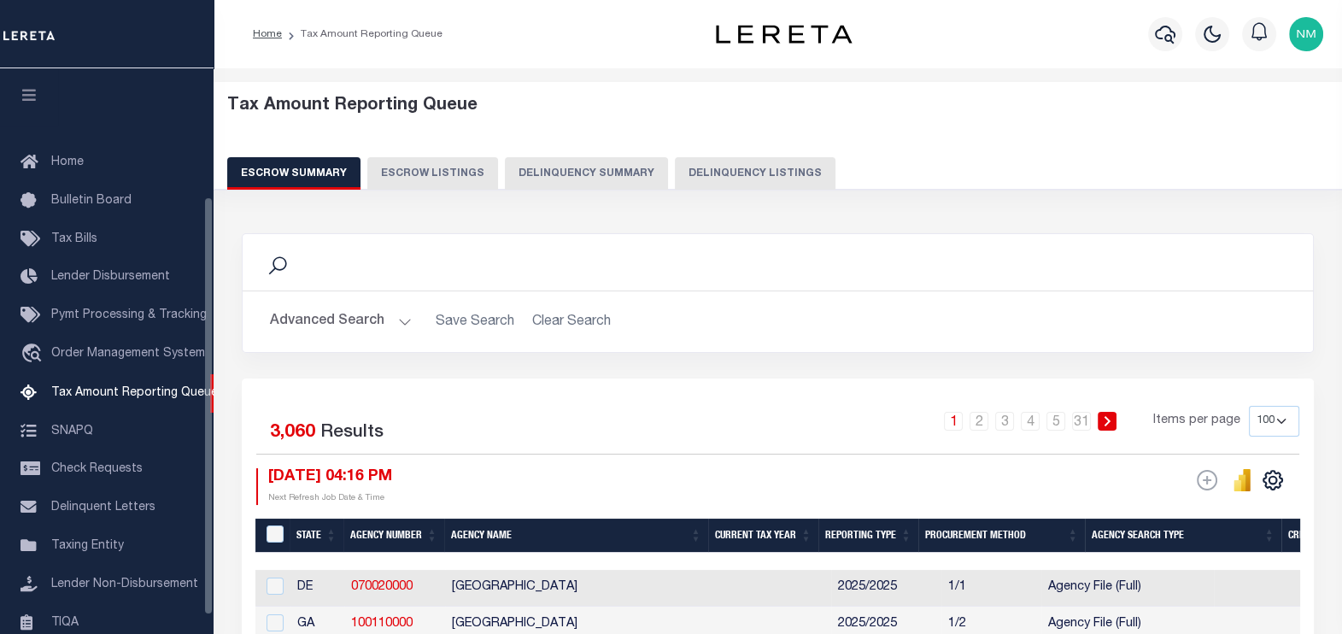
scroll to position [173, 0]
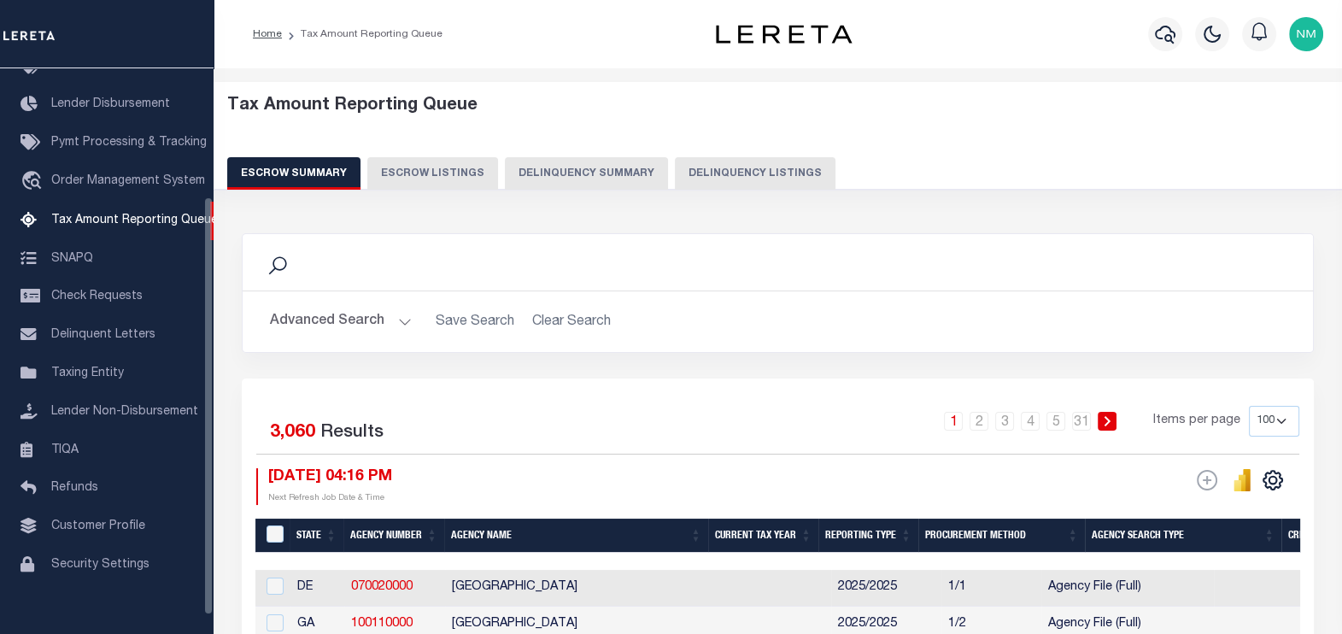
click at [644, 164] on button "Delinquency Summary" at bounding box center [586, 173] width 163 height 32
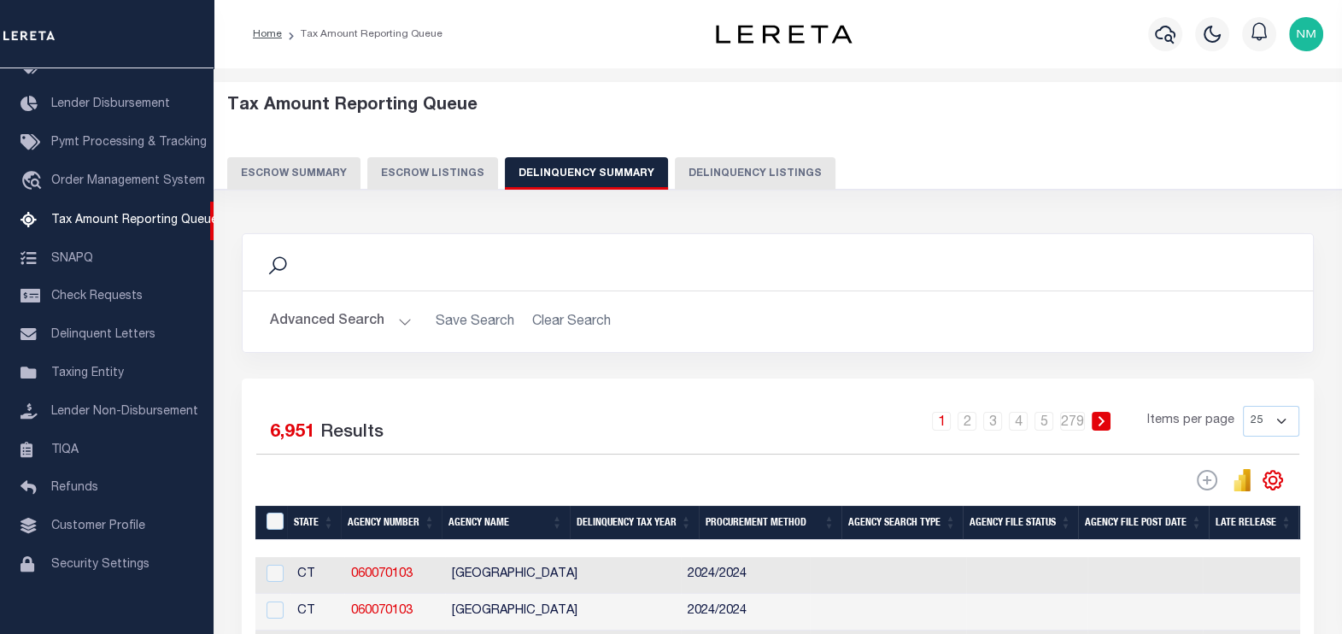
click at [688, 176] on button "Delinquency Listings" at bounding box center [755, 173] width 161 height 32
select select "100"
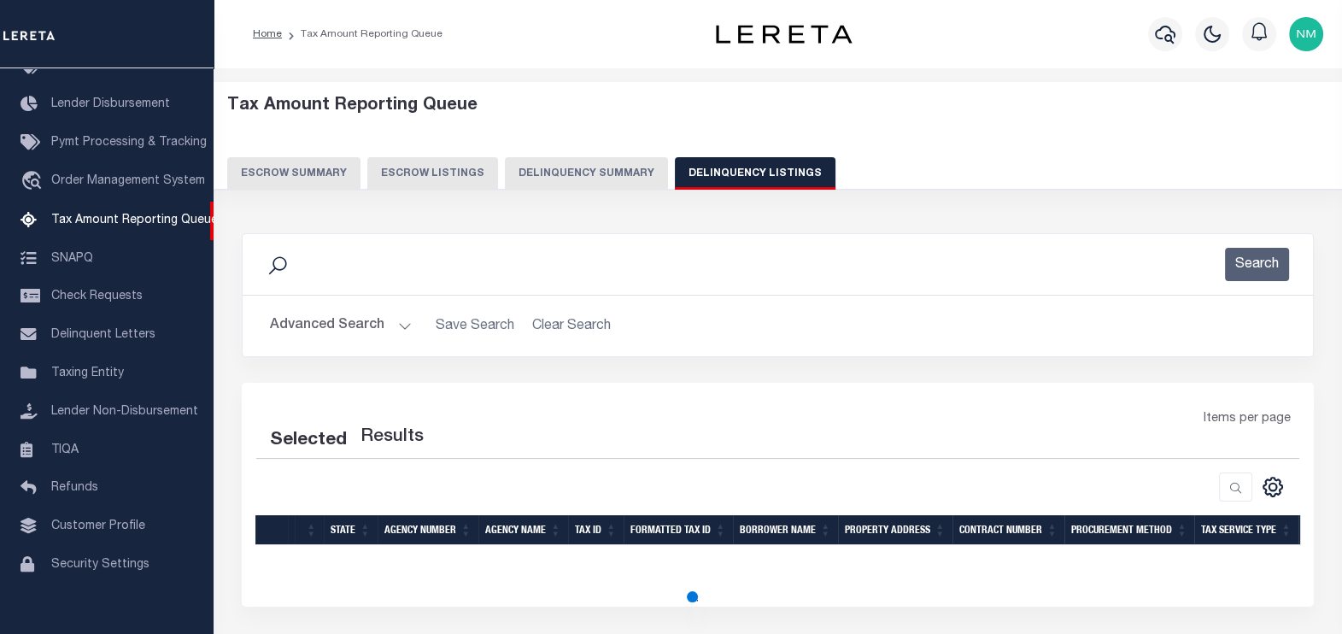
select select "100"
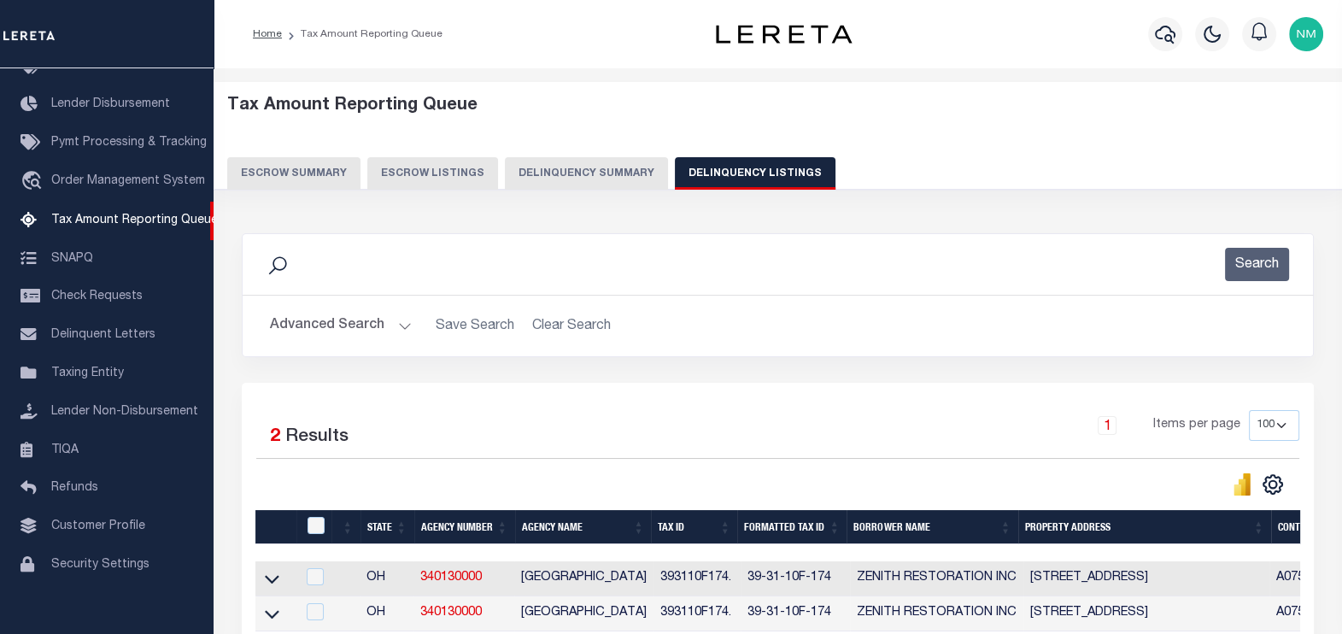
scroll to position [178, 0]
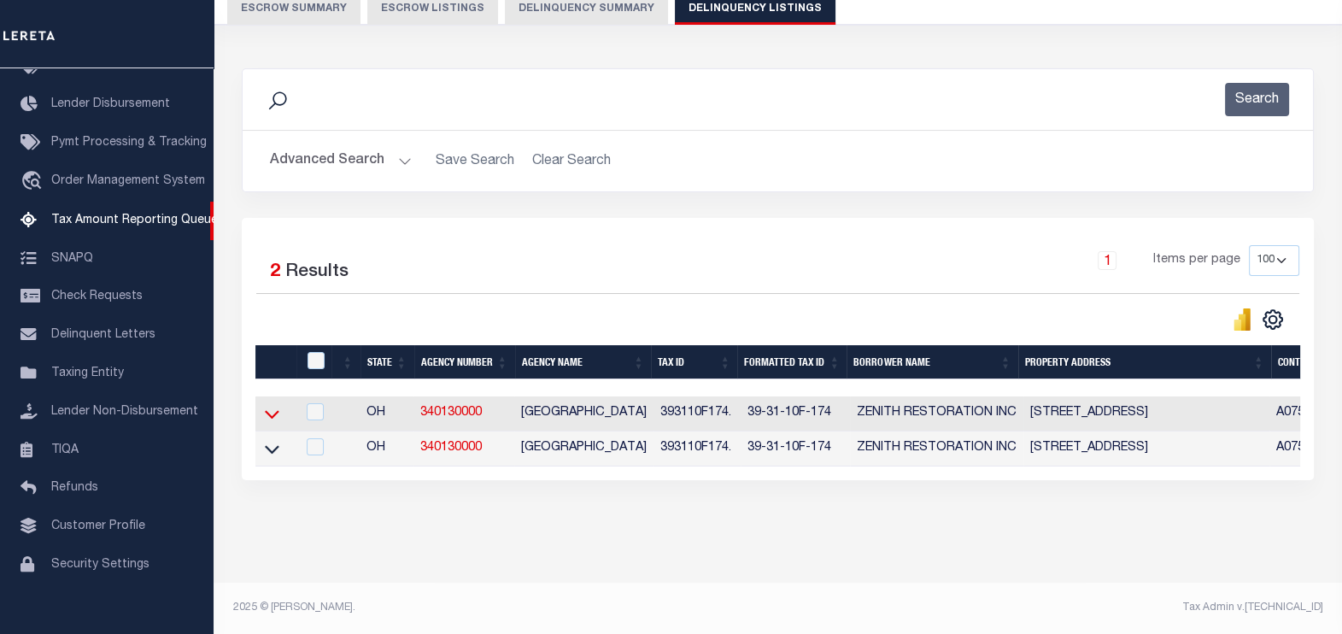
click at [273, 405] on icon at bounding box center [272, 414] width 15 height 18
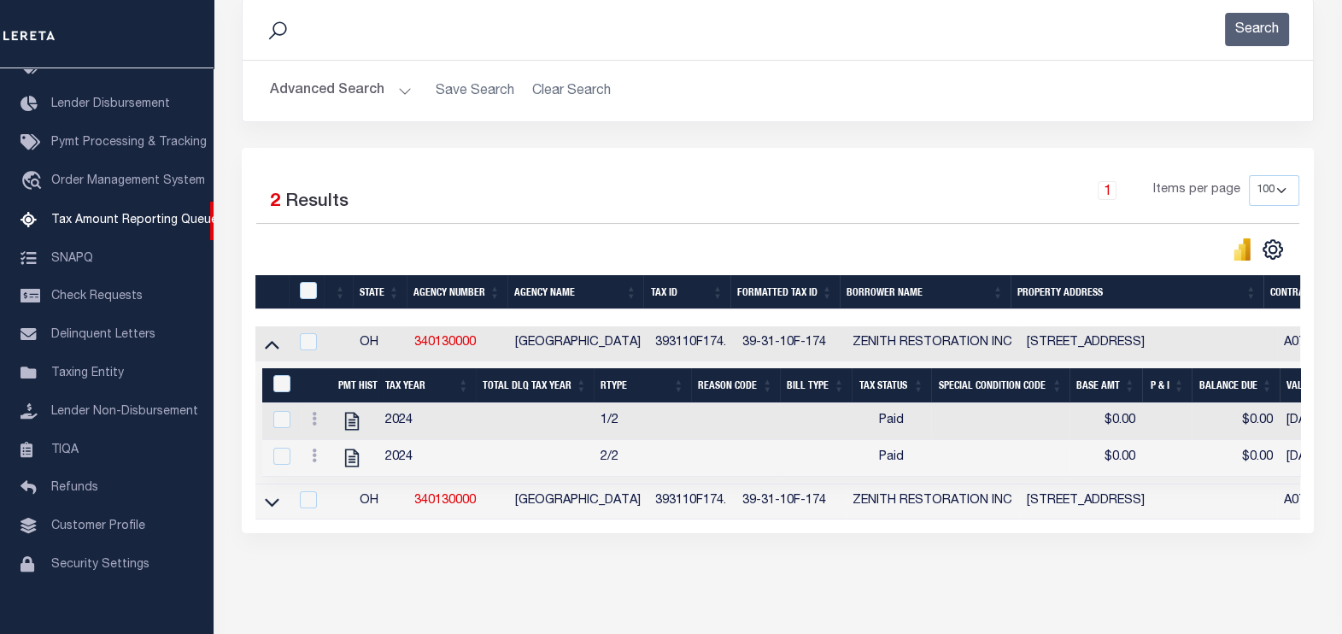
scroll to position [302, 0]
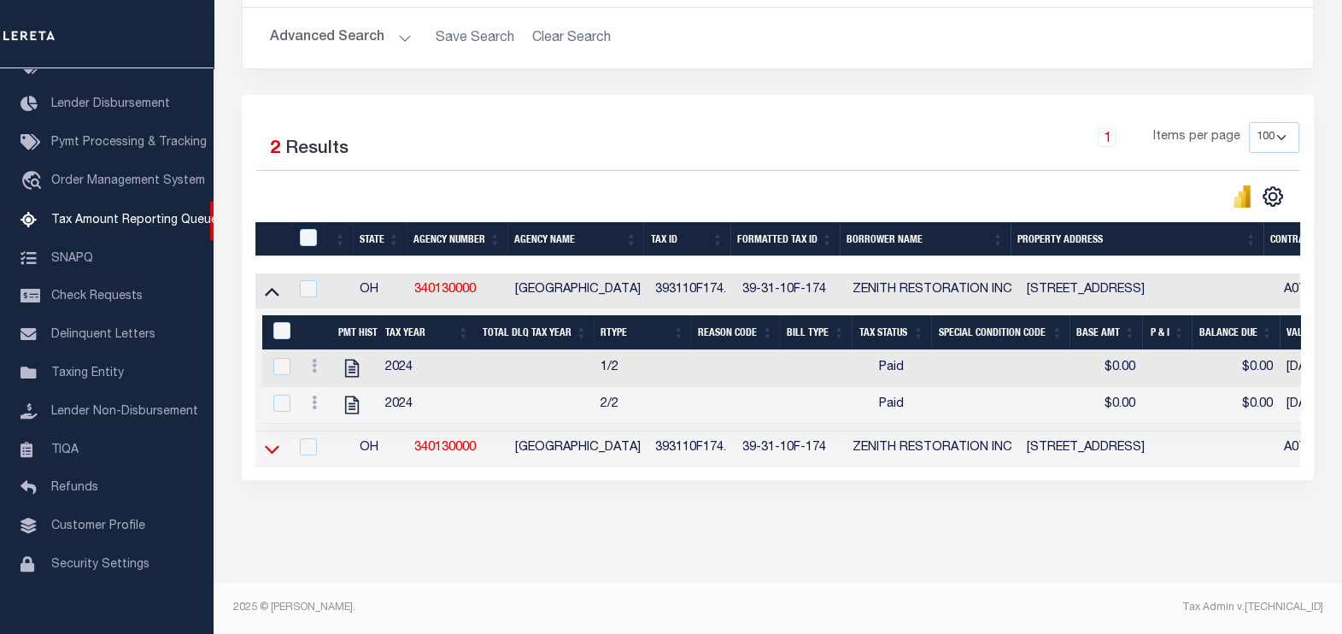
click at [267, 443] on icon at bounding box center [272, 449] width 15 height 18
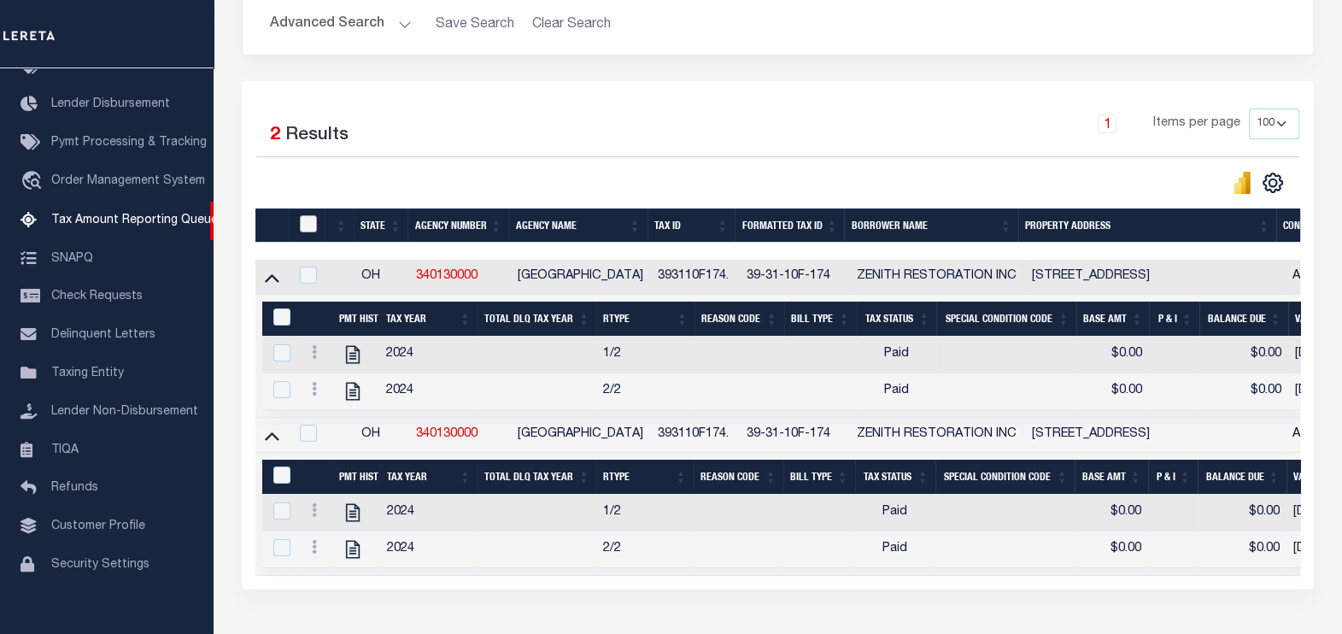
click at [302, 225] on input "checkbox" at bounding box center [308, 223] width 17 height 17
checkbox input "true"
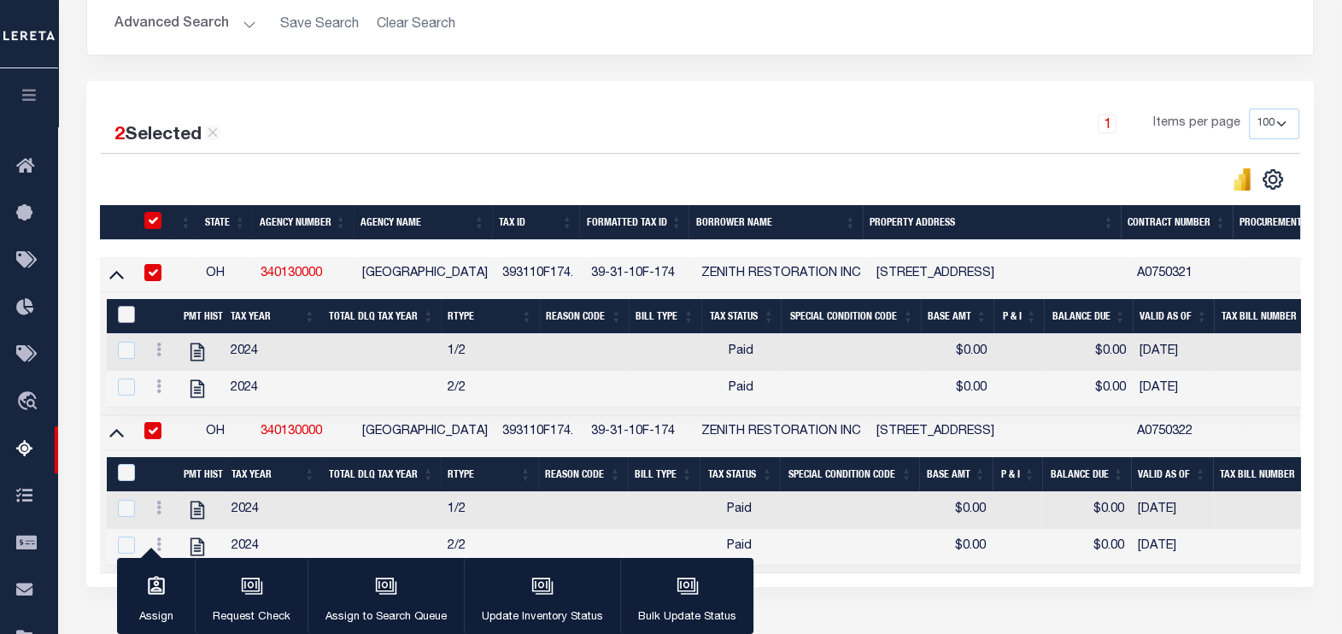
click at [125, 319] on input "&nbsp;" at bounding box center [126, 314] width 17 height 17
checkbox input "true"
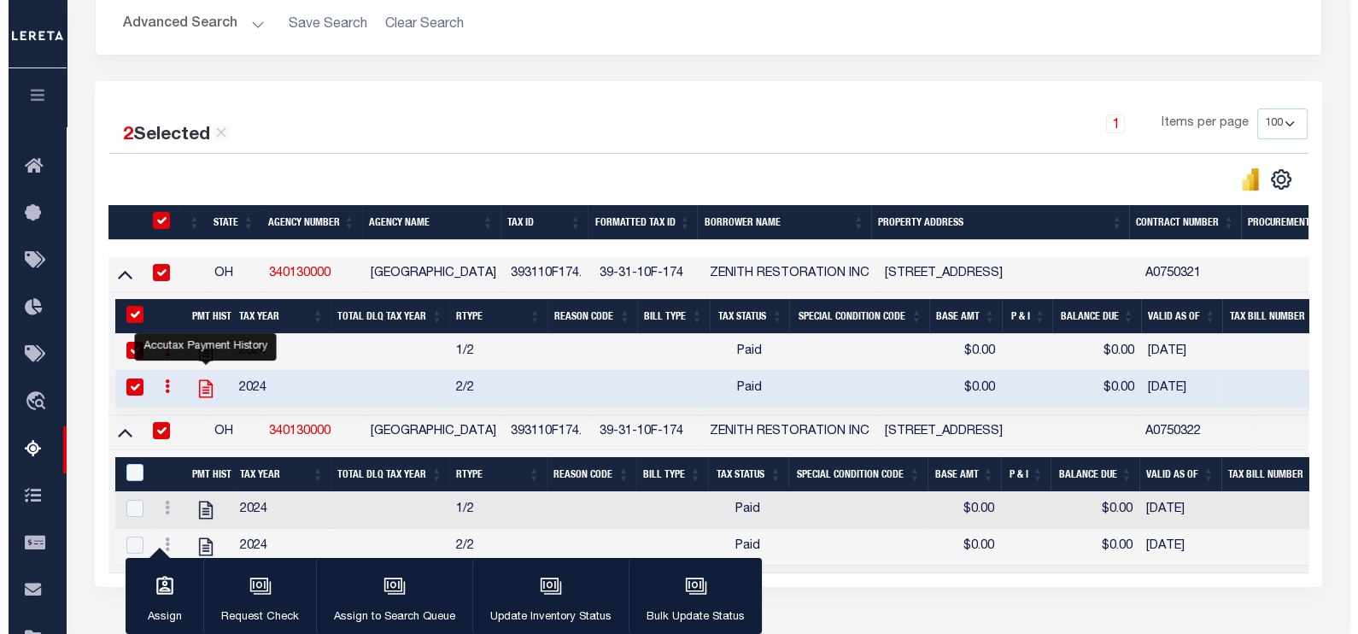
scroll to position [422, 0]
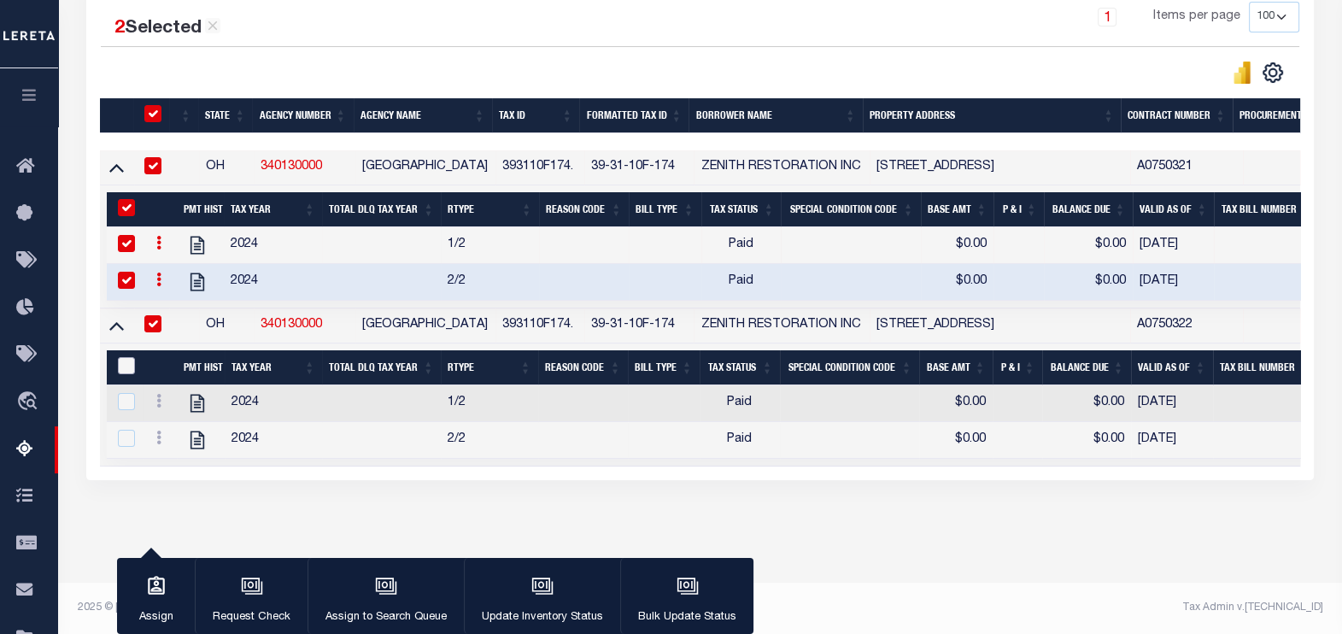
click at [125, 360] on input "&nbsp;" at bounding box center [126, 365] width 17 height 17
checkbox input "true"
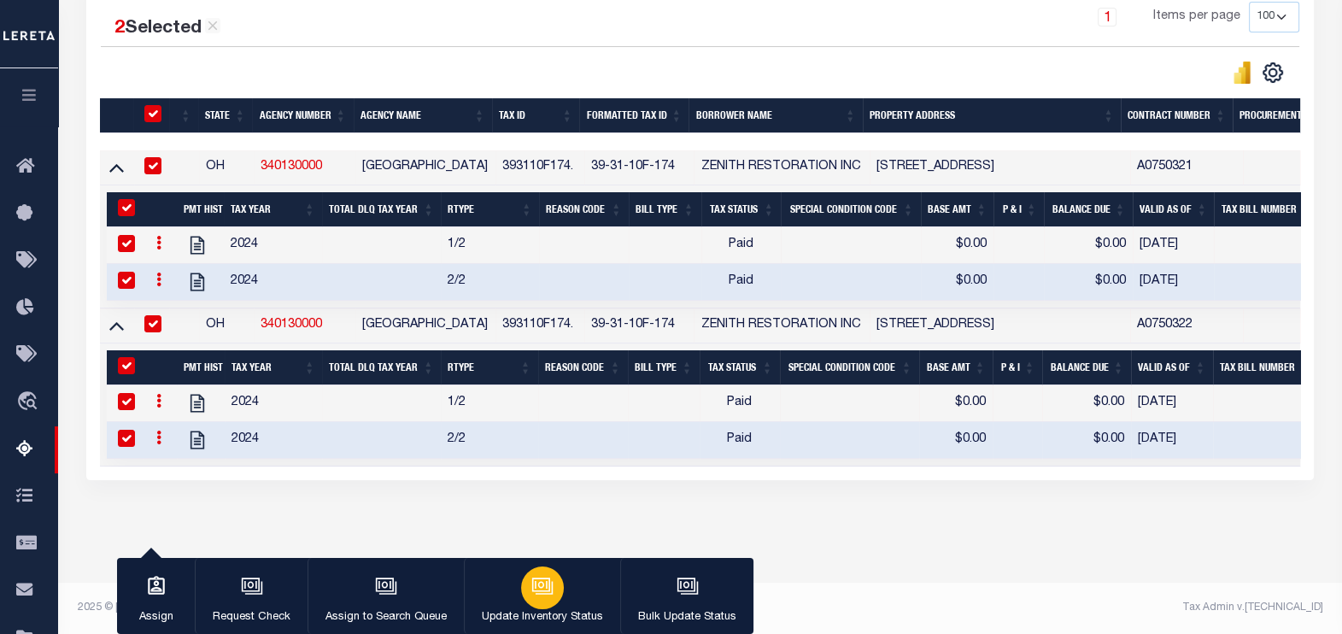
click at [530, 599] on div "button" at bounding box center [542, 587] width 43 height 43
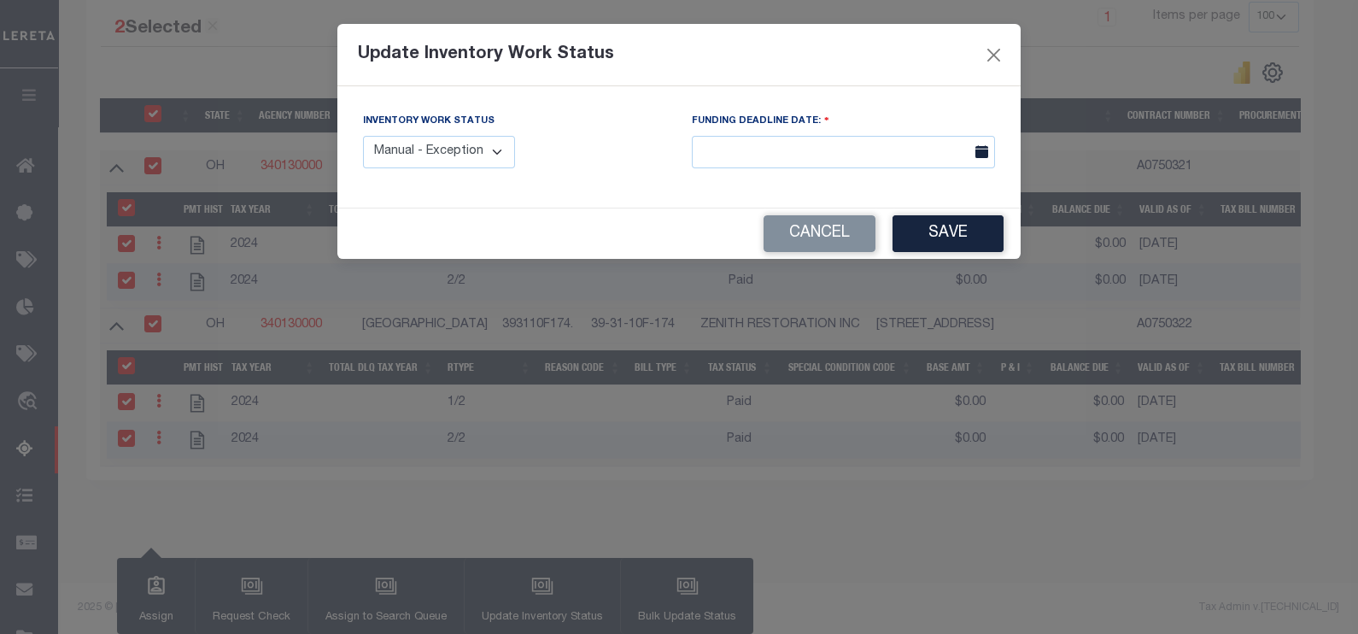
click at [423, 152] on select "Manual - Exception Pended - Awaiting Search Late Add Exception Completed" at bounding box center [439, 152] width 152 height 33
select select "4"
click at [363, 136] on select "Manual - Exception Pended - Awaiting Search Late Add Exception Completed" at bounding box center [439, 152] width 152 height 33
click at [920, 236] on button "Save" at bounding box center [948, 233] width 111 height 37
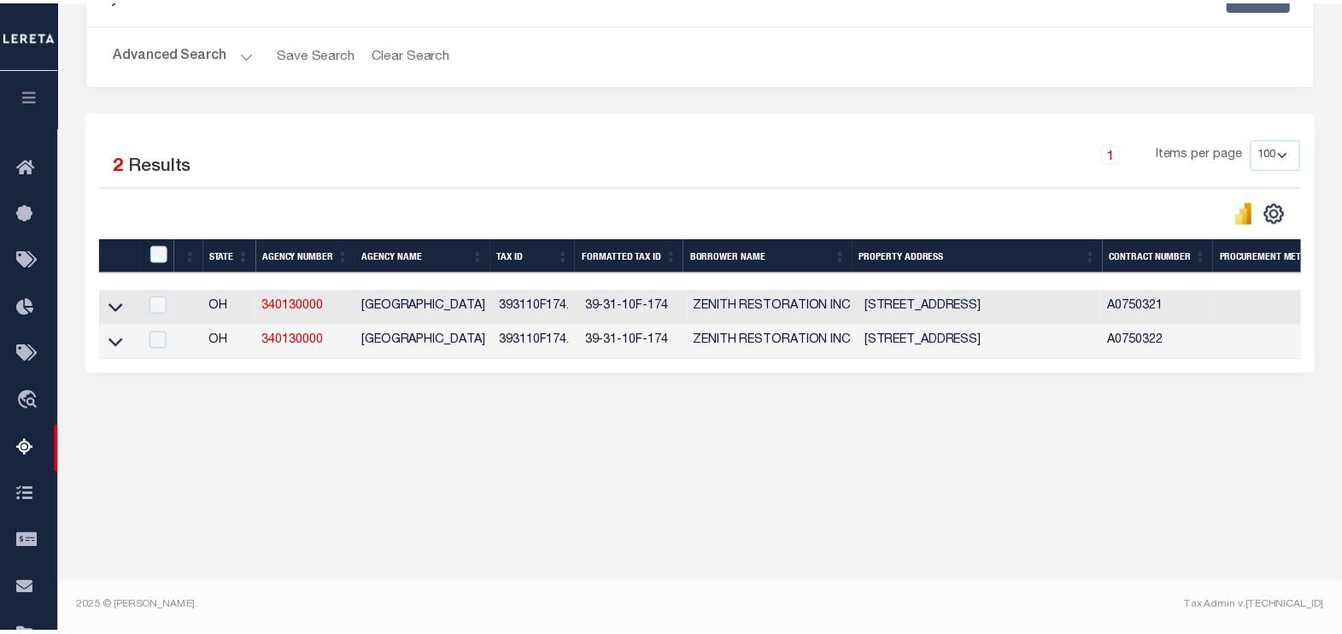
scroll to position [271, 0]
